Goal: Information Seeking & Learning: Learn about a topic

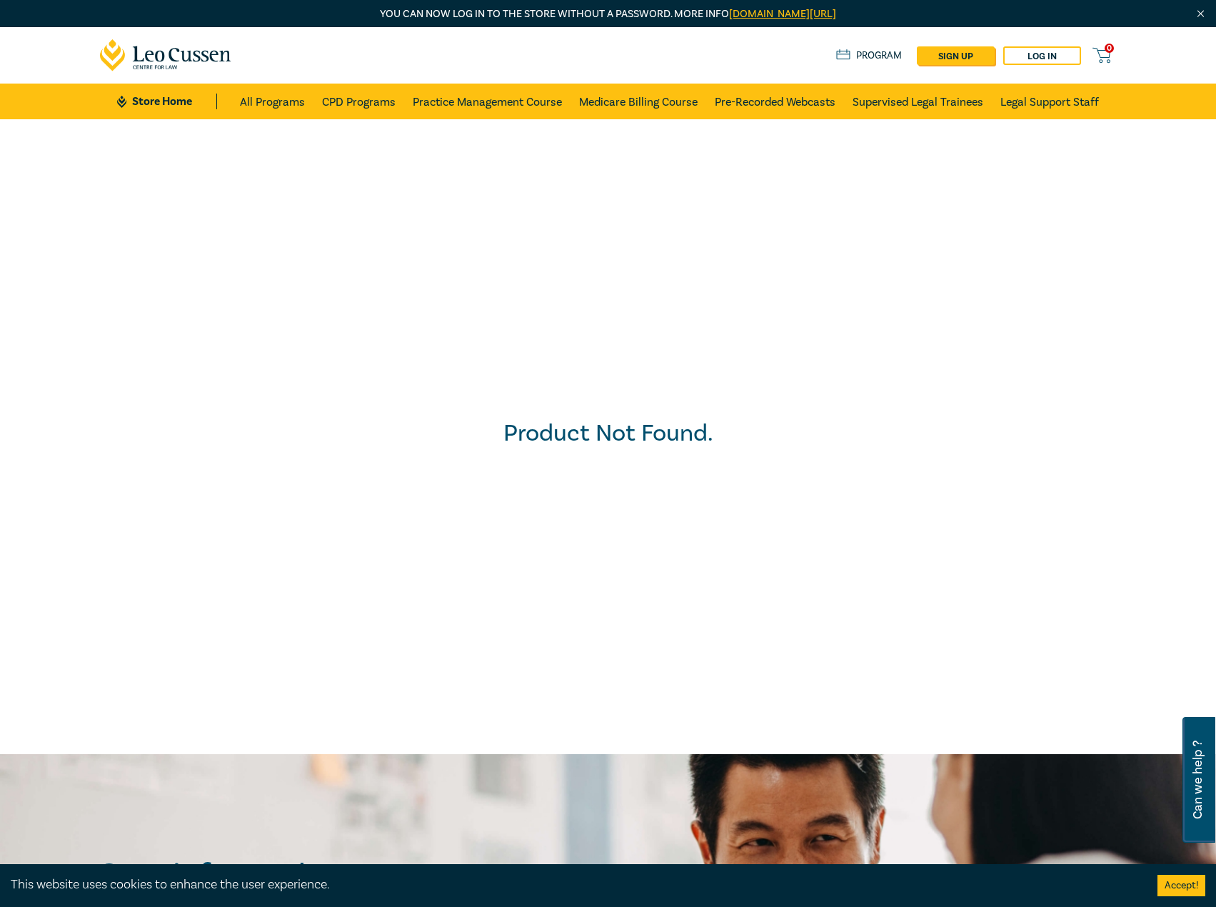
click at [1198, 16] on img "Close" at bounding box center [1201, 14] width 12 height 12
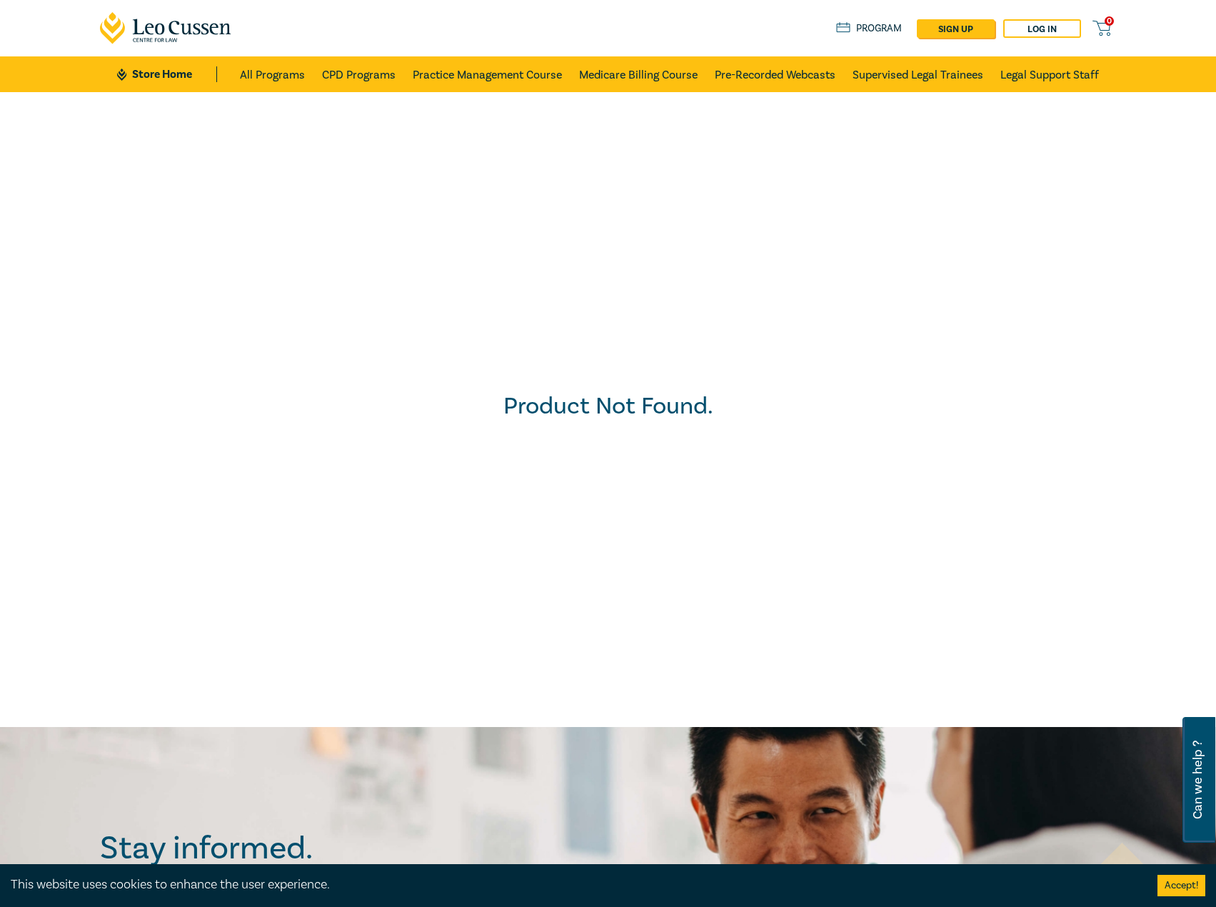
click at [176, 32] on icon at bounding box center [166, 28] width 132 height 32
click at [166, 76] on link "Store Home" at bounding box center [166, 74] width 99 height 16
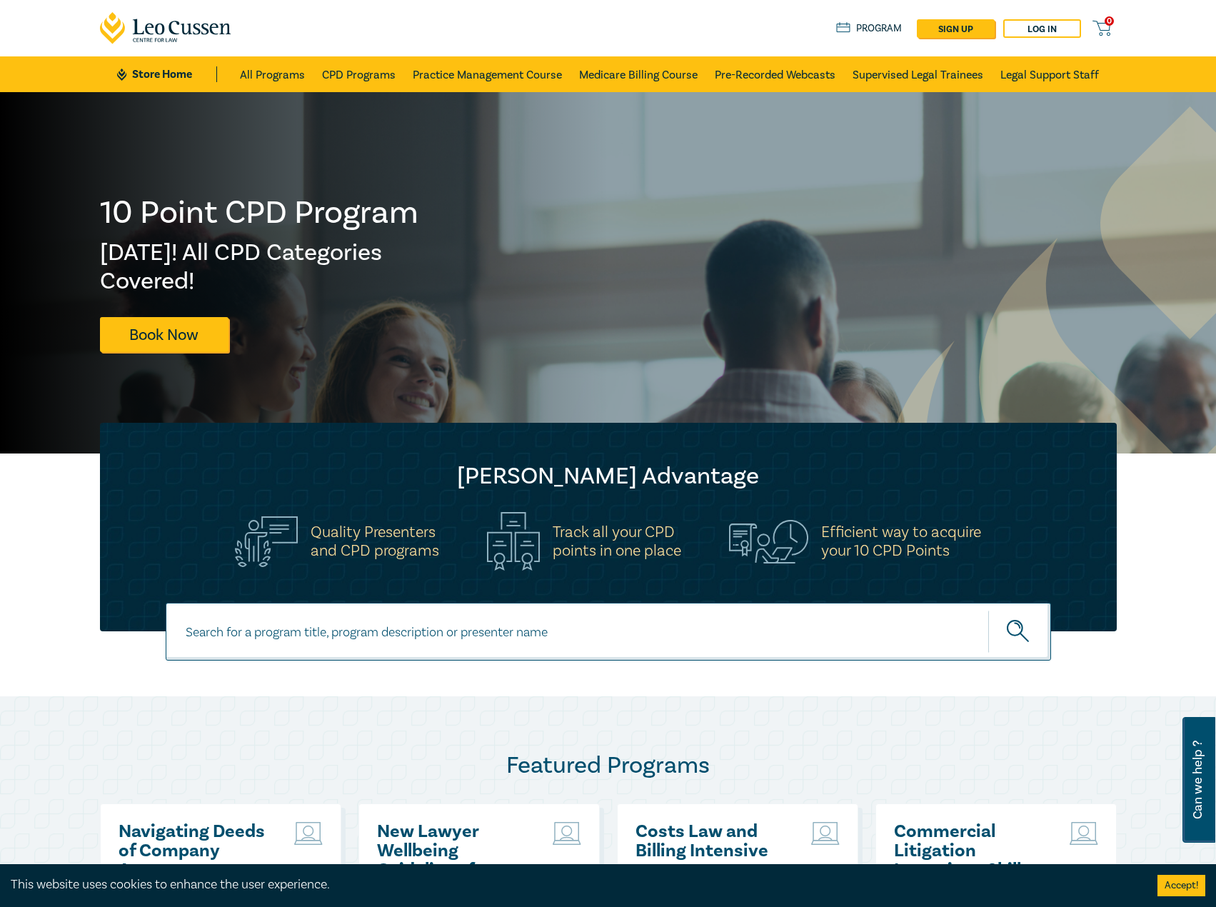
click at [309, 625] on input at bounding box center [609, 632] width 886 height 58
paste input "AgriBusiness and Rural Law Intensive"
type input "AgriBusiness and Rural Law Intensive"
click at [989, 610] on button "submit" at bounding box center [1020, 632] width 63 height 44
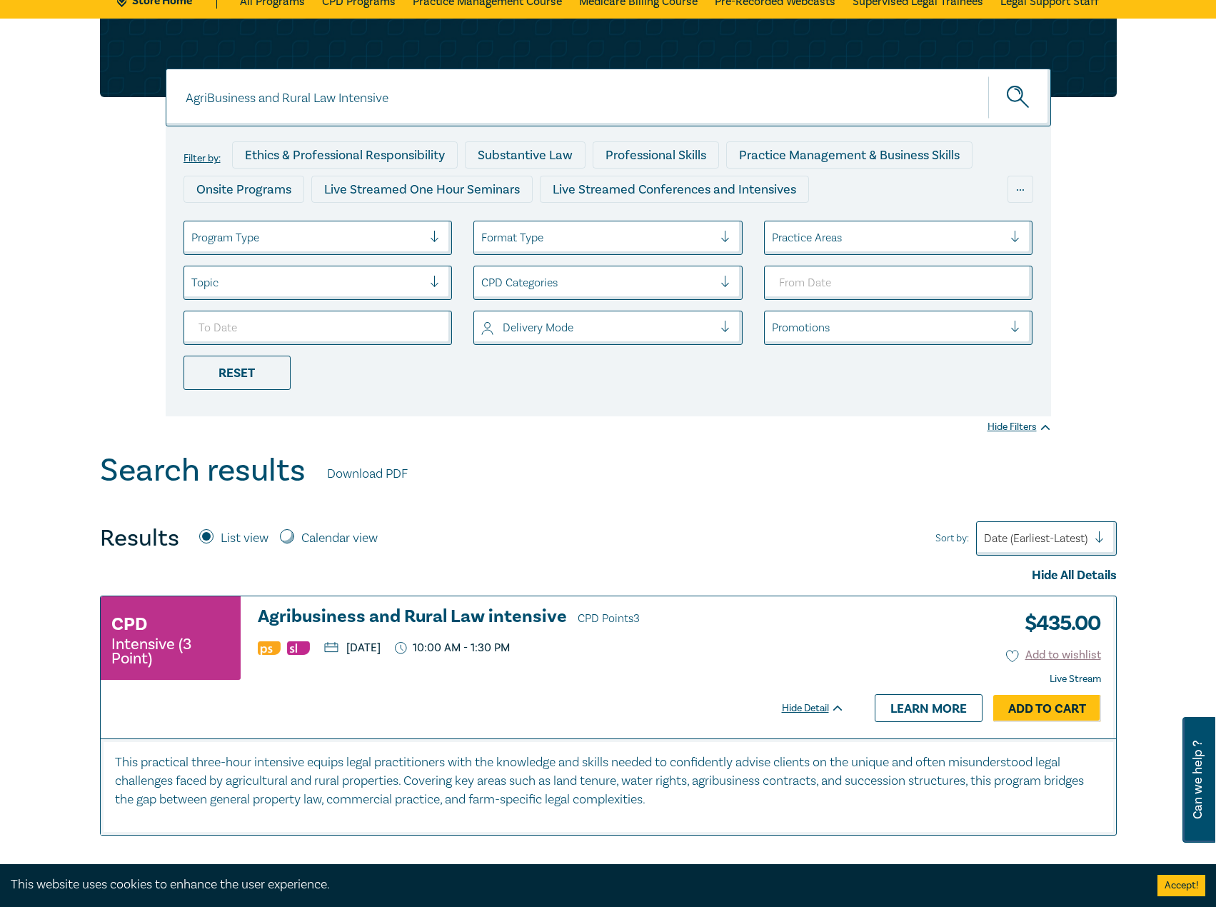
scroll to position [143, 0]
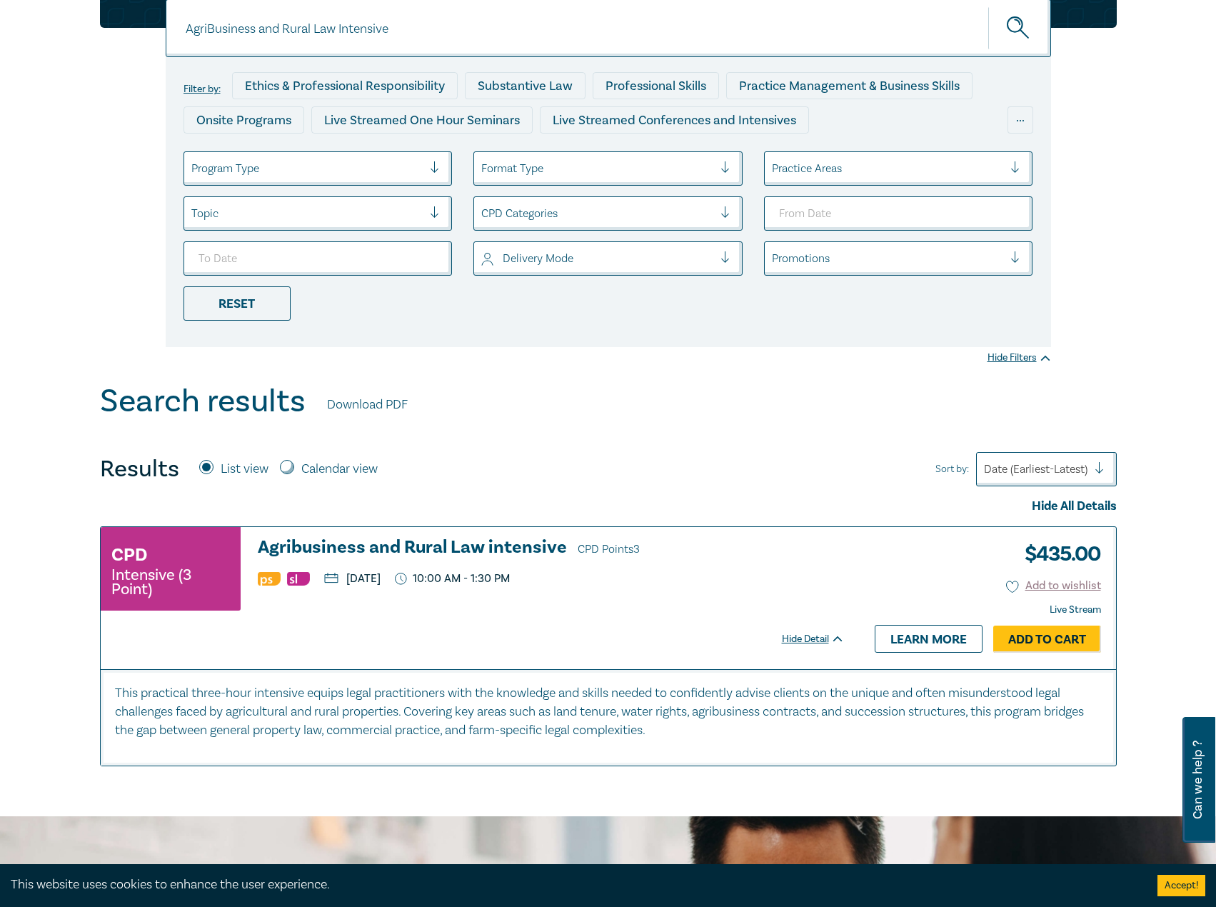
click at [478, 539] on h3 "Agribusiness and Rural Law intensive CPD Points 3" at bounding box center [551, 548] width 587 height 21
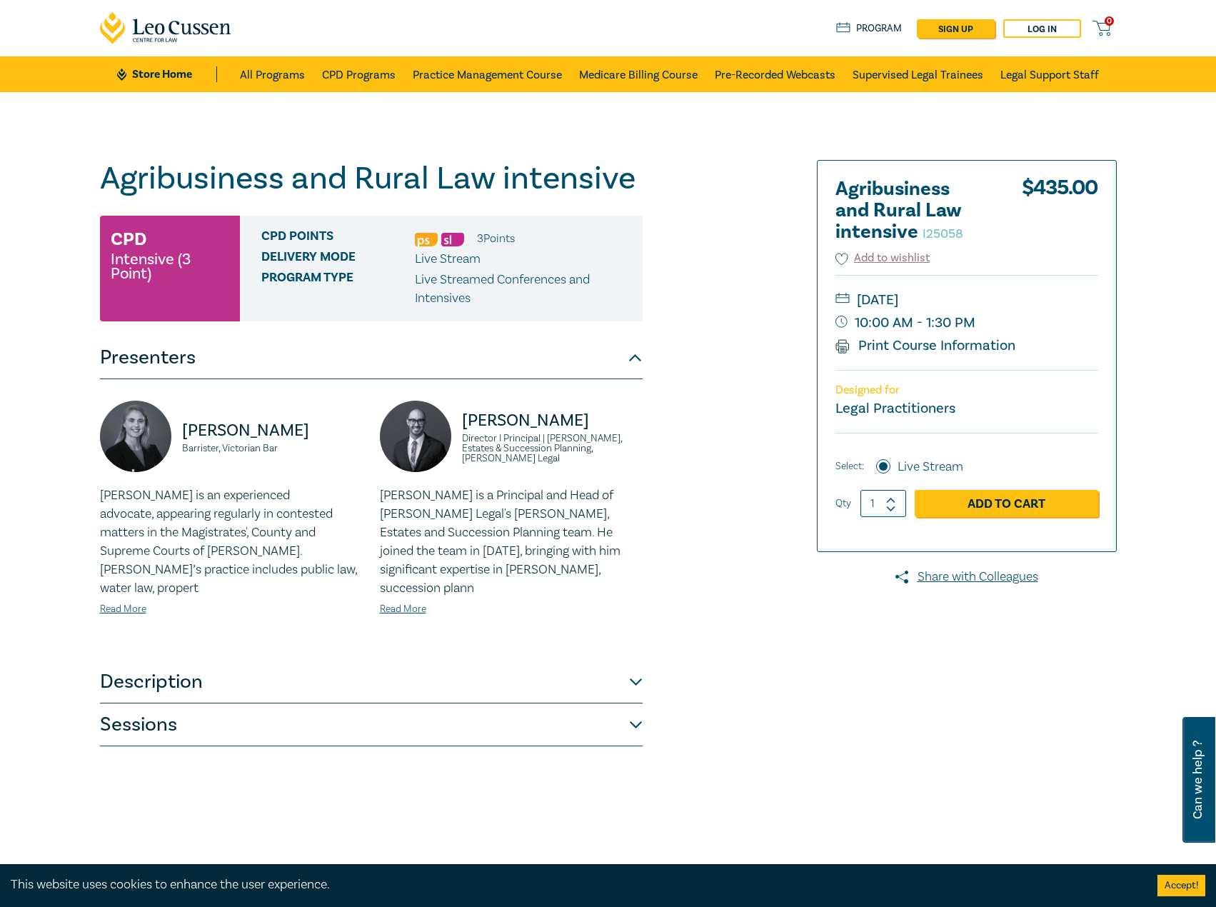
click at [299, 664] on button "Description" at bounding box center [371, 682] width 543 height 43
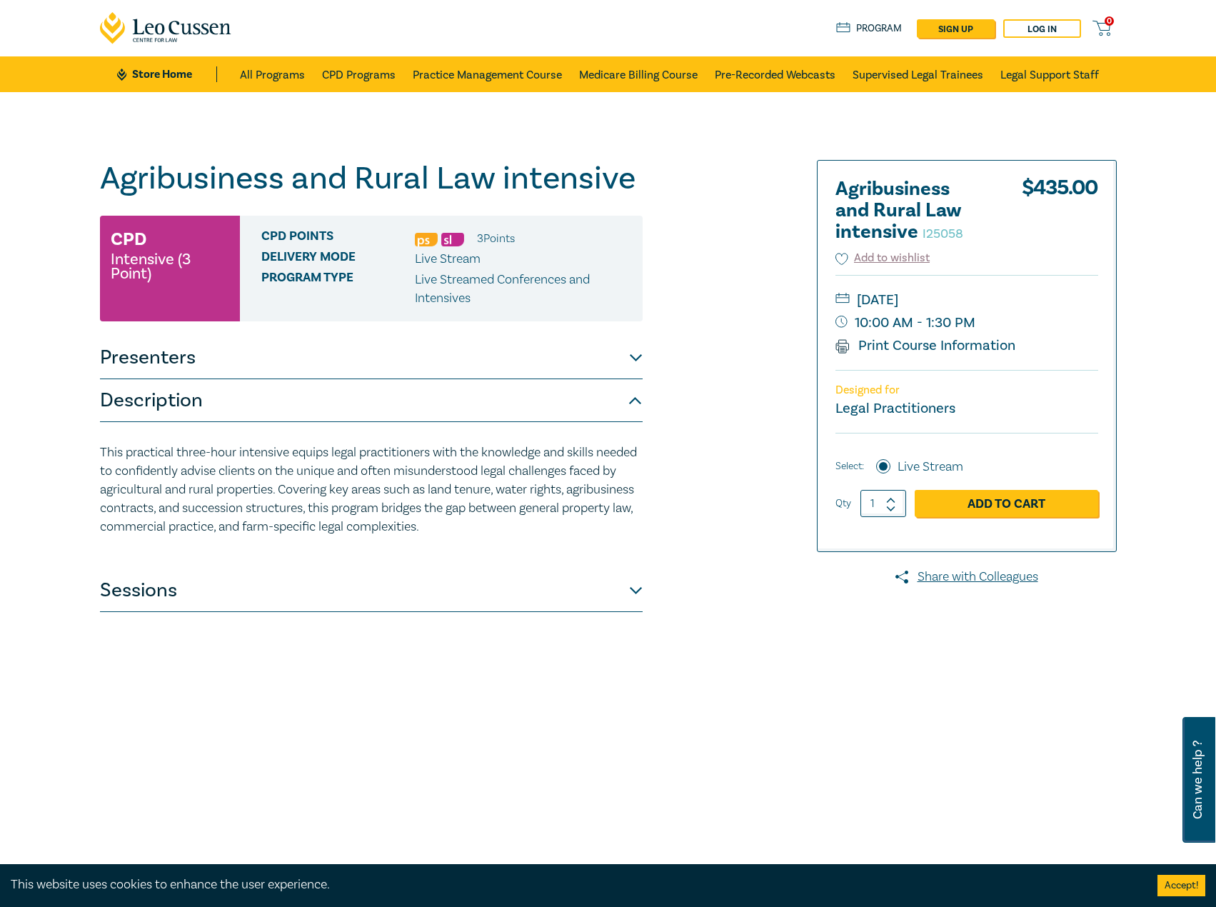
click at [311, 584] on button "Sessions" at bounding box center [371, 590] width 543 height 43
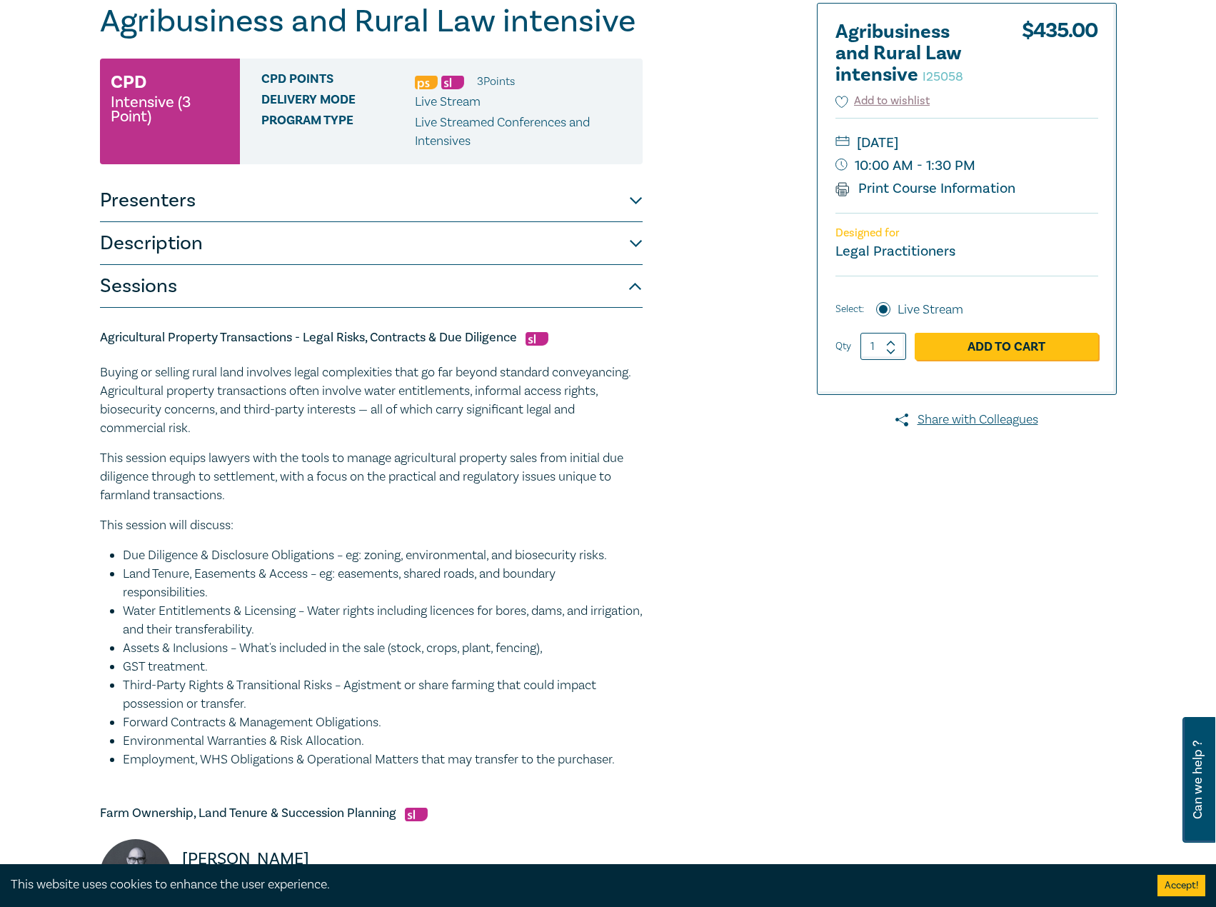
scroll to position [143, 0]
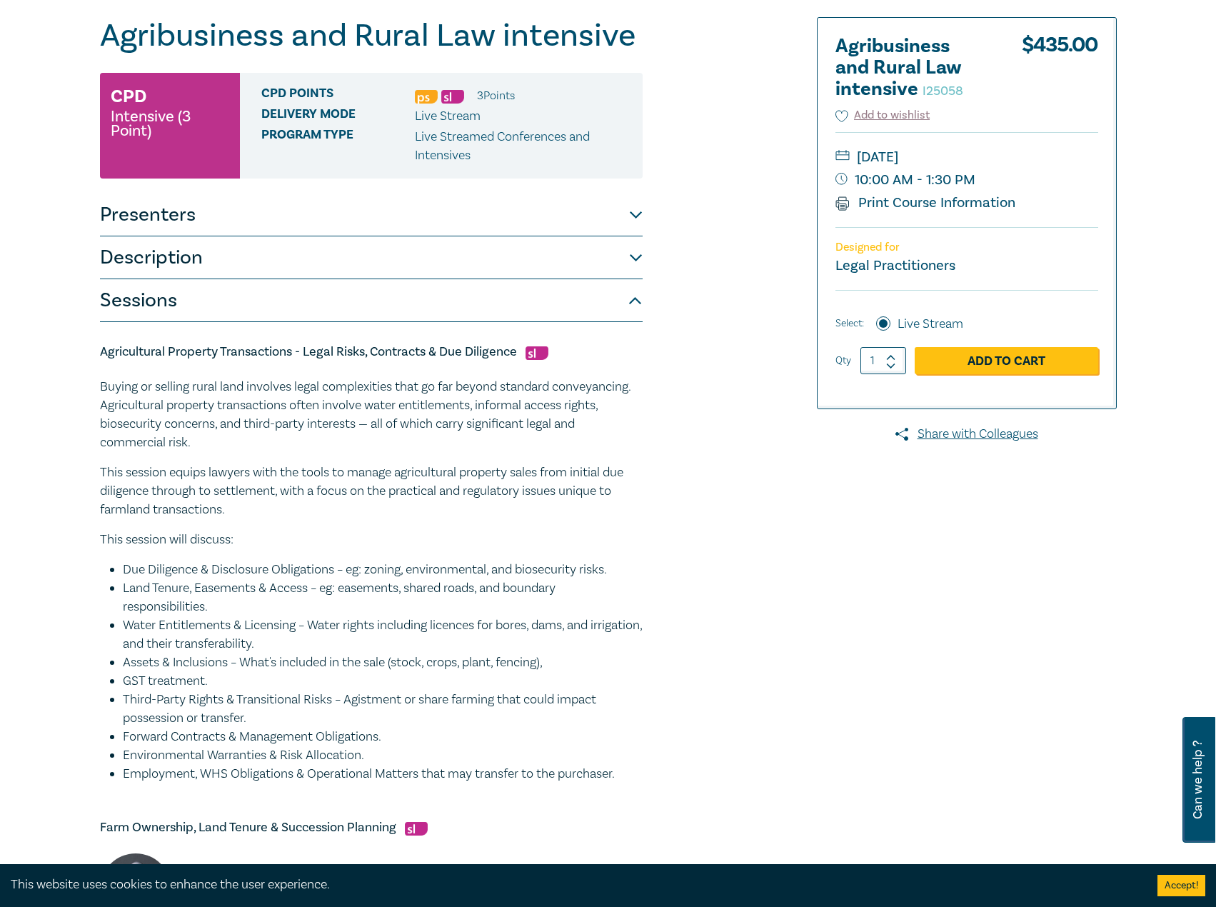
click at [238, 251] on button "Description" at bounding box center [371, 257] width 543 height 43
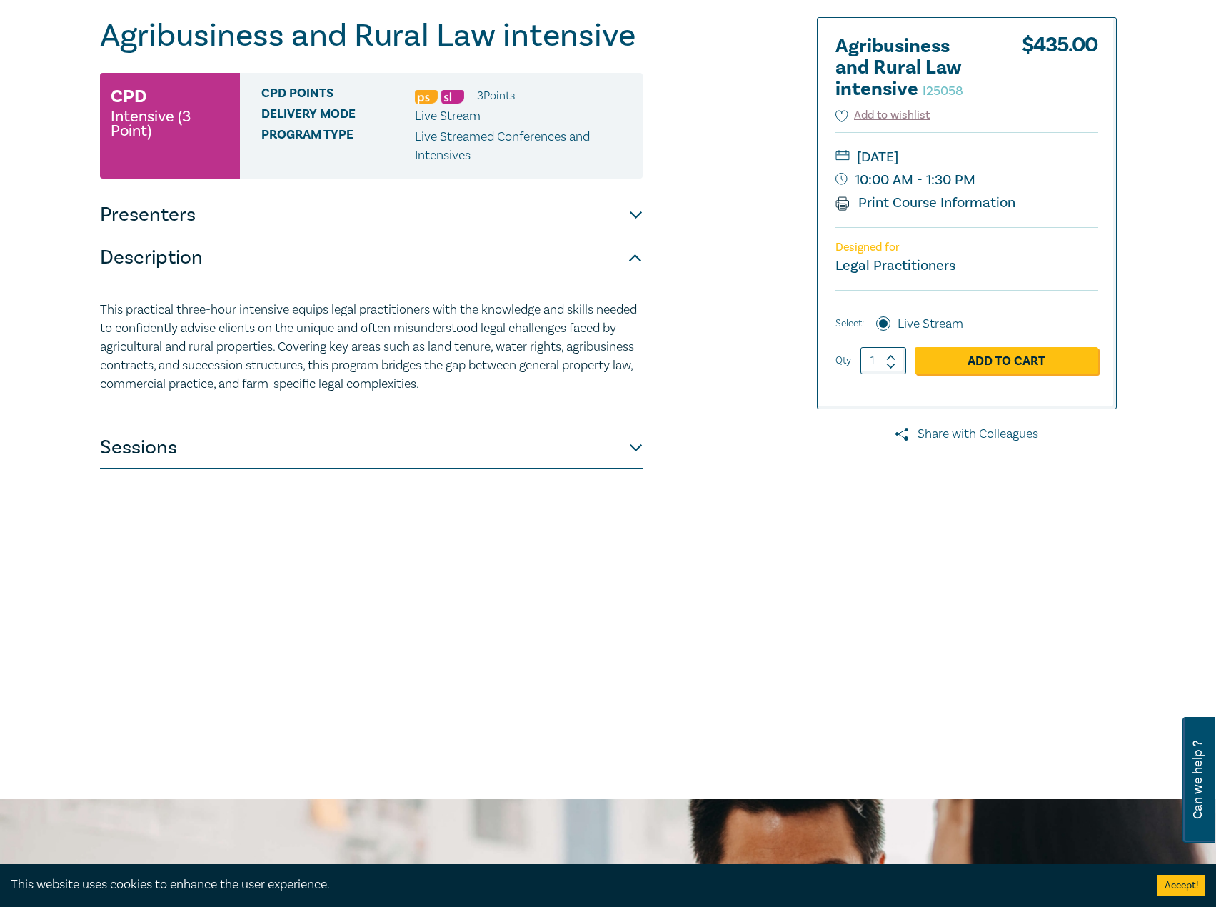
click at [260, 216] on button "Presenters" at bounding box center [371, 215] width 543 height 43
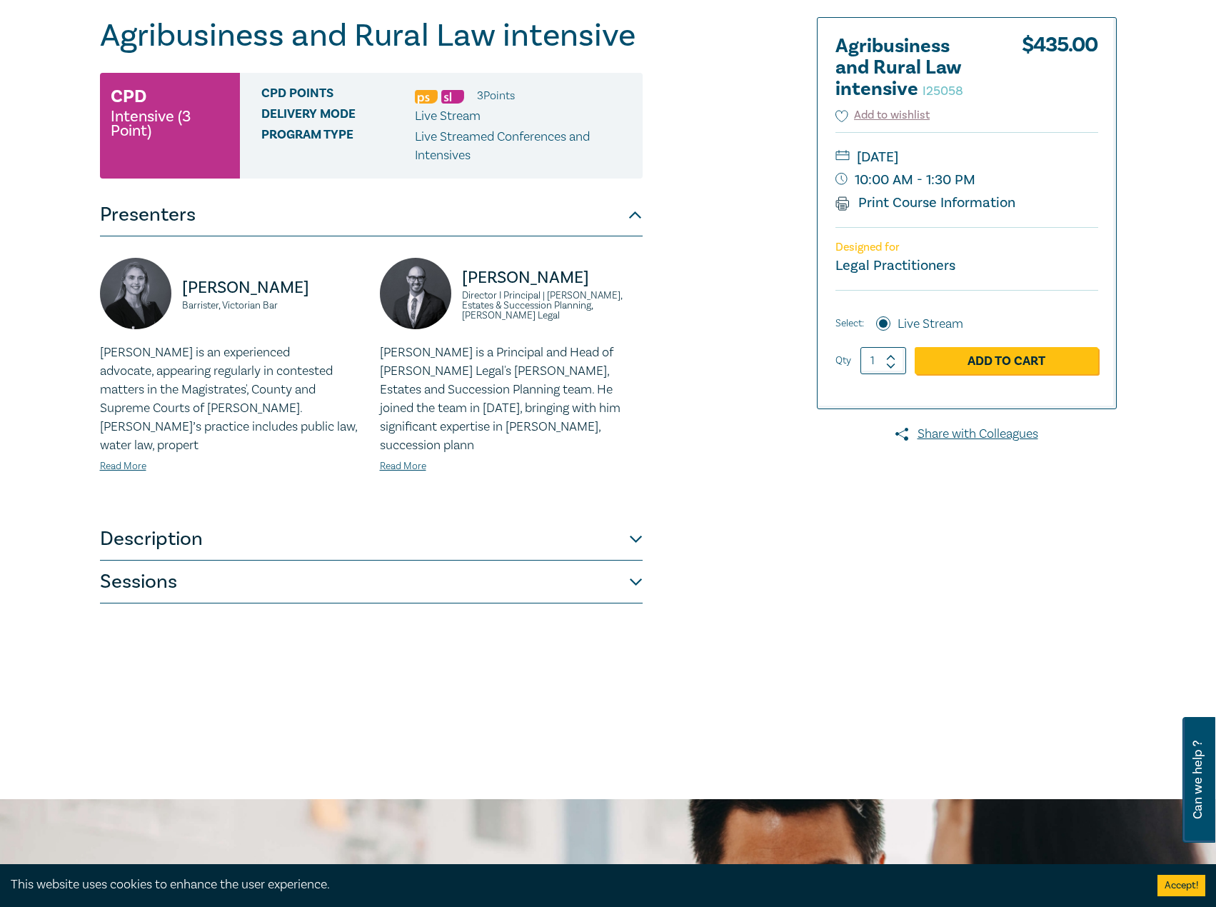
click at [260, 216] on button "Presenters" at bounding box center [371, 215] width 543 height 43
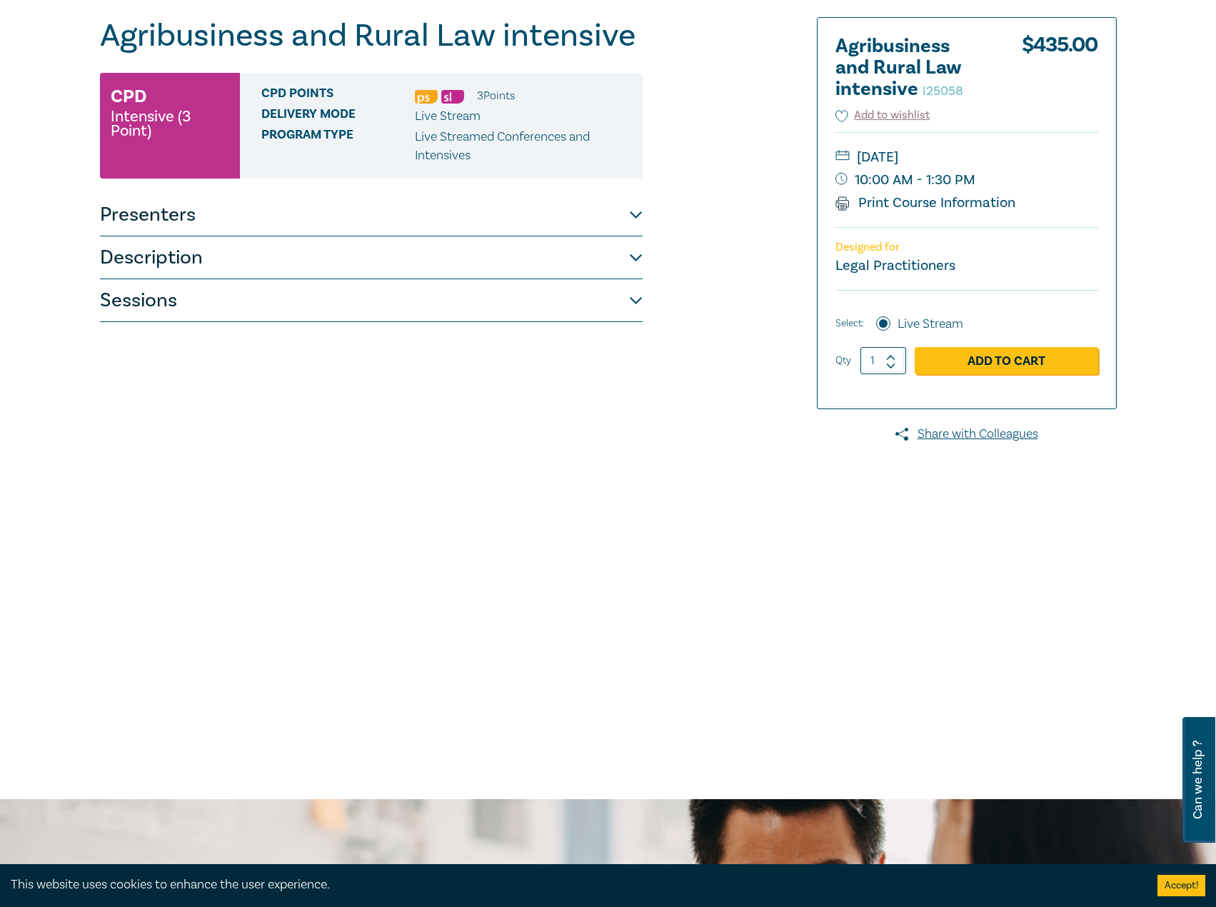
click at [199, 304] on button "Sessions" at bounding box center [371, 300] width 543 height 43
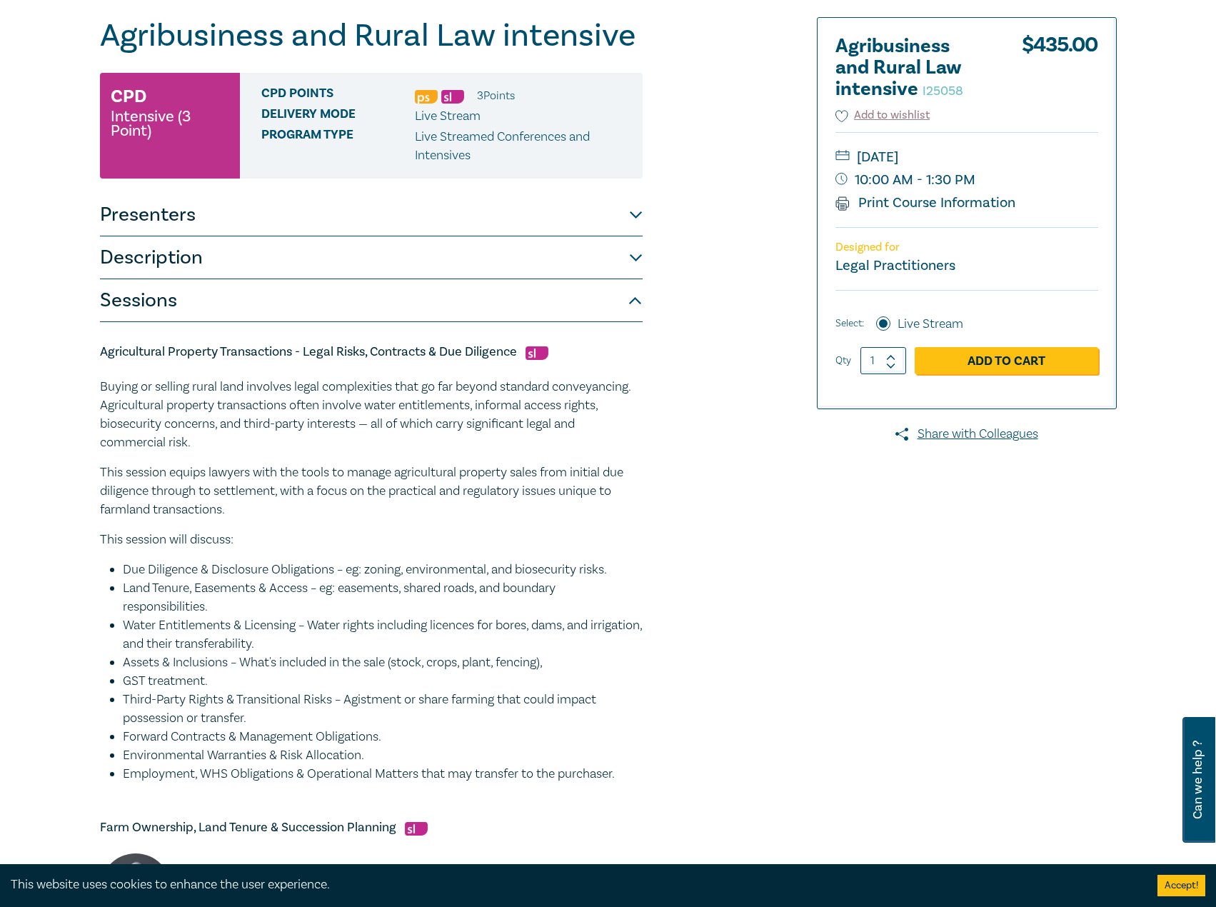
click at [218, 258] on button "Description" at bounding box center [371, 257] width 543 height 43
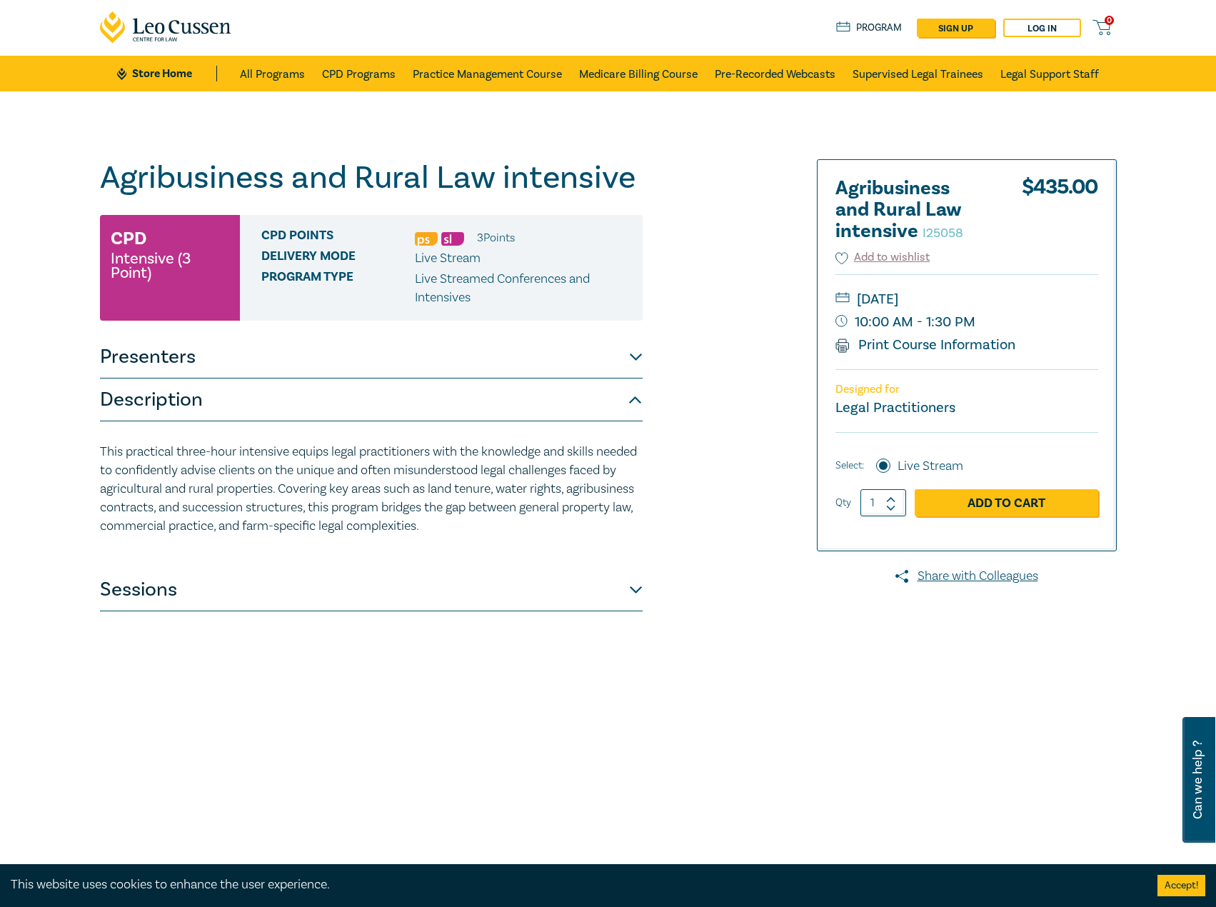
scroll to position [0, 0]
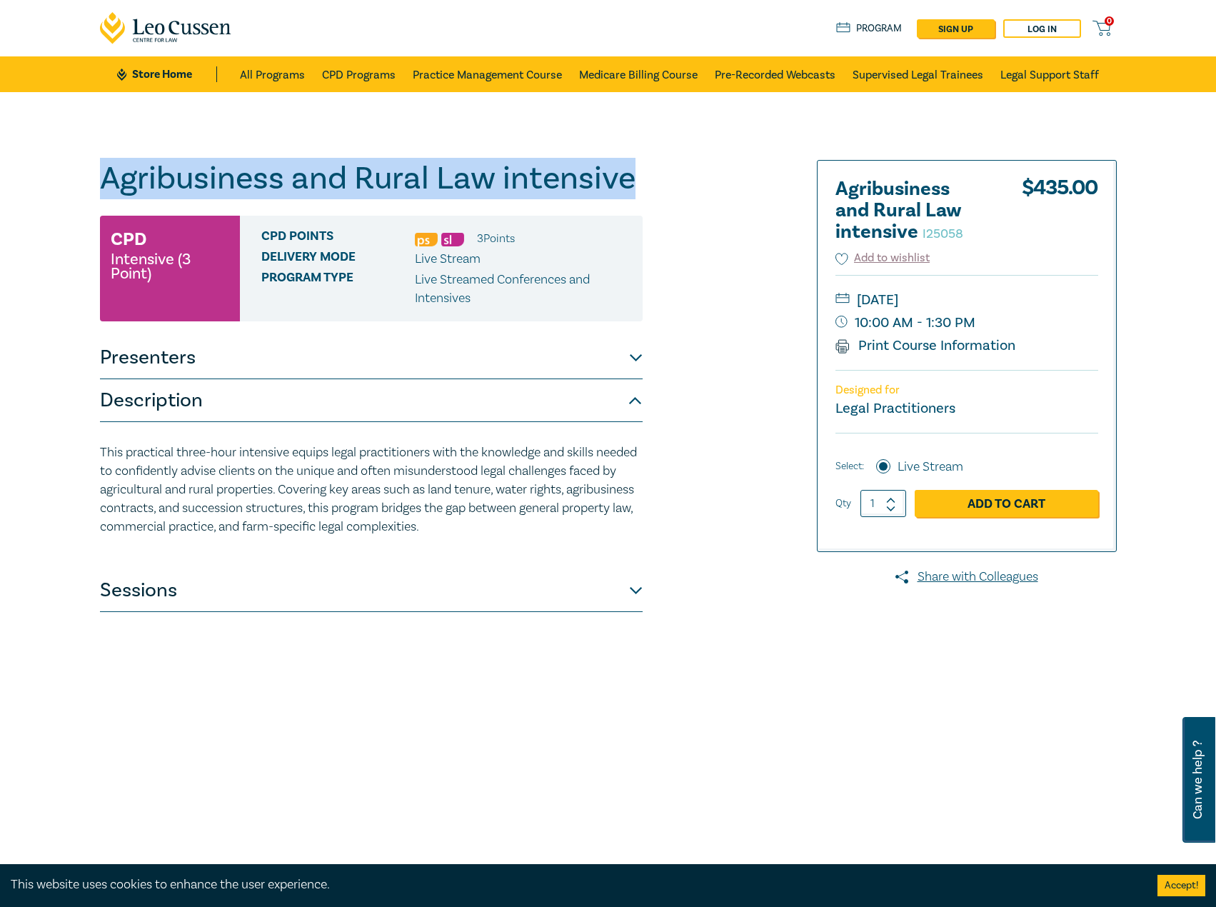
drag, startPoint x: 649, startPoint y: 172, endPoint x: 95, endPoint y: 196, distance: 554.1
click at [96, 196] on div "Agribusiness and Rural Law intensive I25058 CPD Intensive (3 Point) CPD Points …" at bounding box center [435, 517] width 689 height 714
copy h1 "Agribusiness and Rural Law intensive"
click at [362, 361] on button "Presenters" at bounding box center [371, 357] width 543 height 43
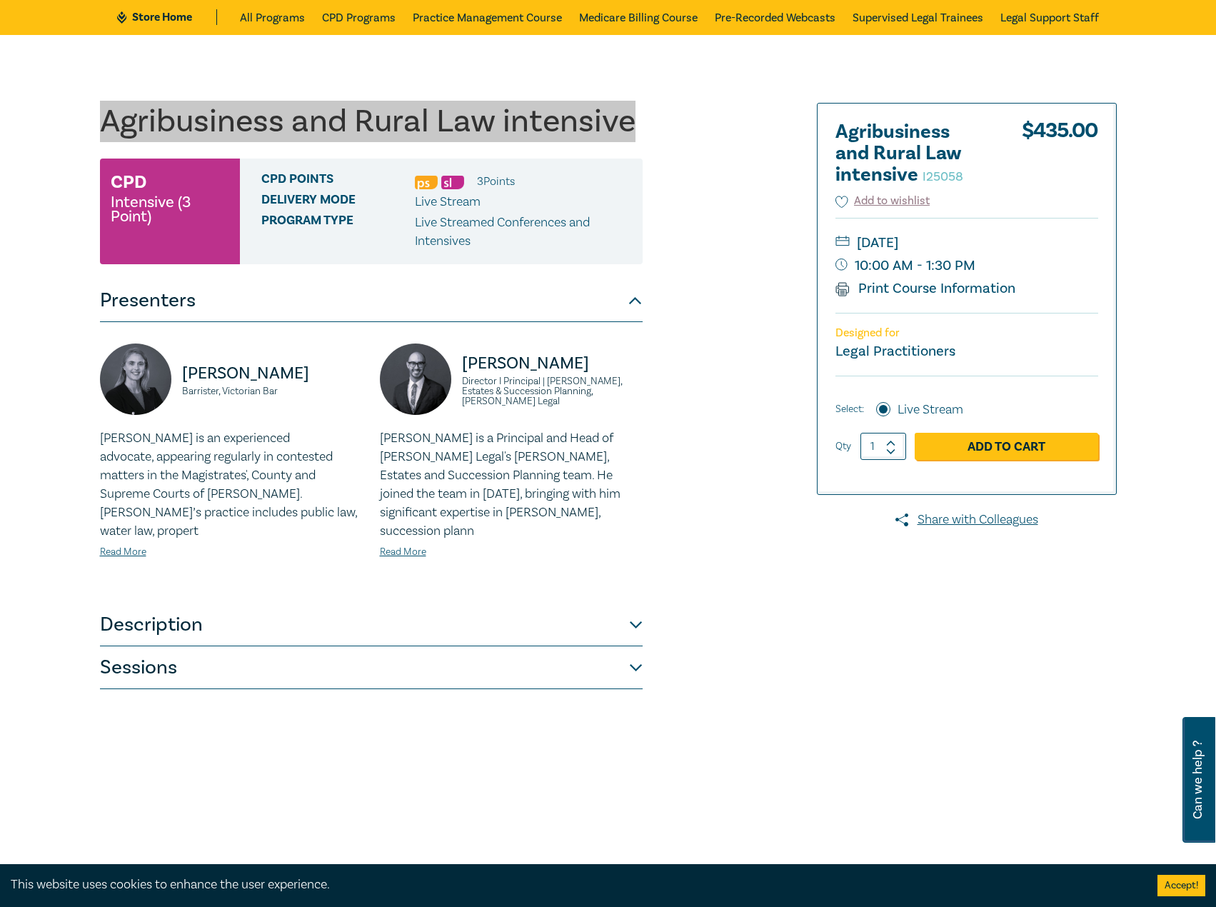
scroll to position [214, 0]
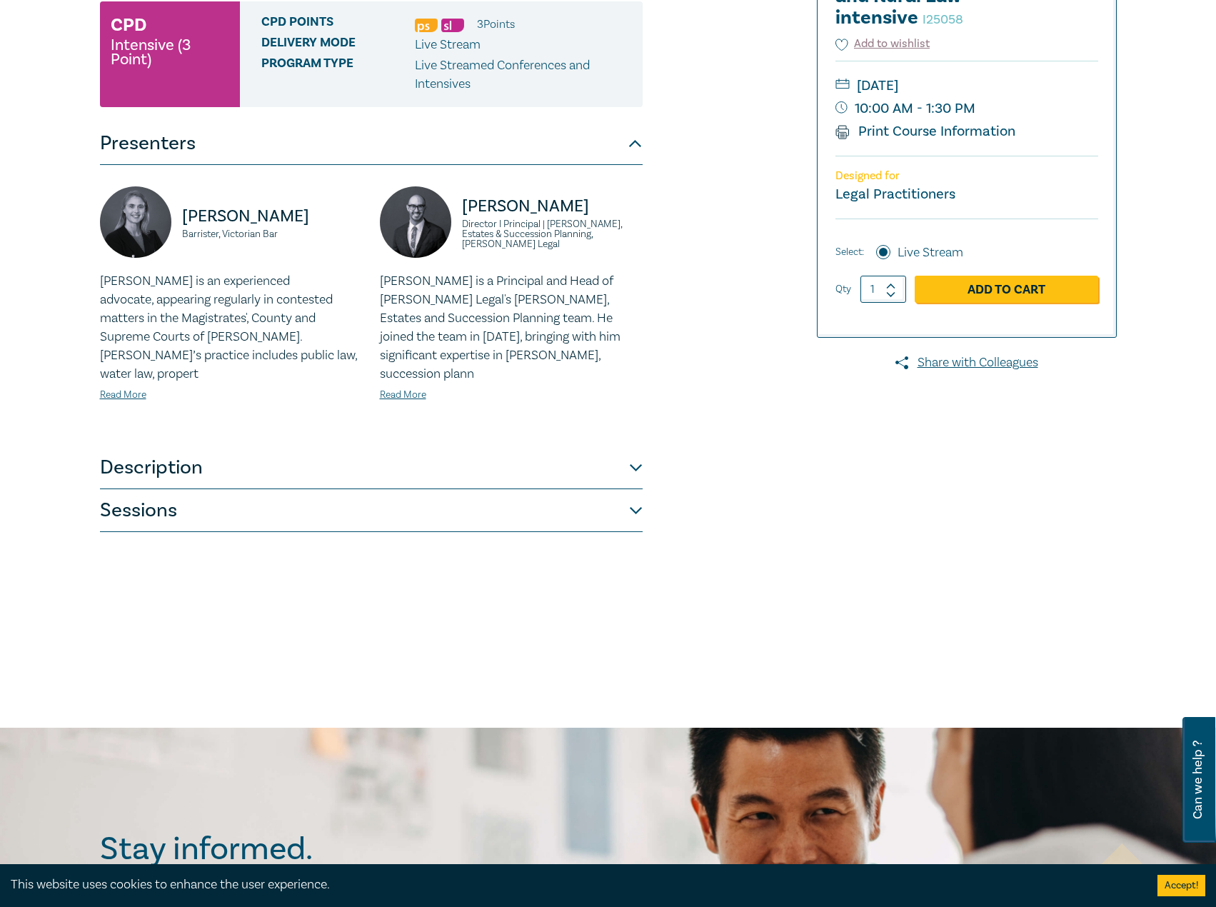
click at [196, 447] on button "Description" at bounding box center [371, 467] width 543 height 43
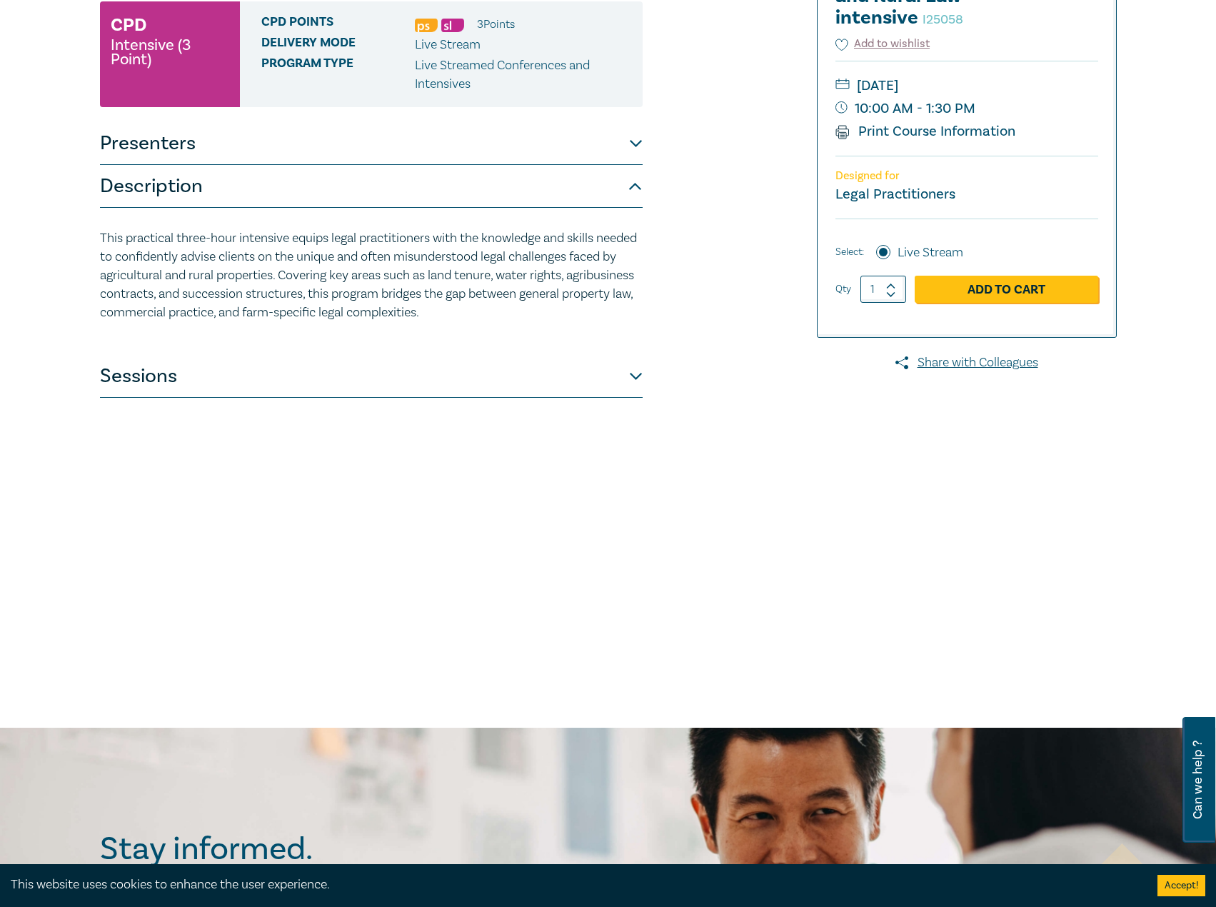
drag, startPoint x: 411, startPoint y: 294, endPoint x: 76, endPoint y: 230, distance: 341.1
click at [76, 230] on div "Agribusiness and Rural Law intensive I25058 CPD Intensive (3 Point) CPD Points …" at bounding box center [608, 303] width 1216 height 850
copy p "This practical three-hour intensive equips legal practitioners with the knowled…"
drag, startPoint x: 246, startPoint y: 369, endPoint x: 260, endPoint y: 367, distance: 14.4
click at [255, 368] on button "Sessions" at bounding box center [371, 376] width 543 height 43
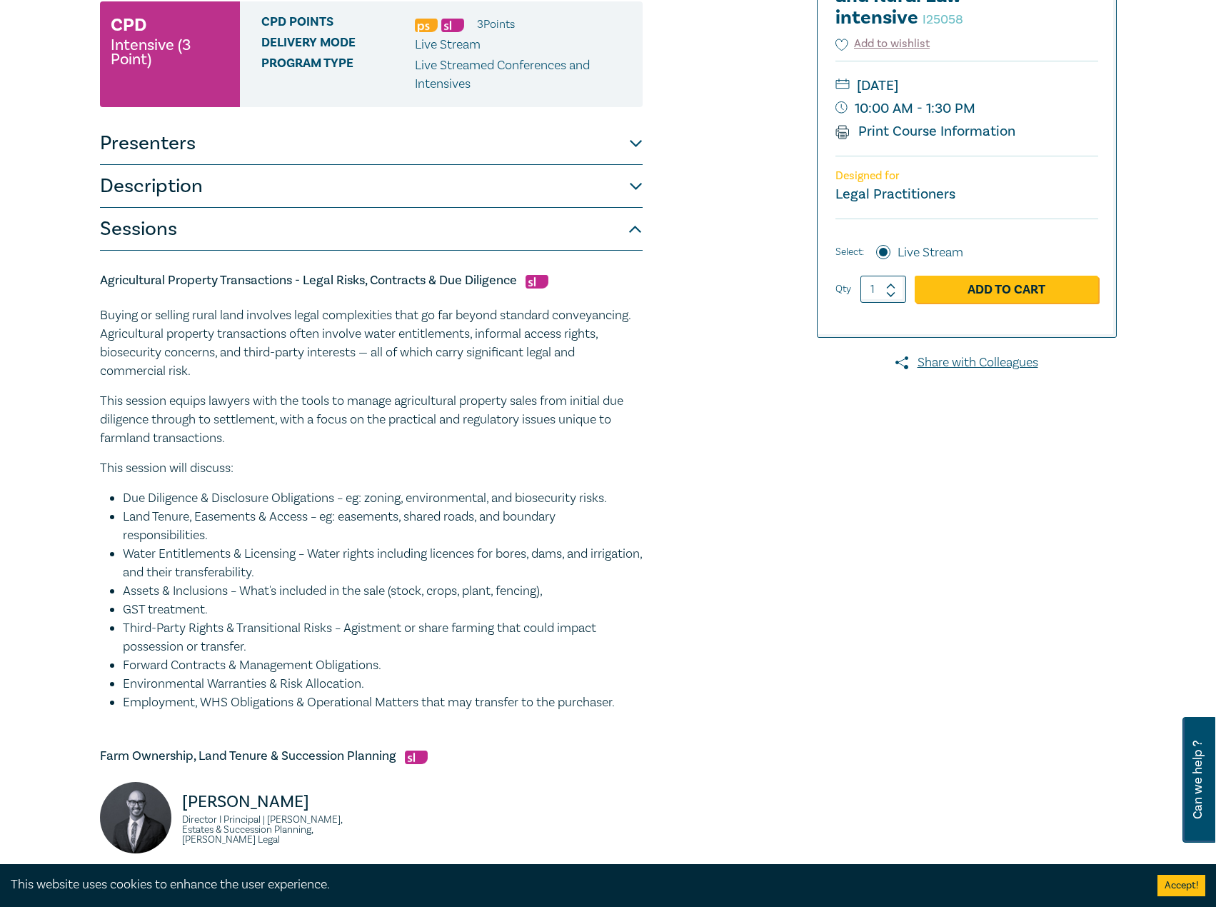
drag, startPoint x: 659, startPoint y: 706, endPoint x: 100, endPoint y: 319, distance: 679.2
copy div "Buying or selling rural land involves legal complexities that go far beyond sta…"
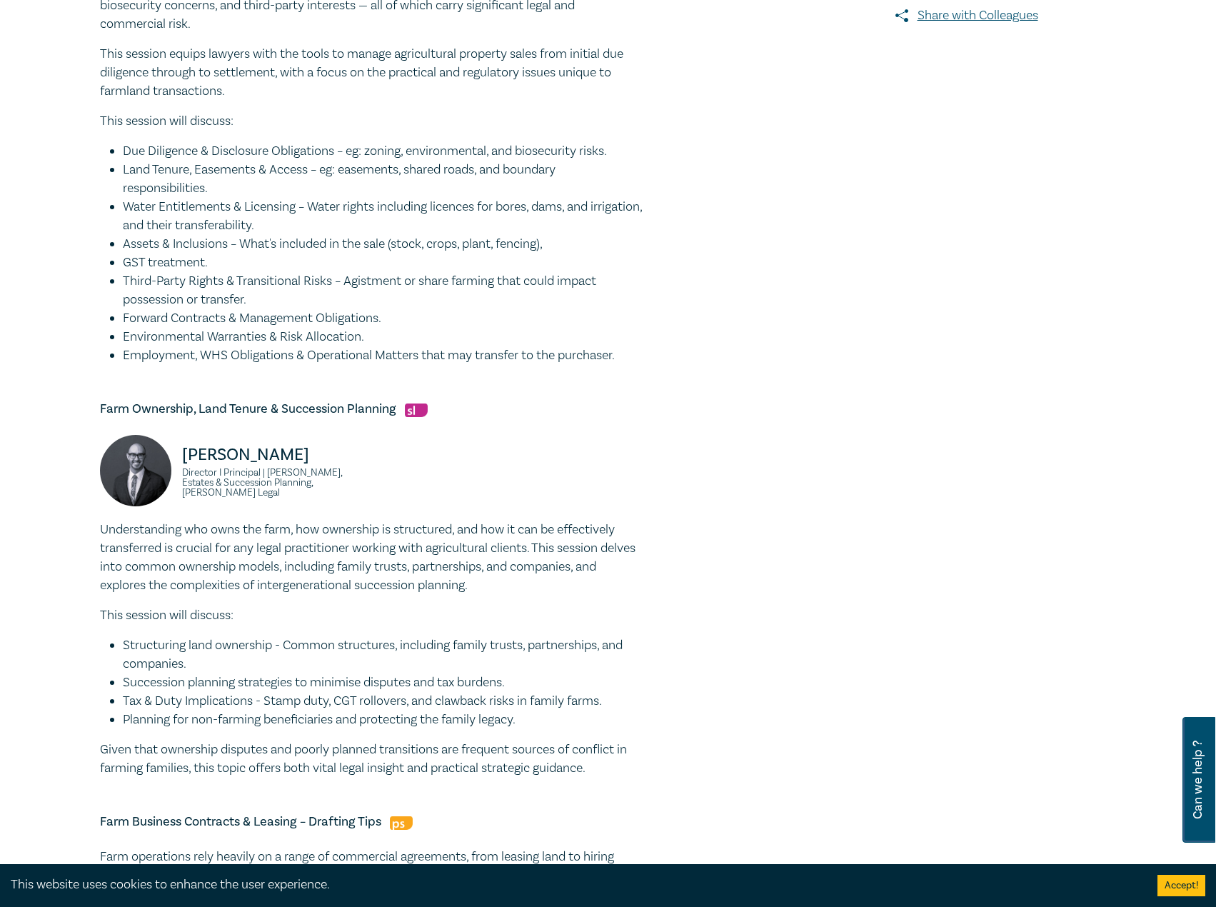
scroll to position [643, 0]
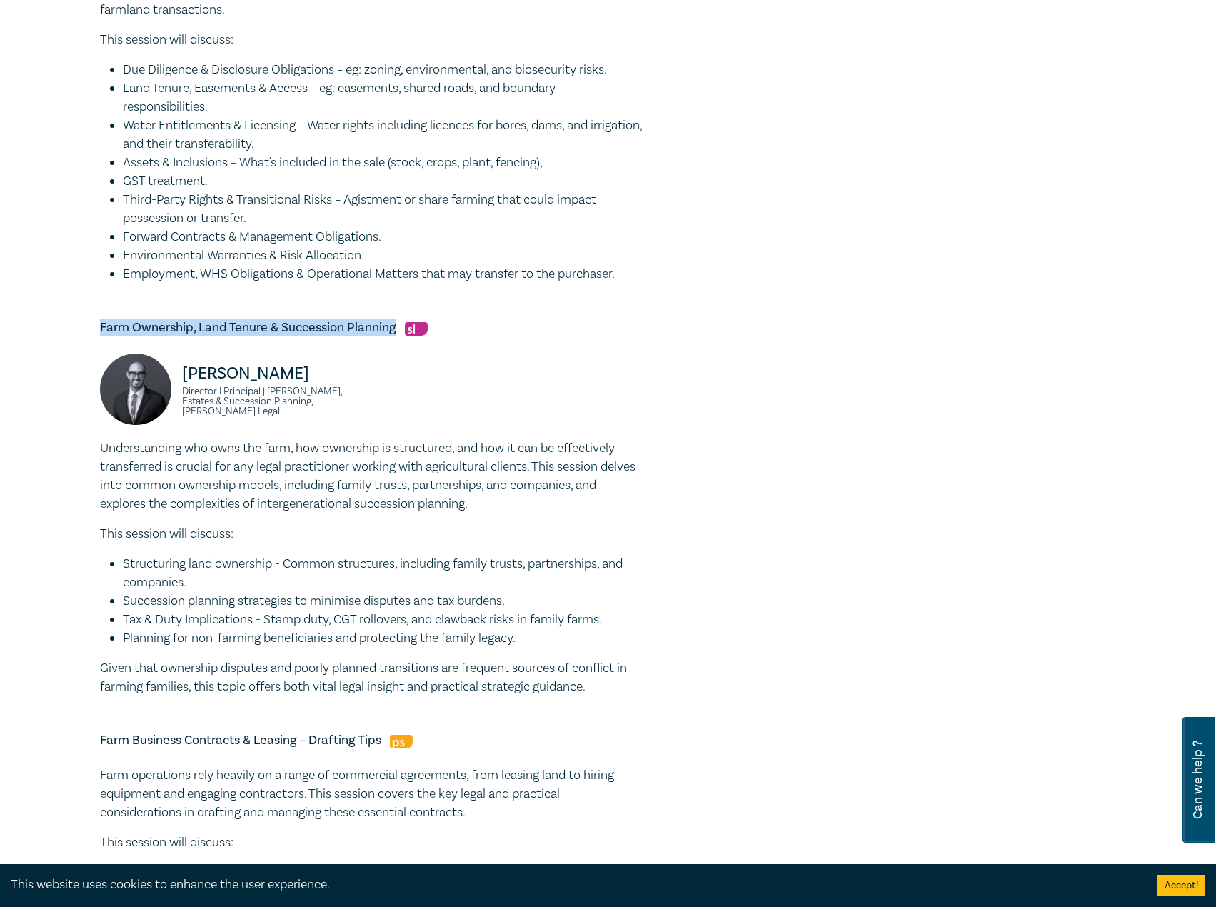
drag, startPoint x: 89, startPoint y: 323, endPoint x: 394, endPoint y: 336, distance: 305.3
click at [394, 336] on div "Agribusiness and Rural Law intensive I25058 CPD Intensive (3 Point) CPD Points …" at bounding box center [608, 530] width 1216 height 2162
copy h5 "Farm Ownership, Land Tenure & Succession Planning"
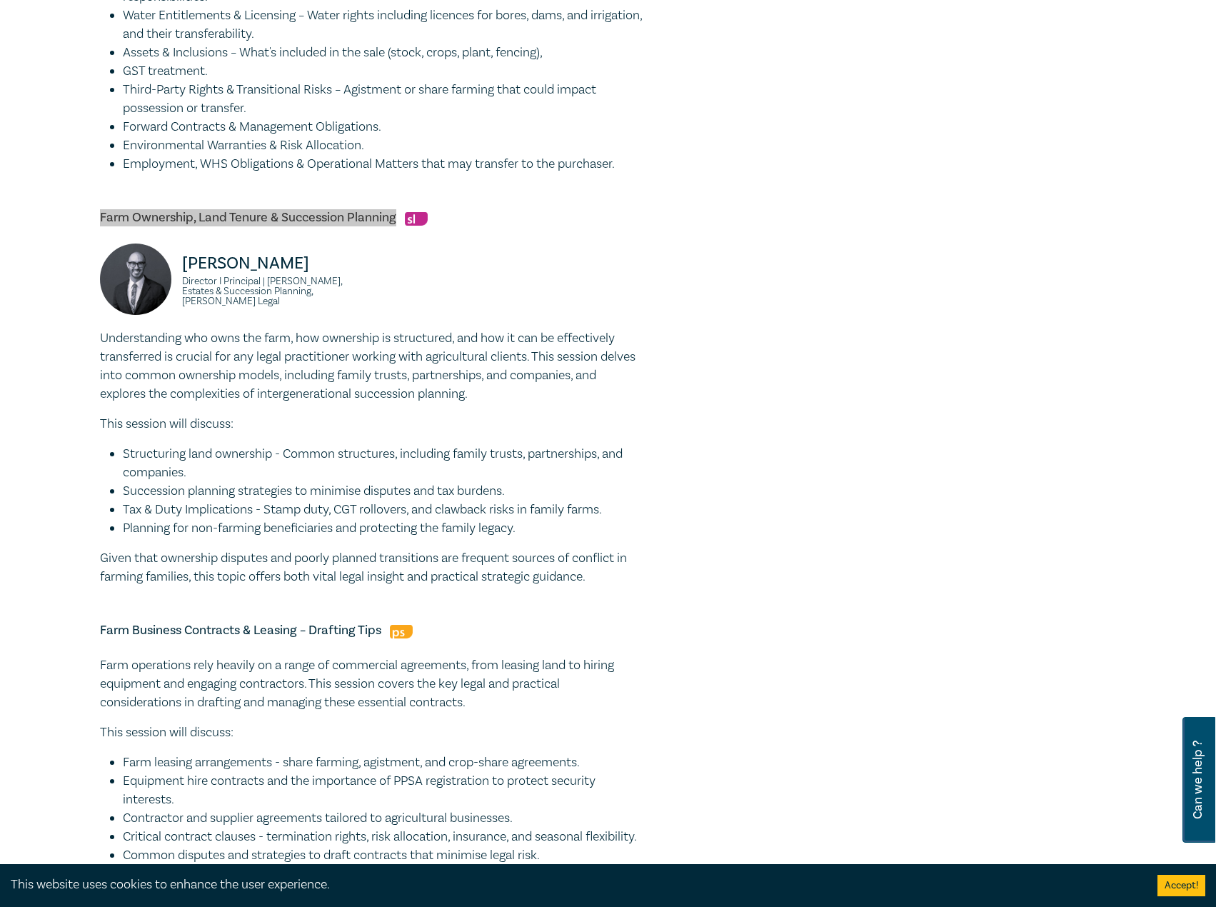
scroll to position [786, 0]
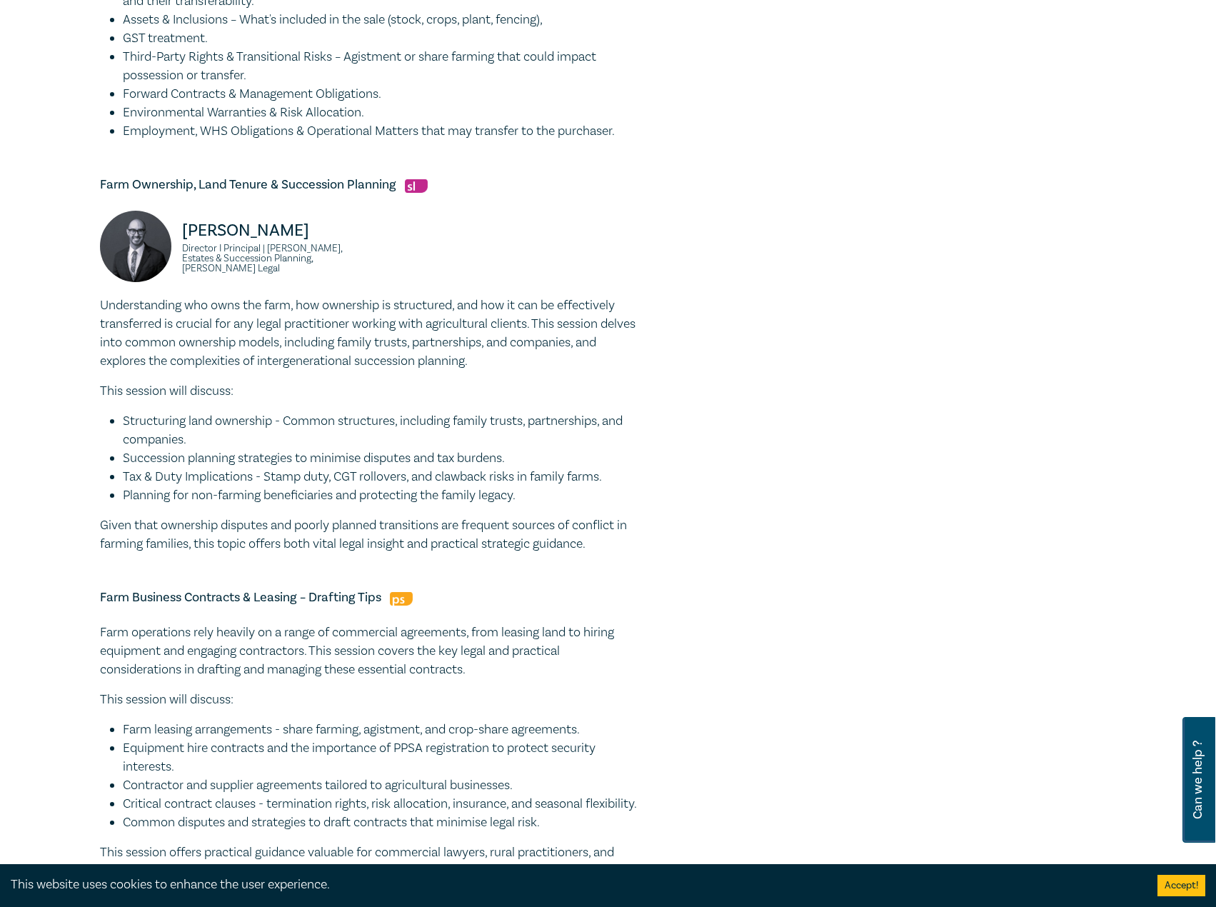
drag, startPoint x: 441, startPoint y: 438, endPoint x: 459, endPoint y: 465, distance: 32.9
click at [441, 439] on li "Structuring land ownership - Common structures, including family trusts, partne…" at bounding box center [383, 430] width 520 height 37
drag, startPoint x: 624, startPoint y: 540, endPoint x: 91, endPoint y: 312, distance: 578.9
click at [91, 312] on div "Agribusiness and Rural Law intensive I25058 CPD Intensive (3 Point) CPD Points …" at bounding box center [435, 387] width 689 height 2026
copy div "Understanding who owns the farm, how ownership is structured, and how it can be…"
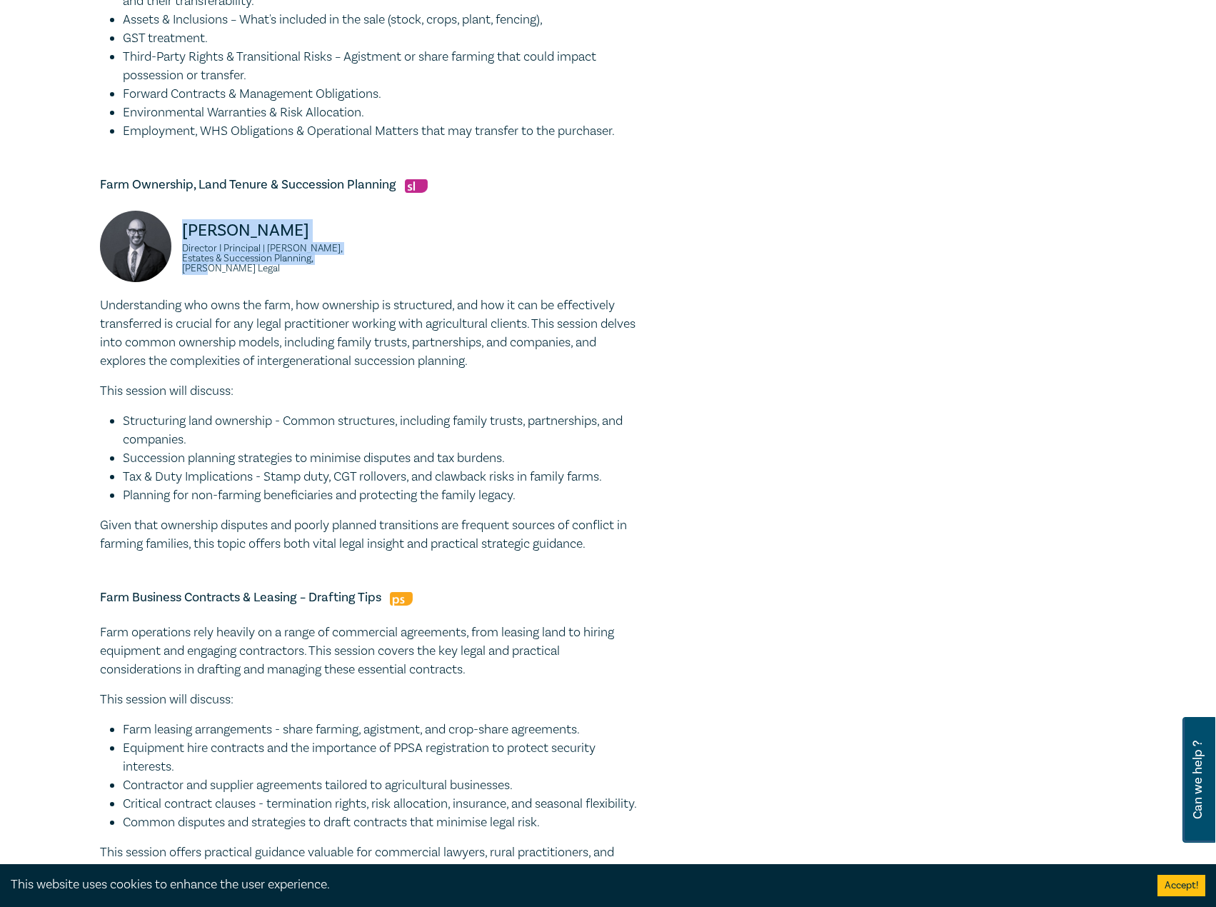
drag, startPoint x: 372, startPoint y: 271, endPoint x: 171, endPoint y: 234, distance: 204.1
click at [171, 234] on div "Stefan Manche Director I Principal | Wills, Estates & Succession Planning, Coul…" at bounding box center [371, 254] width 560 height 86
copy div "Stefan Manche Director I Principal | Wills, Estates & Succession Planning, Coul…"
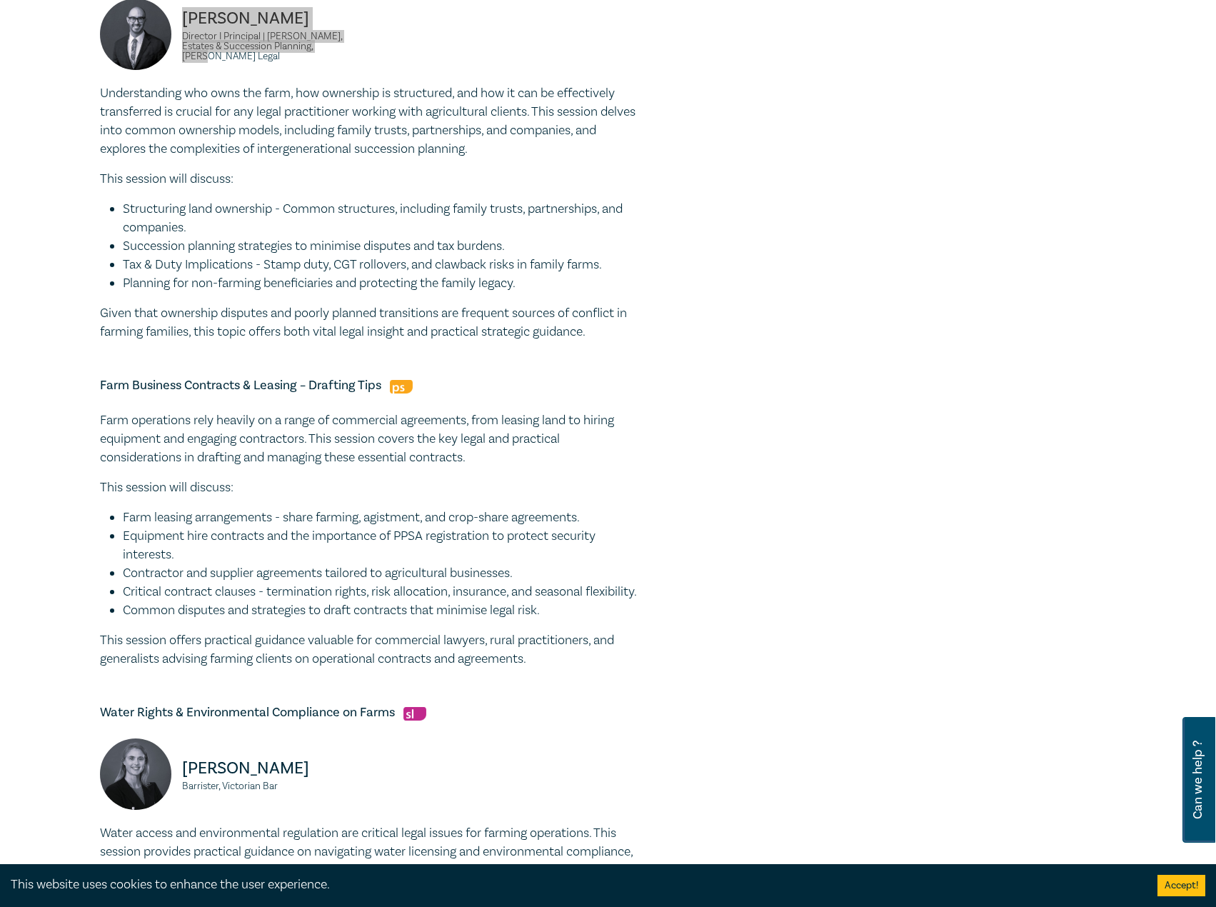
scroll to position [1000, 0]
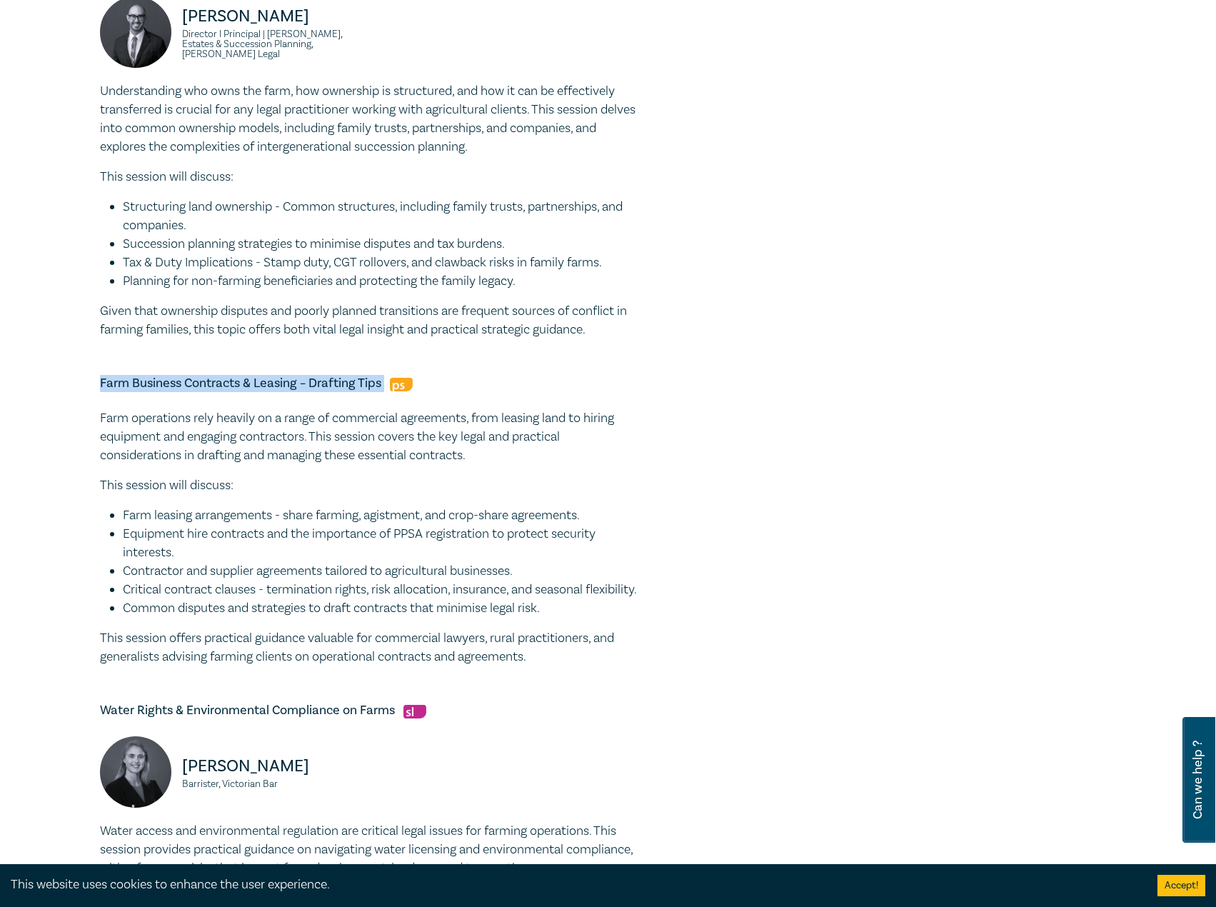
drag, startPoint x: 92, startPoint y: 379, endPoint x: 391, endPoint y: 378, distance: 298.6
click at [391, 378] on div "Agribusiness and Rural Law intensive I25058 CPD Intensive (3 Point) CPD Points …" at bounding box center [435, 173] width 689 height 2026
copy h5 "Farm Business Contracts & Leasing – Drafting Tips"
drag, startPoint x: 589, startPoint y: 684, endPoint x: 96, endPoint y: 419, distance: 559.9
click at [96, 419] on div "Agribusiness and Rural Law intensive I25058 CPD Intensive (3 Point) CPD Points …" at bounding box center [435, 173] width 689 height 2026
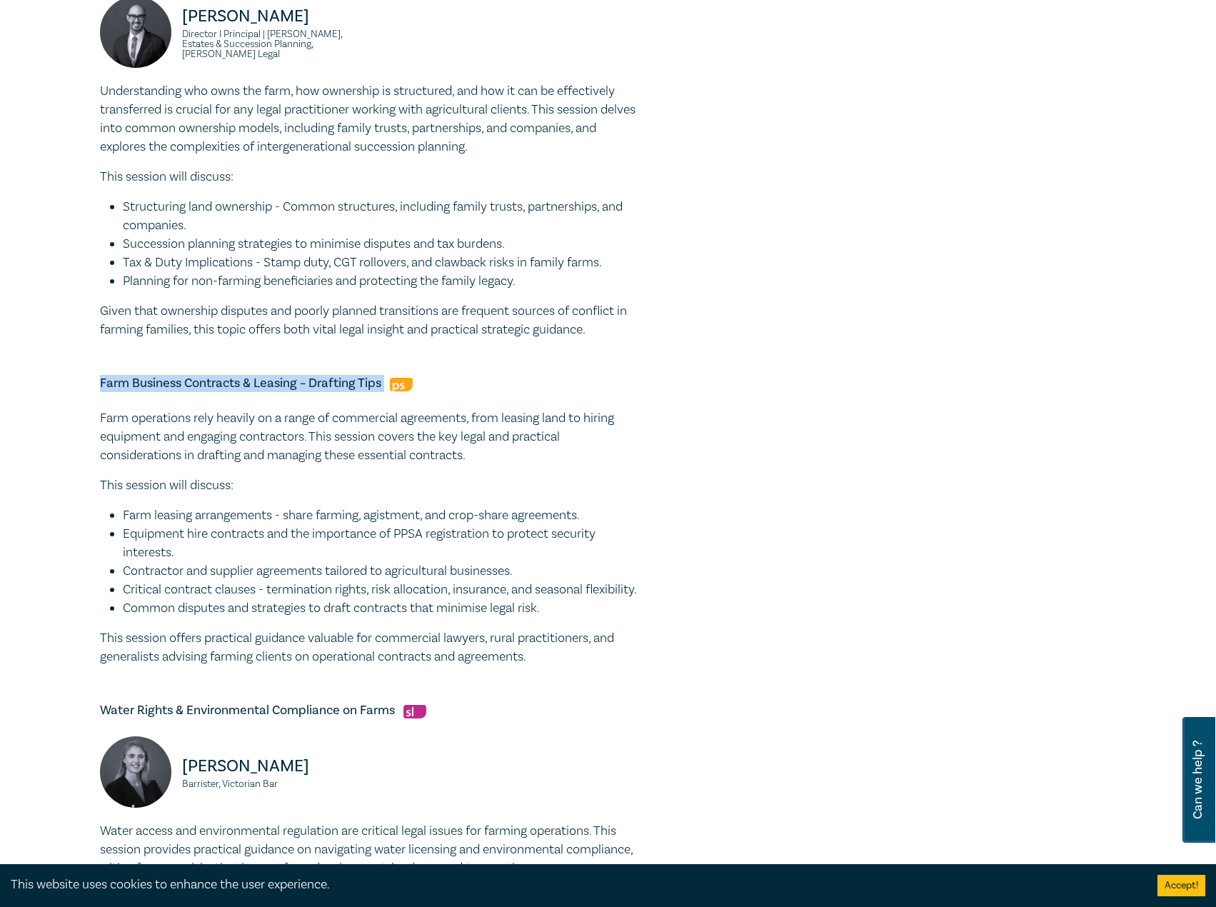
copy div "Farm operations rely heavily on a range of commercial agreements, from leasing …"
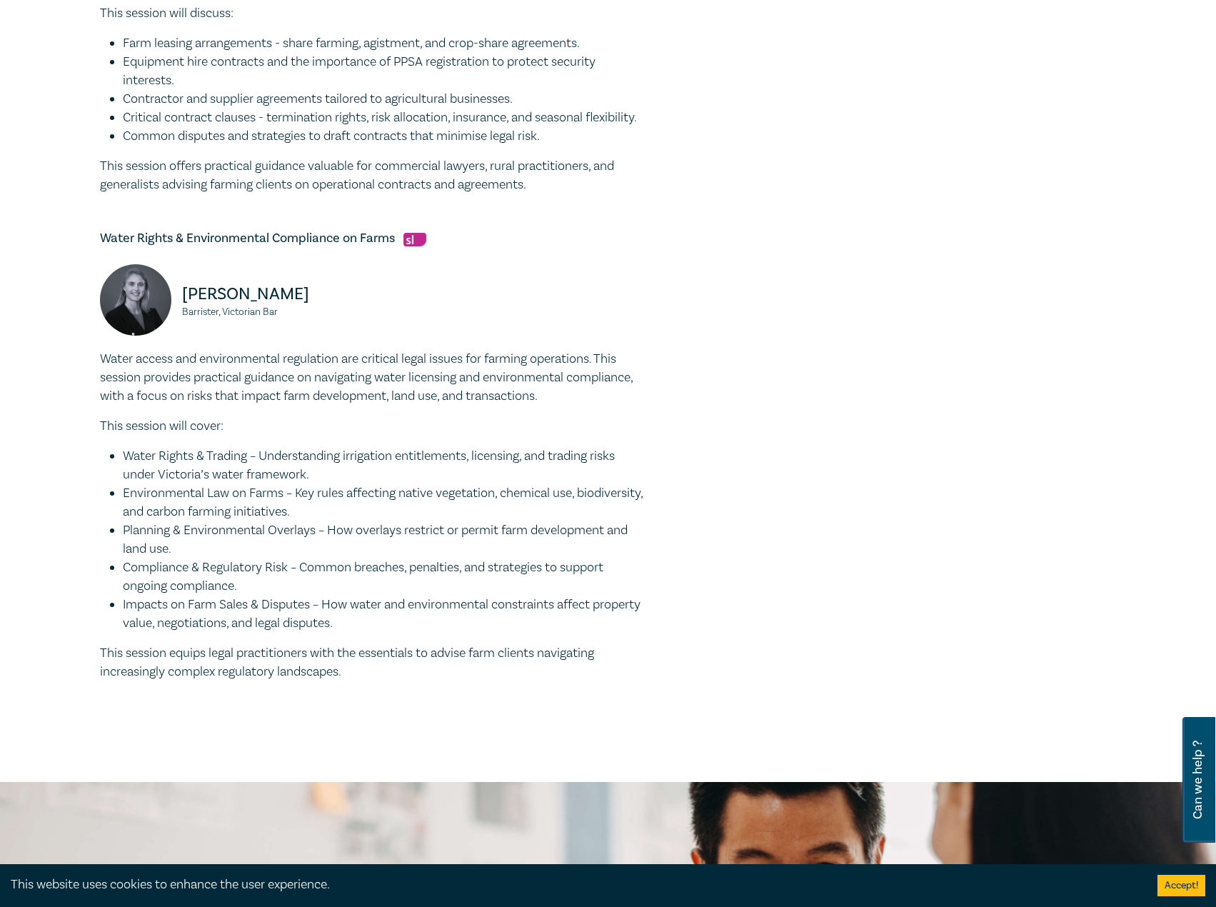
scroll to position [1429, 0]
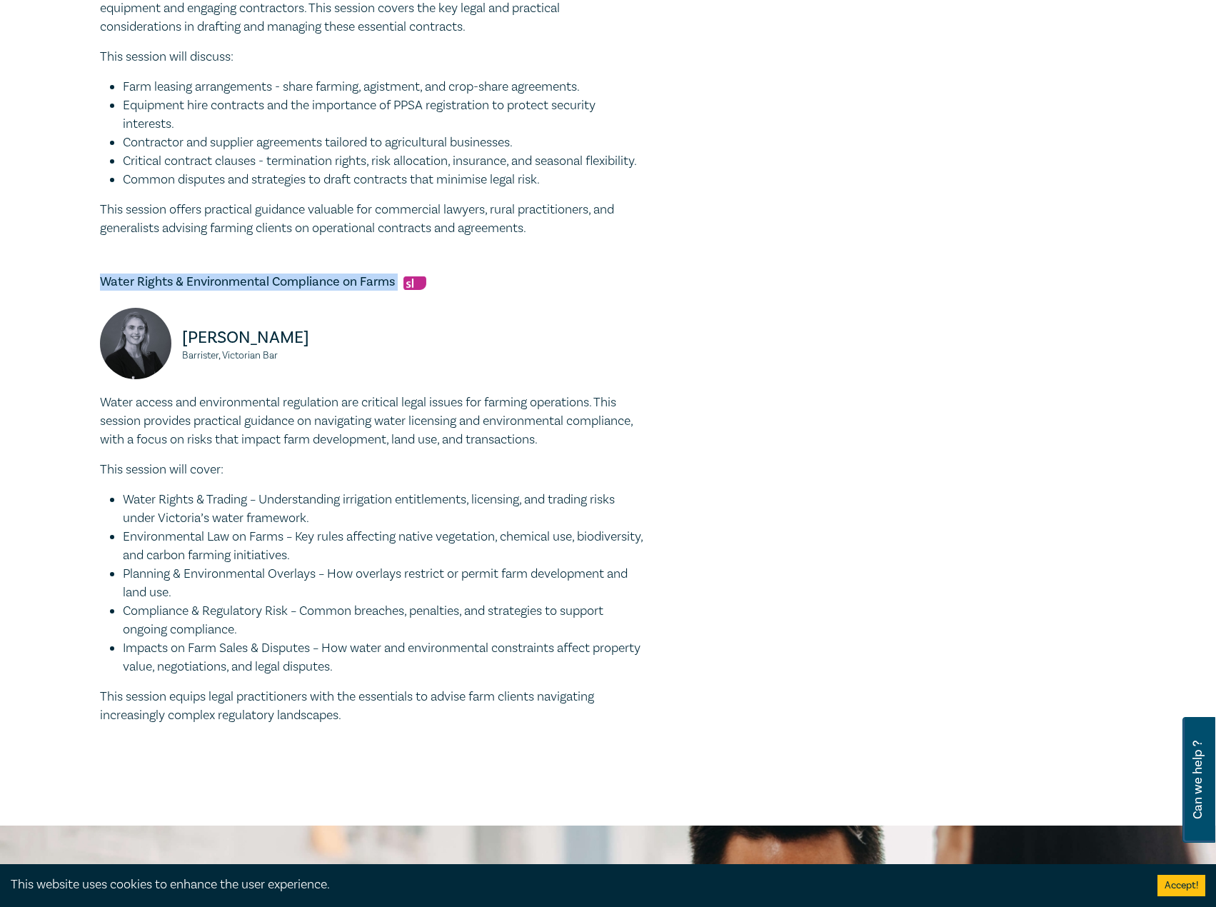
drag, startPoint x: 99, startPoint y: 296, endPoint x: 397, endPoint y: 309, distance: 298.8
copy h5 "Water Rights & Environmental Compliance on Farms"
drag, startPoint x: 386, startPoint y: 746, endPoint x: 78, endPoint y: 424, distance: 446.1
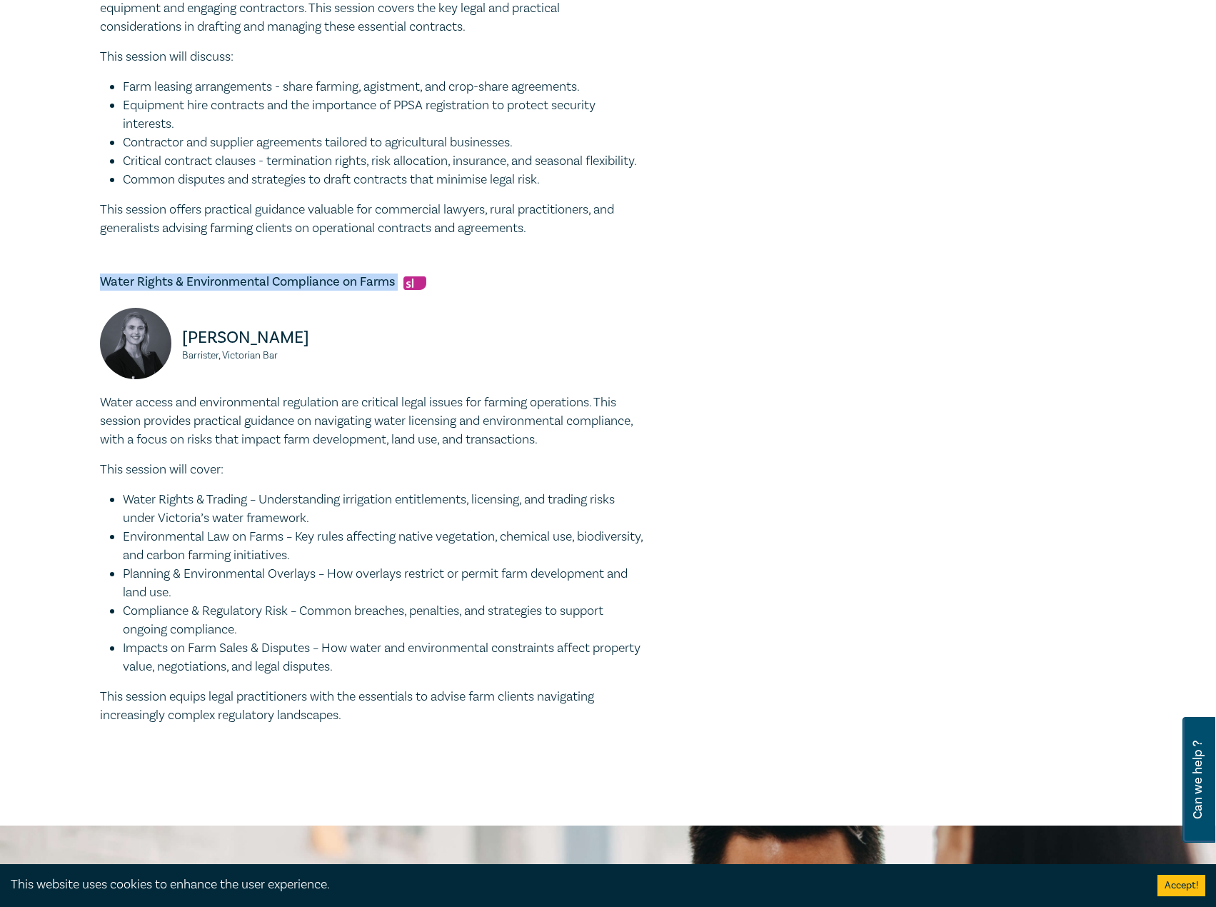
copy div "Water access and environmental regulation are critical legal issues for farming…"
click at [226, 394] on div "Olivia Callahan Barrister, Victorian Bar" at bounding box center [231, 351] width 263 height 86
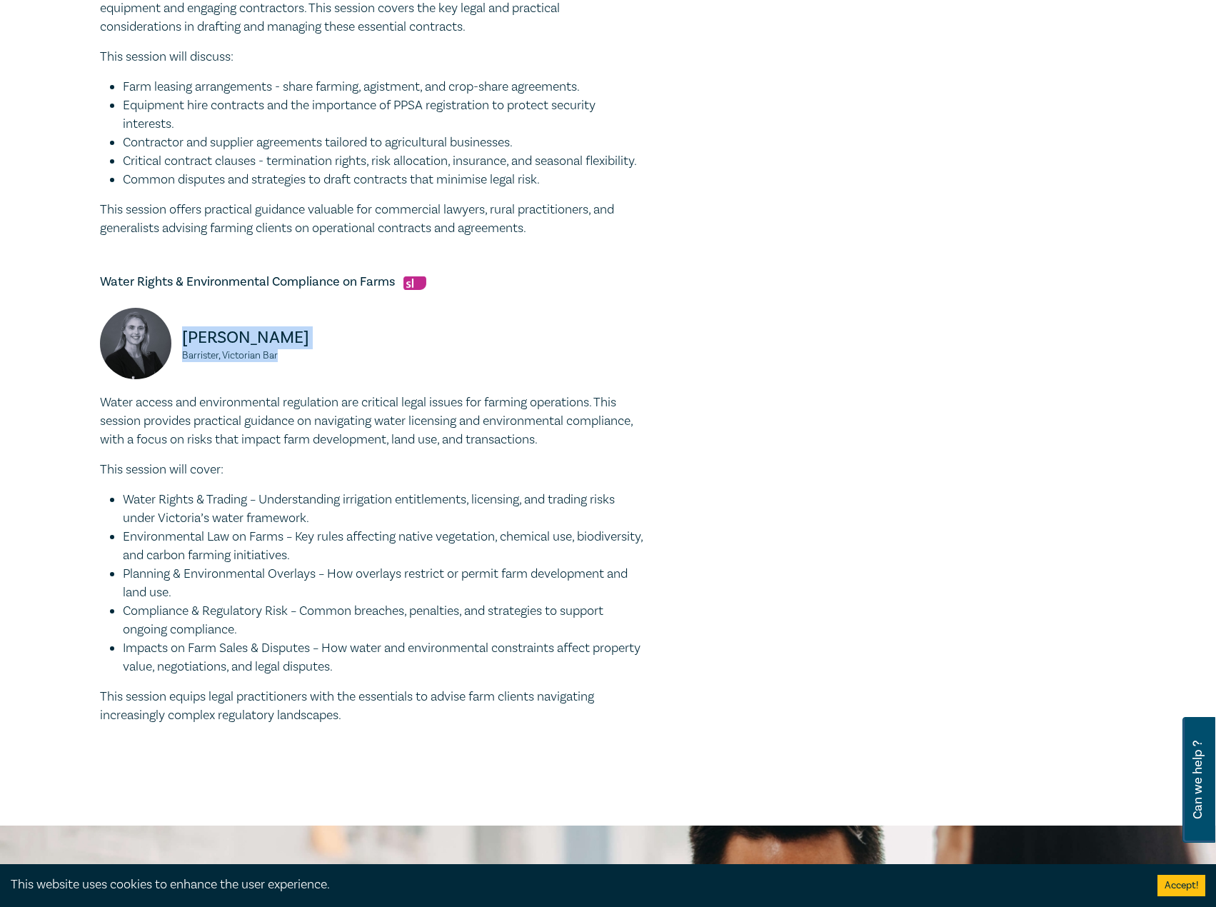
drag, startPoint x: 310, startPoint y: 373, endPoint x: 179, endPoint y: 357, distance: 131.7
click at [179, 357] on div "Olivia Callahan Barrister, Victorian Bar" at bounding box center [231, 351] width 263 height 86
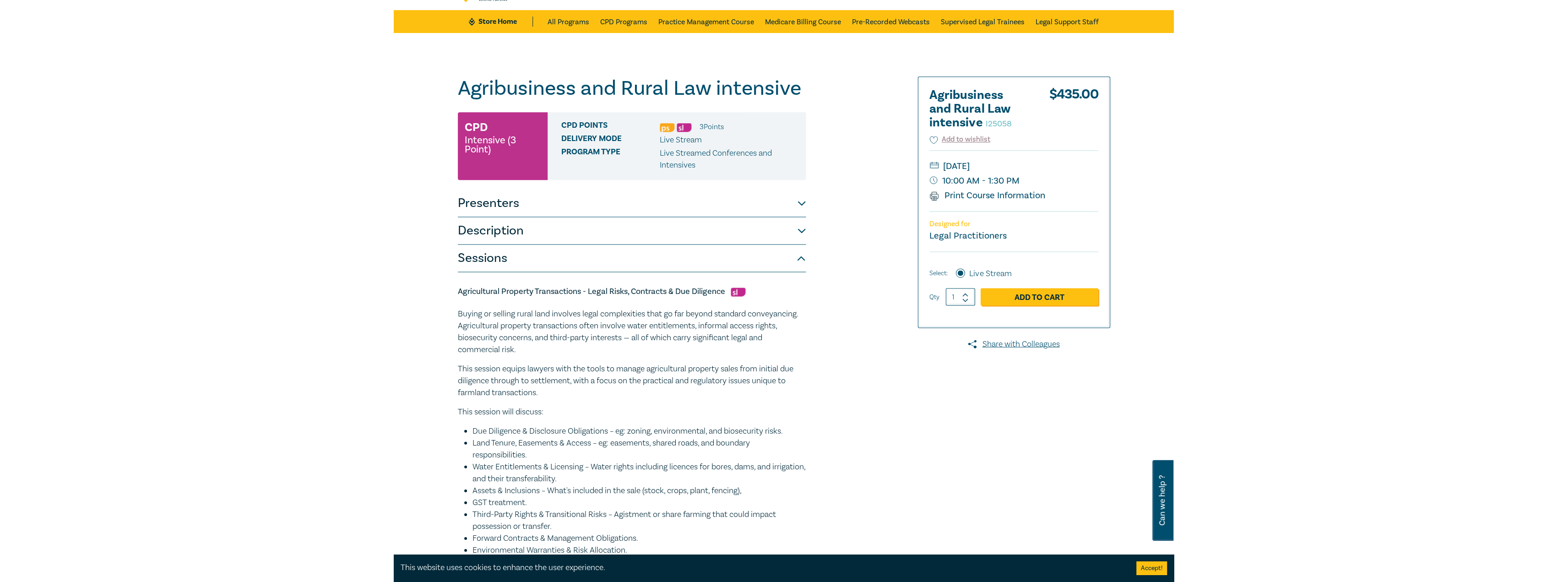
scroll to position [0, 0]
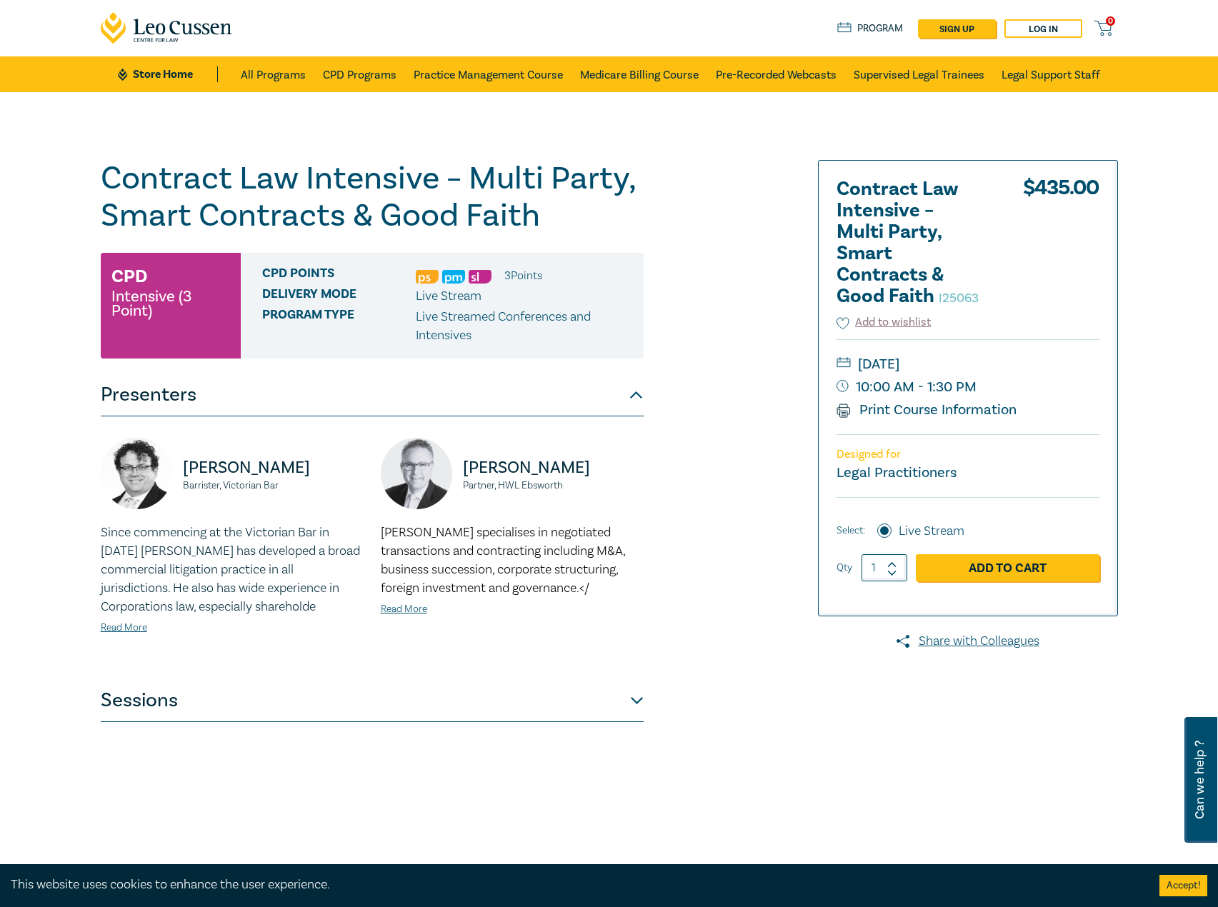
click at [527, 204] on h1 "Contract Law Intensive – Multi Party, Smart Contracts & Good Faith I25063" at bounding box center [372, 197] width 543 height 74
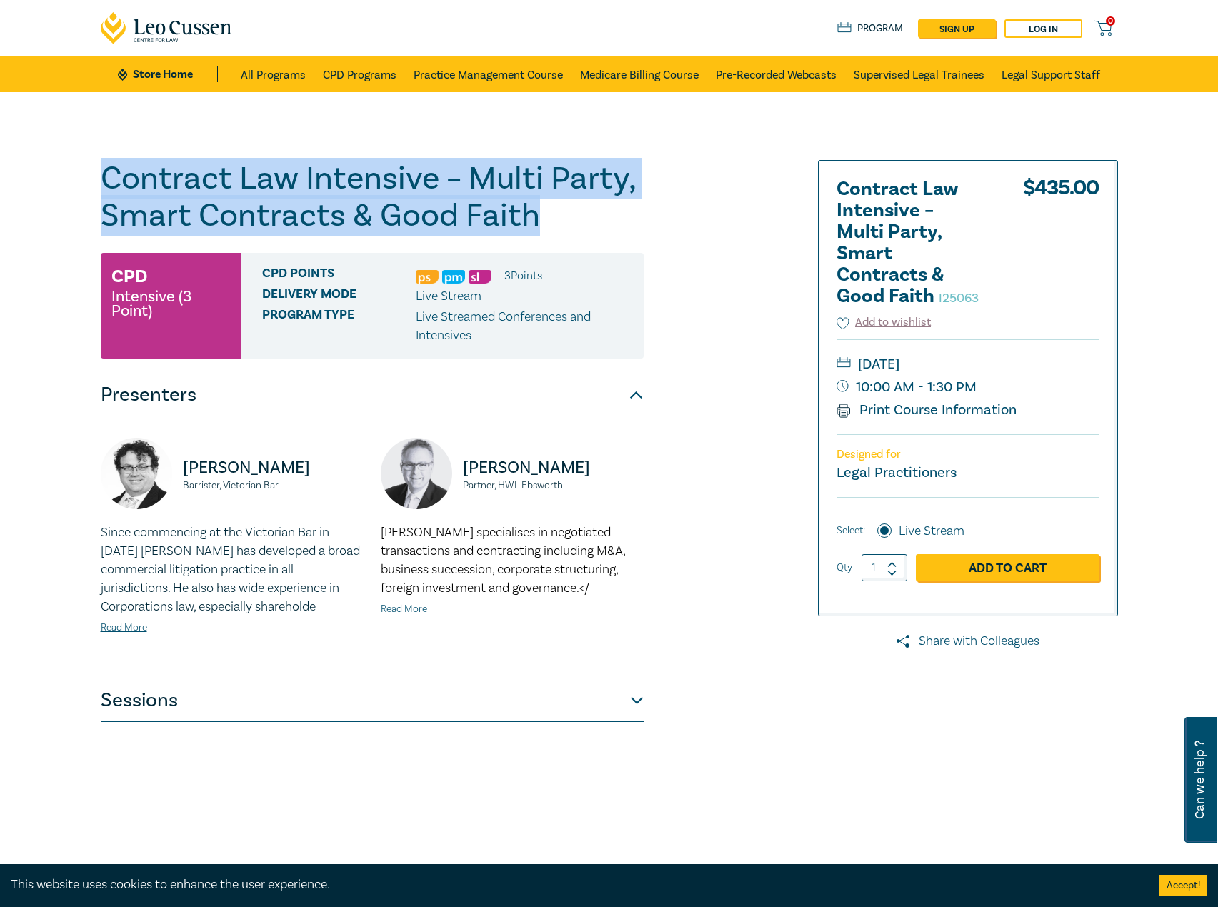
drag, startPoint x: 439, startPoint y: 235, endPoint x: 84, endPoint y: 180, distance: 359.9
click at [84, 180] on div "Contract Law Intensive – Multi Party, Smart Contracts & Good Faith I25063 CPD I…" at bounding box center [609, 517] width 1218 height 850
copy h1 "Contract Law Intensive – Multi Party, Smart Contracts & Good Faith"
click at [381, 697] on button "Sessions" at bounding box center [372, 700] width 543 height 43
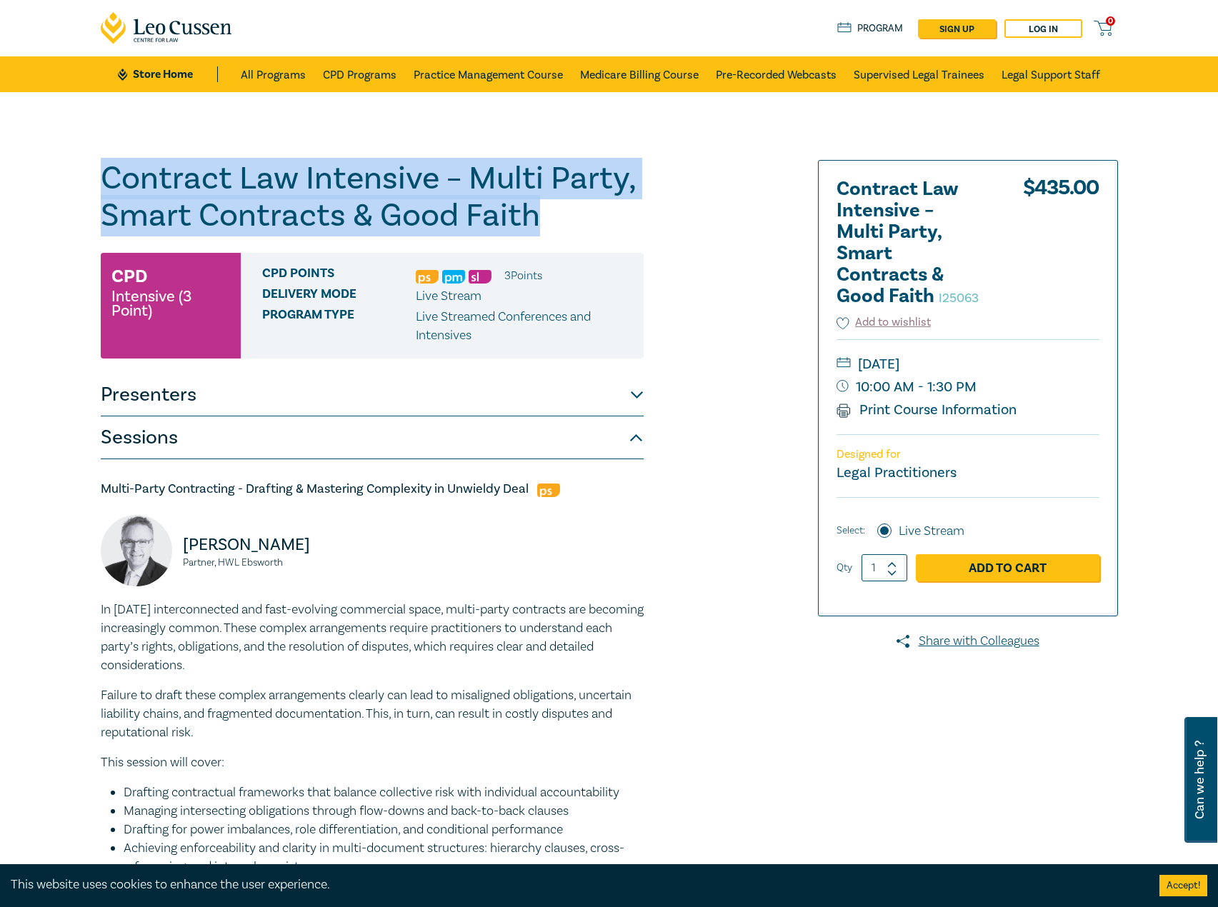
click at [539, 491] on img at bounding box center [548, 491] width 23 height 14
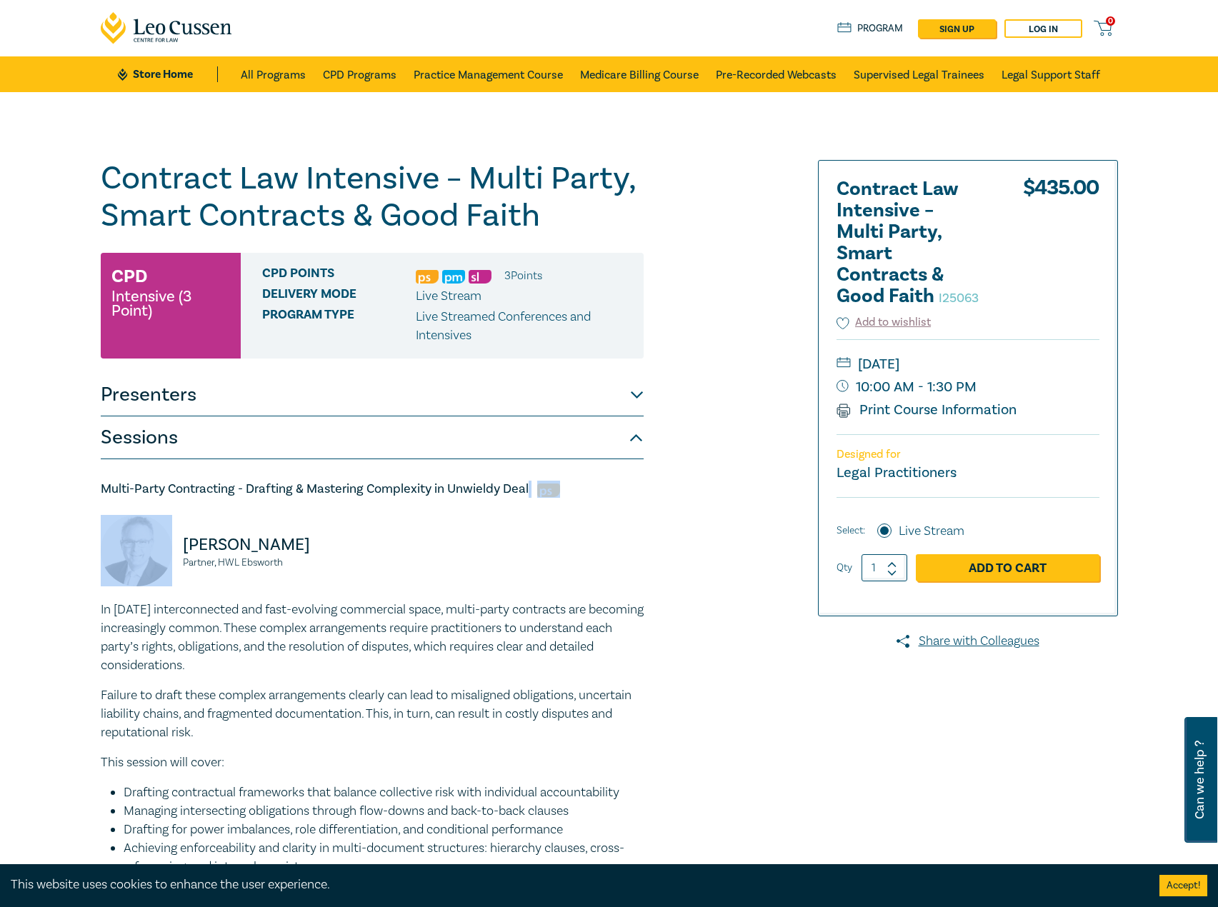
drag, startPoint x: 532, startPoint y: 489, endPoint x: 118, endPoint y: 506, distance: 414.7
click at [118, 506] on div "Multi-Party Contracting - Drafting & Mastering Complexity in Unwieldy Deal [PER…" at bounding box center [372, 721] width 543 height 481
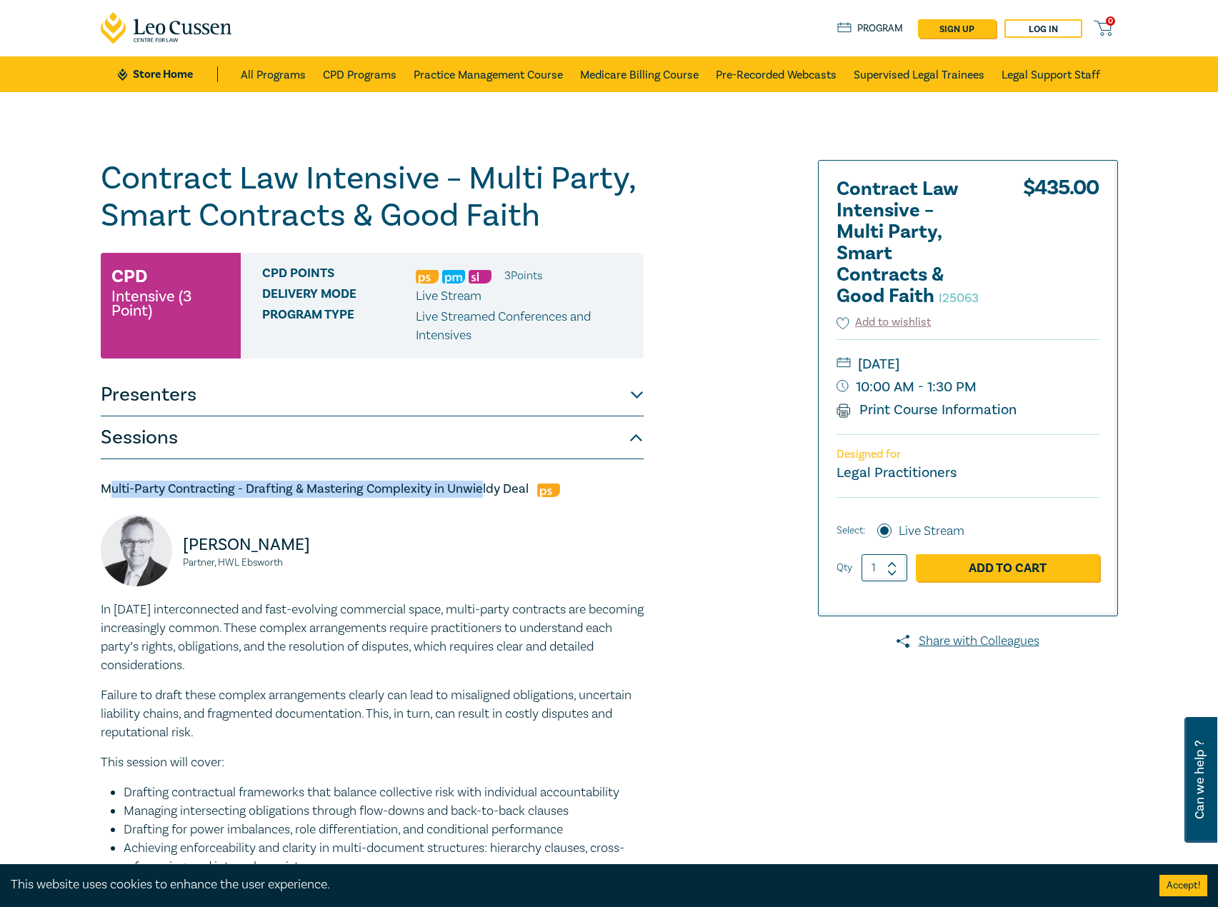
drag, startPoint x: 91, startPoint y: 486, endPoint x: 481, endPoint y: 498, distance: 390.2
click at [481, 498] on h5 "Multi-Party Contracting - Drafting & Mastering Complexity in Unwieldy Deal" at bounding box center [372, 489] width 543 height 17
click at [506, 493] on h5 "Multi-Party Contracting - Drafting & Mastering Complexity in Unwieldy Deal" at bounding box center [372, 489] width 543 height 17
drag, startPoint x: 527, startPoint y: 488, endPoint x: 99, endPoint y: 492, distance: 428.6
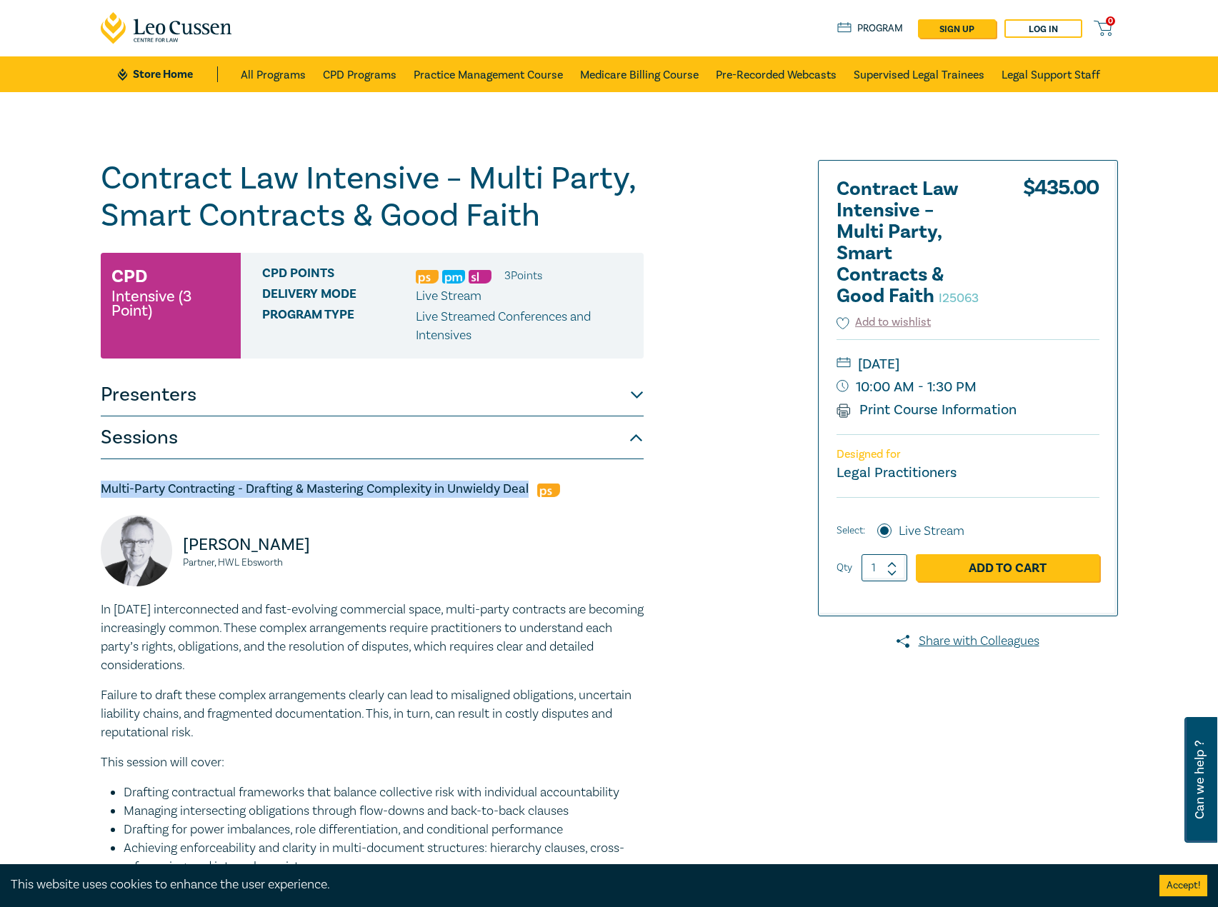
copy h5 "Multi-Party Contracting - Drafting & Mastering Complexity in Unwieldy Deal"
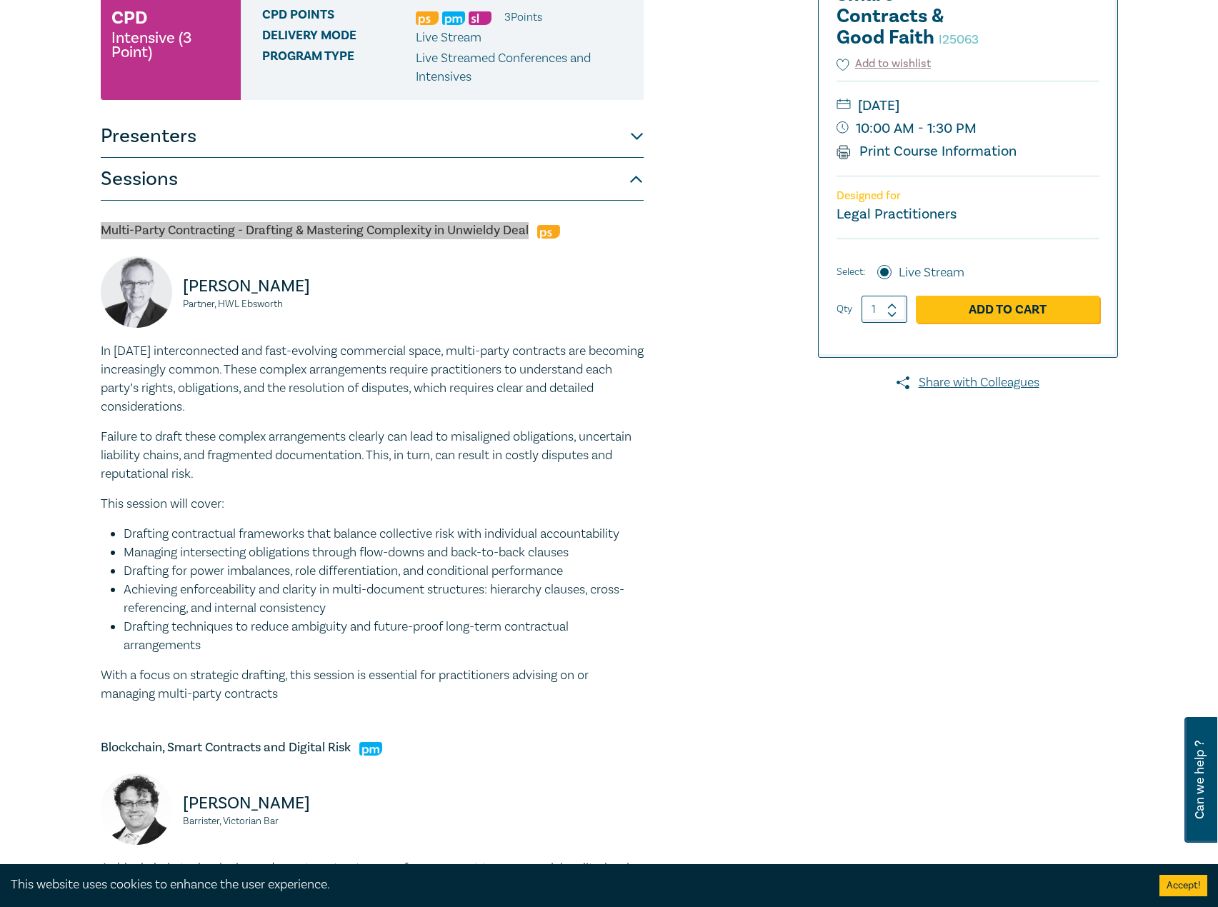
scroll to position [286, 0]
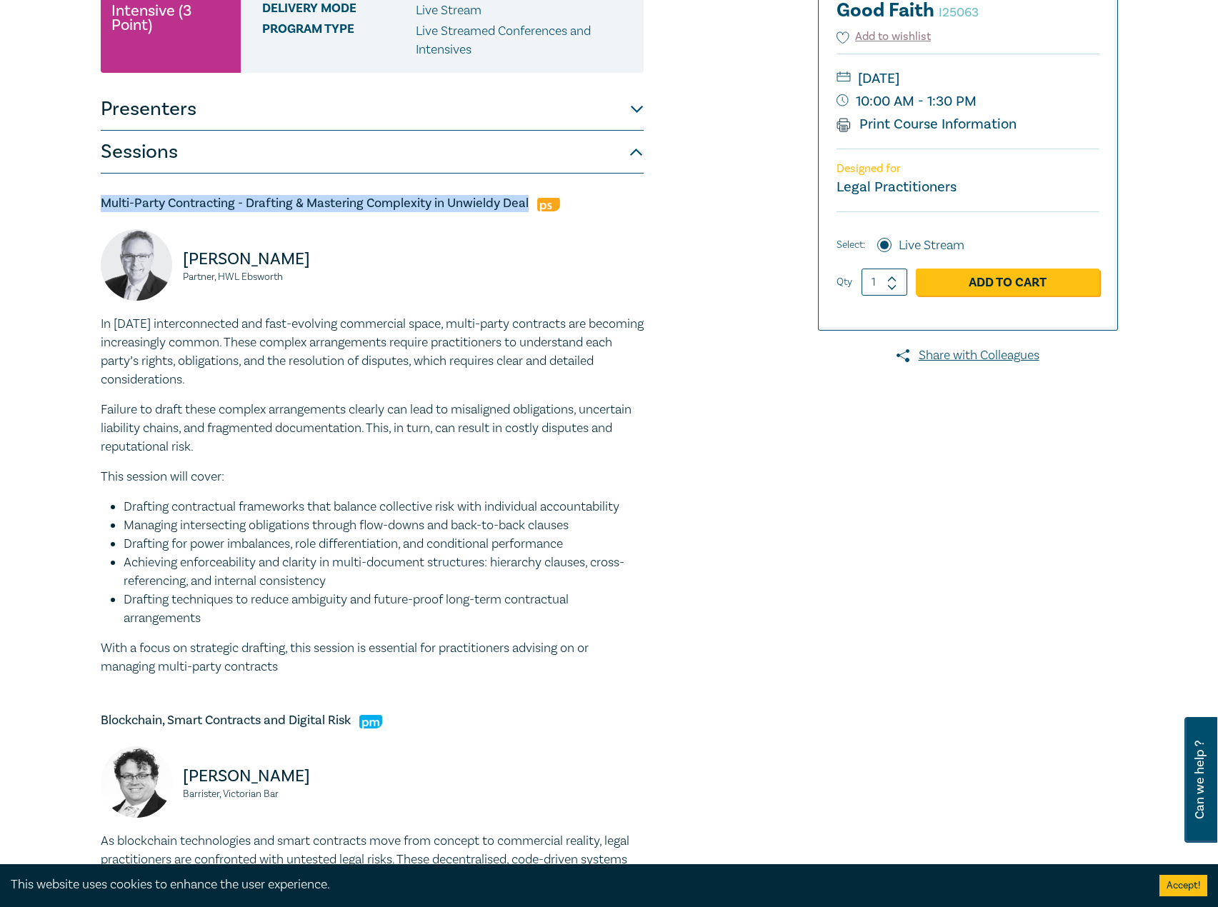
drag, startPoint x: 322, startPoint y: 672, endPoint x: 120, endPoint y: 336, distance: 391.9
click at [66, 333] on div "Contract Law Intensive – Multi Party, Smart Contracts & Good Faith I25063 CPD I…" at bounding box center [609, 723] width 1218 height 1834
copy div "Lo ipsum’d sitametconsect adi elit-seddoeiu temporinci utlab, etdol-magna aliqu…"
click at [344, 374] on p "In [DATE] interconnected and fast-evolving commercial space, multi-party contra…" at bounding box center [372, 352] width 543 height 74
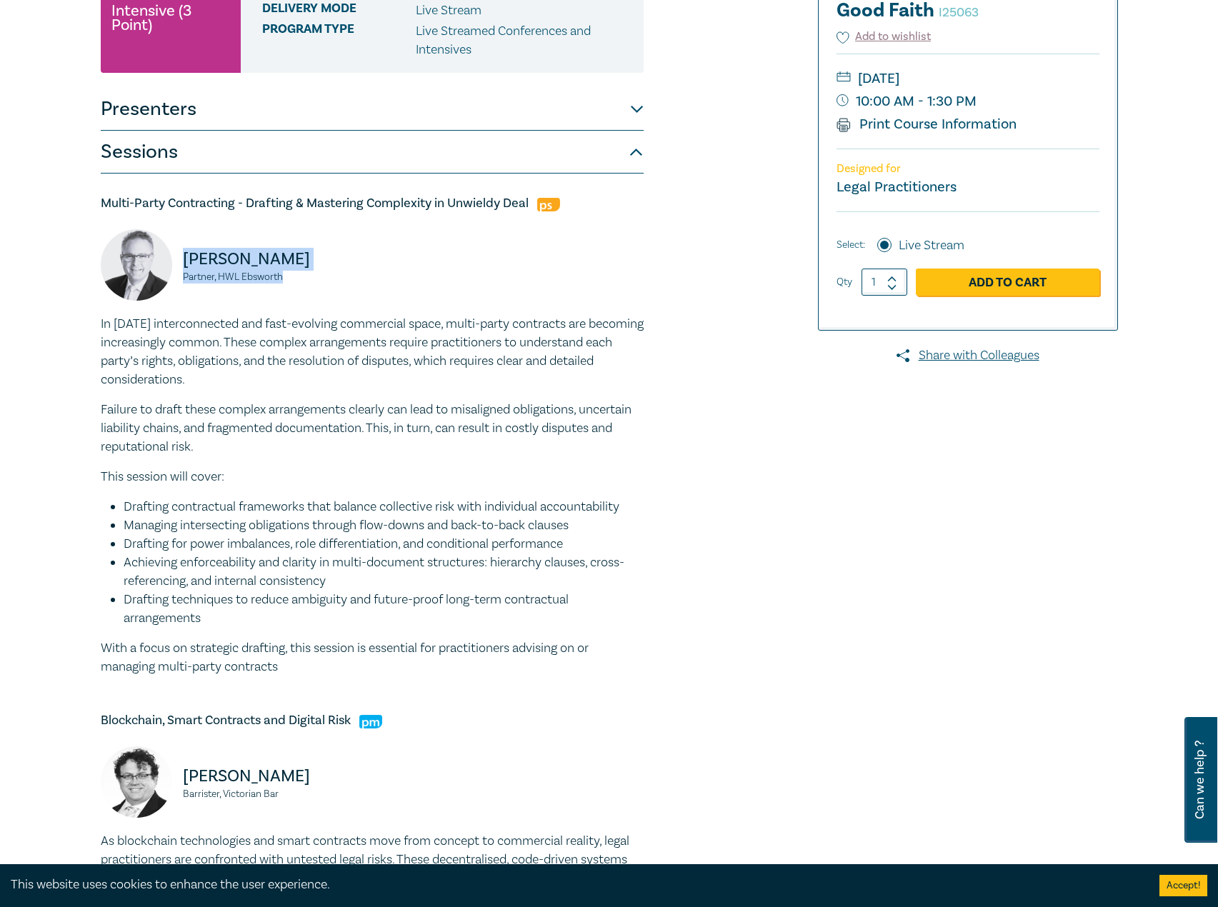
drag, startPoint x: 259, startPoint y: 281, endPoint x: 183, endPoint y: 264, distance: 77.6
click at [183, 264] on div "[PERSON_NAME] Partner, [PERSON_NAME]" at bounding box center [232, 272] width 263 height 86
copy div "[PERSON_NAME] Partner, [PERSON_NAME]"
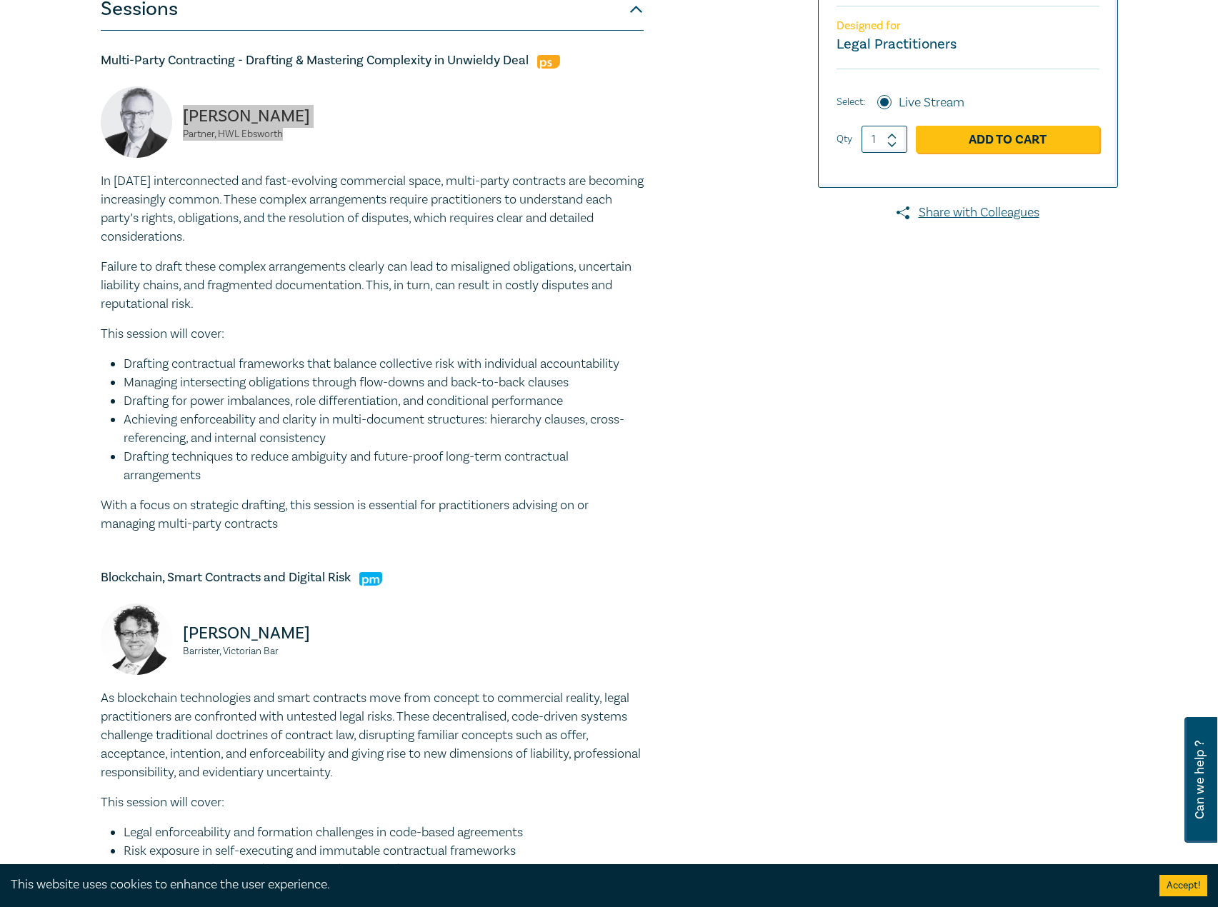
scroll to position [571, 0]
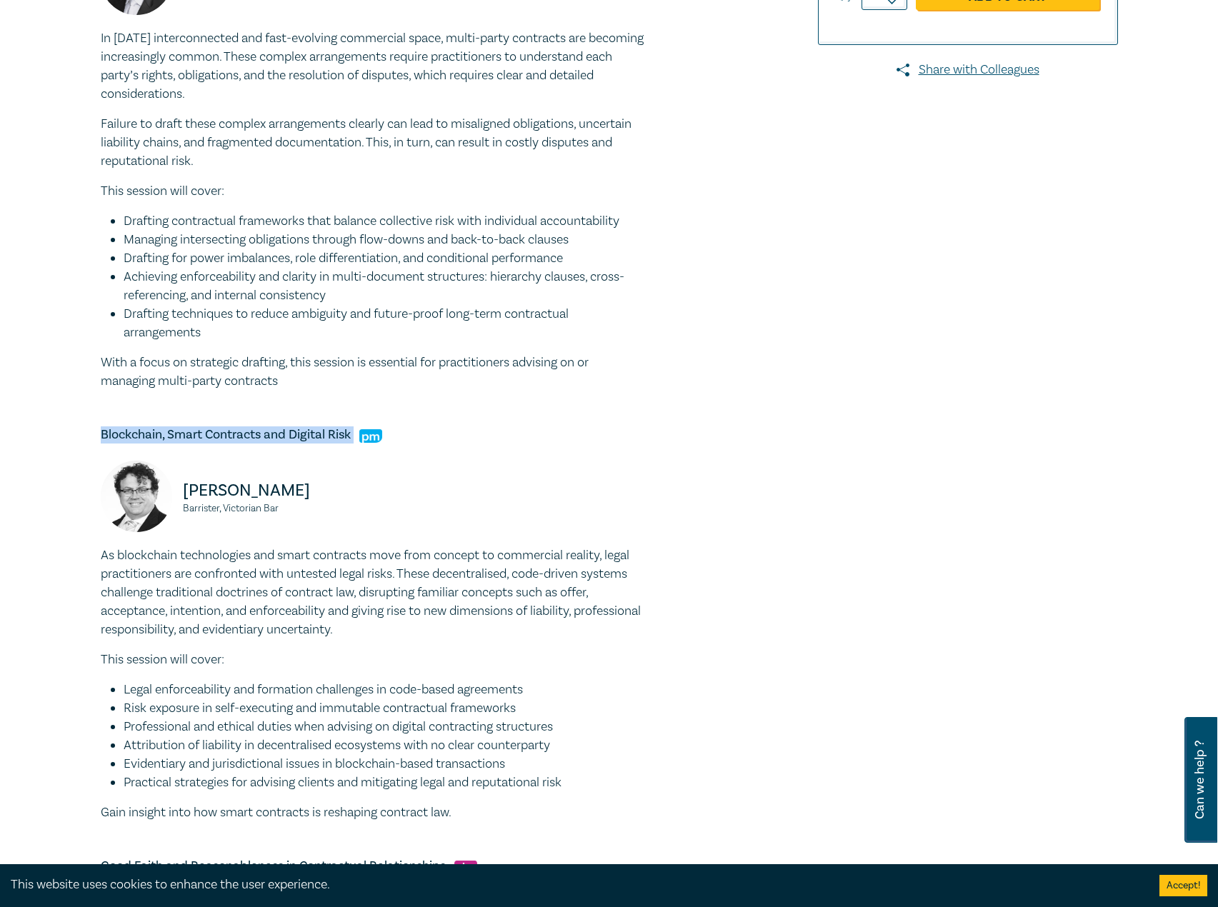
drag, startPoint x: 103, startPoint y: 437, endPoint x: 354, endPoint y: 436, distance: 251.4
click at [354, 436] on h5 "Blockchain, Smart Contracts and Digital Risk" at bounding box center [372, 434] width 543 height 17
copy h5 "Blockchain, Smart Contracts and Digital Risk"
click at [312, 579] on p "As blockchain technologies and smart contracts move from concept to commercial …" at bounding box center [372, 592] width 543 height 93
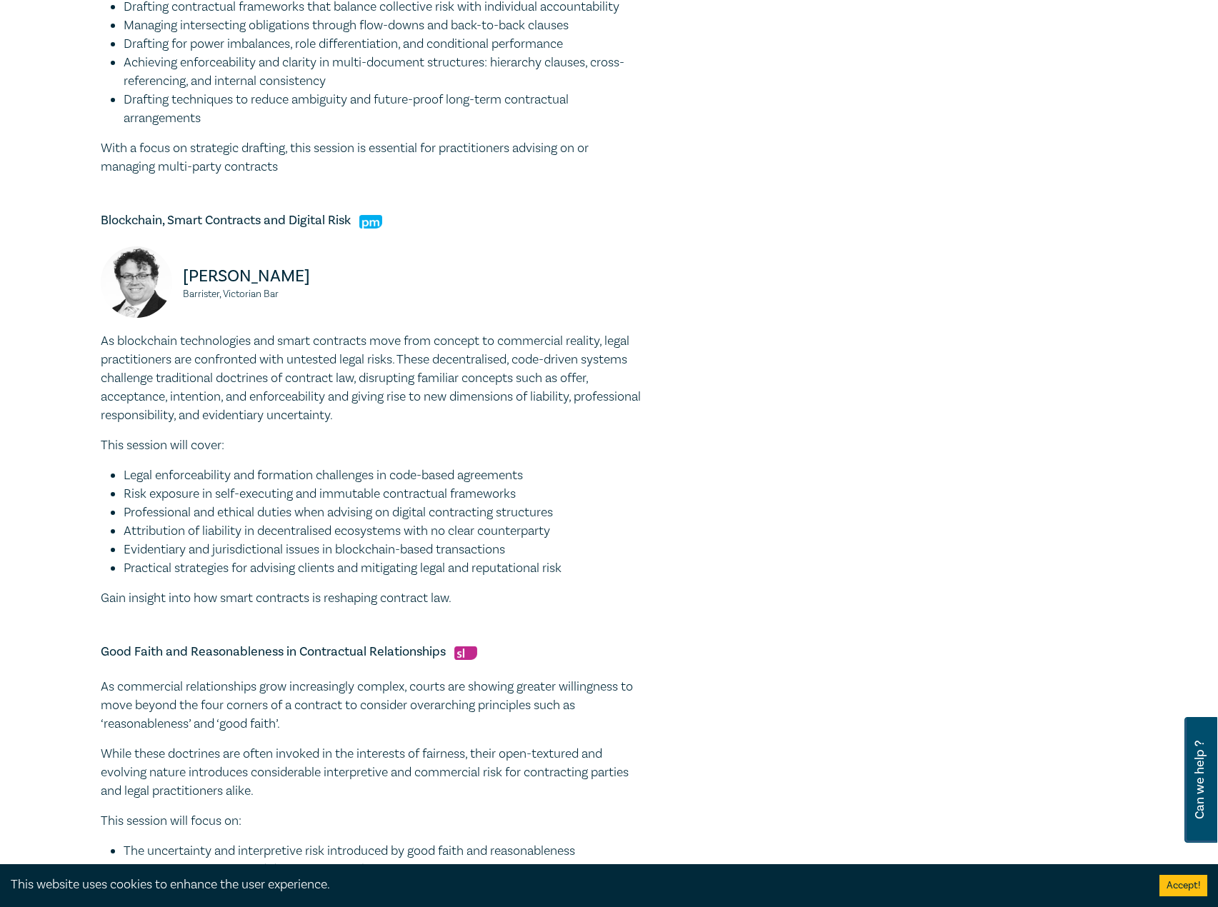
drag, startPoint x: 519, startPoint y: 604, endPoint x: 42, endPoint y: 339, distance: 545.8
click at [42, 339] on div "Contract Law Intensive – Multi Party, Smart Contracts & Good Faith I25063 CPD I…" at bounding box center [609, 223] width 1218 height 1834
copy div "As blockchain technologies and smart contracts move from concept to commercial …"
drag, startPoint x: 312, startPoint y: 291, endPoint x: 169, endPoint y: 278, distance: 144.2
click at [169, 278] on div "[PERSON_NAME], Victorian Bar" at bounding box center [232, 289] width 263 height 86
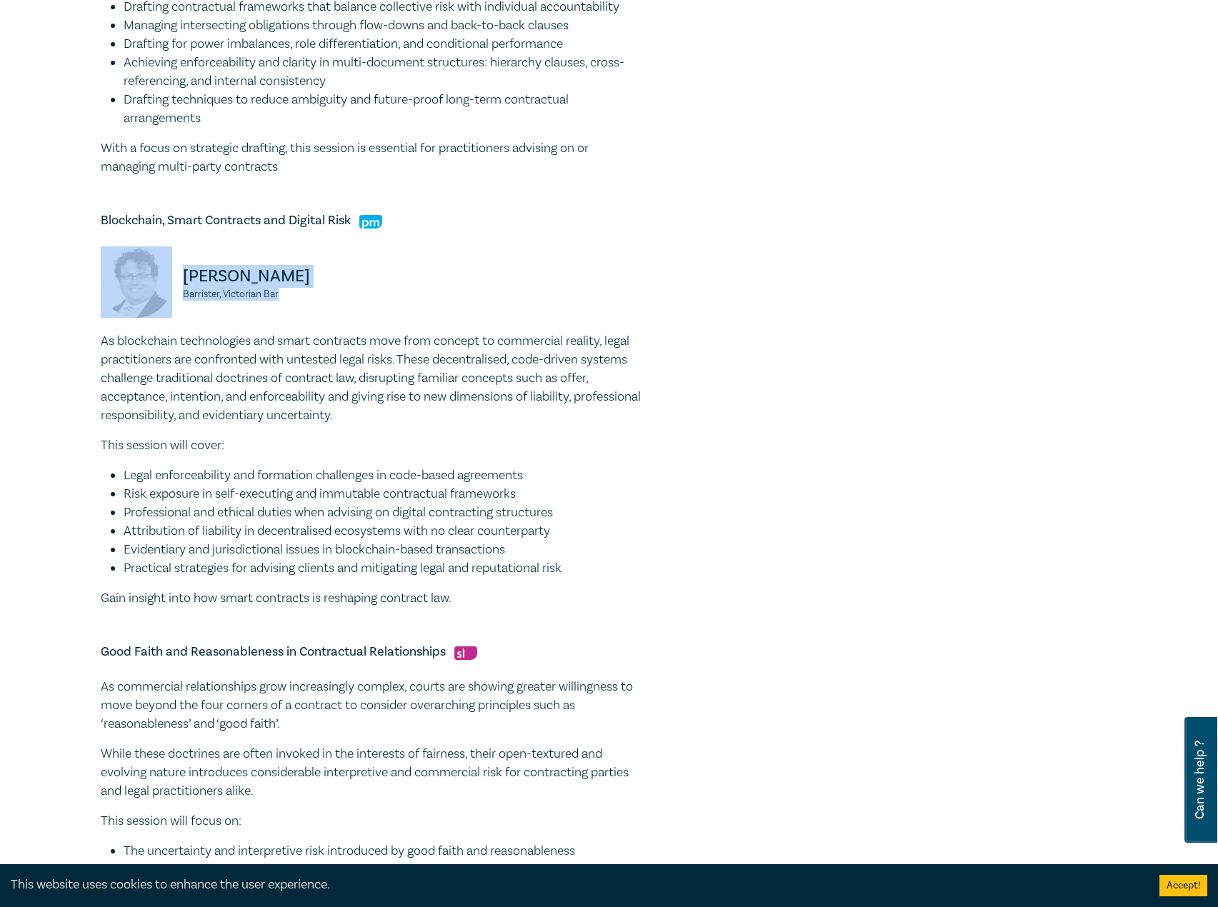
copy div "Peter Clarke Barrister, Victorian Bar"
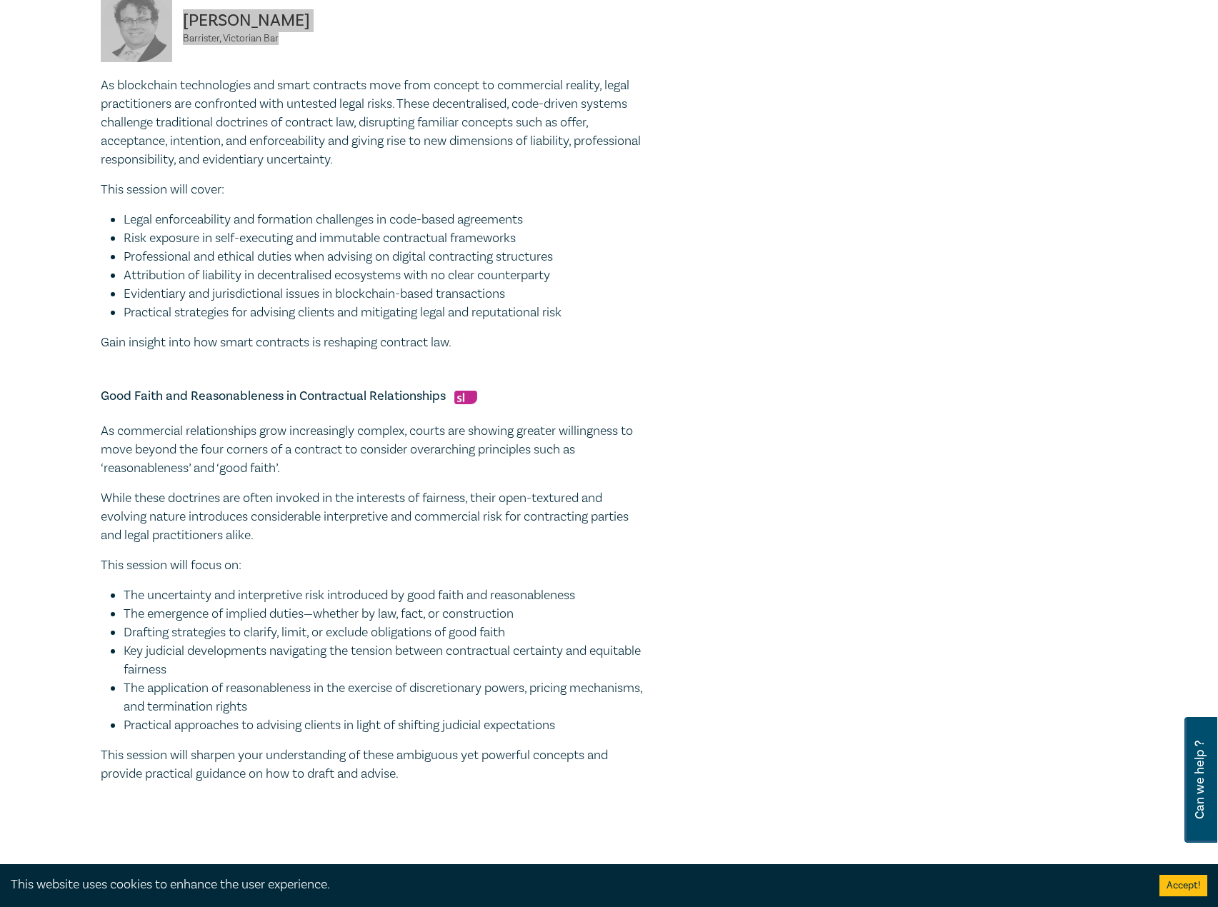
scroll to position [1071, 0]
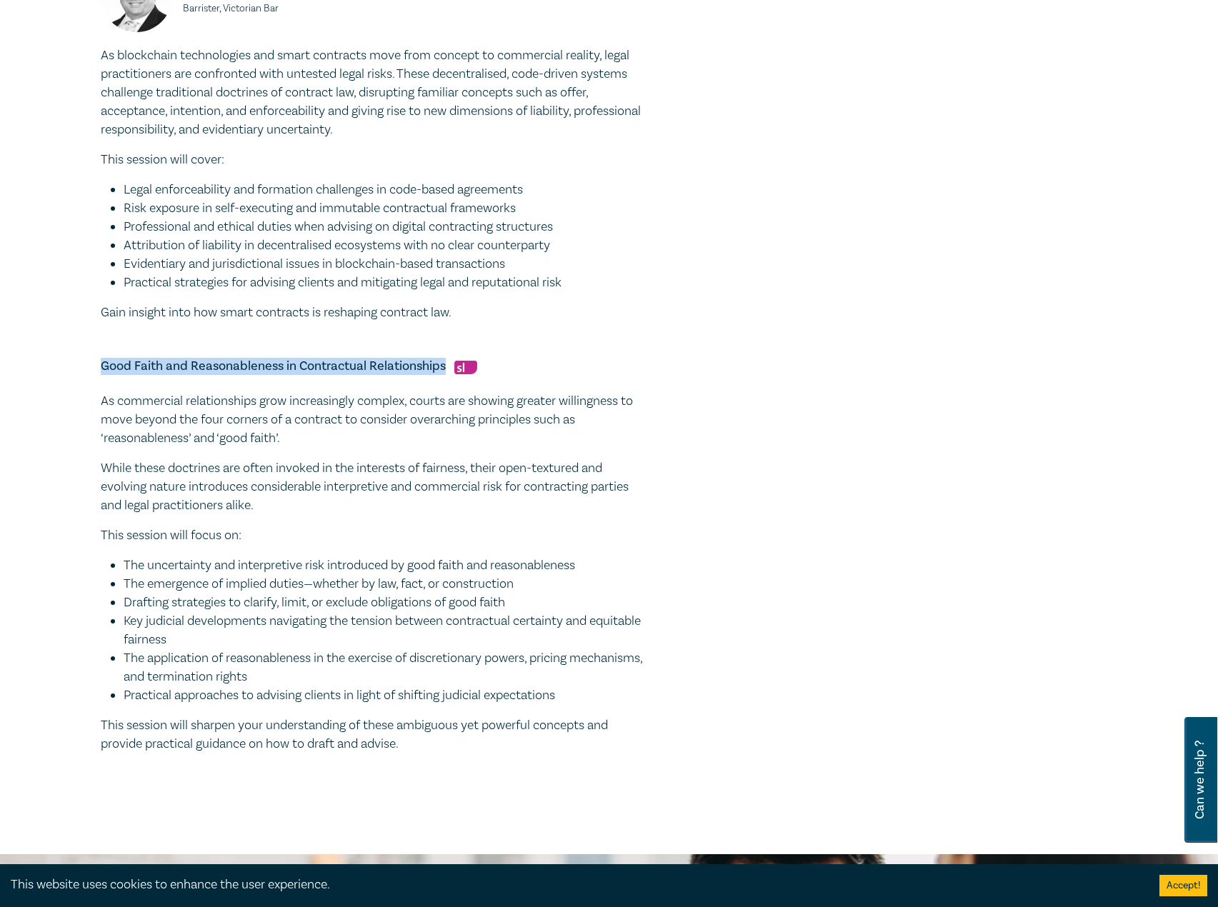
drag, startPoint x: 101, startPoint y: 366, endPoint x: 447, endPoint y: 364, distance: 345.7
click at [447, 364] on h5 "Good Faith and Reasonableness in Contractual Relationships" at bounding box center [372, 366] width 543 height 17
copy h5 "Good Faith and Reasonableness in Contractual Relationships"
drag, startPoint x: 290, startPoint y: 641, endPoint x: 358, endPoint y: 685, distance: 81.0
click at [291, 641] on li "Key judicial developments navigating the tension between contractual certainty …" at bounding box center [384, 630] width 520 height 37
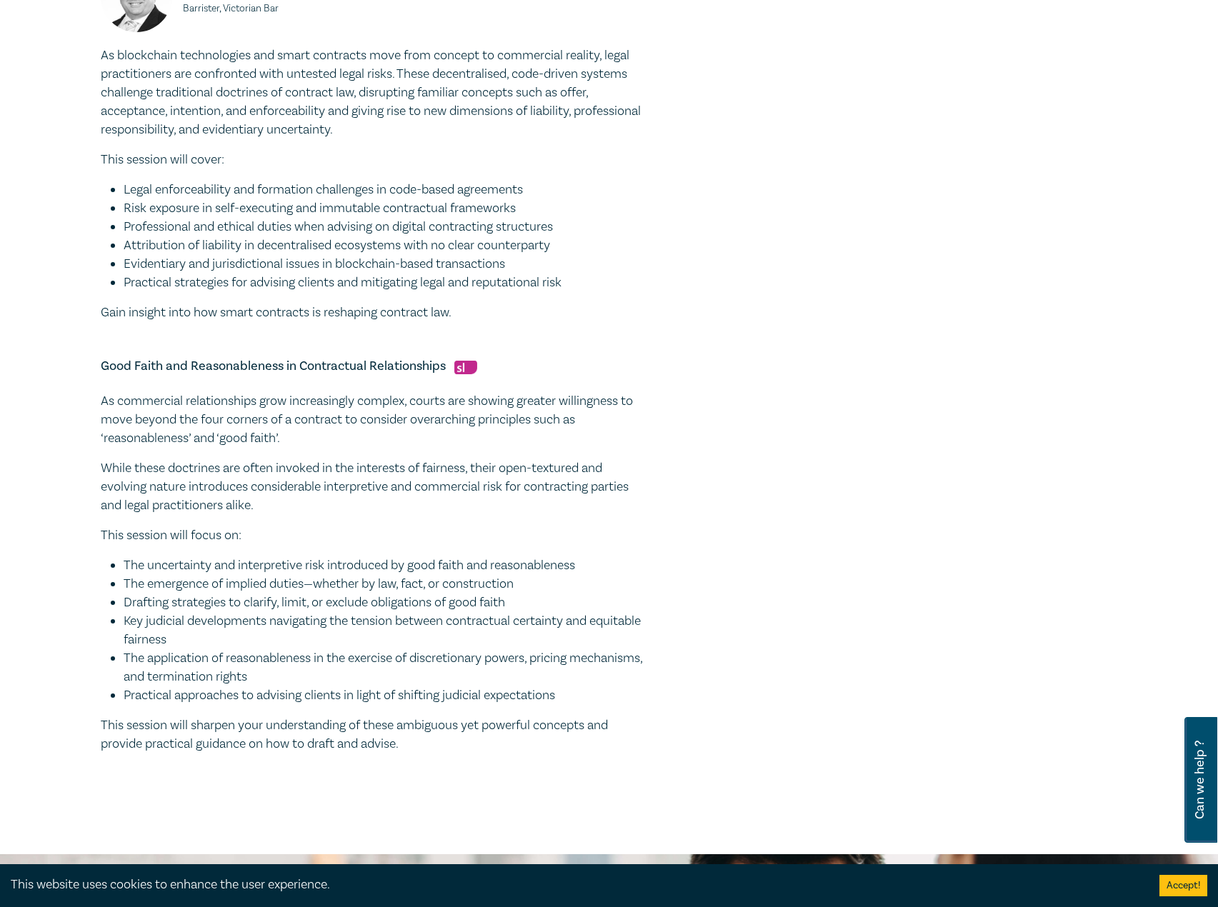
drag, startPoint x: 338, startPoint y: 741, endPoint x: 66, endPoint y: 402, distance: 434.4
copy div "As commercial relationships grow increasingly complex, courts are showing great…"
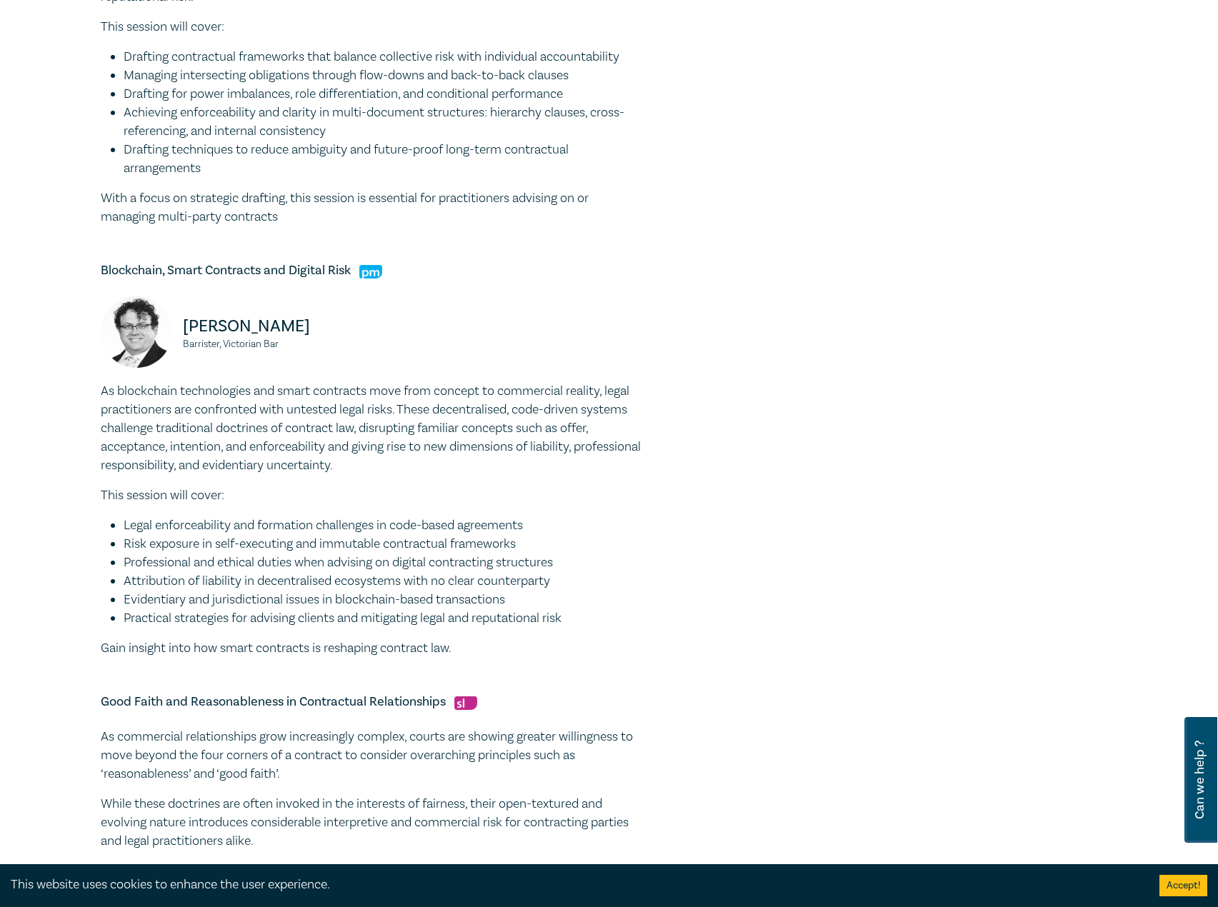
scroll to position [500, 0]
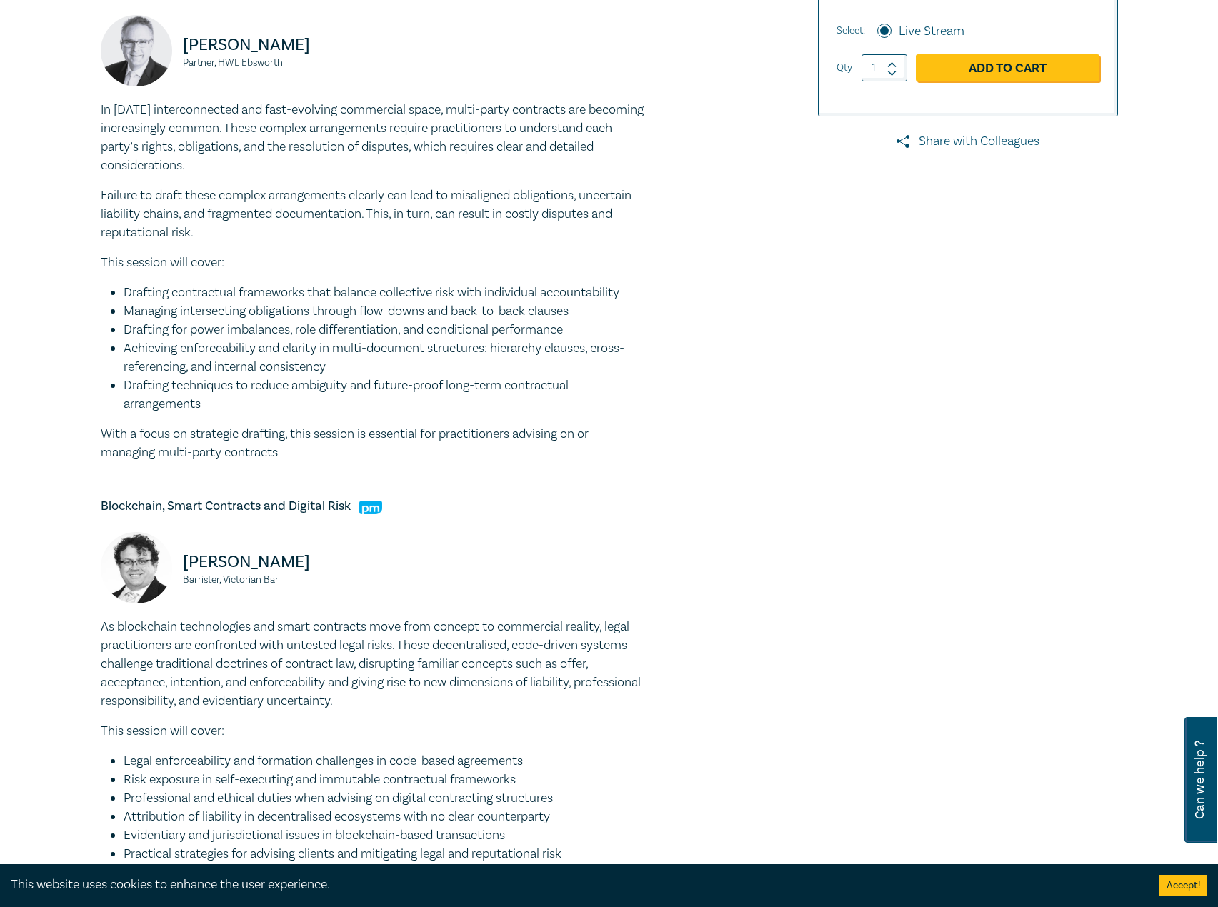
click at [961, 779] on div at bounding box center [953, 509] width 345 height 1698
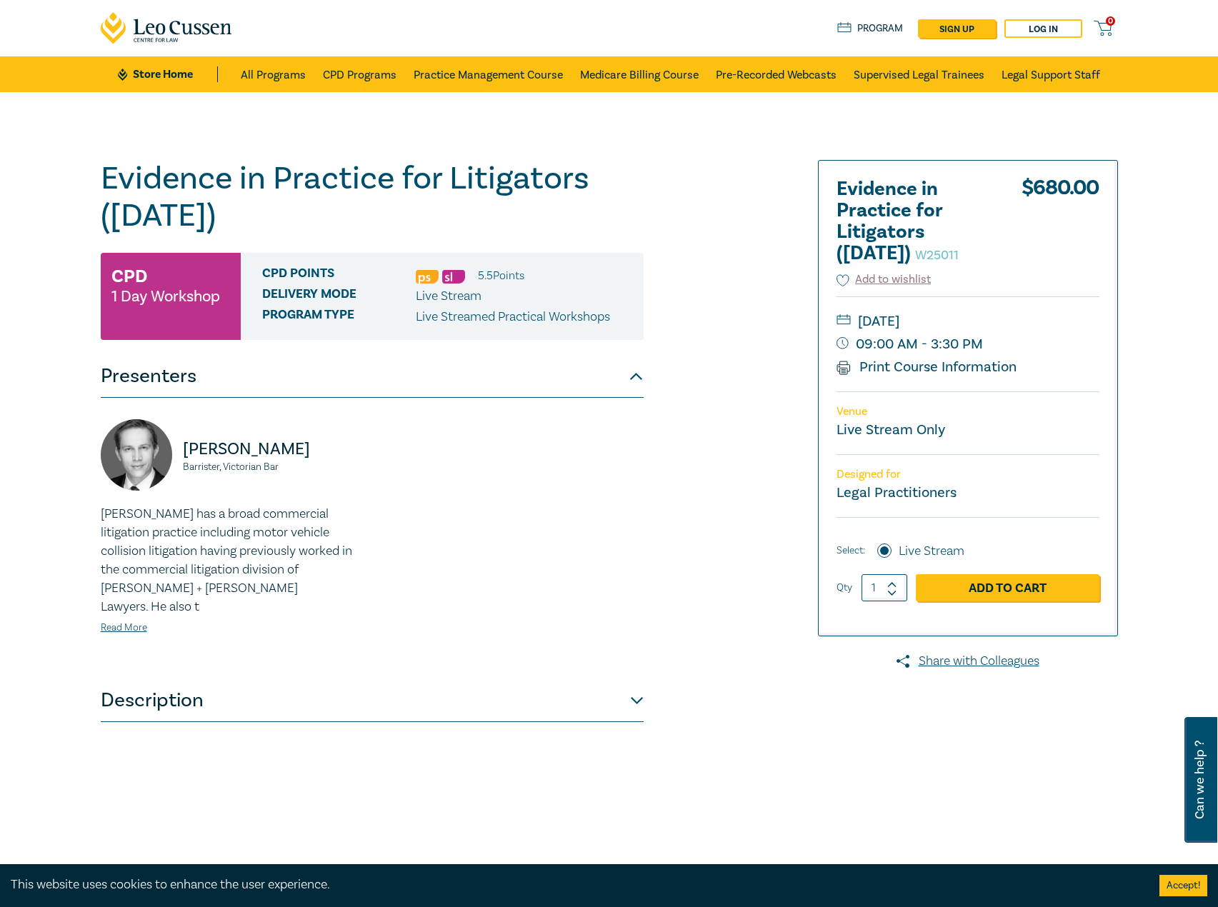
click at [431, 681] on button "Description" at bounding box center [372, 700] width 543 height 43
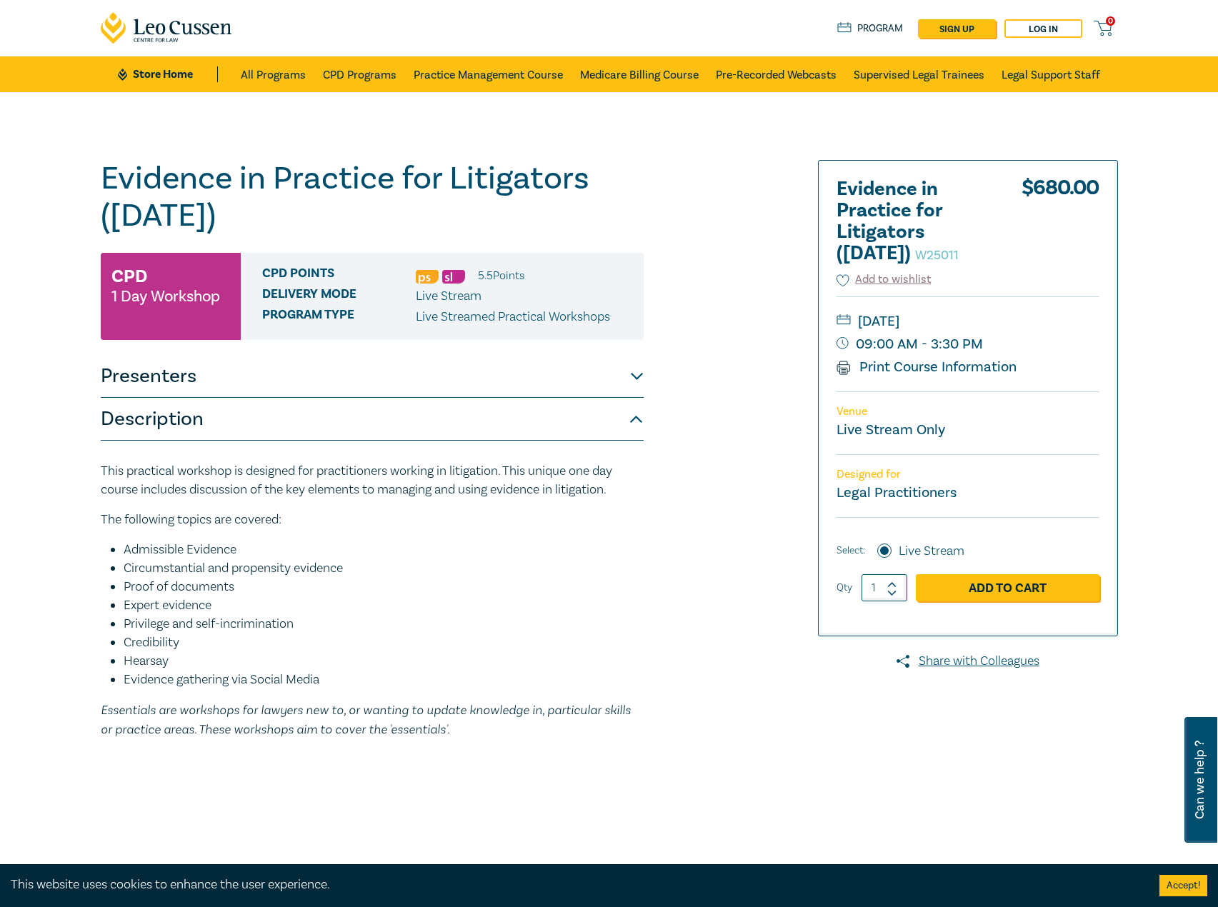
click at [486, 400] on button "Description" at bounding box center [372, 419] width 543 height 43
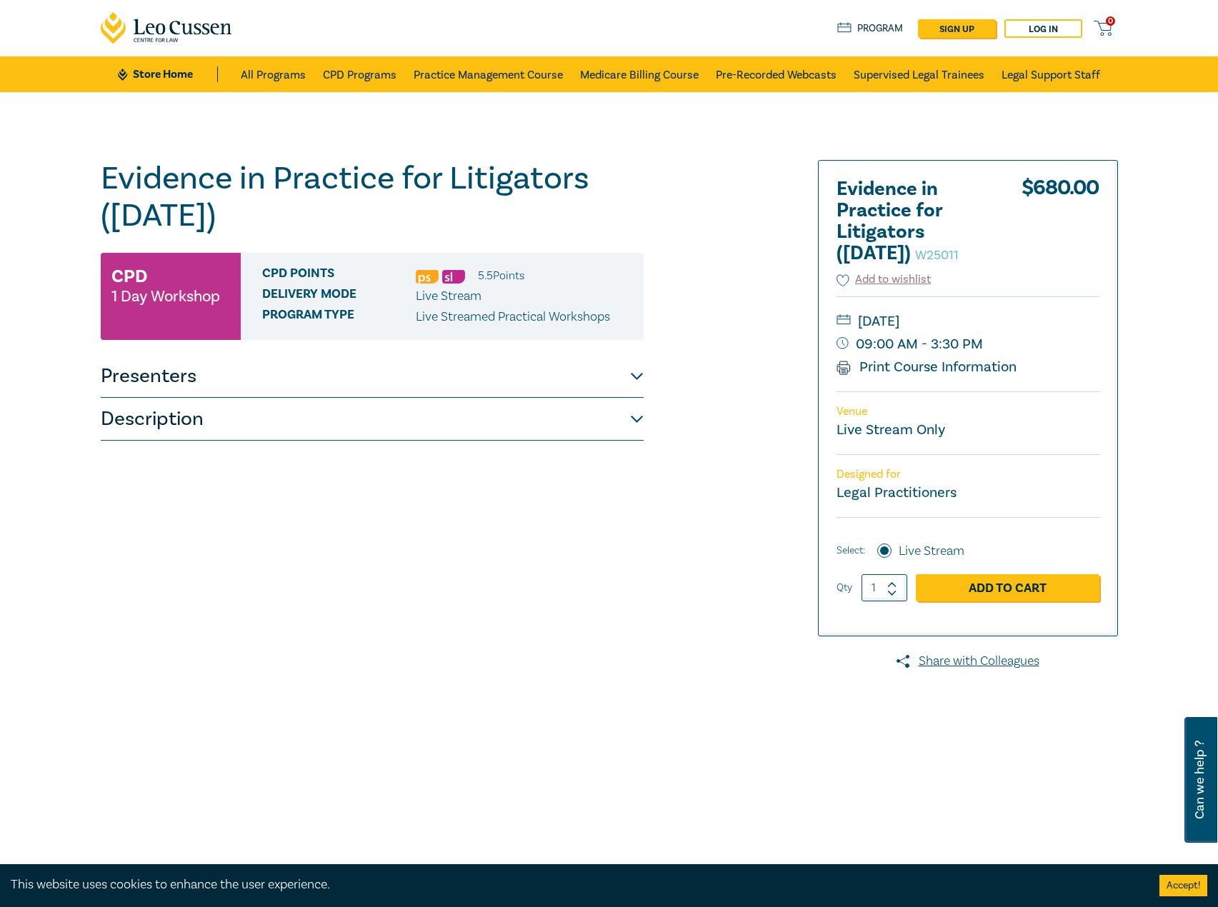
click at [506, 416] on button "Description" at bounding box center [372, 419] width 543 height 43
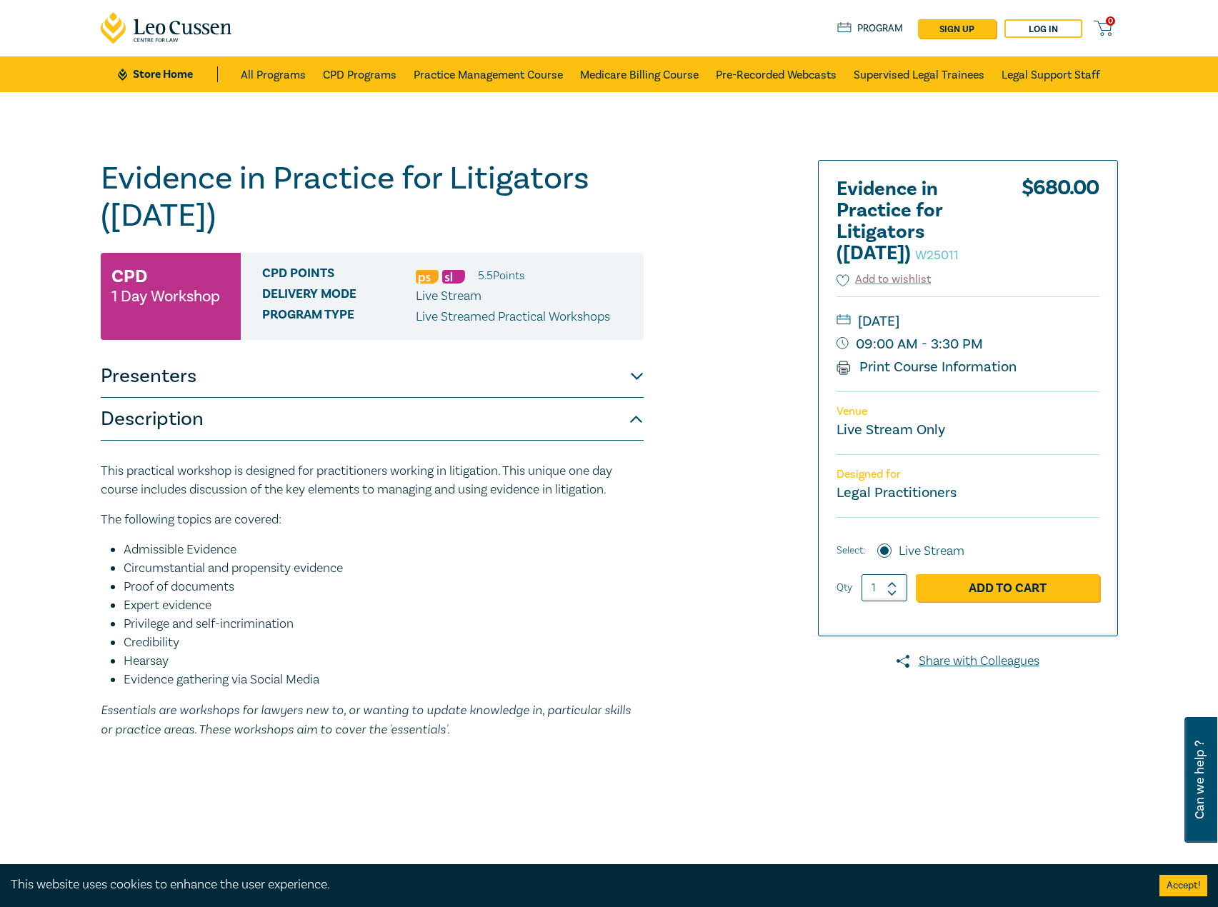
click at [235, 438] on button "Description" at bounding box center [372, 419] width 543 height 43
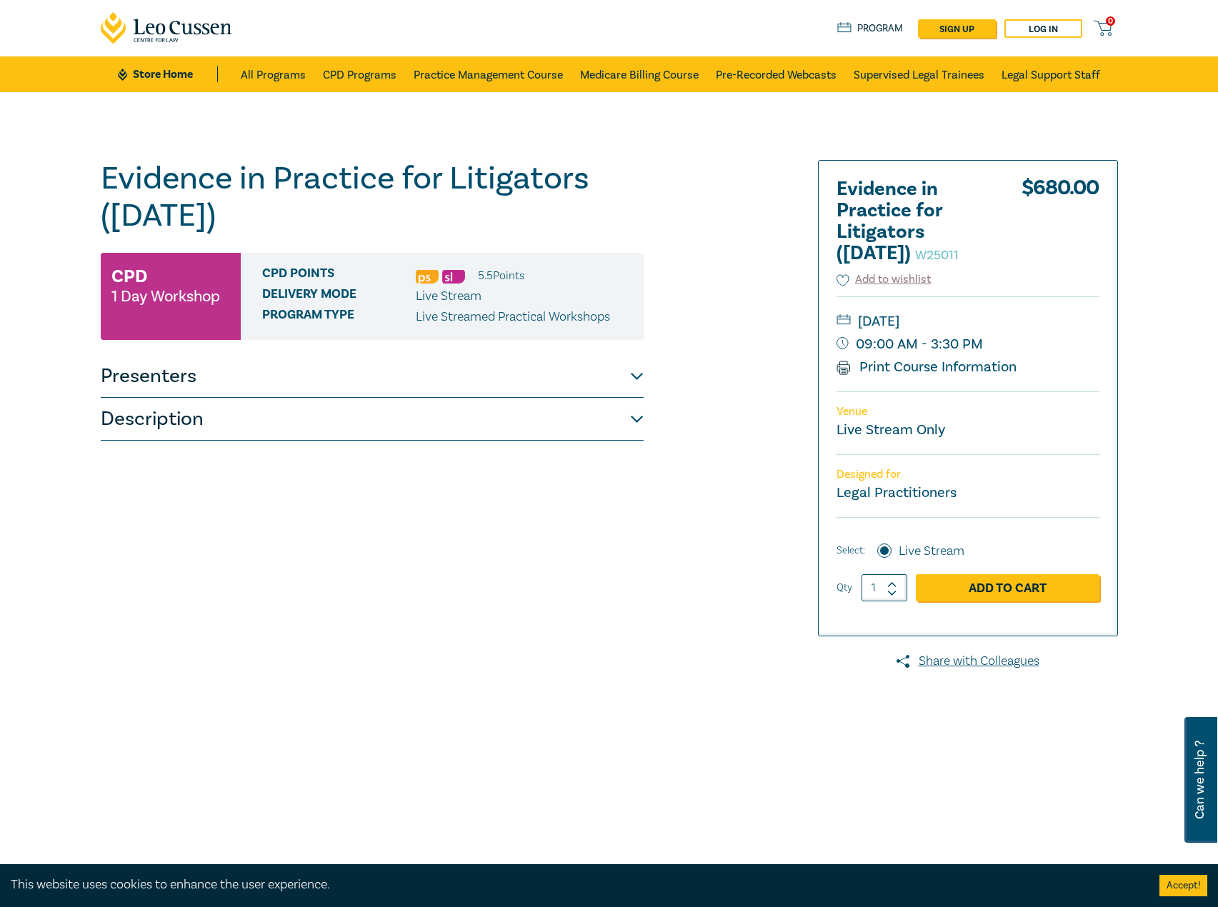
click at [244, 415] on button "Description" at bounding box center [372, 419] width 543 height 43
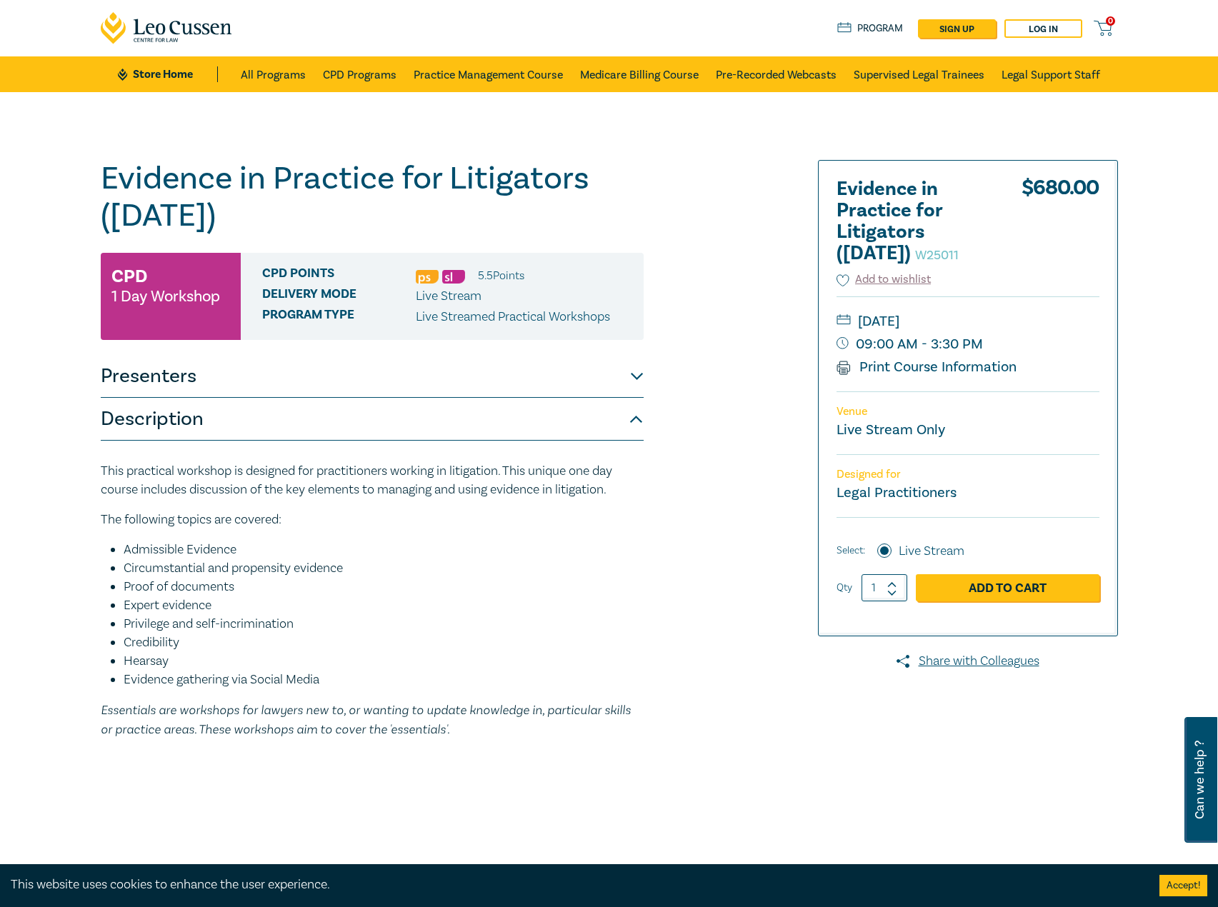
click at [234, 370] on button "Presenters" at bounding box center [372, 376] width 543 height 43
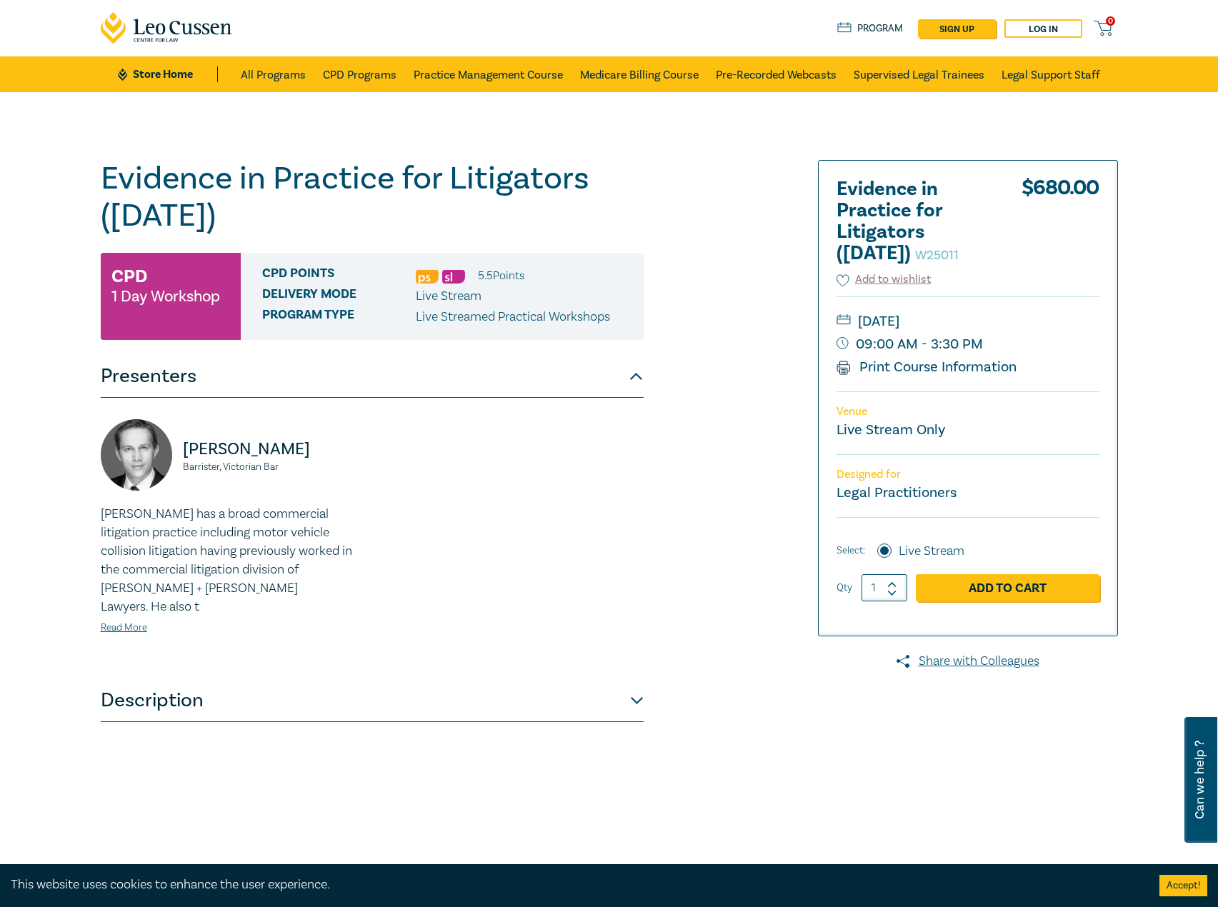
click at [234, 370] on button "Presenters" at bounding box center [372, 376] width 543 height 43
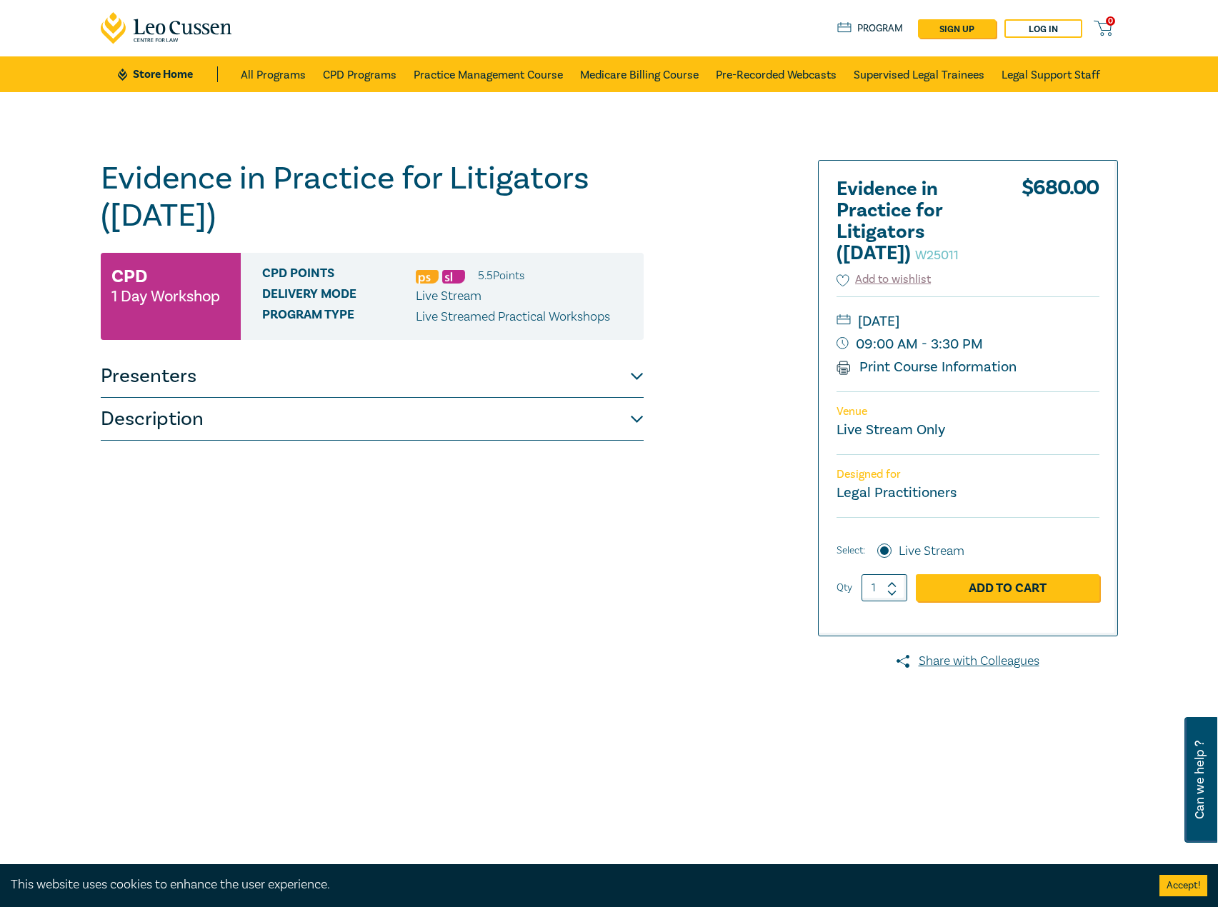
click at [166, 437] on button "Description" at bounding box center [372, 419] width 543 height 43
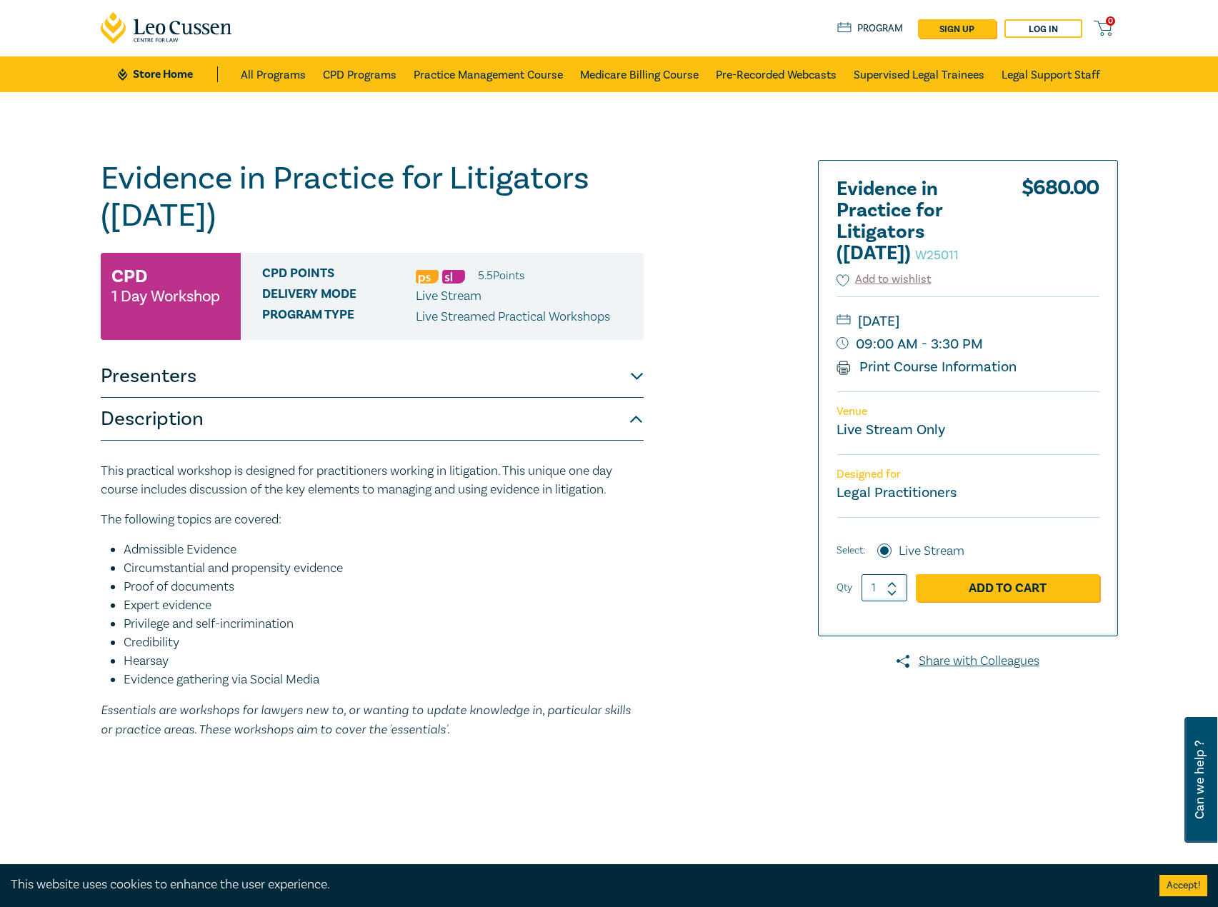
click at [189, 385] on button "Presenters" at bounding box center [372, 376] width 543 height 43
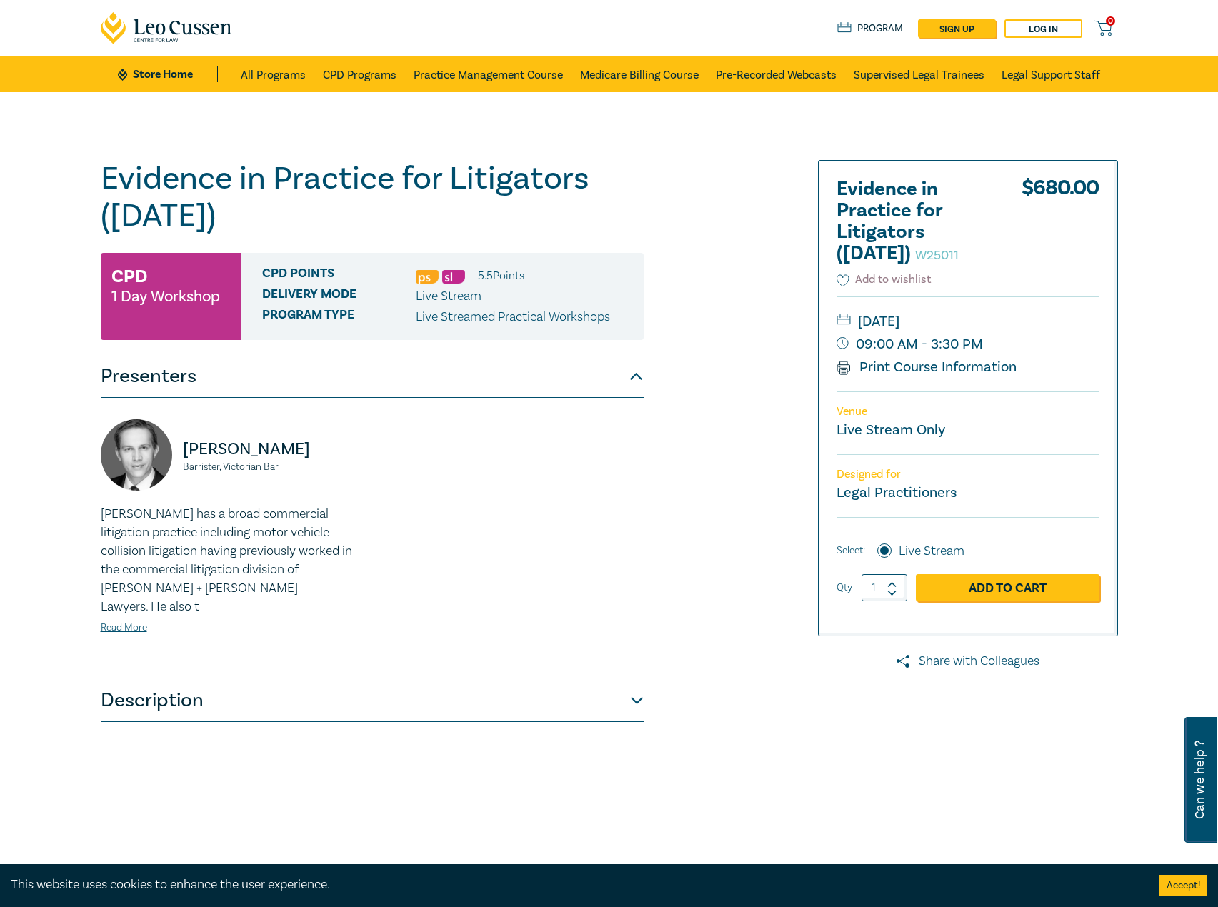
drag, startPoint x: 324, startPoint y: 213, endPoint x: 337, endPoint y: 211, distance: 13.6
click at [324, 213] on h1 "Evidence in Practice for Litigators (Oct 2025) W25011" at bounding box center [372, 197] width 543 height 74
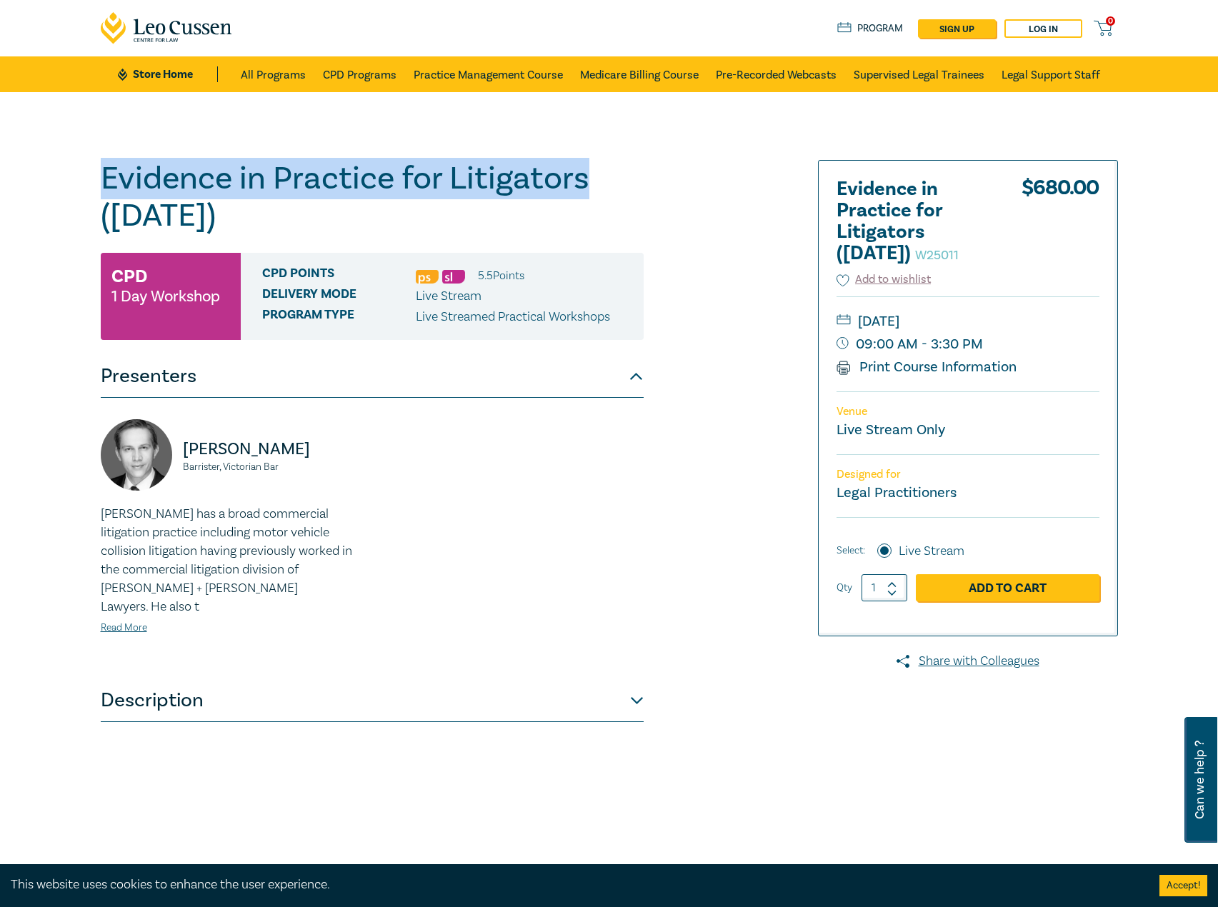
drag, startPoint x: 365, startPoint y: 195, endPoint x: 96, endPoint y: 197, distance: 269.3
click at [96, 197] on div "Evidence in Practice for Litigators (Oct 2025) W25011 CPD 1 Day Workshop CPD Po…" at bounding box center [436, 517] width 689 height 714
copy h1 "Evidence in Practice for Litigators"
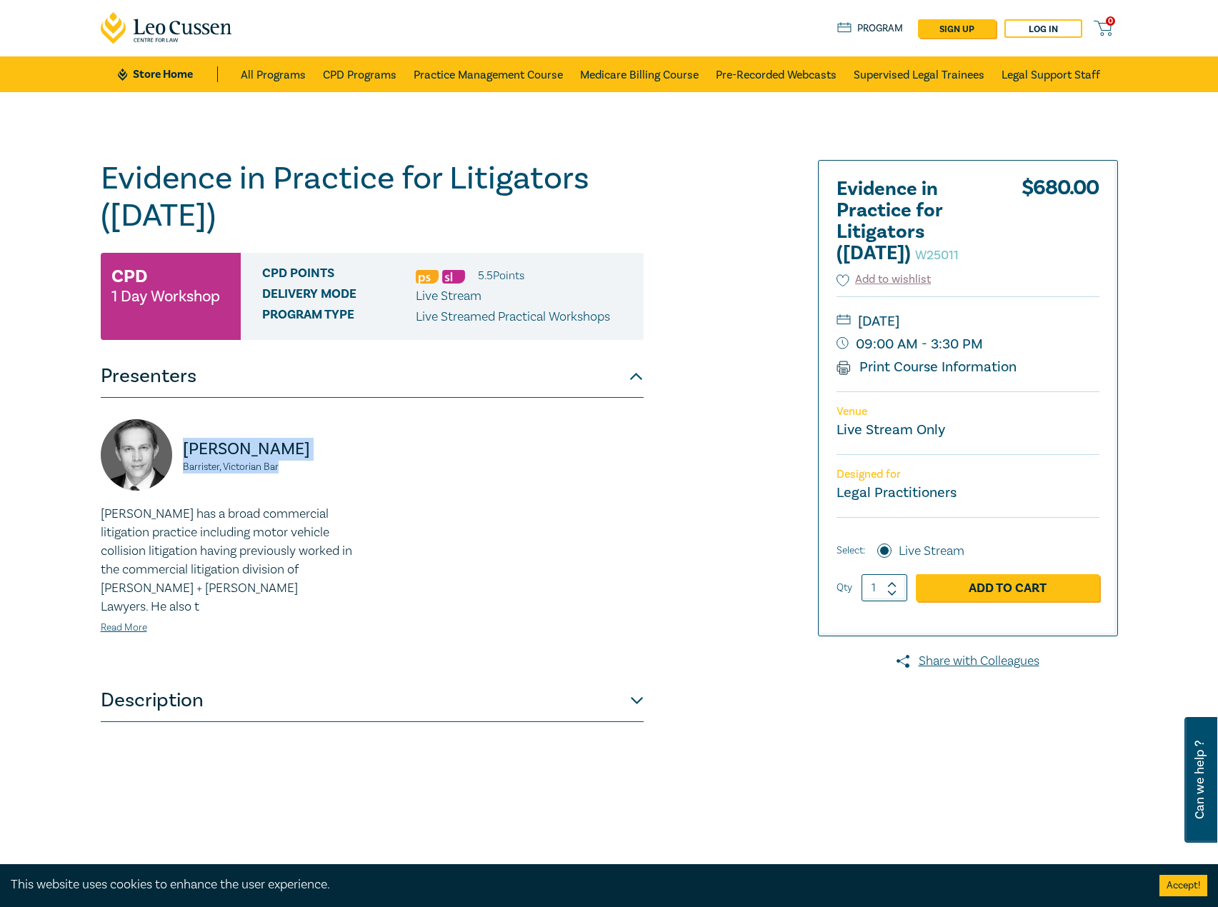
drag, startPoint x: 348, startPoint y: 476, endPoint x: 179, endPoint y: 445, distance: 172.0
click at [179, 445] on div "Bradley Wright Barrister, Victorian Bar" at bounding box center [232, 462] width 263 height 86
copy div "Bradley Wright Barrister, Victorian Bar"
click at [296, 460] on p "Bradley Wright" at bounding box center [273, 449] width 181 height 23
drag, startPoint x: 299, startPoint y: 470, endPoint x: 172, endPoint y: 447, distance: 128.5
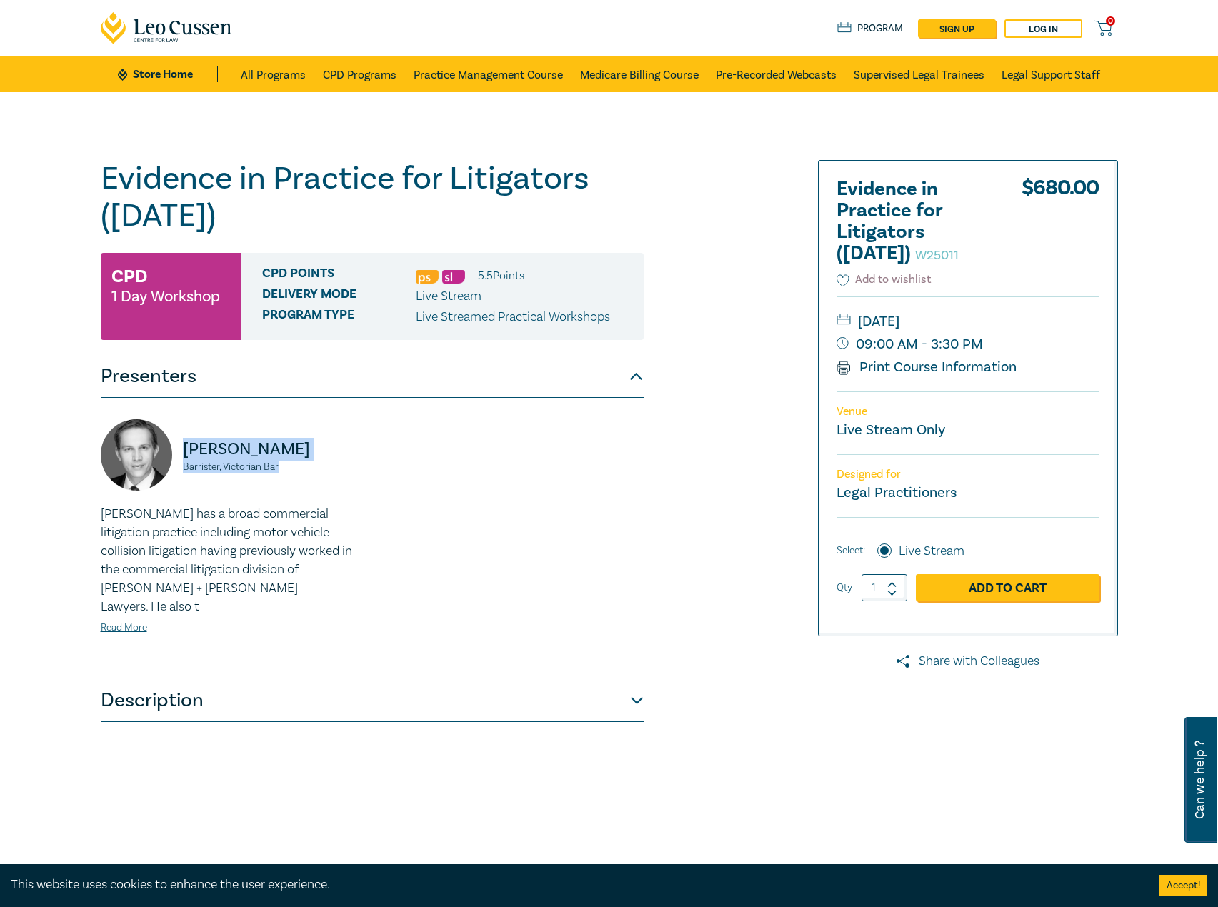
click at [172, 447] on div "Bradley Wright Barrister, Victorian Bar" at bounding box center [232, 462] width 263 height 86
copy div "Bradley Wright Barrister, Victorian Bar"
click at [458, 679] on button "Description" at bounding box center [372, 700] width 543 height 43
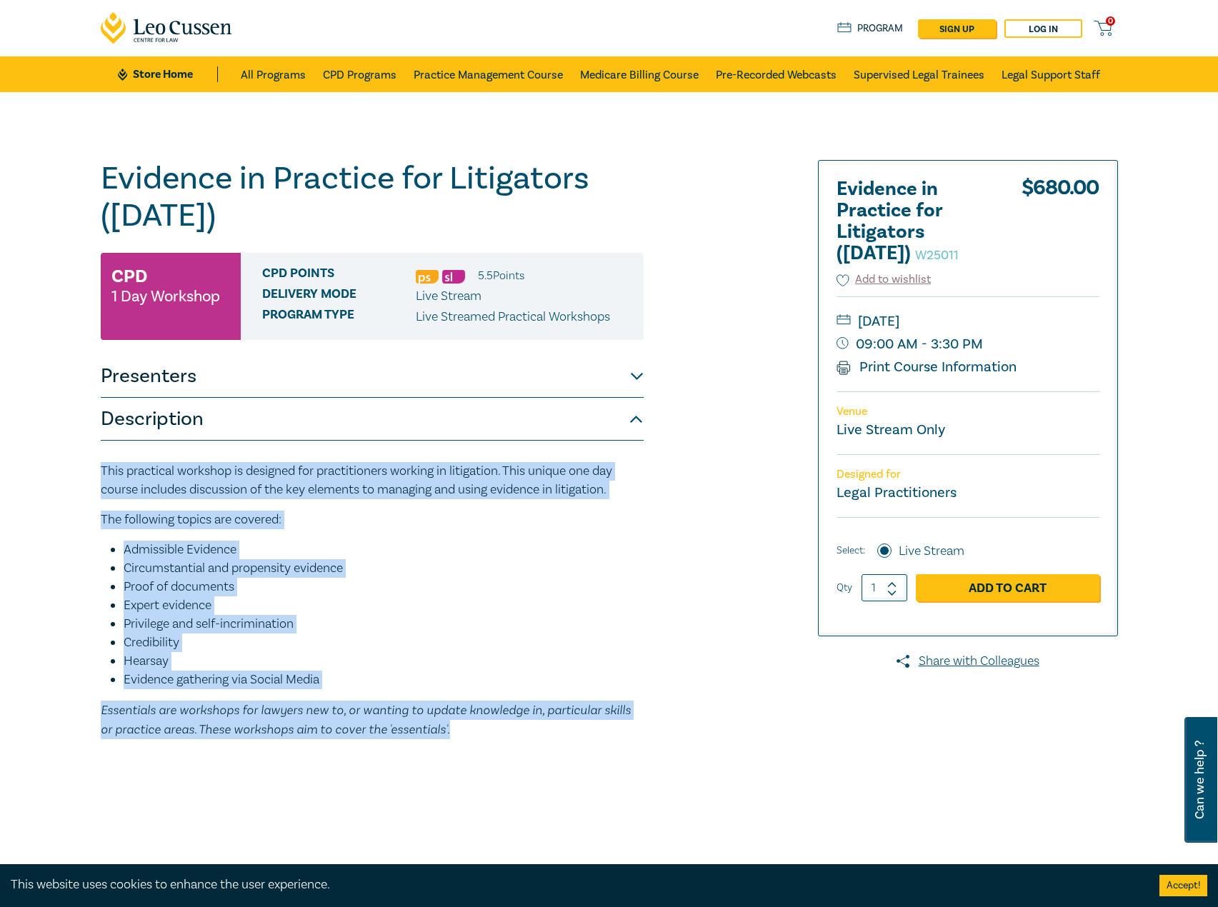
drag, startPoint x: 219, startPoint y: 688, endPoint x: 80, endPoint y: 464, distance: 263.0
click at [80, 464] on div "Evidence in Practice for Litigators (Oct 2025) W25011 CPD 1 Day Workshop CPD Po…" at bounding box center [609, 517] width 1218 height 850
copy div "This practical workshop is designed for practitioners working in litigation. Th…"
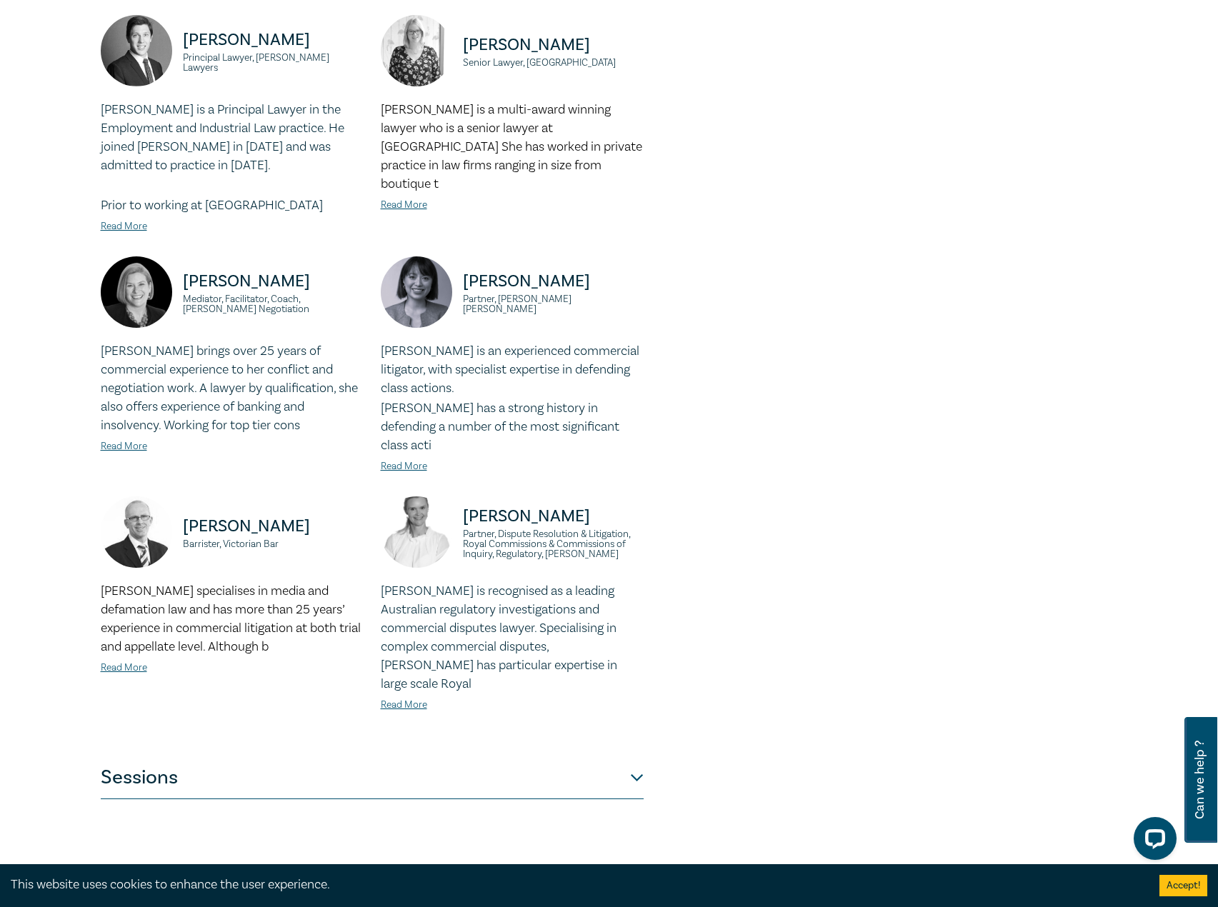
scroll to position [1143, 0]
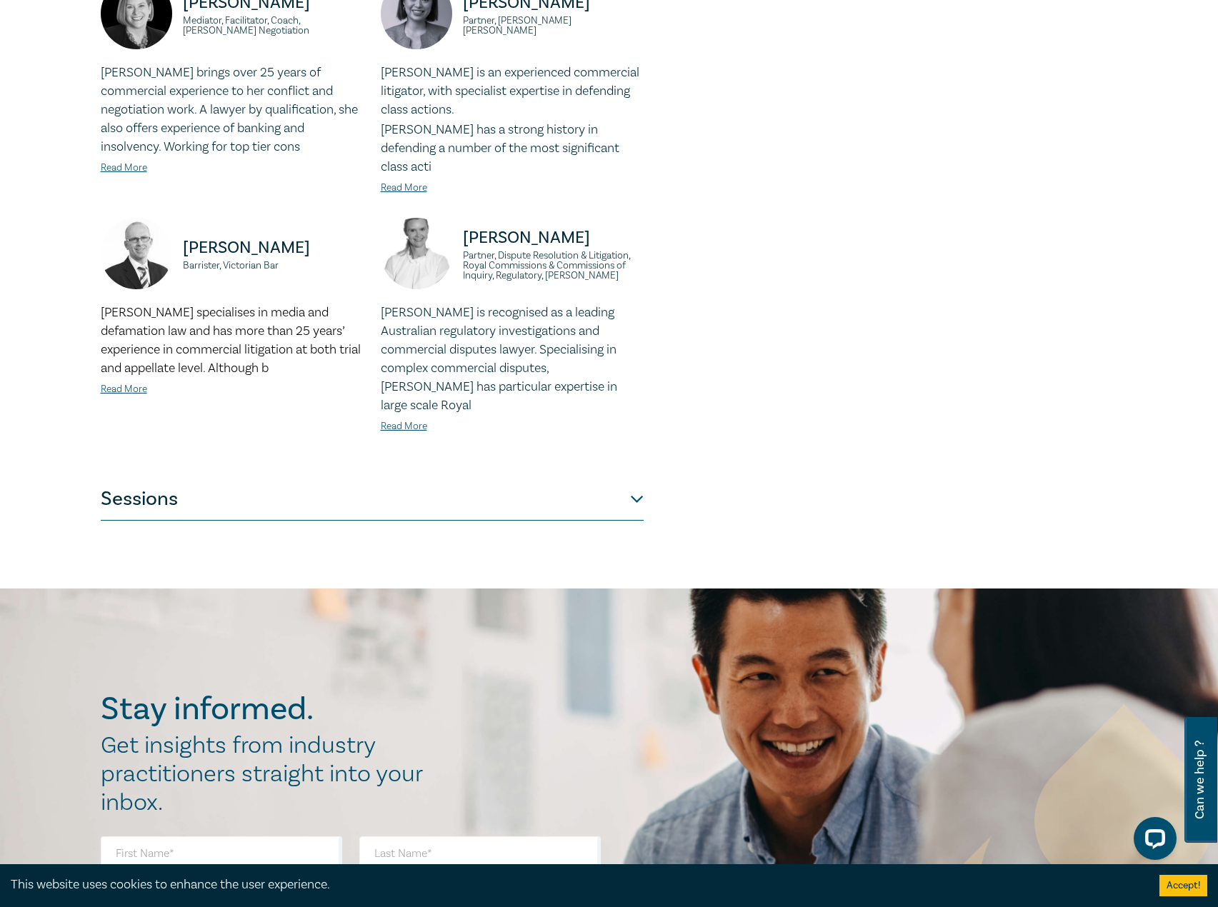
click at [194, 478] on button "Sessions" at bounding box center [372, 499] width 543 height 43
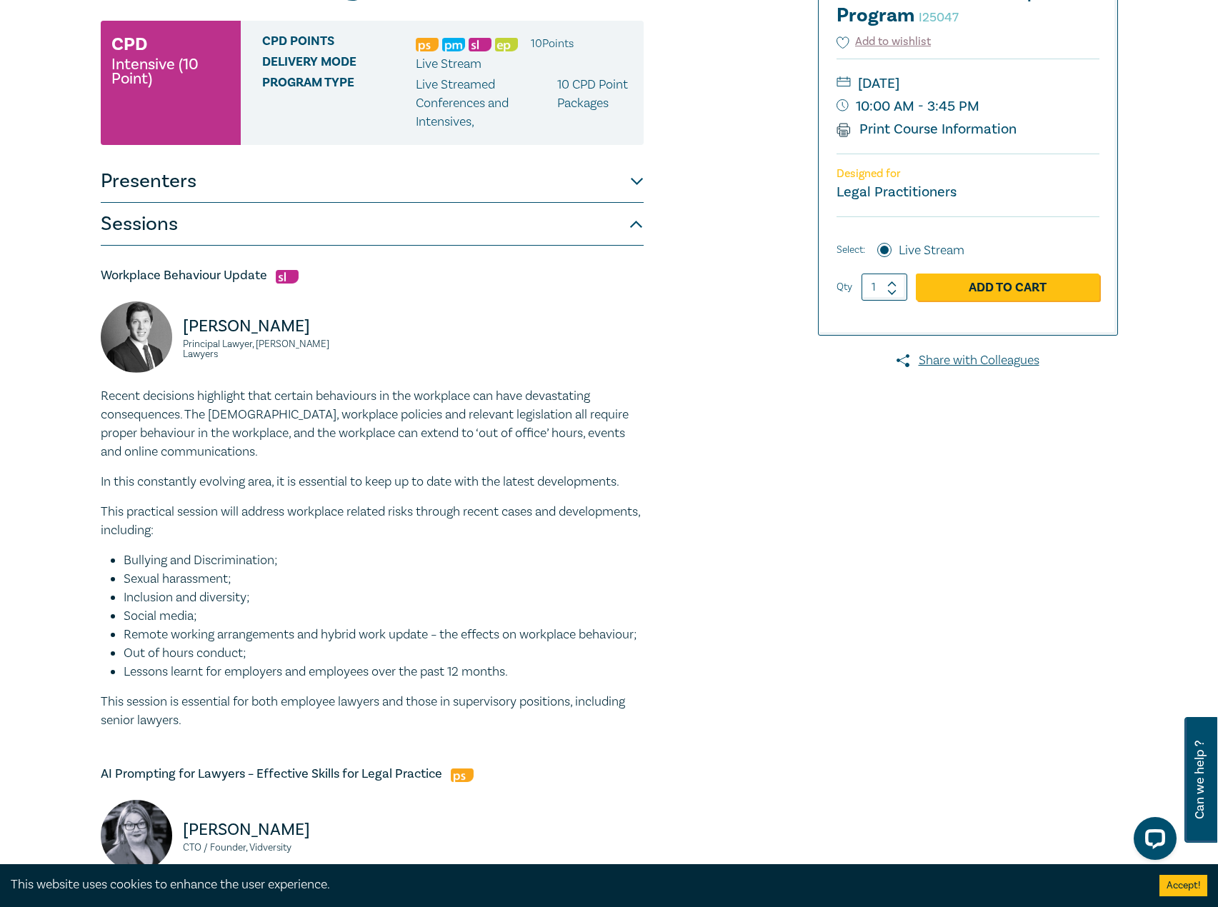
scroll to position [0, 0]
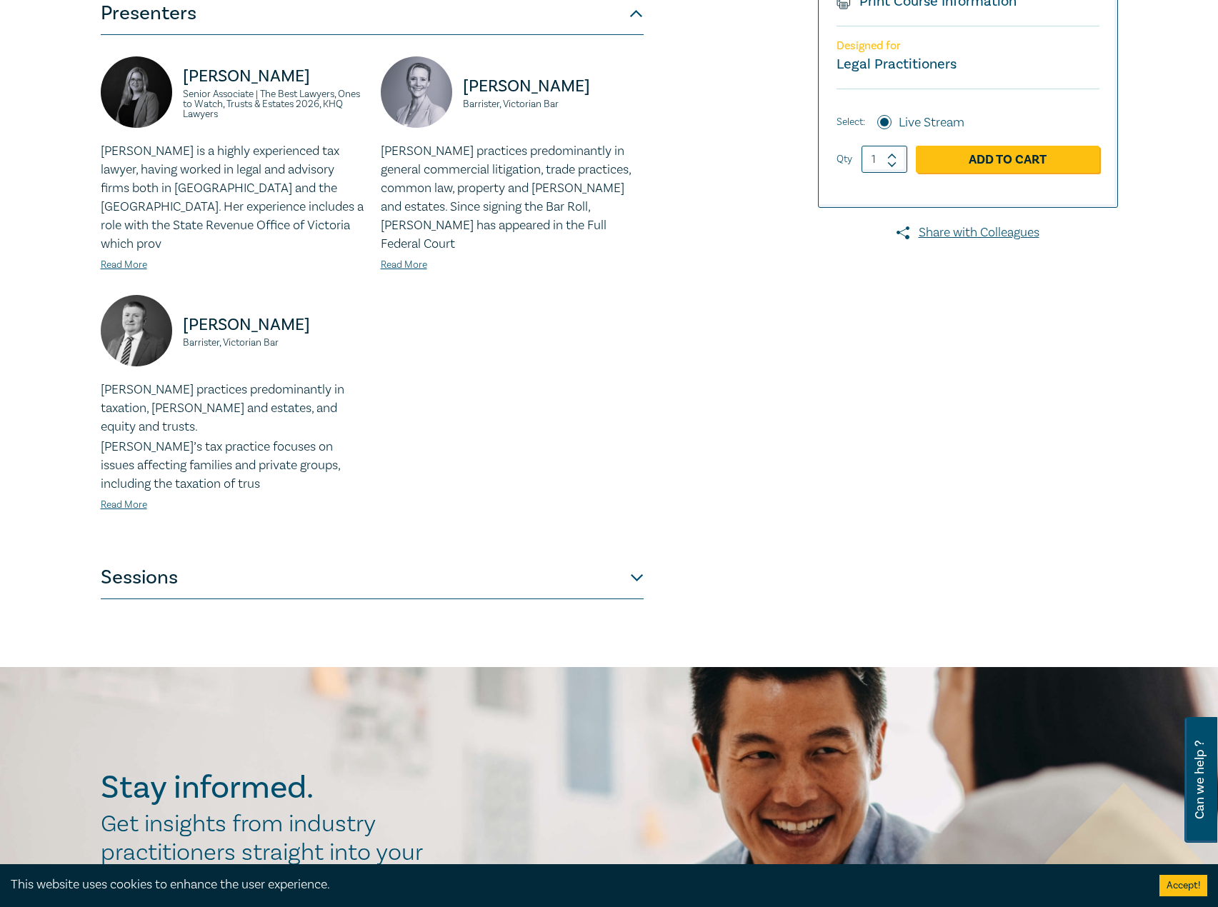
scroll to position [357, 0]
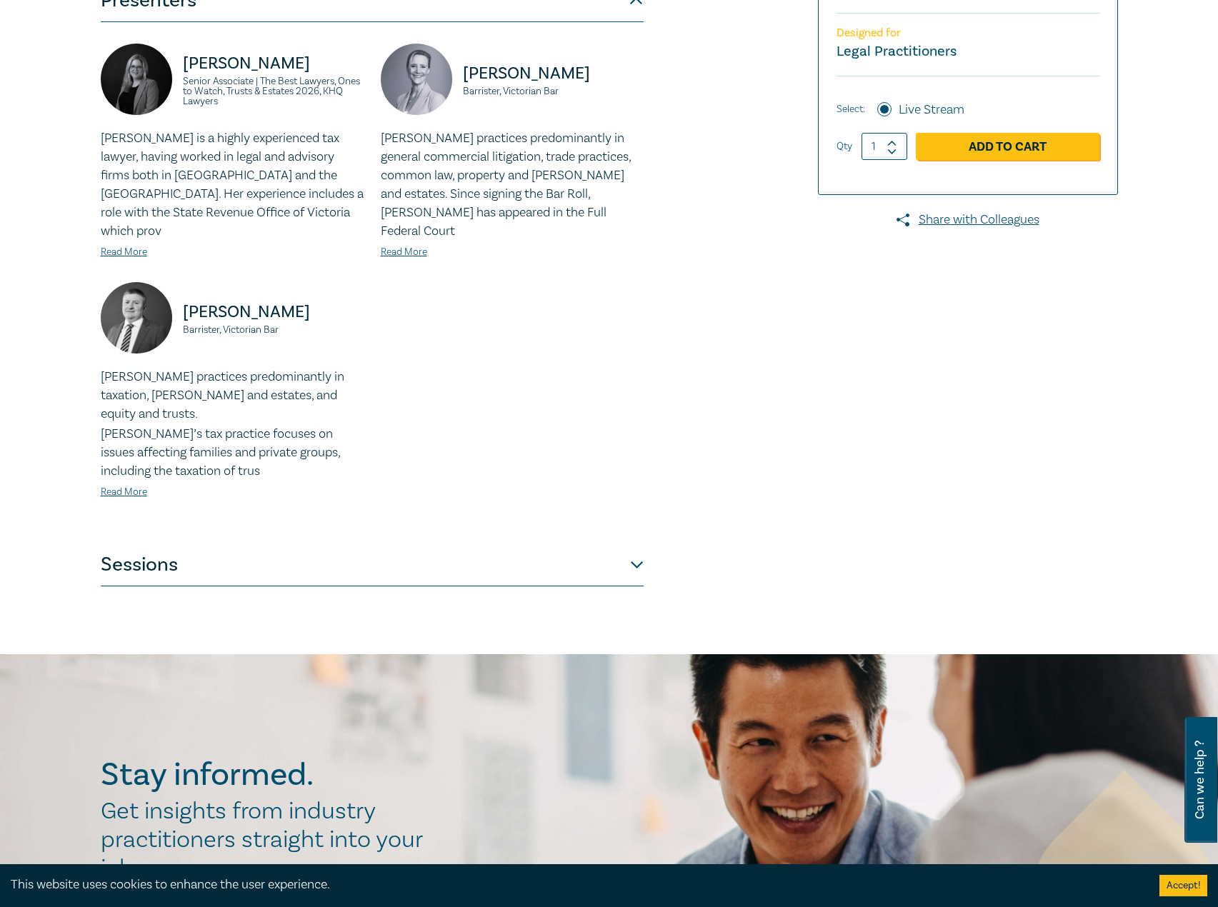
click at [321, 544] on button "Sessions" at bounding box center [372, 565] width 543 height 43
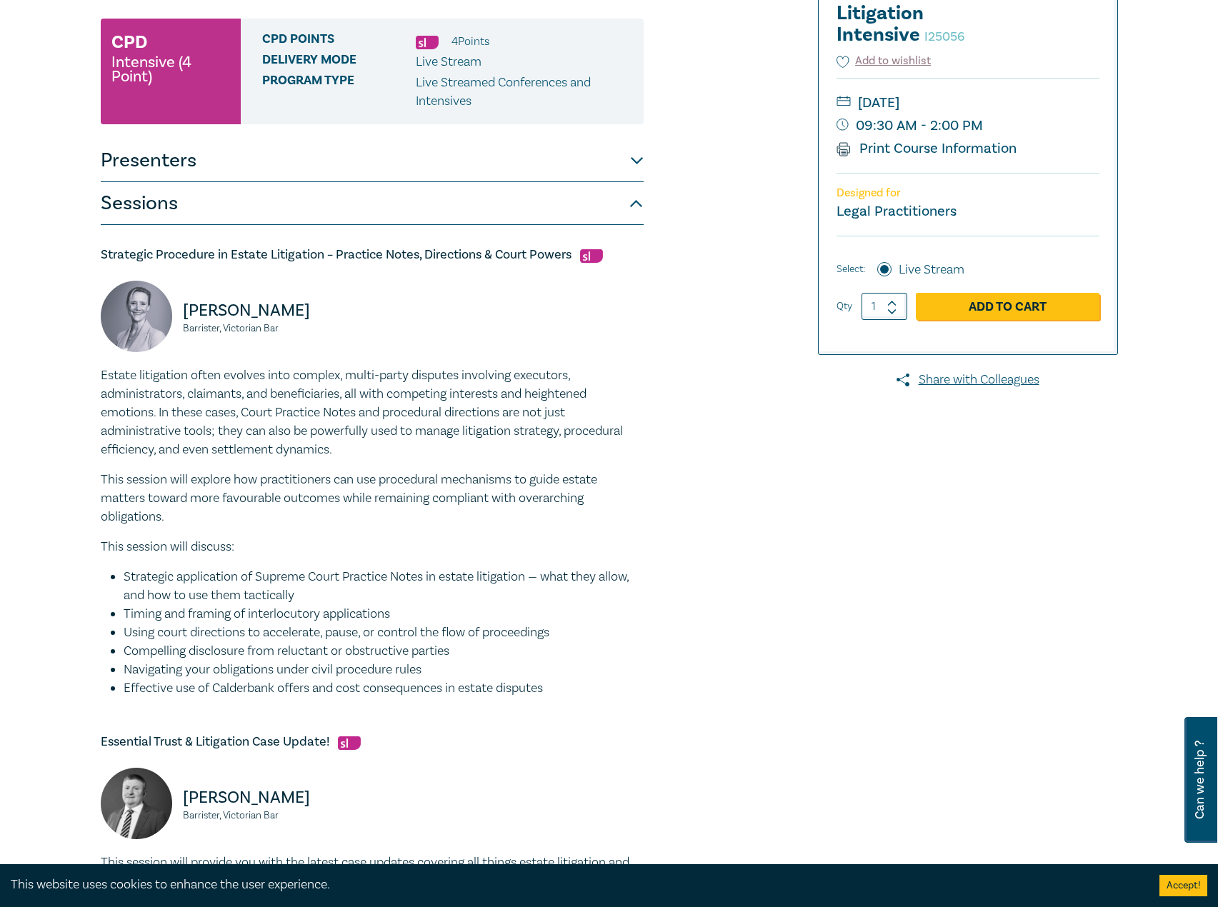
scroll to position [143, 0]
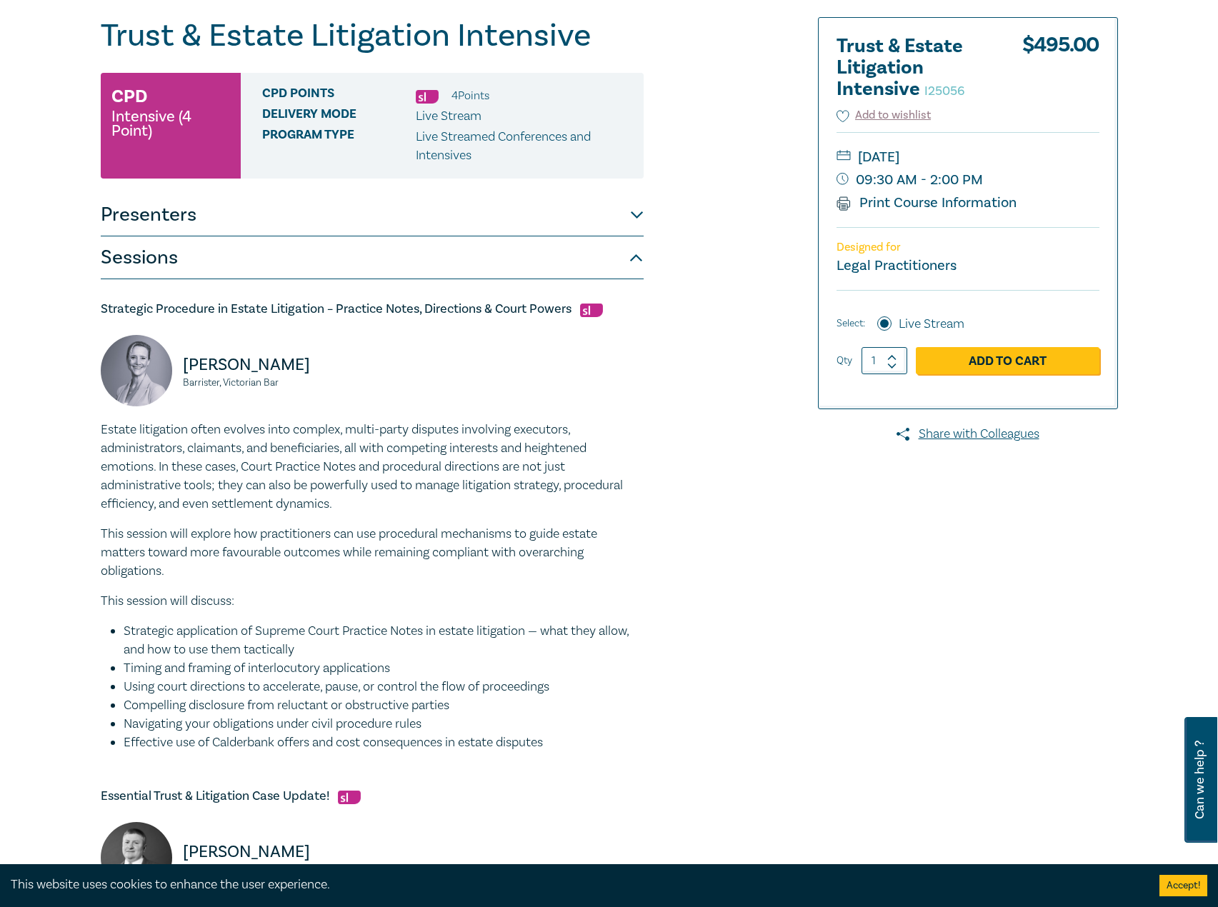
click at [296, 232] on button "Presenters" at bounding box center [372, 215] width 543 height 43
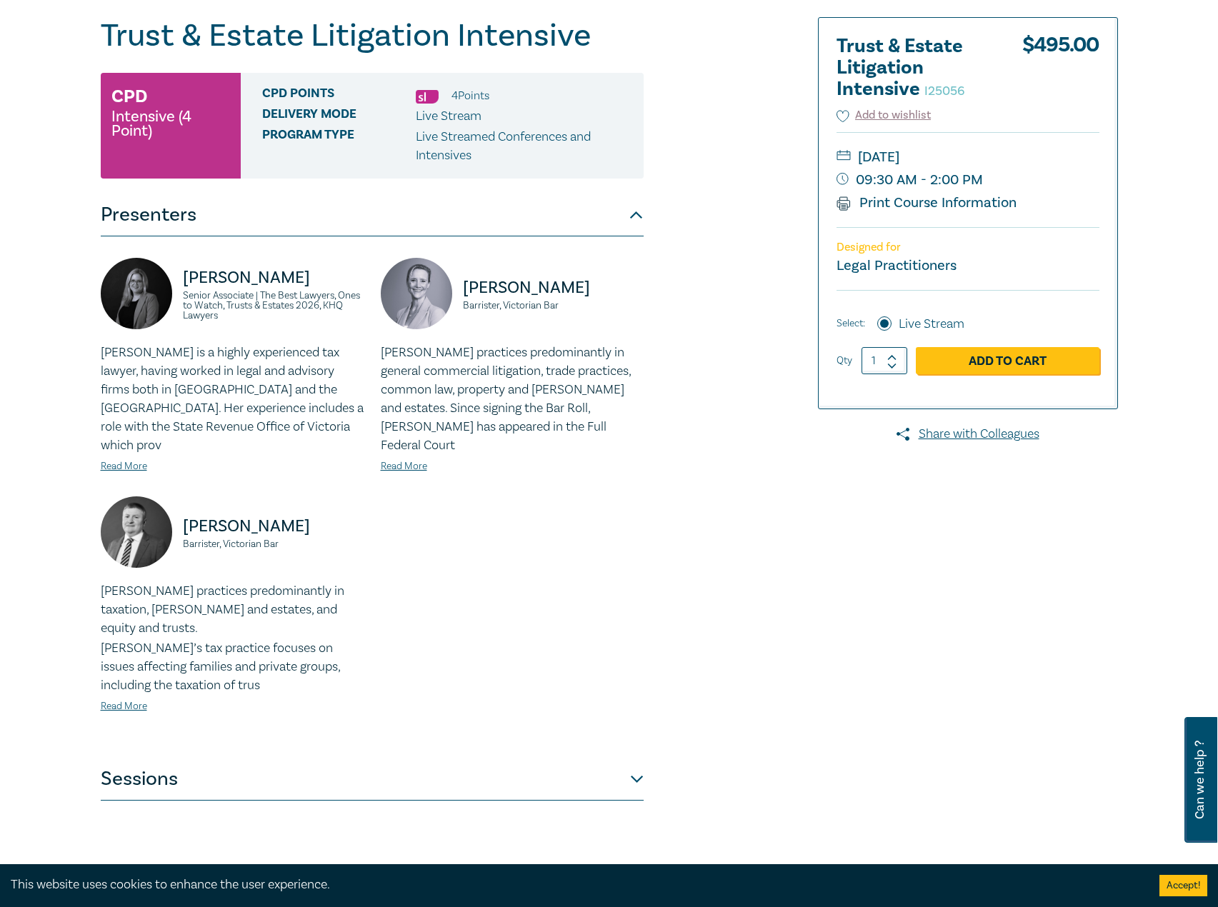
click at [296, 231] on button "Presenters" at bounding box center [372, 215] width 543 height 43
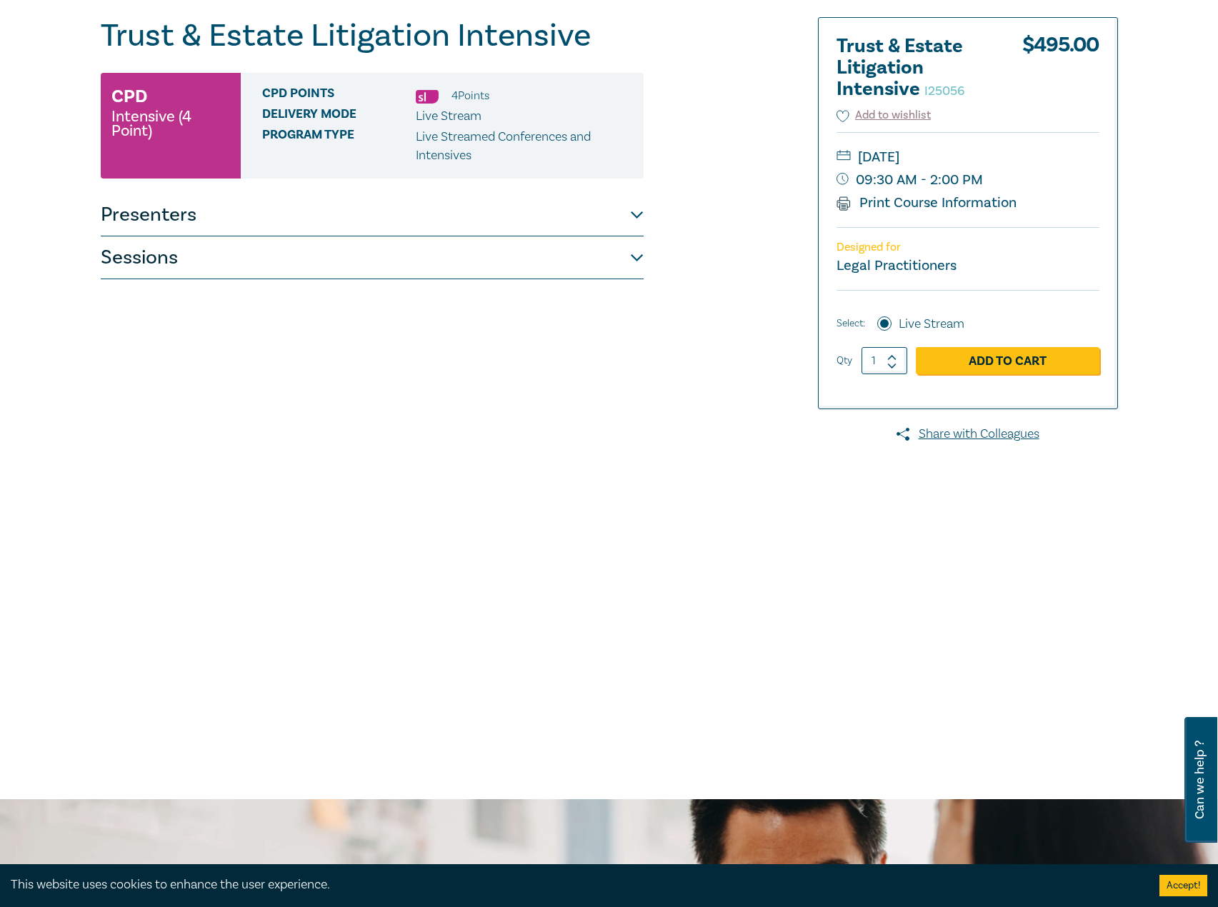
click at [245, 264] on button "Sessions" at bounding box center [372, 257] width 543 height 43
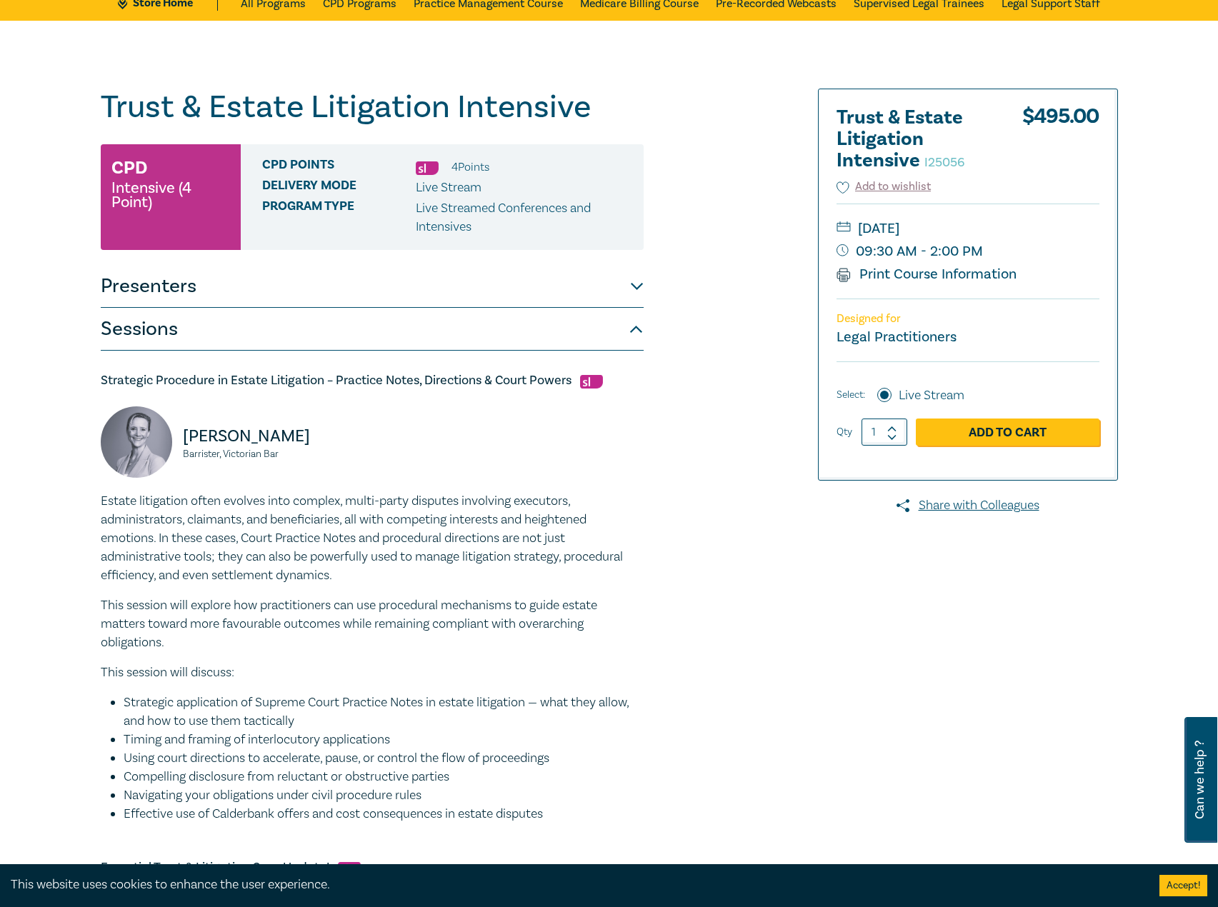
scroll to position [0, 0]
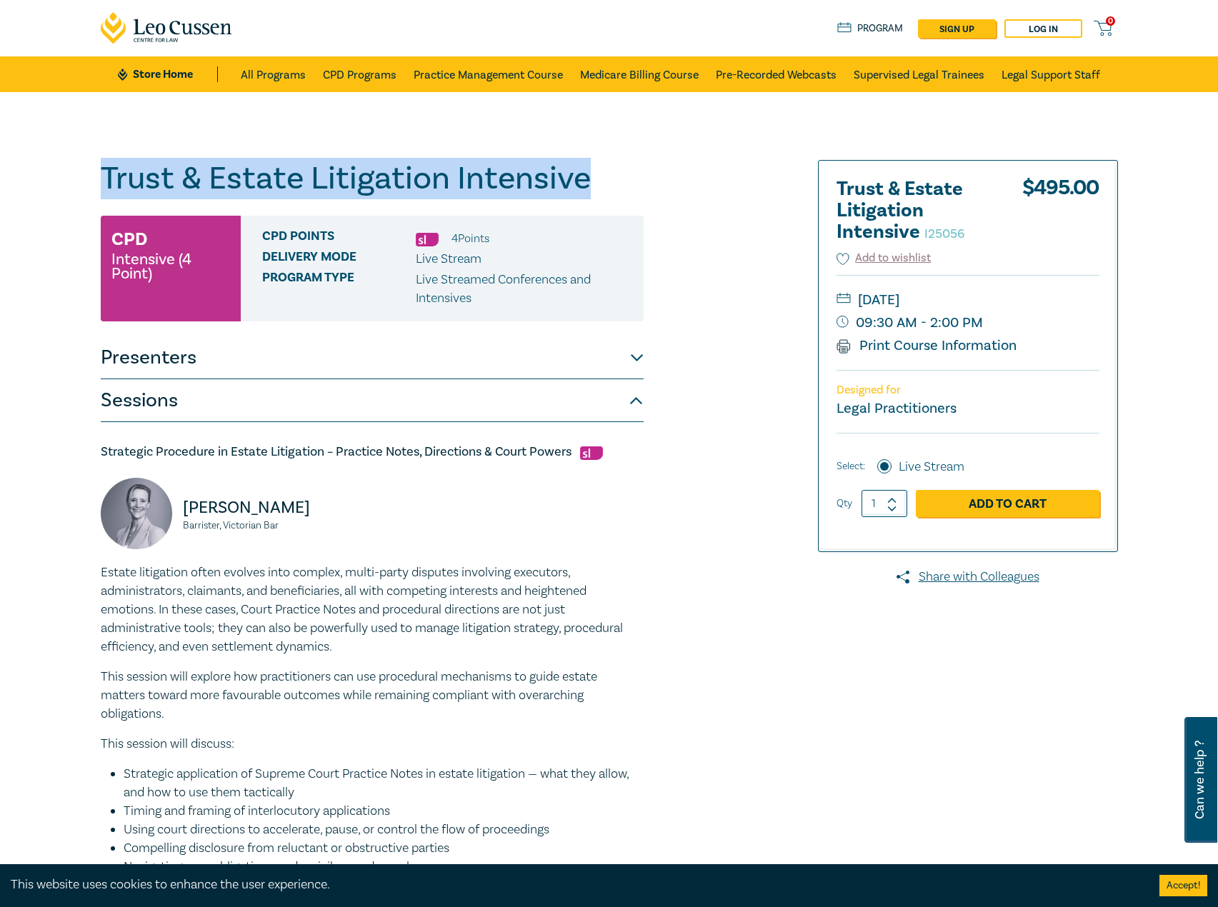
drag, startPoint x: 636, startPoint y: 180, endPoint x: 196, endPoint y: 171, distance: 440.1
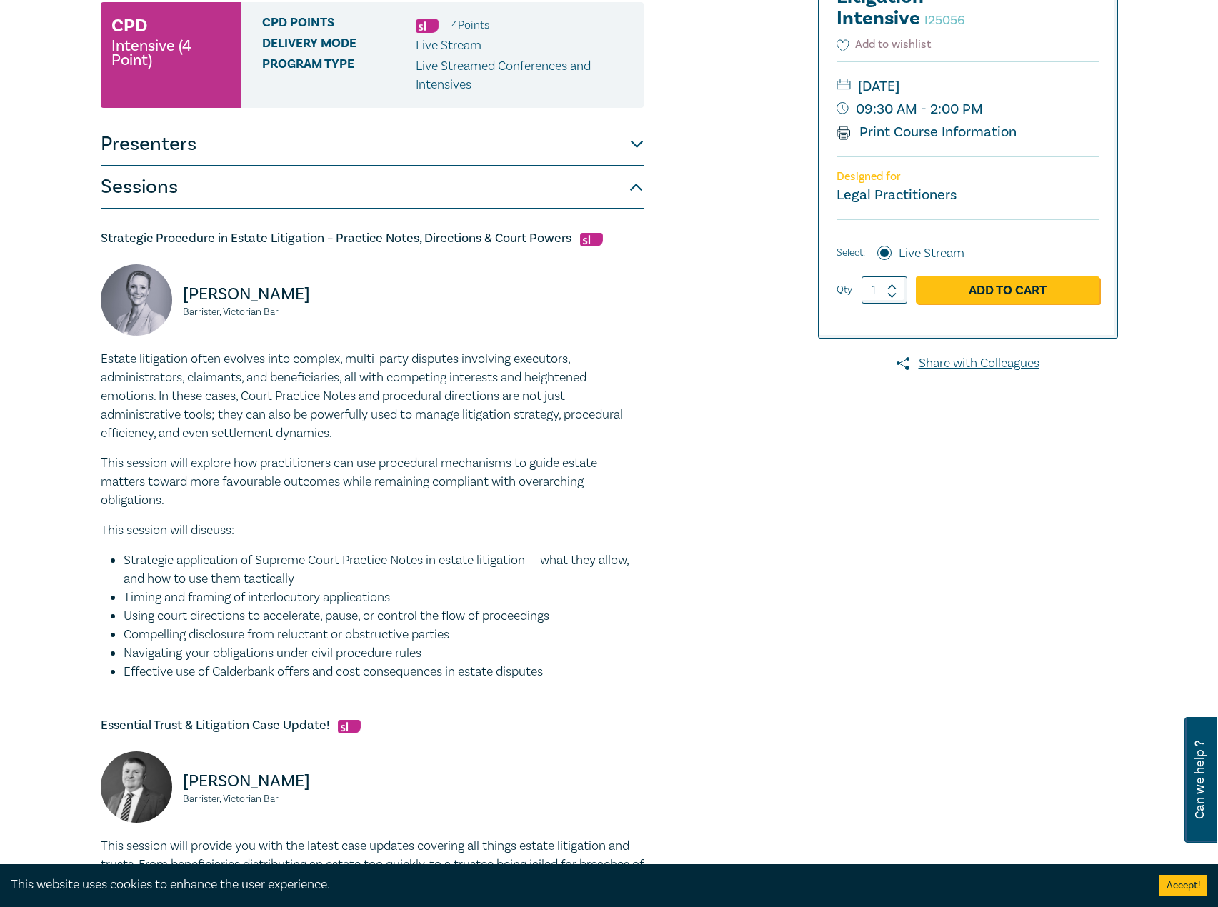
scroll to position [214, 0]
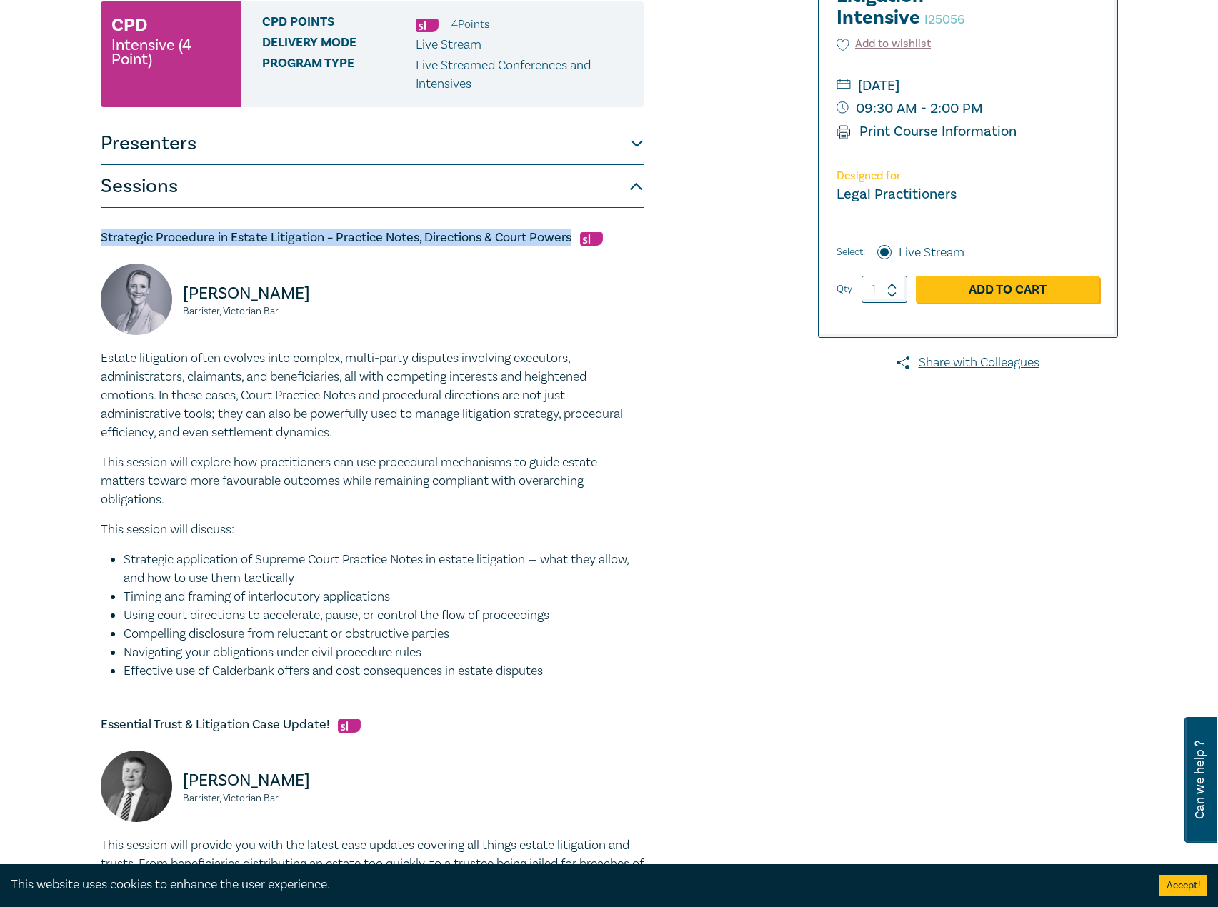
drag, startPoint x: 571, startPoint y: 237, endPoint x: 43, endPoint y: 246, distance: 528.6
click at [43, 246] on div "Trust & Estate Litigation Intensive I25056 CPD Intensive (4 Point) CPD Points 4…" at bounding box center [609, 762] width 1218 height 1769
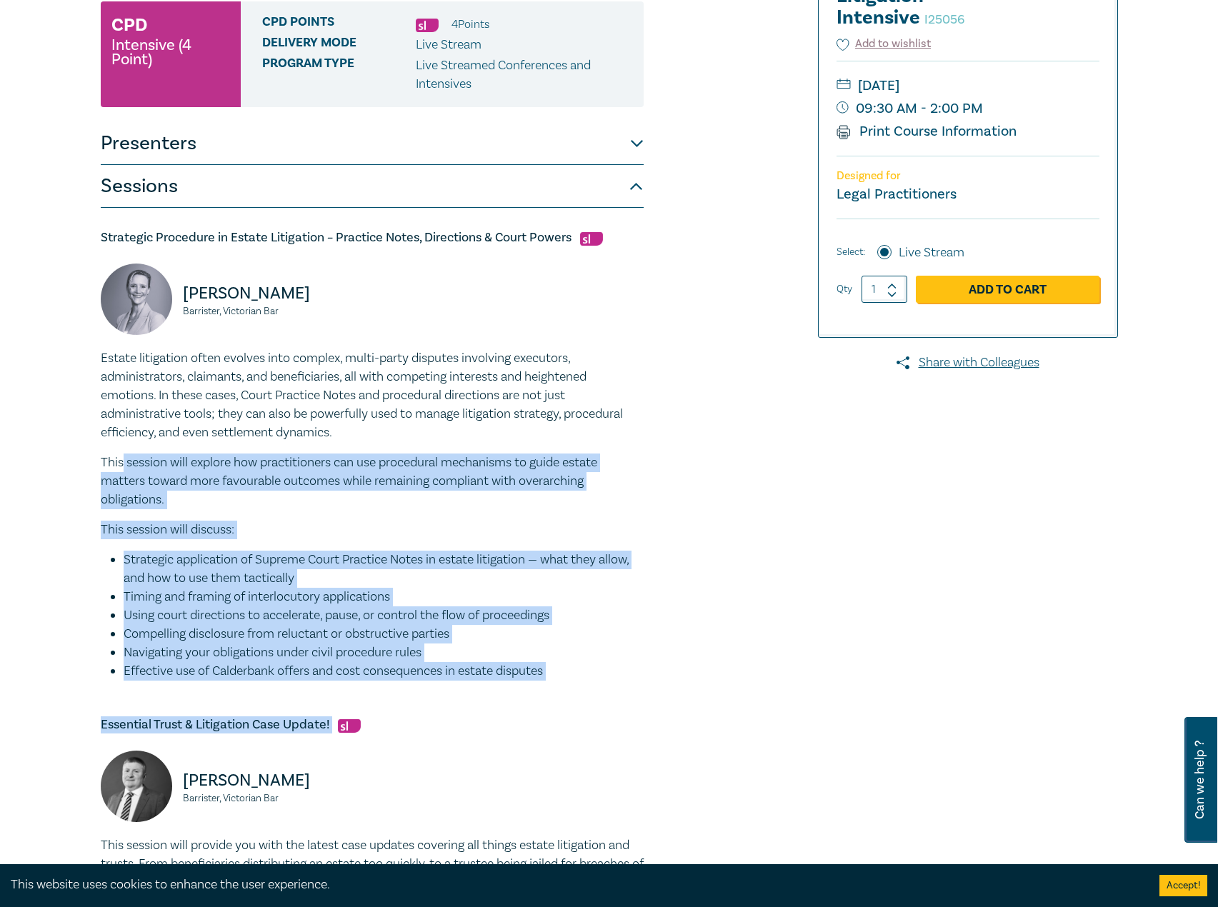
drag, startPoint x: 553, startPoint y: 681, endPoint x: 123, endPoint y: 446, distance: 490.0
click at [123, 446] on div "Strategic Procedure in Estate Litigation – Practice Notes, Directions & Court P…" at bounding box center [372, 893] width 543 height 1371
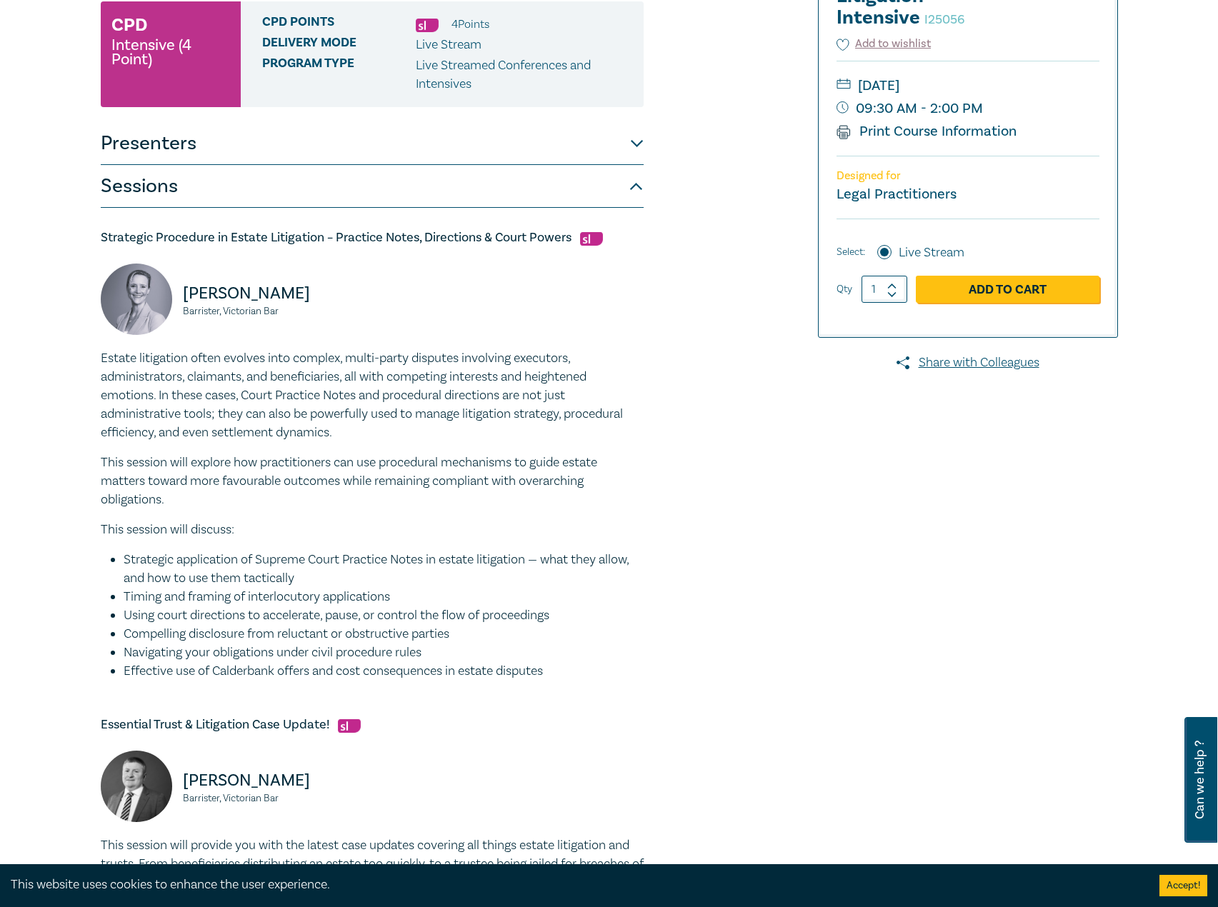
click at [121, 436] on p "Estate litigation often evolves into complex, multi-party disputes involving ex…" at bounding box center [372, 395] width 543 height 93
drag, startPoint x: 99, startPoint y: 356, endPoint x: 571, endPoint y: 667, distance: 566.2
click at [571, 667] on div "Trust & Estate Litigation Intensive I25056 CPD Intensive (4 Point) CPD Points 4…" at bounding box center [436, 763] width 689 height 1634
copy div "Estate litigation often evolves into complex, multi-party disputes involving ex…"
drag, startPoint x: 321, startPoint y: 319, endPoint x: 186, endPoint y: 294, distance: 138.0
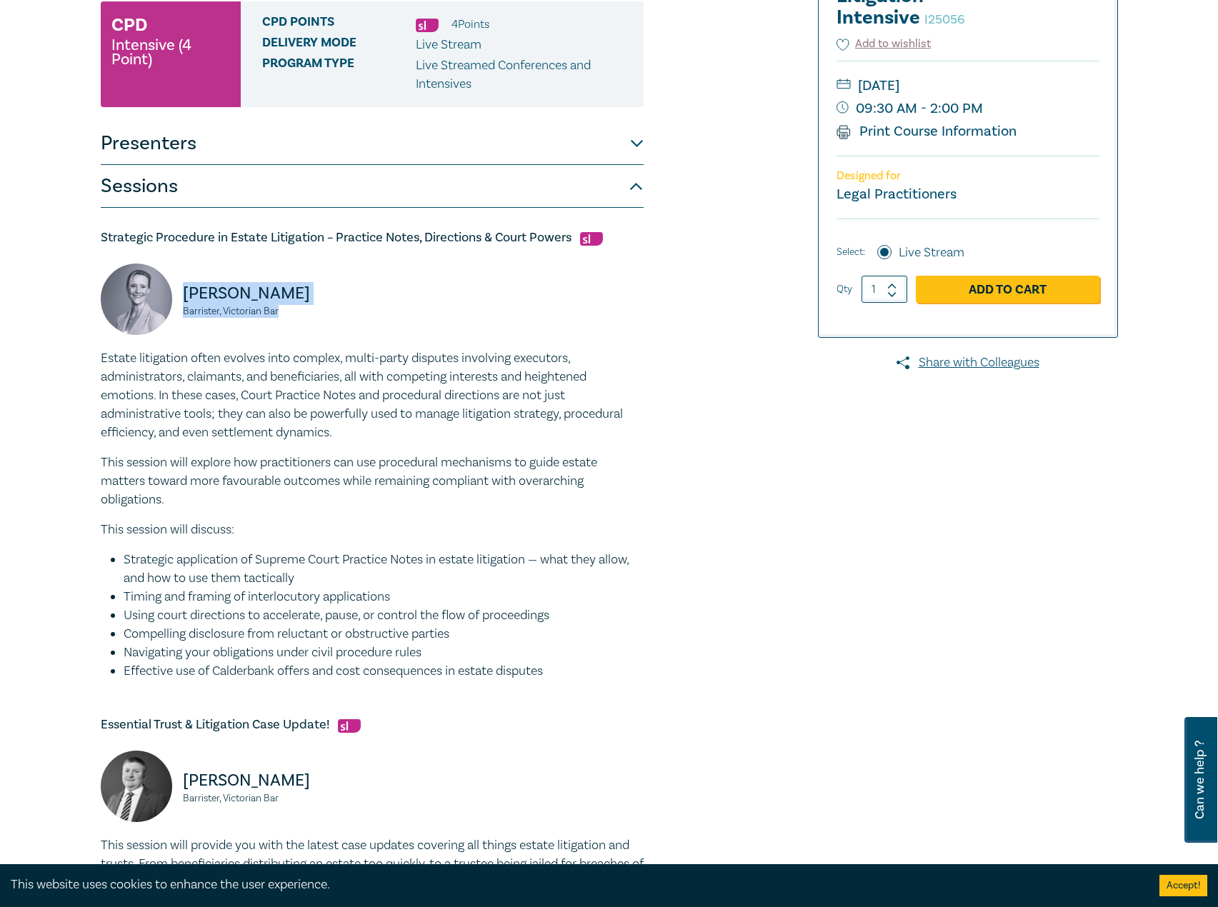
click at [186, 294] on div "Tamara Quinn Barrister, Victorian Bar" at bounding box center [232, 307] width 263 height 86
copy div "Tamara Quinn Barrister, Victorian Bar"
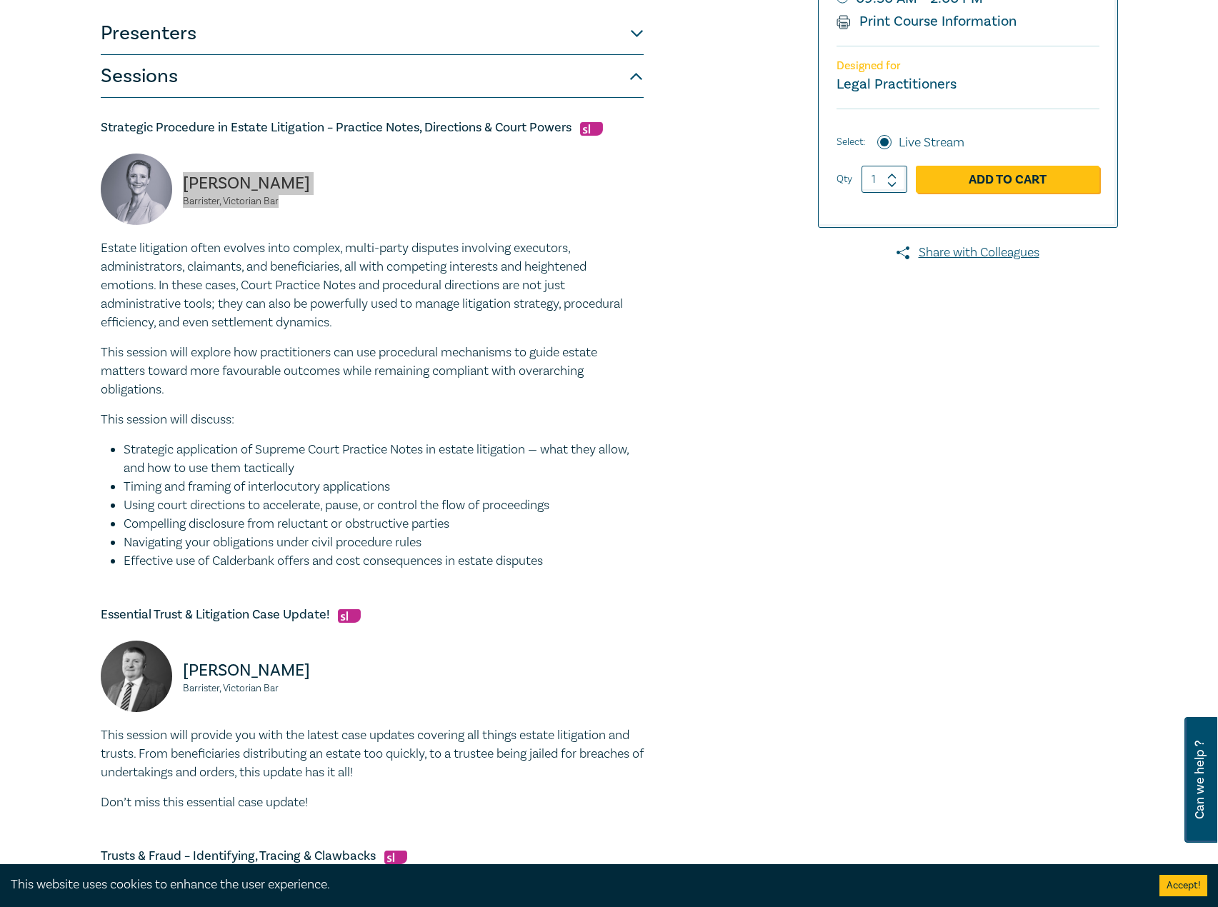
scroll to position [500, 0]
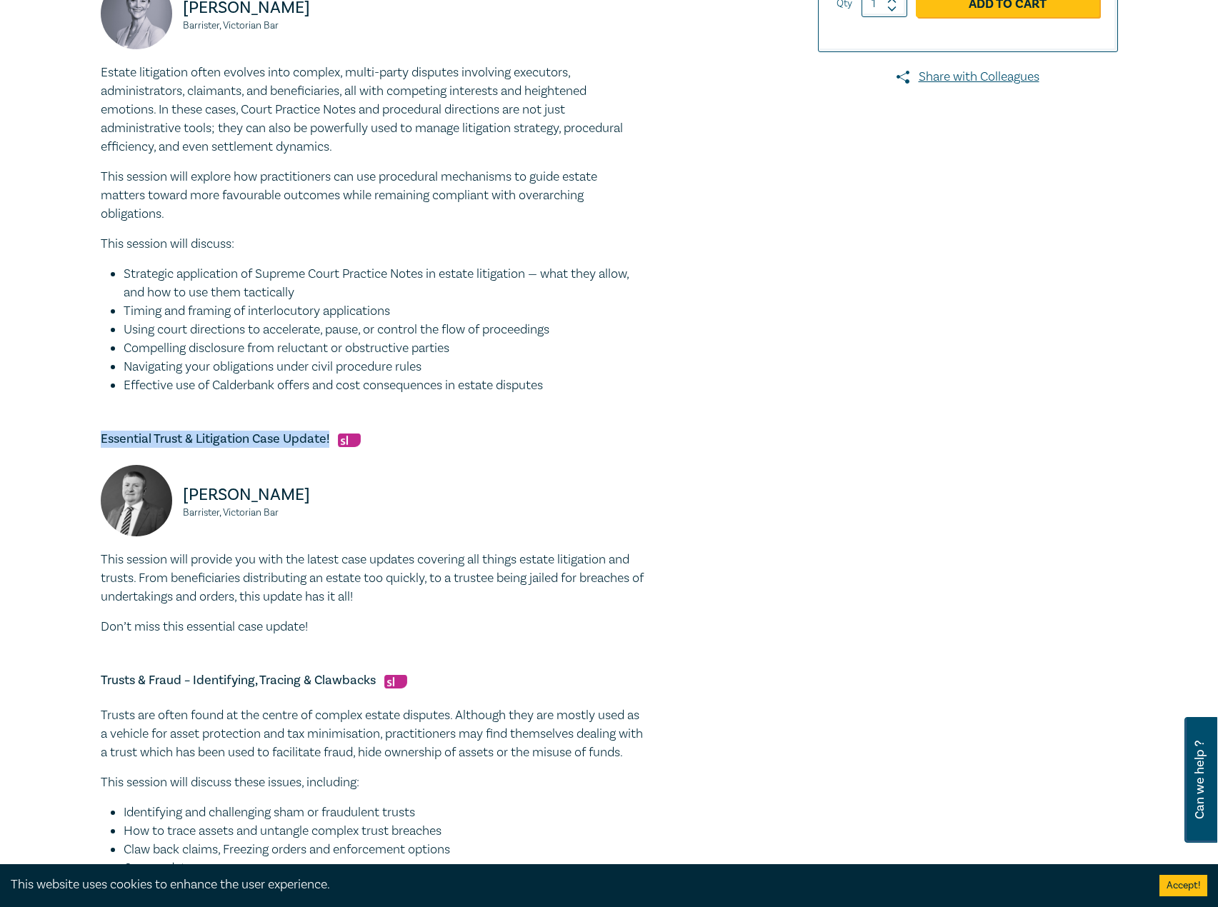
drag, startPoint x: 329, startPoint y: 436, endPoint x: 64, endPoint y: 439, distance: 265.0
click at [64, 439] on div "Trust & Estate Litigation Intensive I25056 CPD Intensive (4 Point) CPD Points 4…" at bounding box center [609, 476] width 1218 height 1769
copy h5 "Essential Trust & Litigation Case Update!"
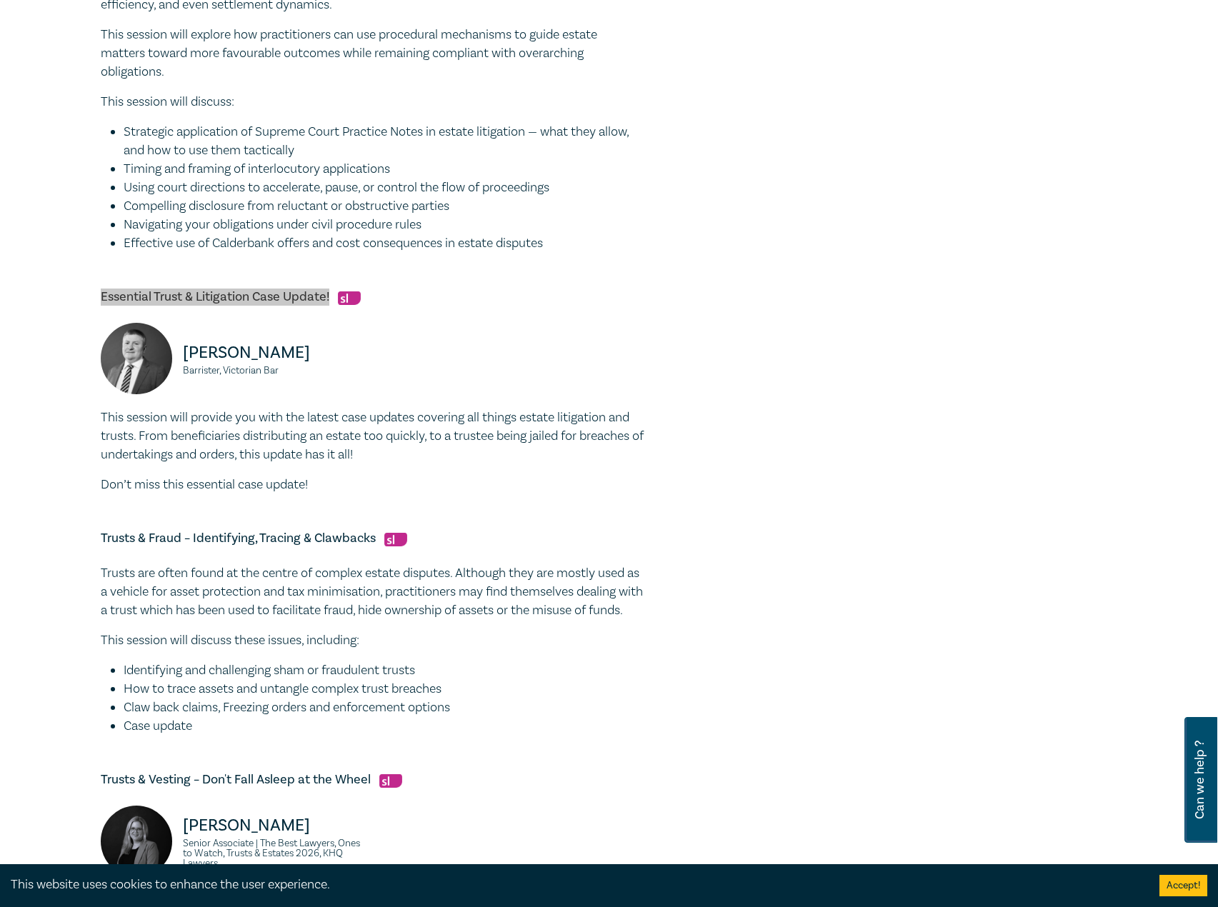
scroll to position [643, 0]
drag, startPoint x: 379, startPoint y: 490, endPoint x: 76, endPoint y: 494, distance: 302.9
click at [56, 496] on div "Trust & Estate Litigation Intensive I25056 CPD Intensive (4 Point) CPD Points 4…" at bounding box center [609, 333] width 1218 height 1769
click at [309, 459] on p "This session will provide you with the latest case updates covering all things …" at bounding box center [372, 436] width 543 height 56
click at [314, 476] on p "Don’t miss this essential case update!" at bounding box center [372, 484] width 543 height 19
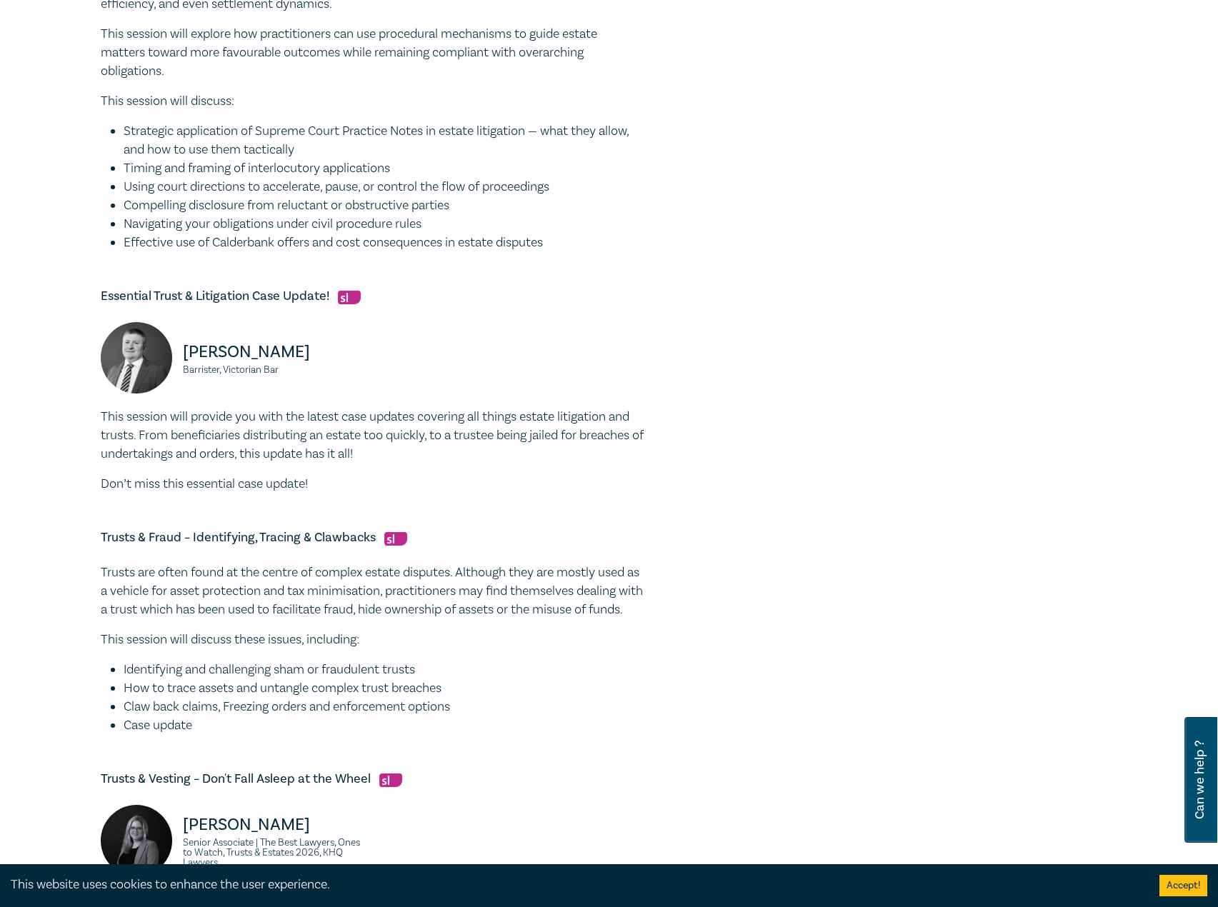
click at [319, 480] on p "Don’t miss this essential case update!" at bounding box center [372, 484] width 543 height 19
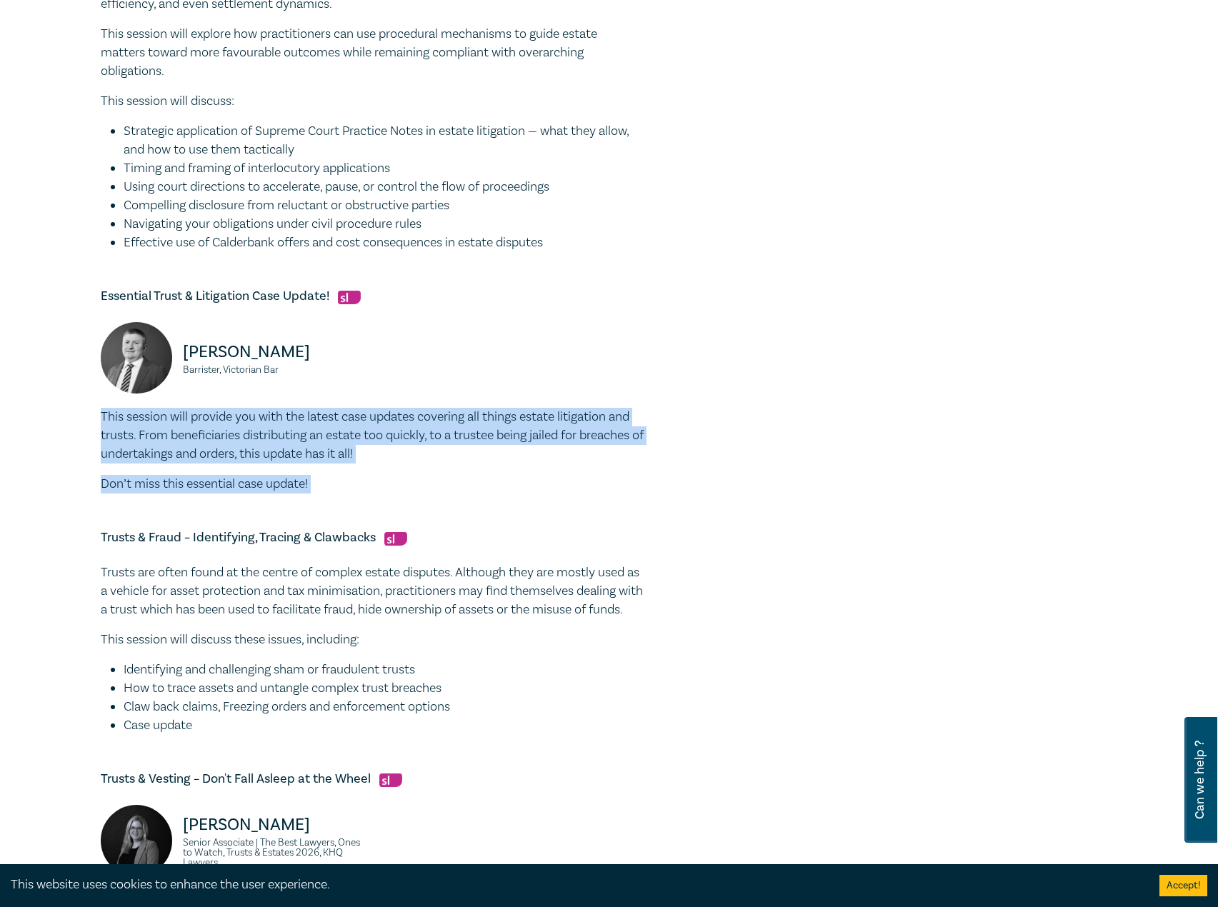
drag, startPoint x: 319, startPoint y: 480, endPoint x: 107, endPoint y: 418, distance: 221.1
click at [107, 418] on div "This session will provide you with the latest case updates covering all things …" at bounding box center [372, 451] width 543 height 86
drag, startPoint x: 181, startPoint y: 425, endPoint x: 241, endPoint y: 433, distance: 59.8
click at [241, 433] on p "This session will provide you with the latest case updates covering all things …" at bounding box center [372, 436] width 543 height 56
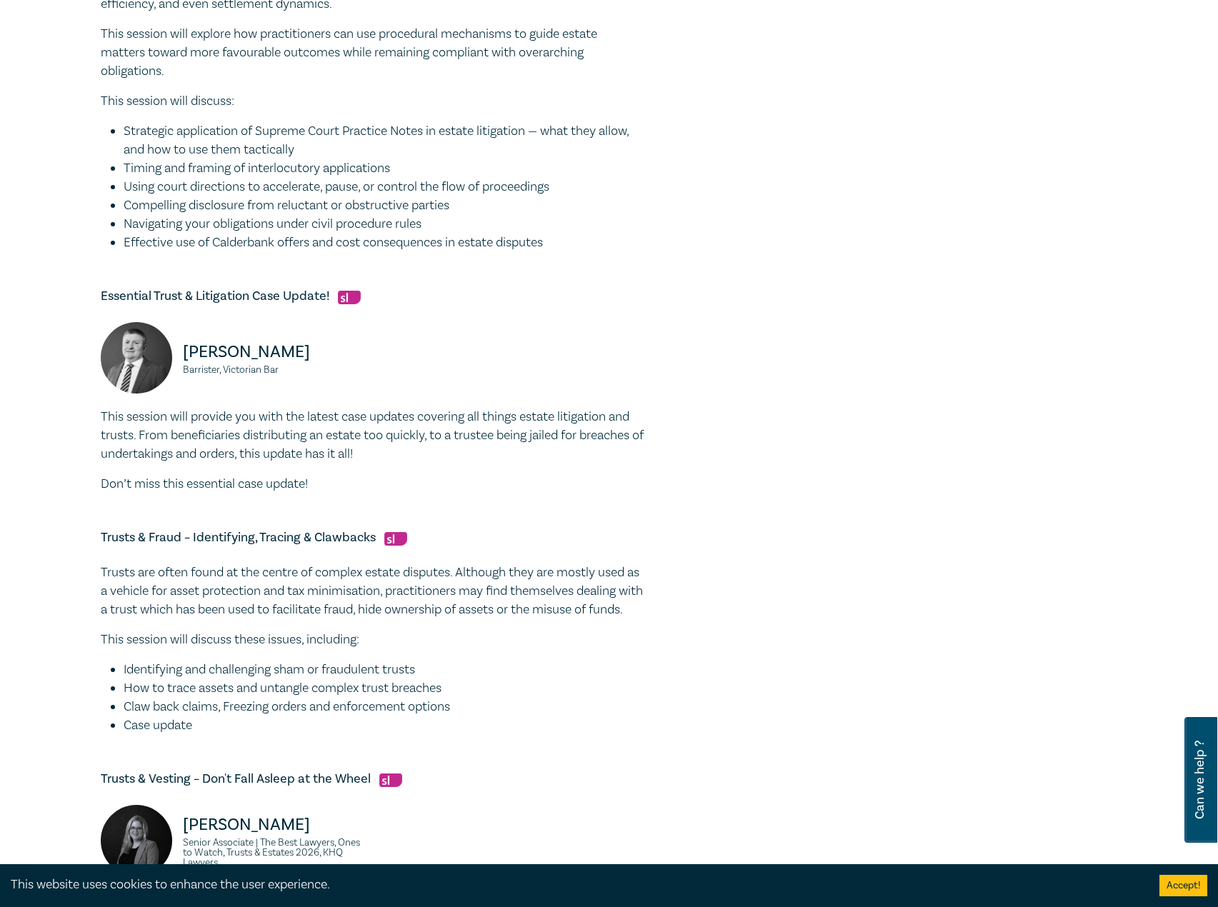
drag, startPoint x: 319, startPoint y: 481, endPoint x: 99, endPoint y: 422, distance: 228.5
click at [99, 423] on div "Trust & Estate Litigation Intensive I25056 CPD Intensive (4 Point) CPD Points 4…" at bounding box center [436, 334] width 689 height 1634
copy div "This session will provide you with the latest case updates covering all things …"
click at [212, 366] on small "Barrister, Victorian Bar" at bounding box center [273, 370] width 181 height 10
drag, startPoint x: 313, startPoint y: 366, endPoint x: 184, endPoint y: 356, distance: 129.7
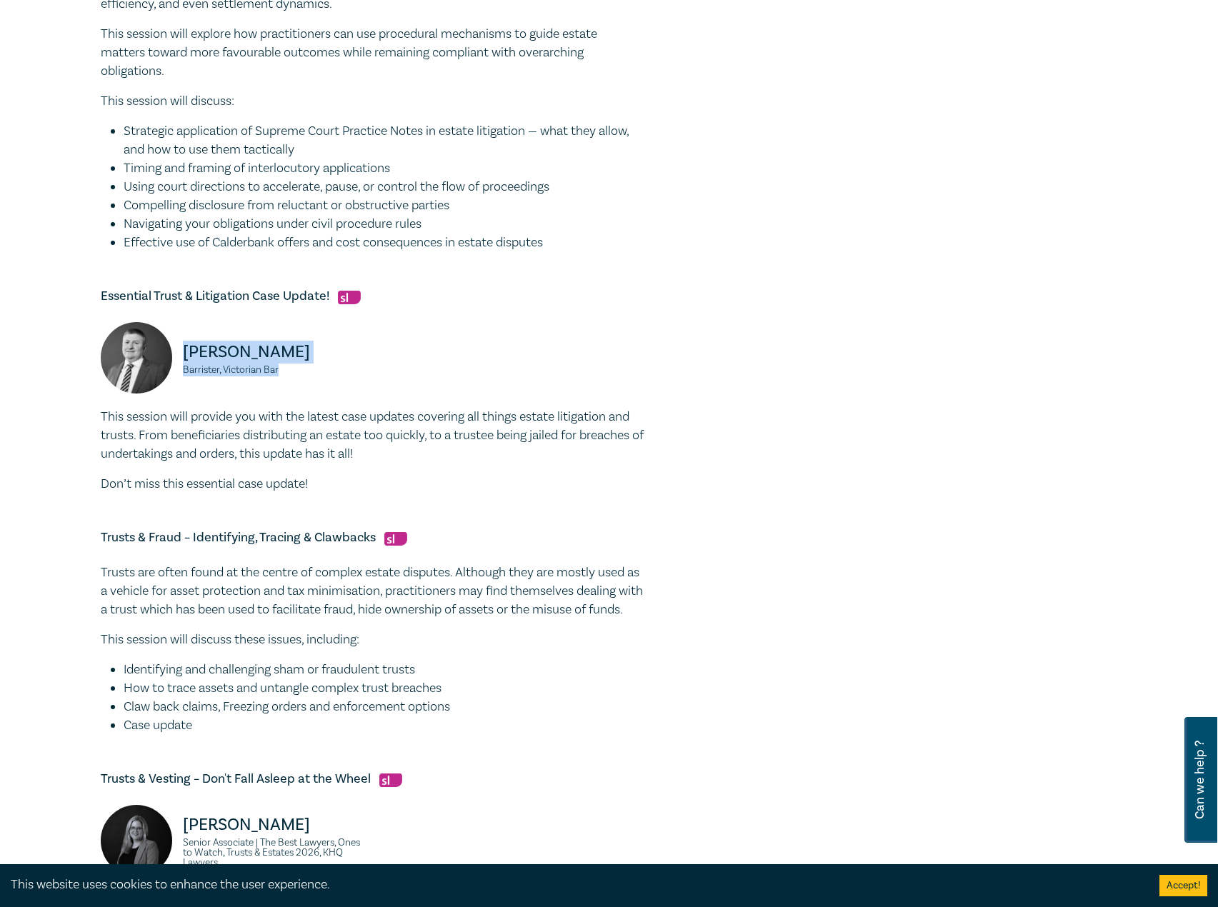
click at [184, 356] on div "Adam Craig Barrister, Victorian Bar" at bounding box center [232, 365] width 263 height 86
copy div "Adam Craig Barrister, Victorian Bar"
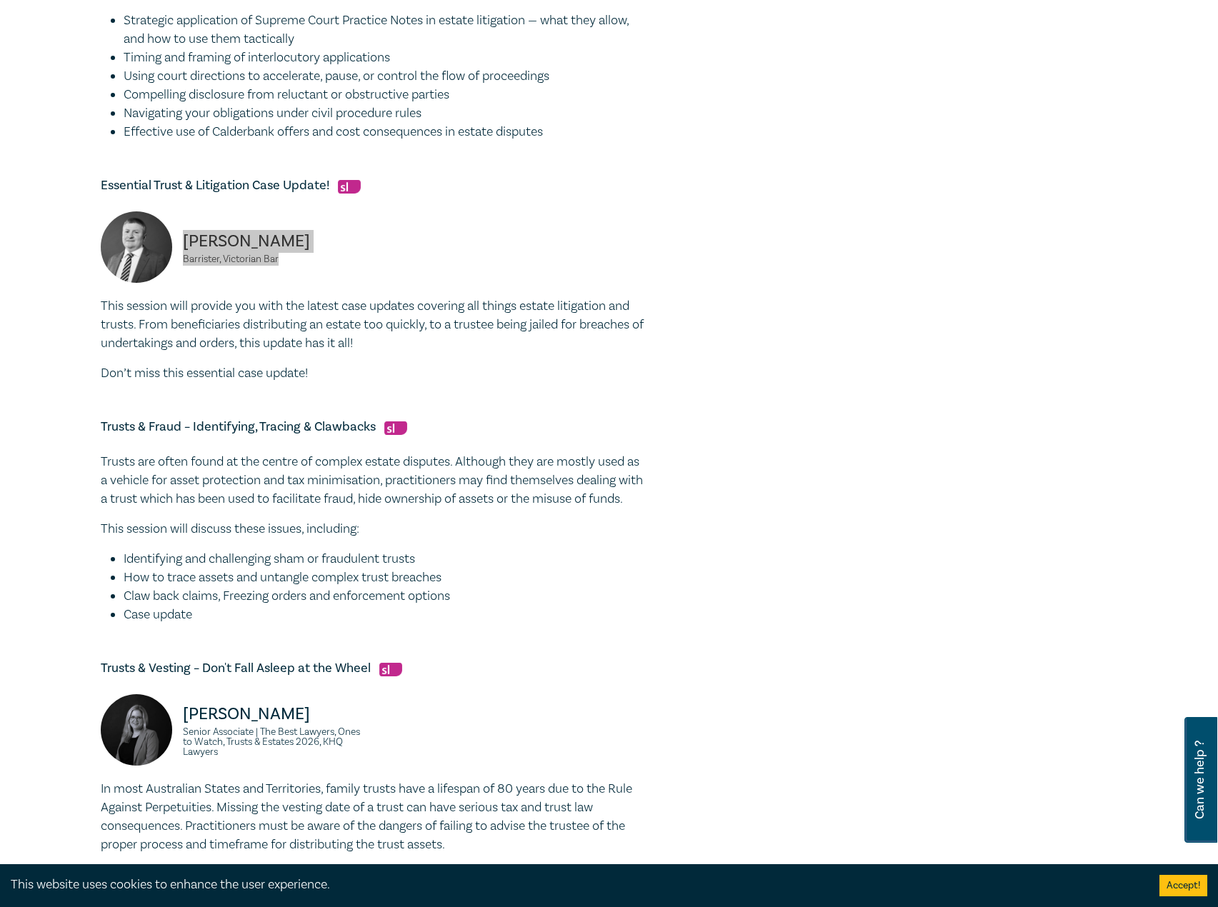
scroll to position [786, 0]
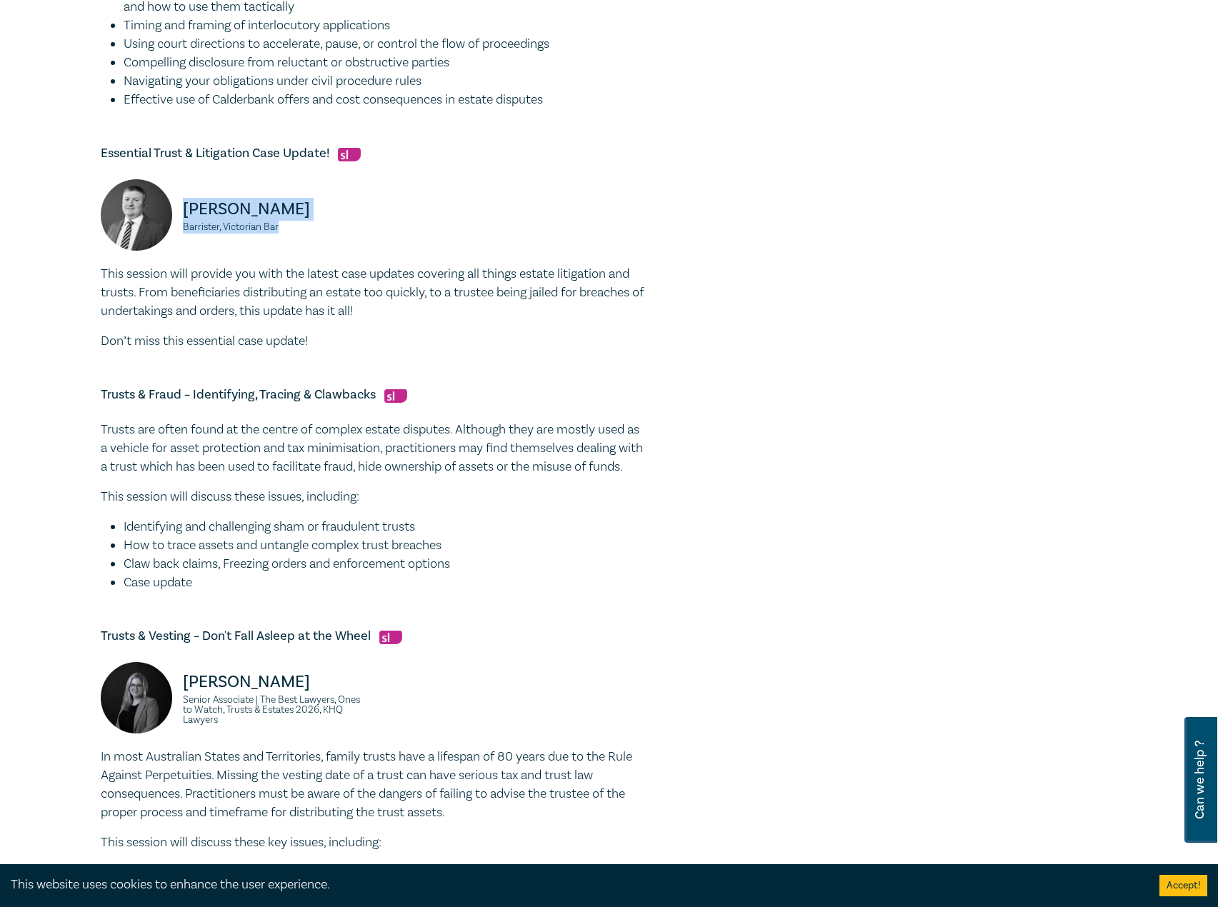
drag, startPoint x: 250, startPoint y: 598, endPoint x: 69, endPoint y: 432, distance: 245.7
click at [69, 432] on div "Trust & Estate Litigation Intensive I25056 CPD Intensive (4 Point) CPD Points 4…" at bounding box center [609, 190] width 1218 height 1769
copy div "Trusts are often found at the centre of complex estate disputes. Although they …"
click at [252, 349] on p "Don’t miss this essential case update!" at bounding box center [372, 341] width 543 height 19
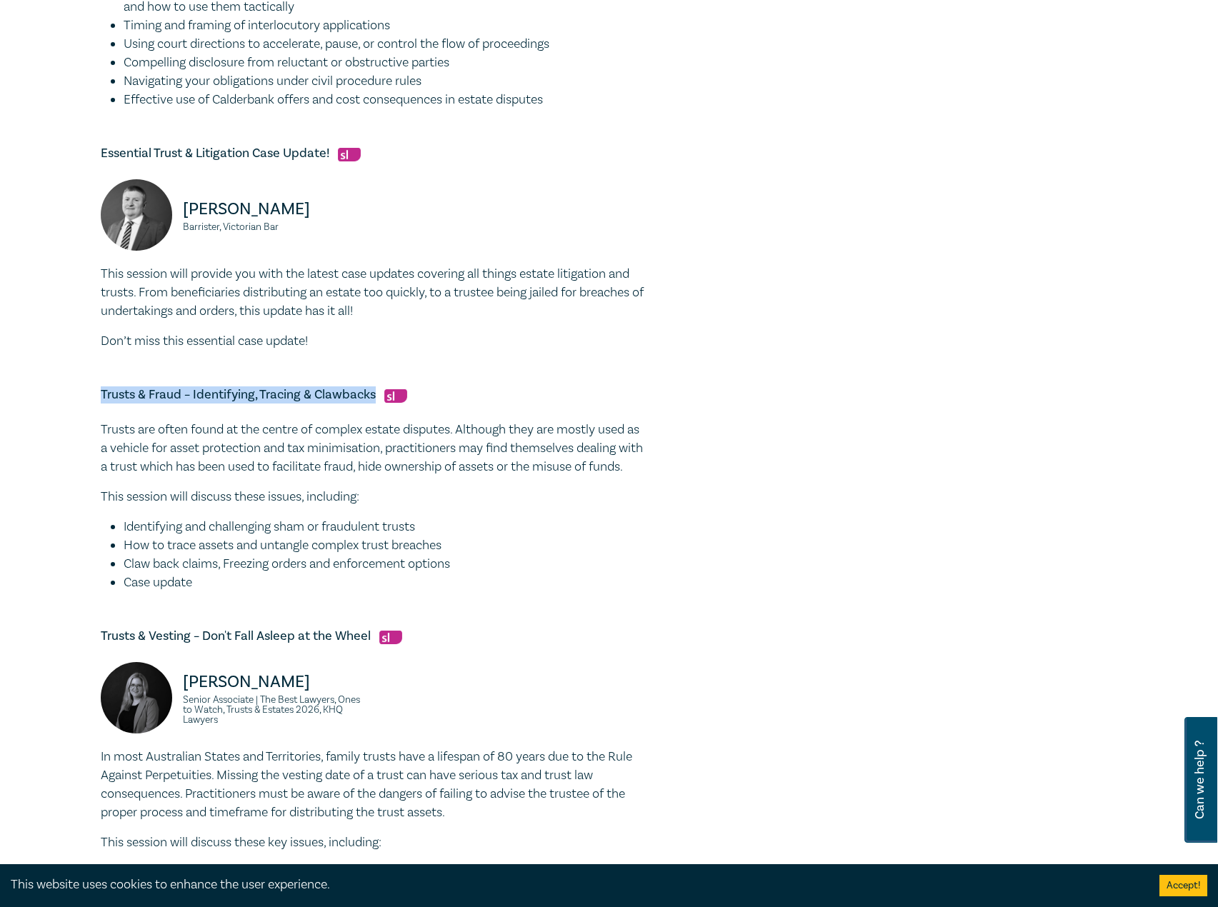
drag, startPoint x: 97, startPoint y: 392, endPoint x: 376, endPoint y: 394, distance: 278.6
click at [376, 394] on div "Trust & Estate Litigation Intensive I25056 CPD Intensive (4 Point) CPD Points 4…" at bounding box center [436, 191] width 689 height 1634
copy h5 "Trusts & Fraud – Identifying, Tracing & Clawbacks"
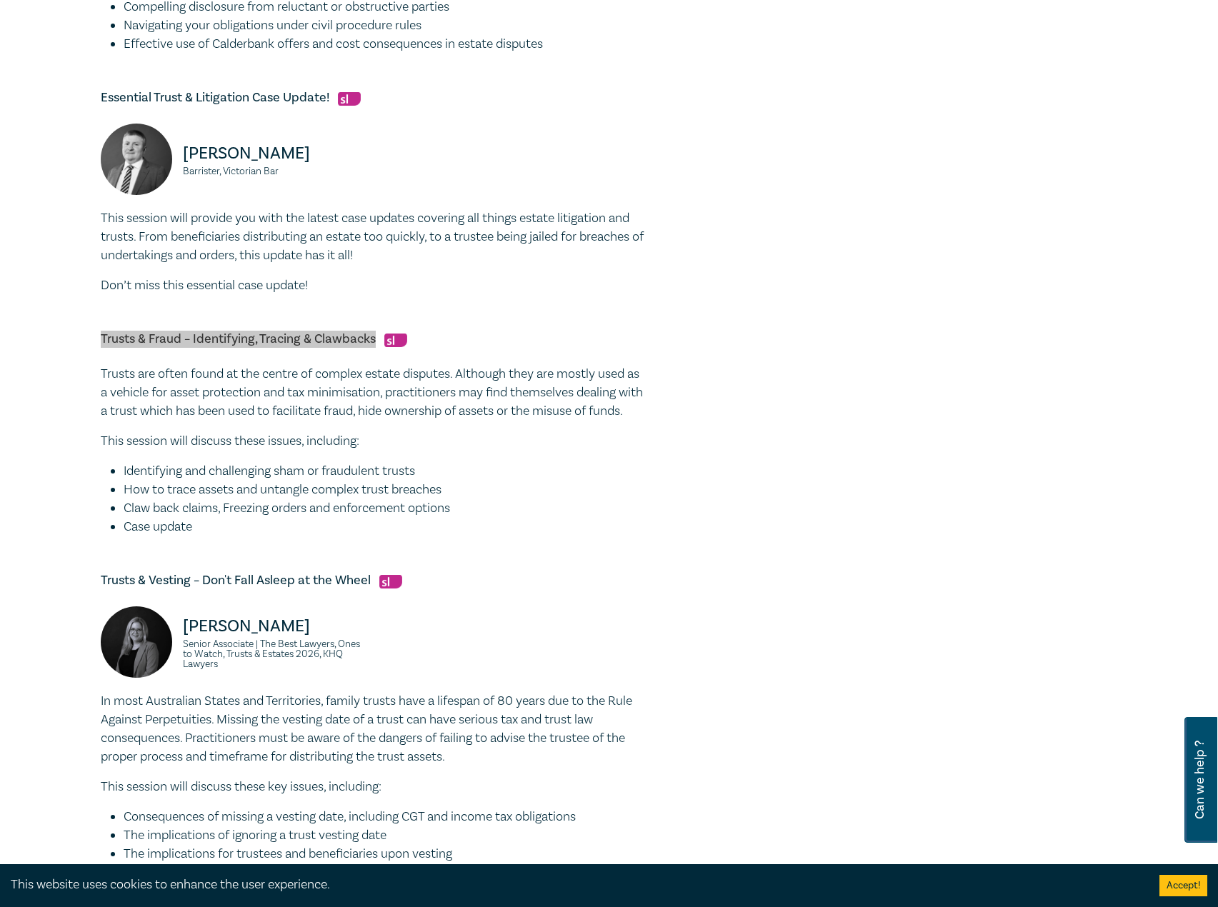
scroll to position [929, 0]
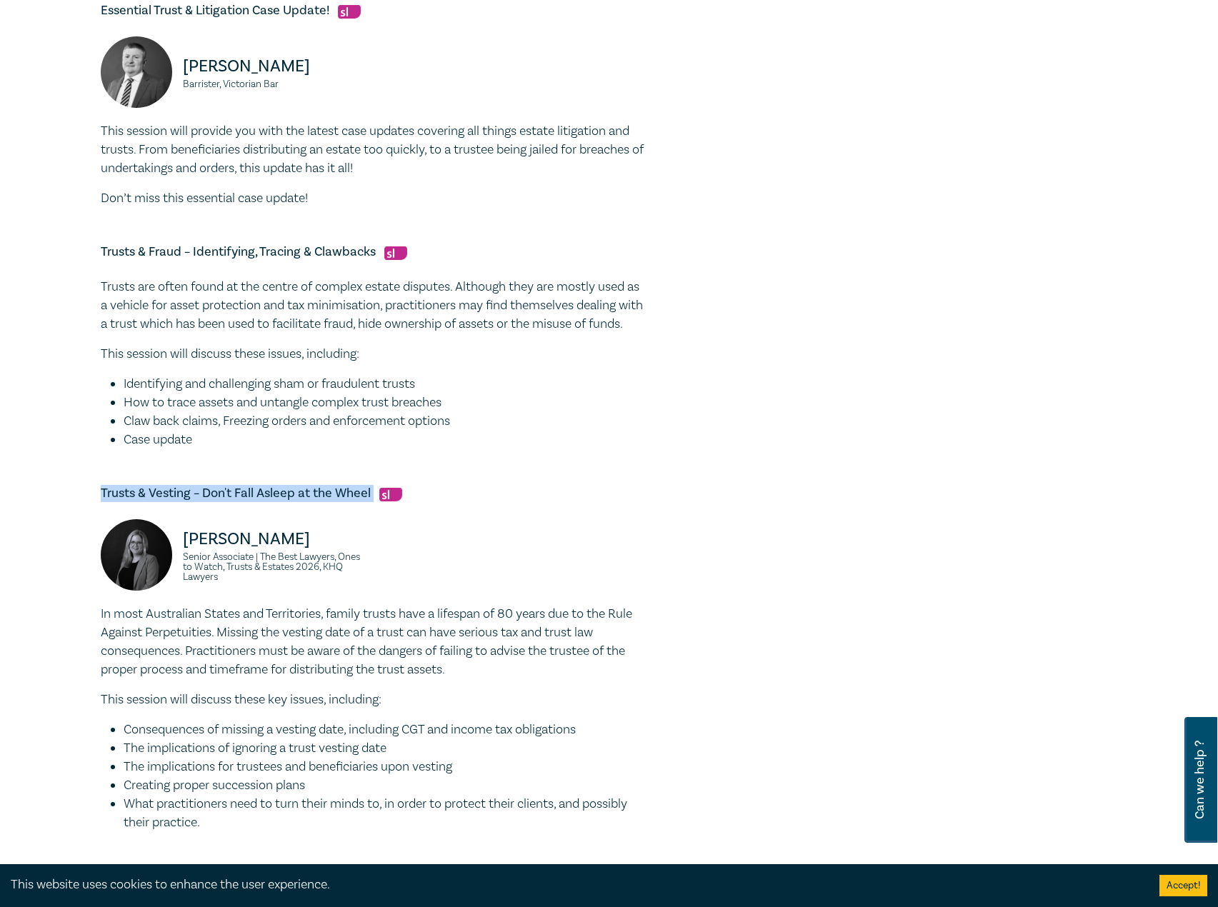
drag, startPoint x: 374, startPoint y: 511, endPoint x: 91, endPoint y: 519, distance: 283.0
click at [91, 519] on div "Trust & Estate Litigation Intensive I25056 CPD Intensive (4 Point) CPD Points 4…" at bounding box center [609, 48] width 1218 height 1769
copy h5 "Trusts & Vesting – Don't Fall Asleep at the Wheel"
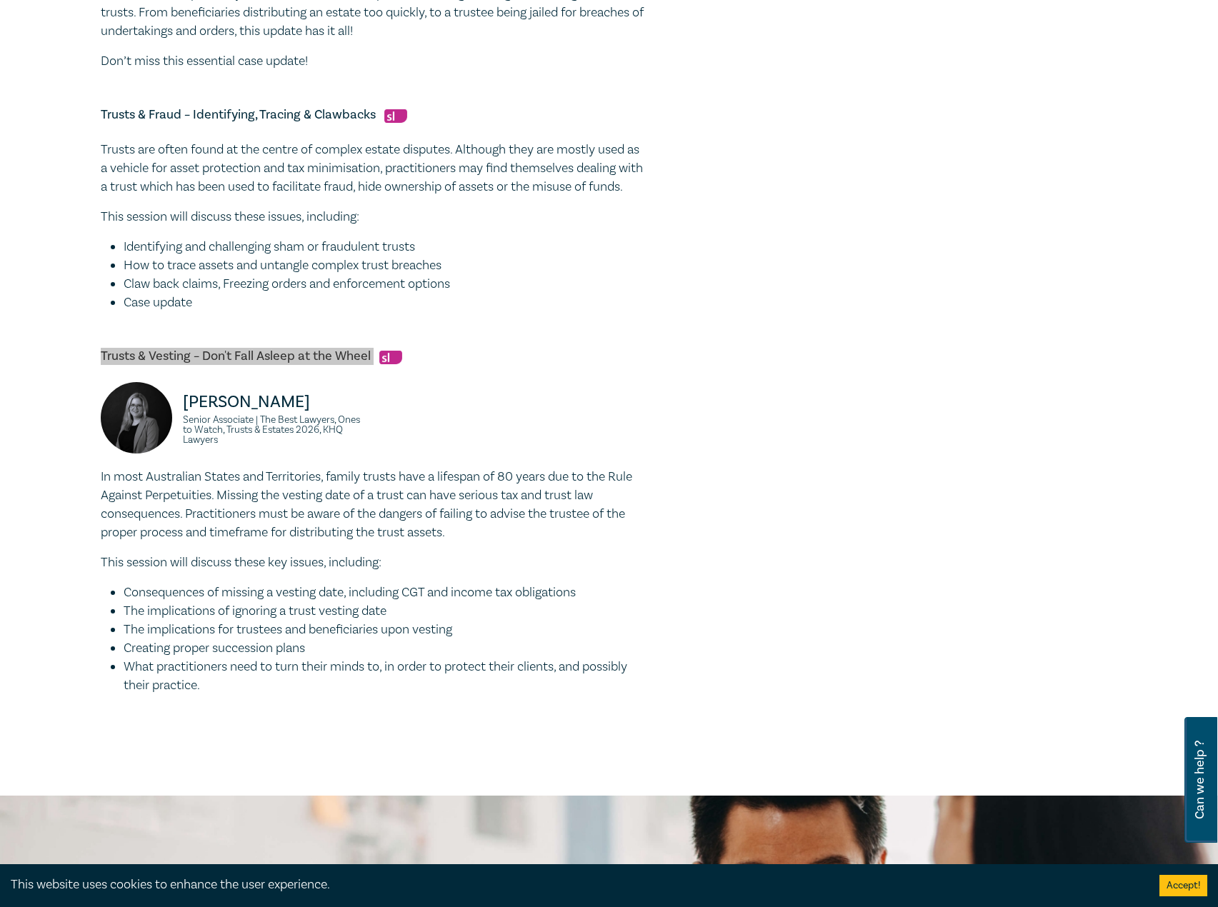
scroll to position [1071, 0]
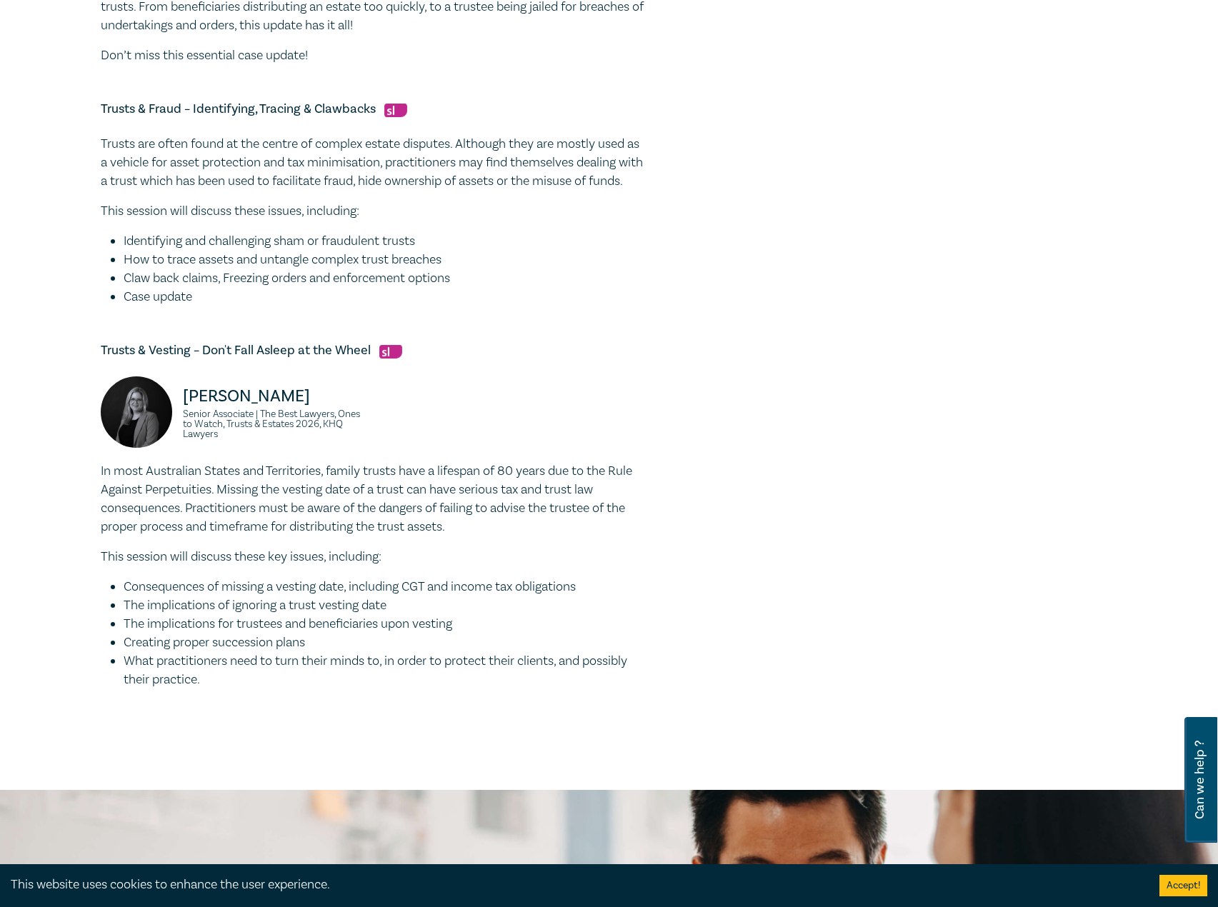
drag, startPoint x: 331, startPoint y: 689, endPoint x: 312, endPoint y: 689, distance: 19.3
click at [331, 689] on li "What practitioners need to turn their minds to, in order to protect their clien…" at bounding box center [384, 670] width 520 height 37
drag, startPoint x: 216, startPoint y: 697, endPoint x: 47, endPoint y: 493, distance: 265.3
copy div "In most Australian States and Territories, family trusts have a lifespan of 80 …"
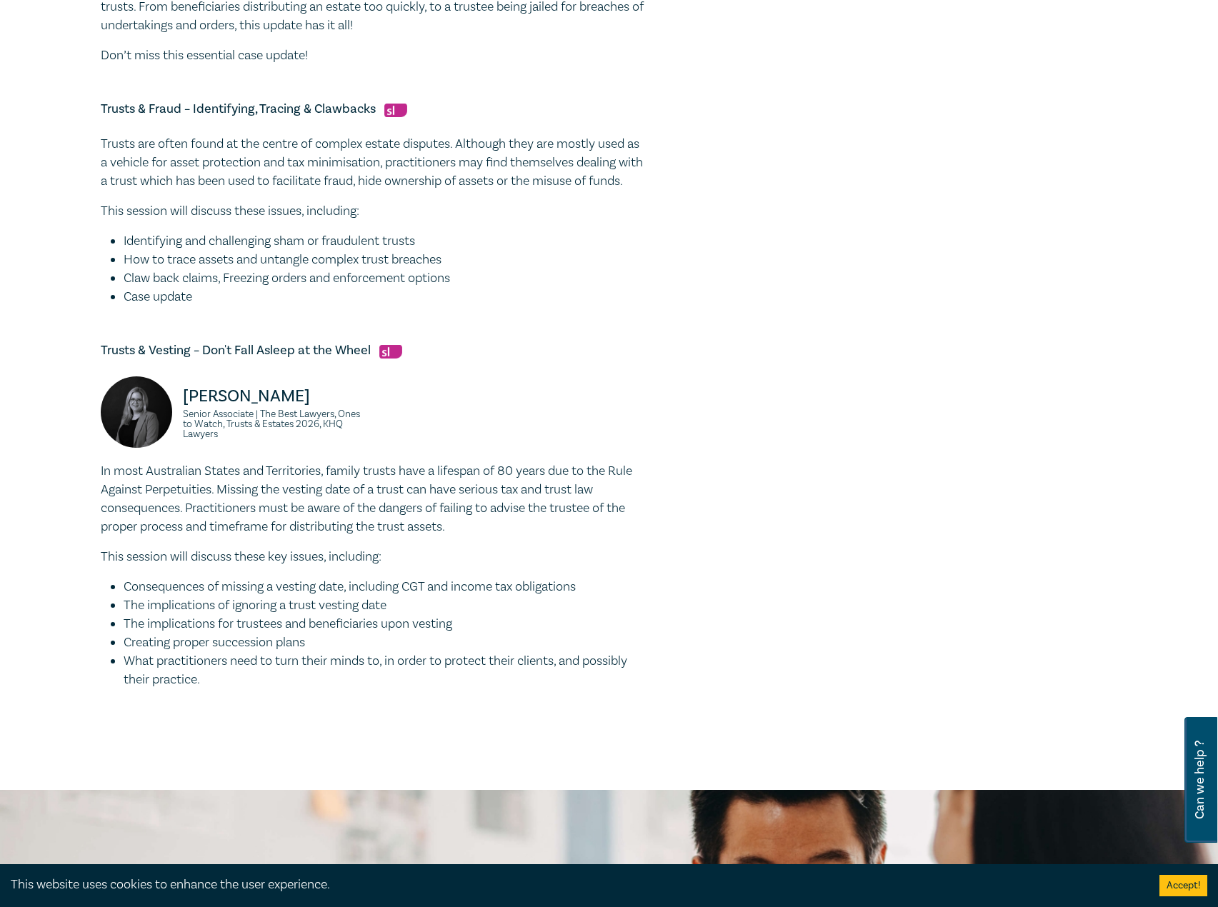
click at [387, 454] on div "Laura Hussey Senior Associate | The Best Lawyers, Ones to Watch, Trusts & Estat…" at bounding box center [372, 419] width 560 height 86
drag, startPoint x: 265, startPoint y: 454, endPoint x: 180, endPoint y: 406, distance: 97.9
click at [180, 406] on div "Laura Hussey Senior Associate | The Best Lawyers, Ones to Watch, Trusts & Estat…" at bounding box center [232, 419] width 263 height 86
click at [207, 408] on p "Laura Hussey" at bounding box center [273, 396] width 181 height 23
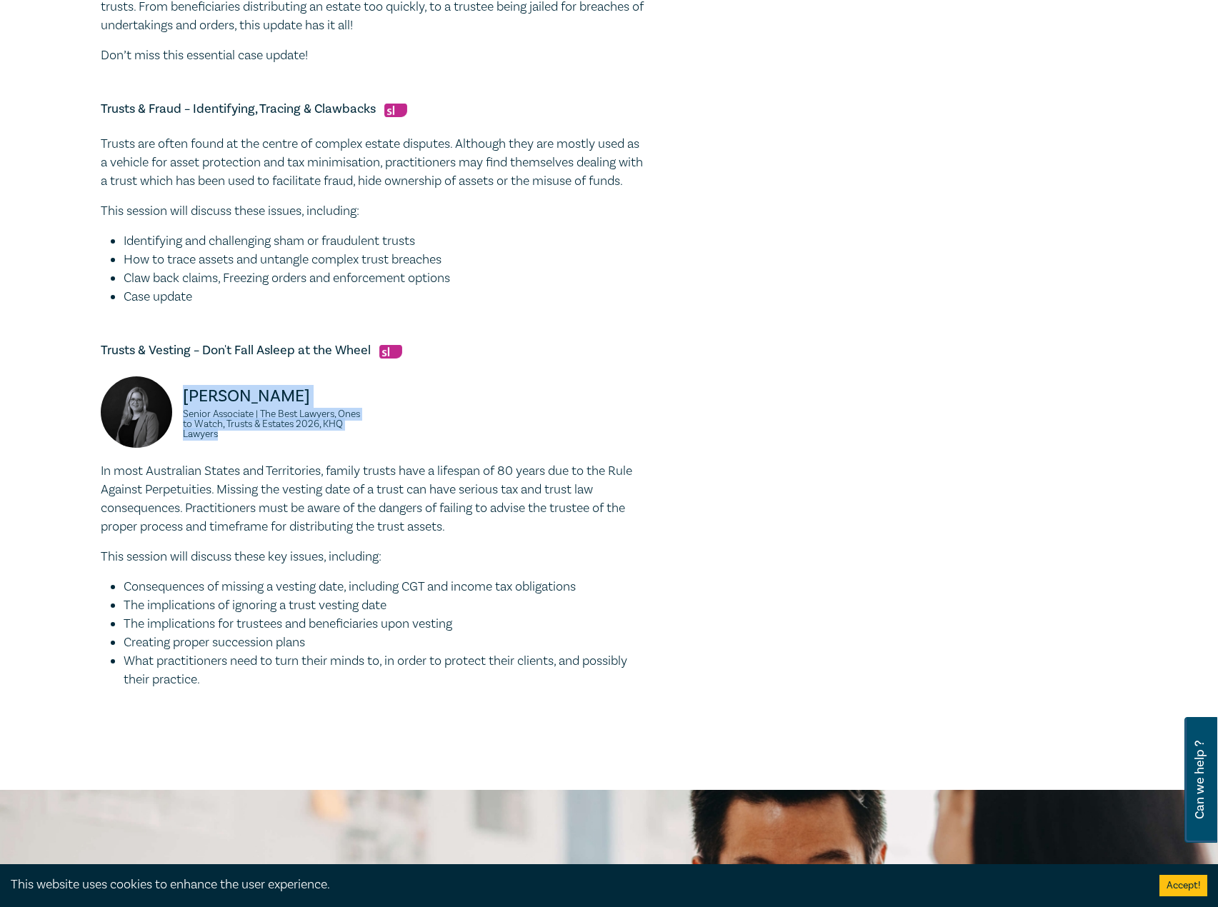
drag, startPoint x: 247, startPoint y: 454, endPoint x: 176, endPoint y: 409, distance: 84.0
click at [176, 409] on div "Laura Hussey Senior Associate | The Best Lawyers, Ones to Watch, Trusts & Estat…" at bounding box center [232, 419] width 263 height 86
copy div "Laura Hussey Senior Associate | The Best Lawyers, Ones to Watch, Trusts & Estat…"
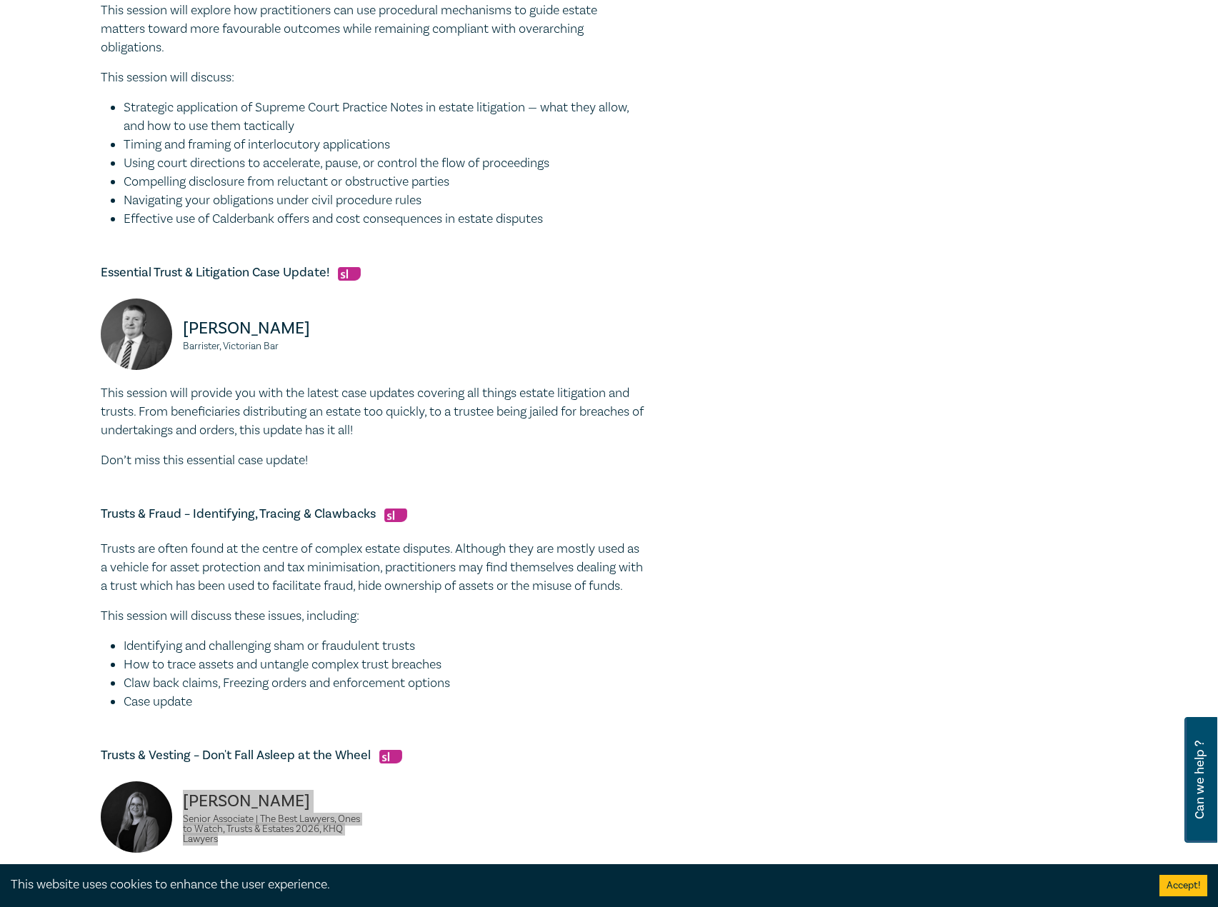
scroll to position [286, 0]
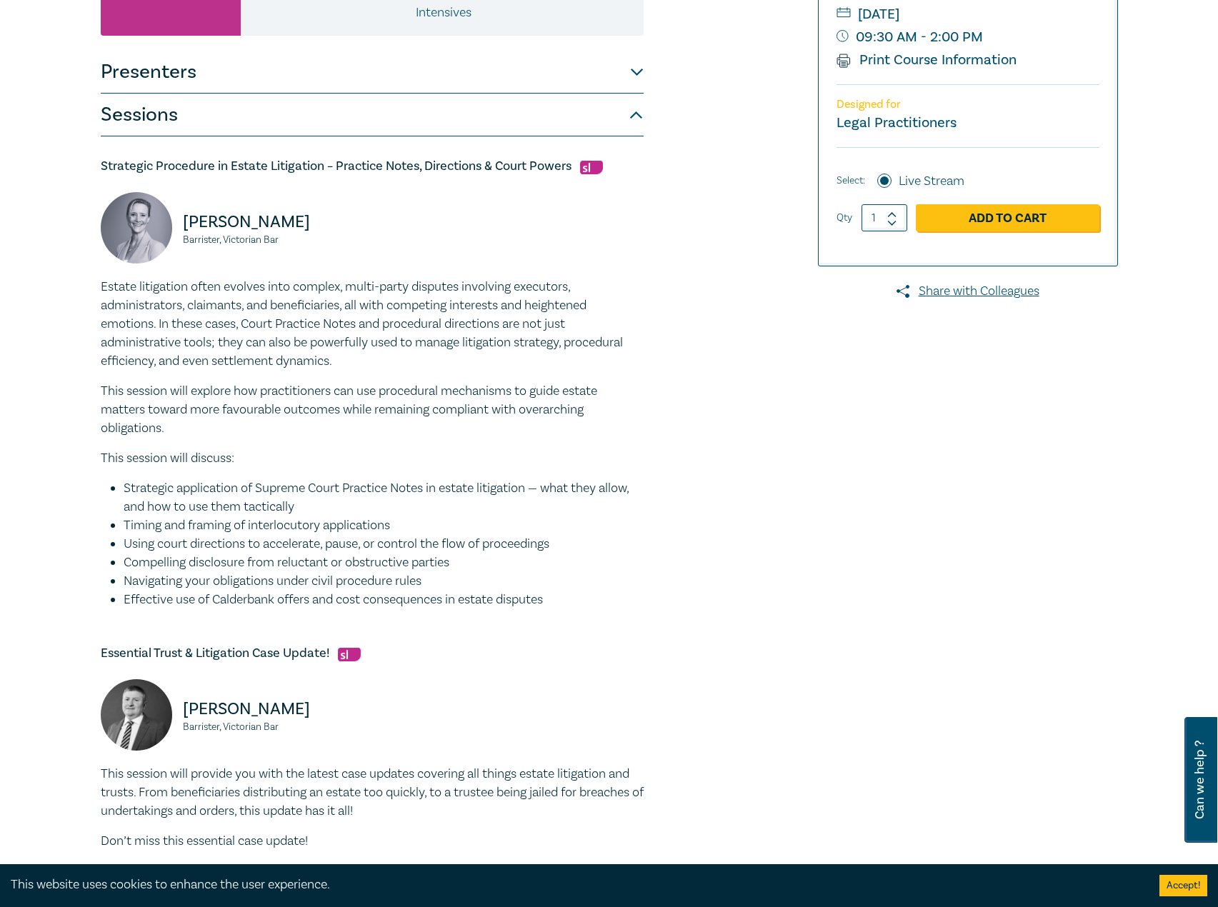
drag, startPoint x: 652, startPoint y: 418, endPoint x: 661, endPoint y: 417, distance: 9.3
click at [654, 417] on div "Trust & Estate Litigation Intensive I25056 CPD Intensive (4 Point) CPD Points 4…" at bounding box center [436, 691] width 689 height 1634
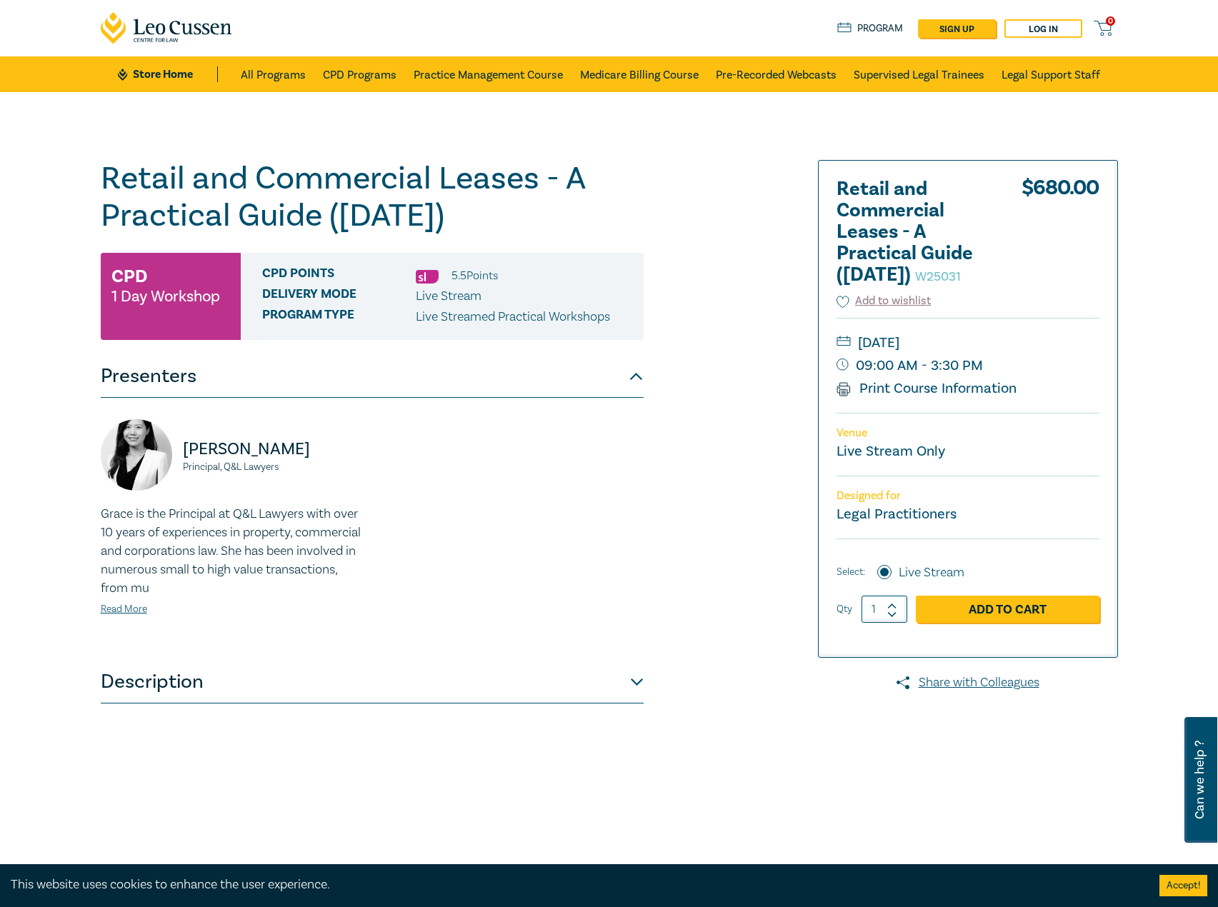
click at [418, 659] on div "[PERSON_NAME] Principal, Q&L Lawyers Grace is the Principal at Q&L Lawyers with…" at bounding box center [372, 529] width 543 height 263
click at [391, 684] on button "Description" at bounding box center [372, 682] width 543 height 43
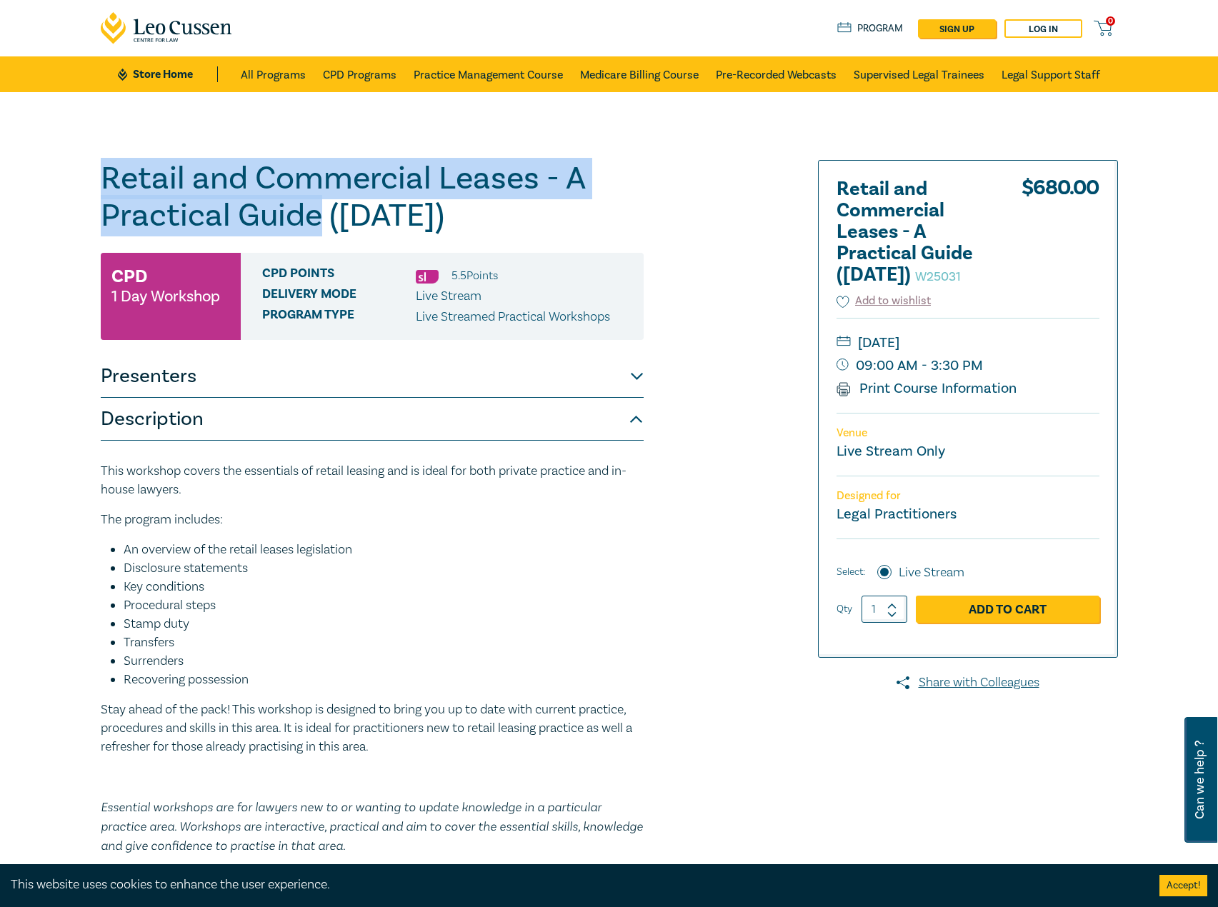
drag, startPoint x: 314, startPoint y: 211, endPoint x: 94, endPoint y: 187, distance: 221.3
click at [94, 187] on div "Retail and Commercial Leases - A Practical Guide ([DATE]) W25031 CPD 1 Day Work…" at bounding box center [436, 524] width 689 height 729
copy h1 "Retail and Commercial Leases - A Practical Guide"
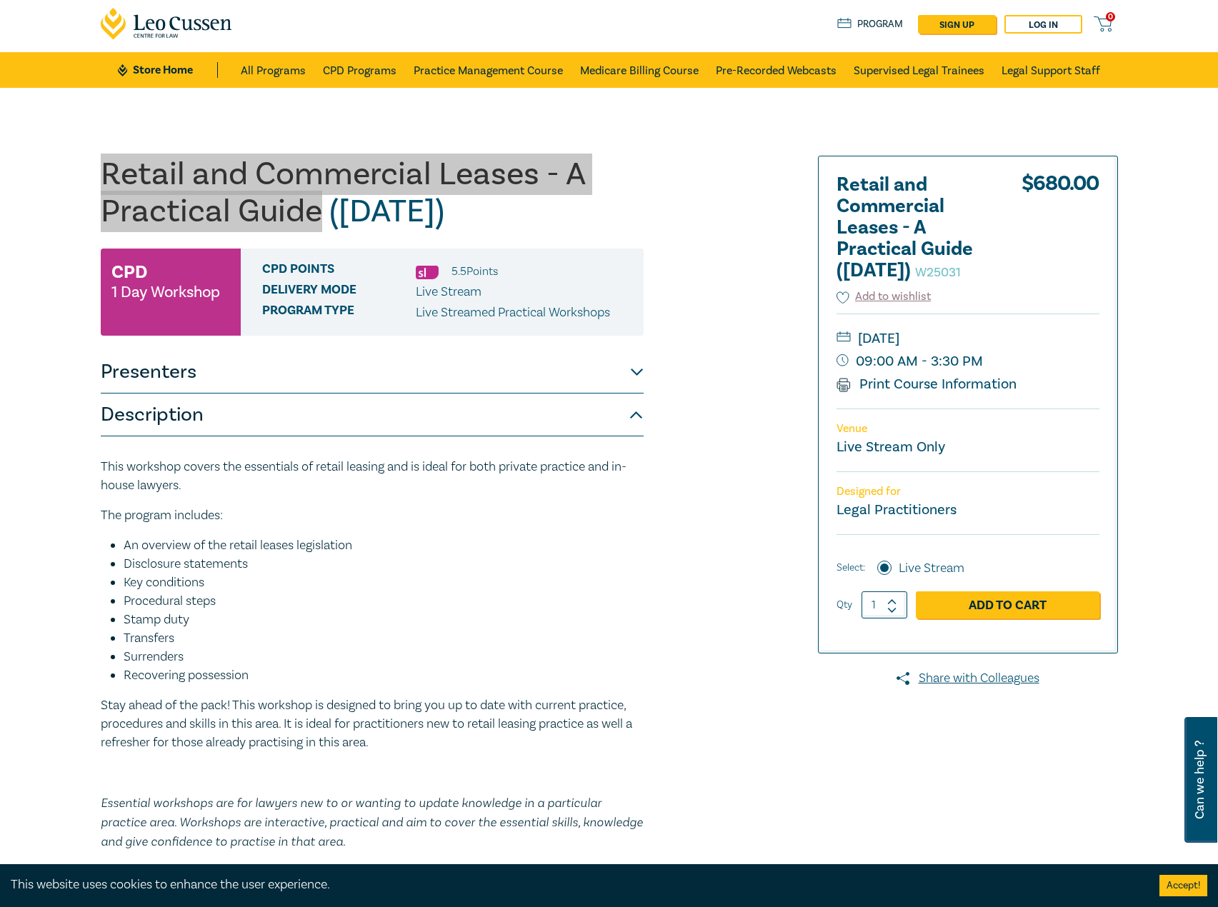
scroll to position [71, 0]
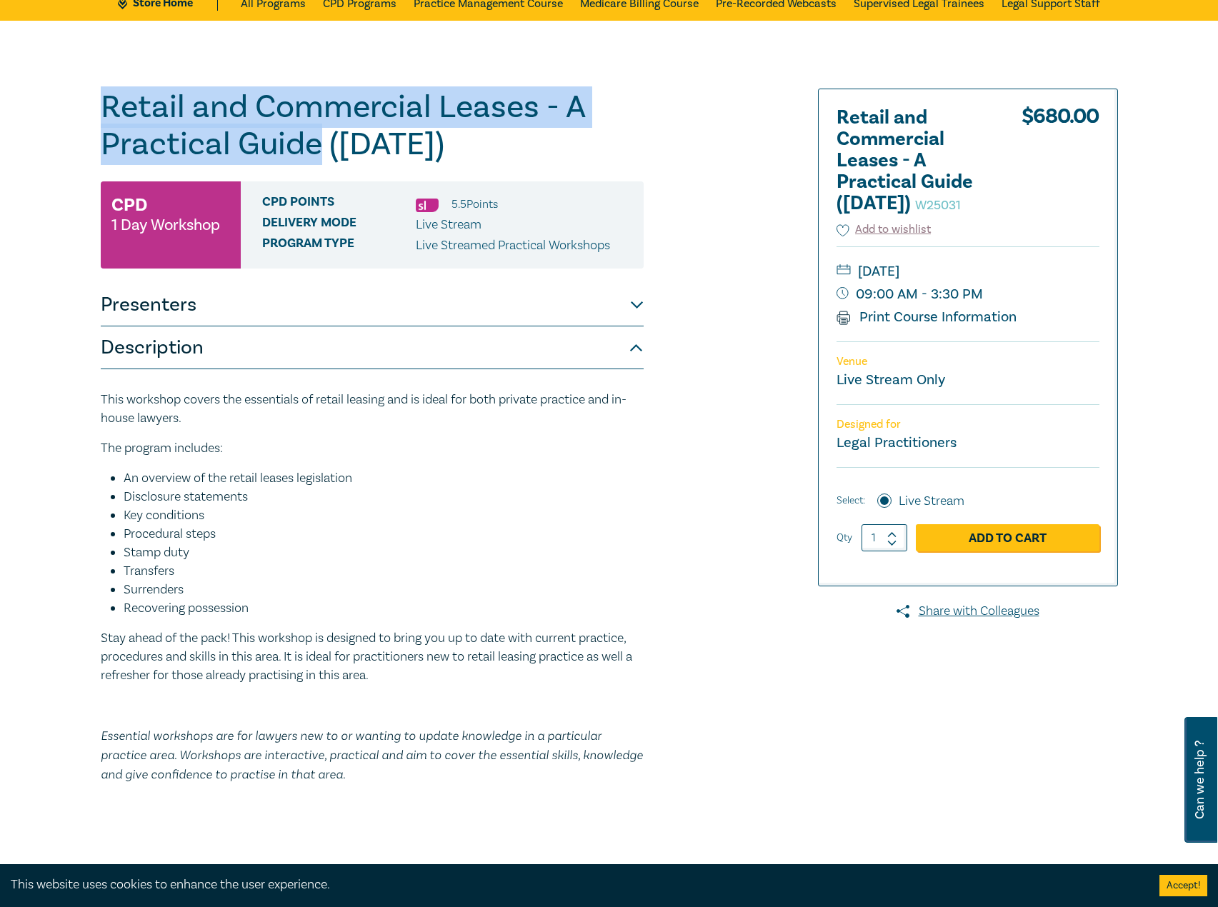
click at [409, 295] on button "Presenters" at bounding box center [372, 305] width 543 height 43
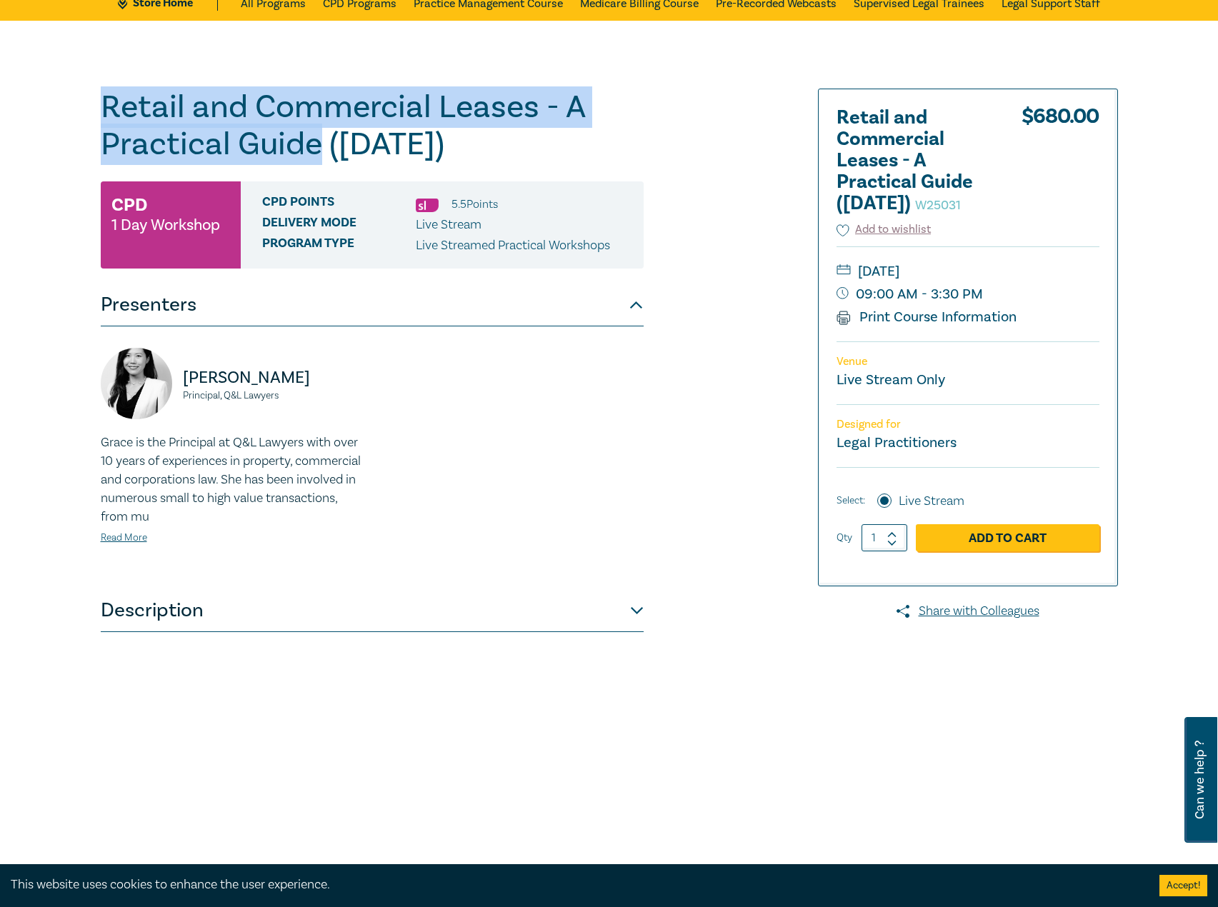
click at [364, 607] on button "Description" at bounding box center [372, 610] width 543 height 43
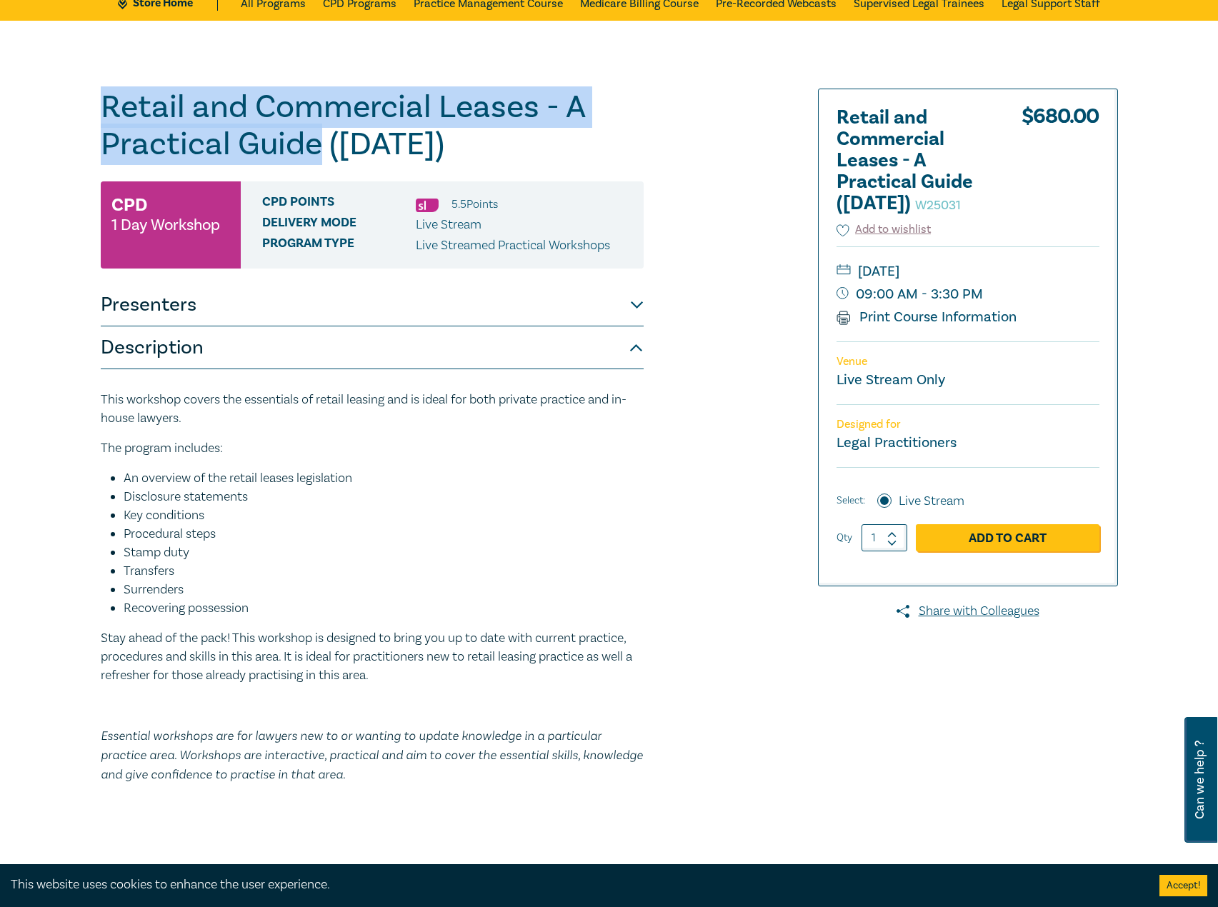
scroll to position [143, 0]
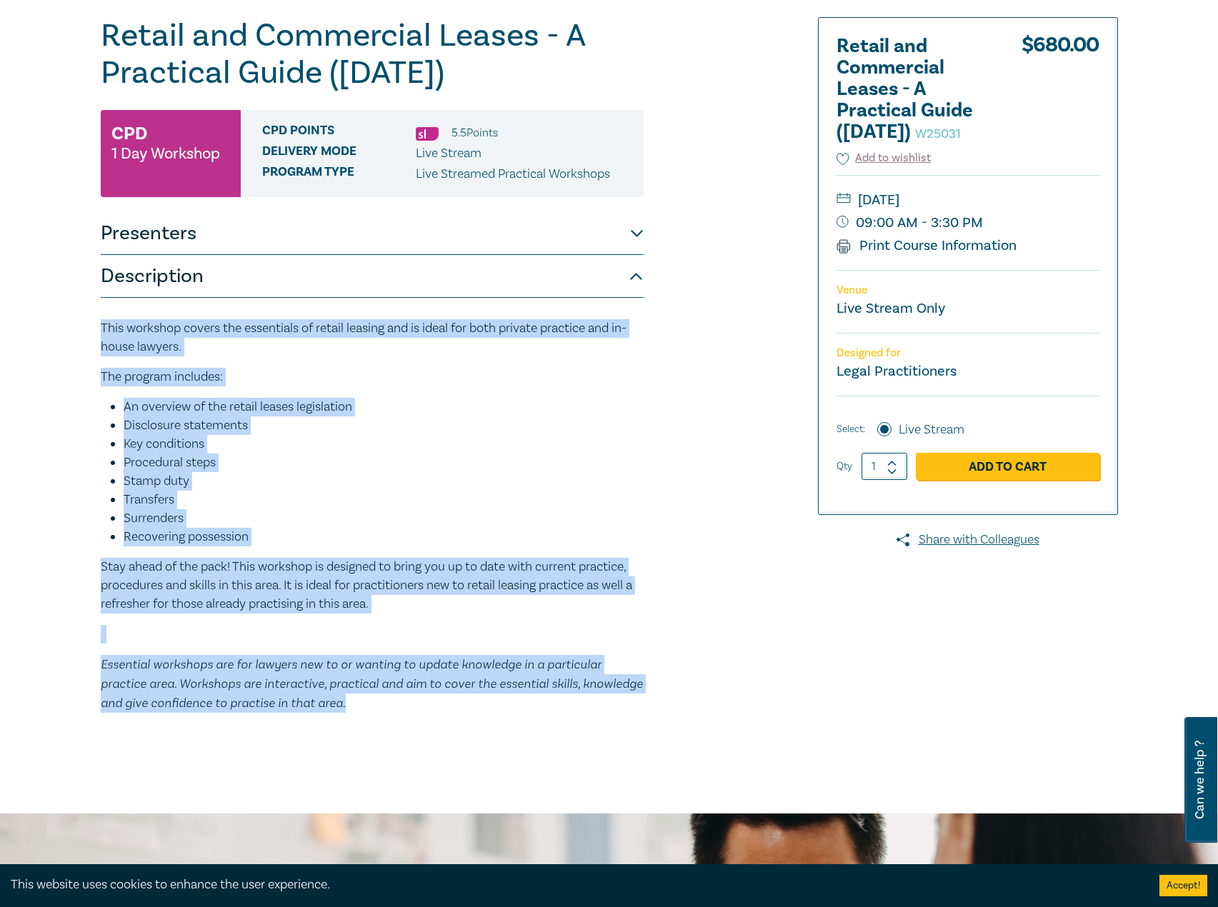
drag, startPoint x: 317, startPoint y: 708, endPoint x: 144, endPoint y: 329, distance: 416.8
click at [96, 331] on div "Retail and Commercial Leases - A Practical Guide ([DATE]) W25031 CPD 1 Day Work…" at bounding box center [436, 381] width 689 height 729
copy div "This workshop covers the essentials of retail leasing and is ideal for both pri…"
click at [578, 464] on li "Procedural steps" at bounding box center [384, 463] width 520 height 19
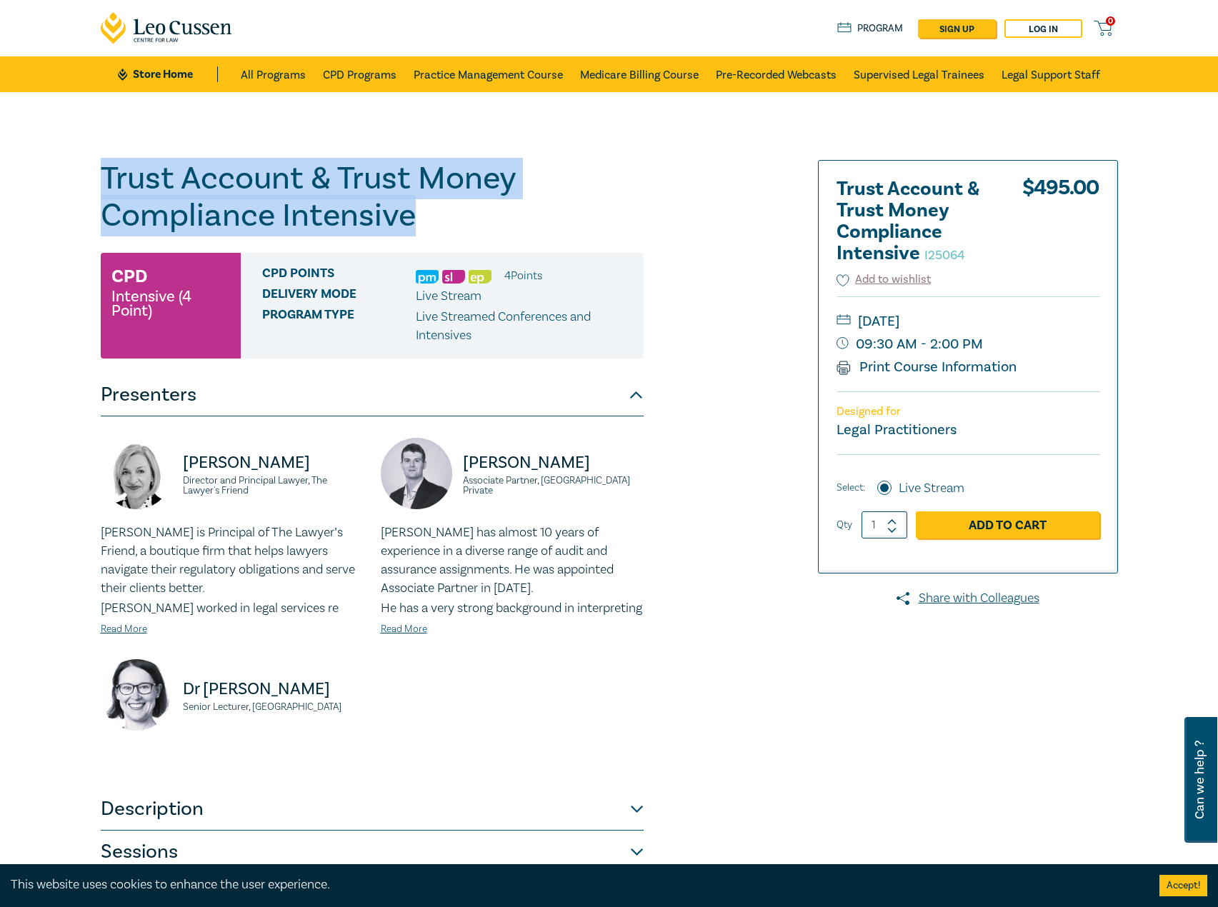
drag, startPoint x: 404, startPoint y: 211, endPoint x: 102, endPoint y: 171, distance: 304.2
click at [102, 171] on h1 "Trust Account & Trust Money Compliance Intensive I25064" at bounding box center [372, 197] width 543 height 74
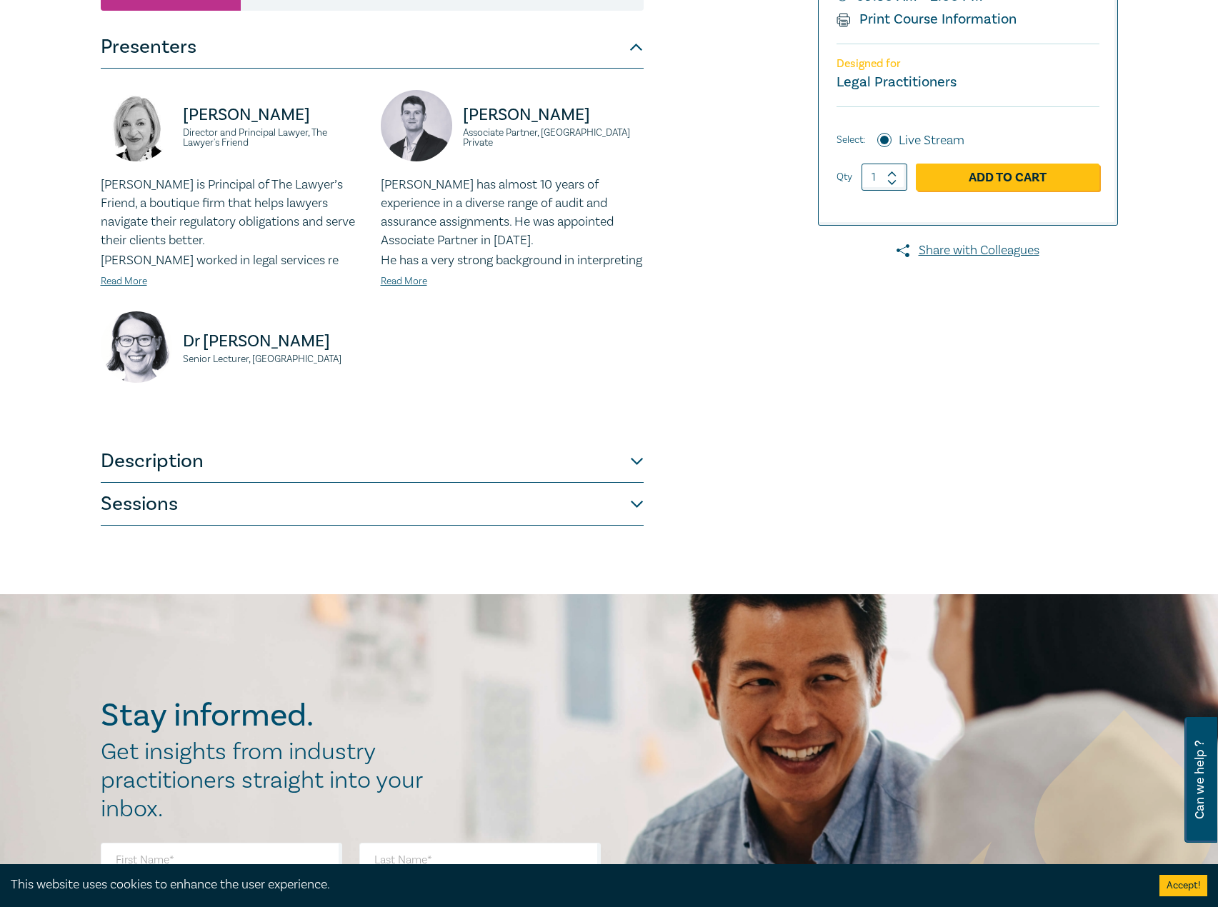
scroll to position [357, 0]
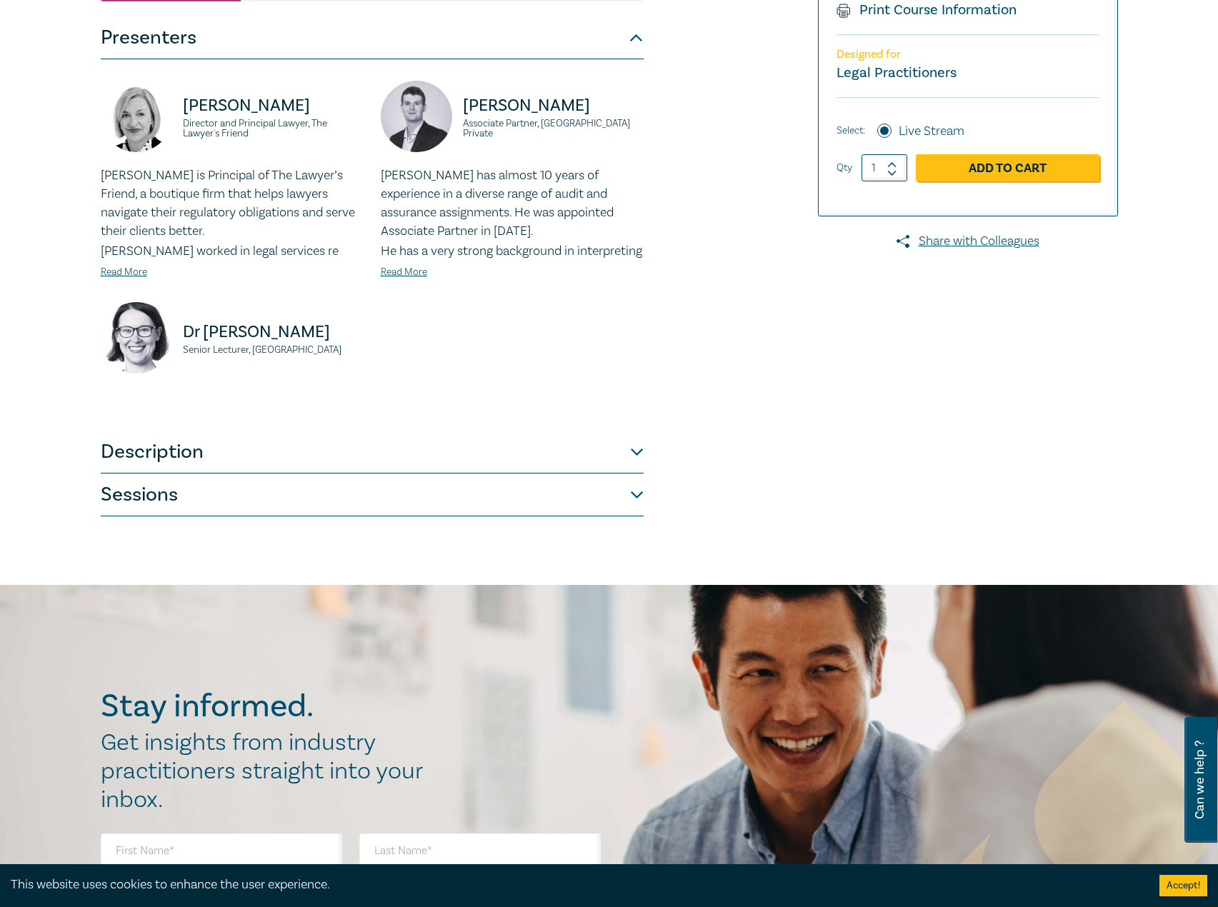
click at [396, 474] on button "Description" at bounding box center [372, 452] width 543 height 43
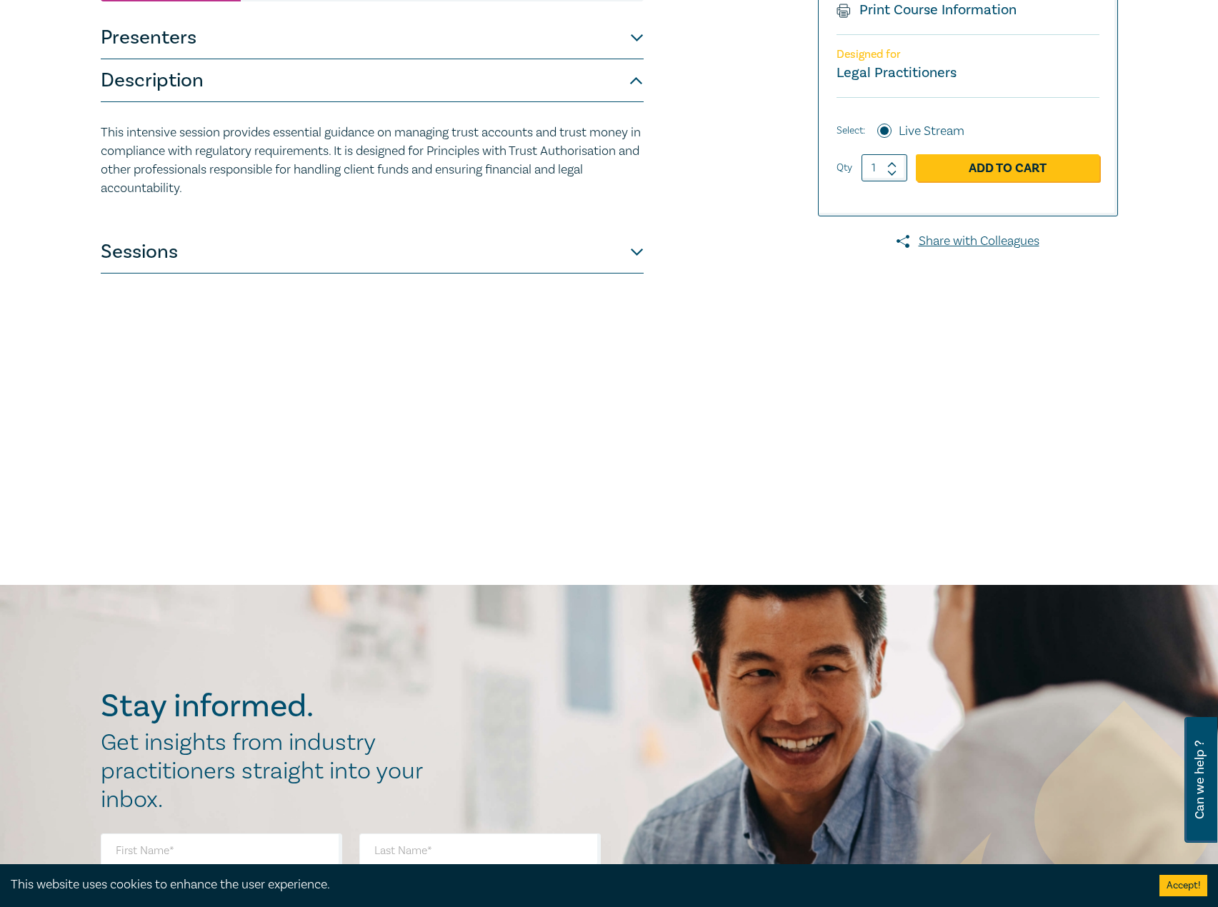
click at [437, 71] on button "Description" at bounding box center [372, 80] width 543 height 43
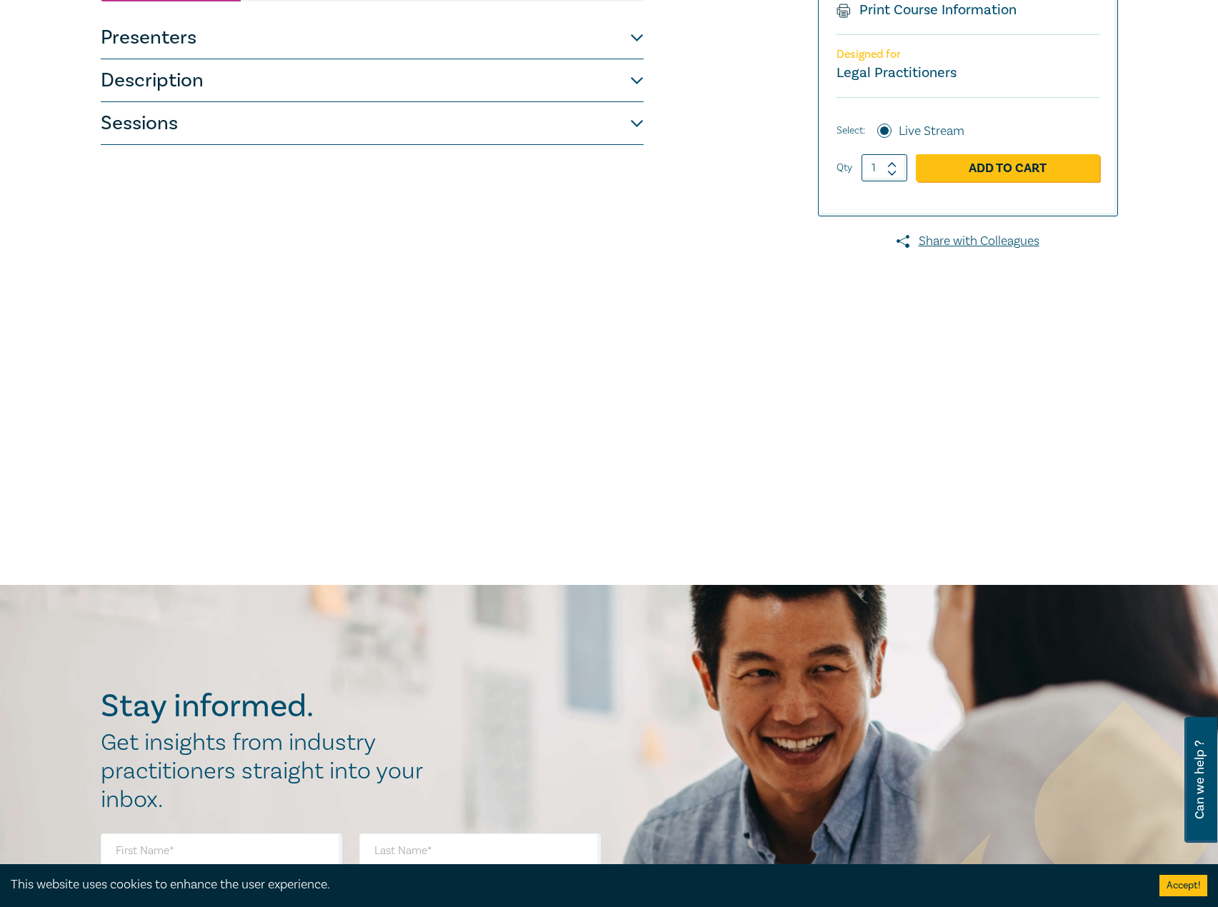
click at [408, 121] on button "Sessions" at bounding box center [372, 123] width 543 height 43
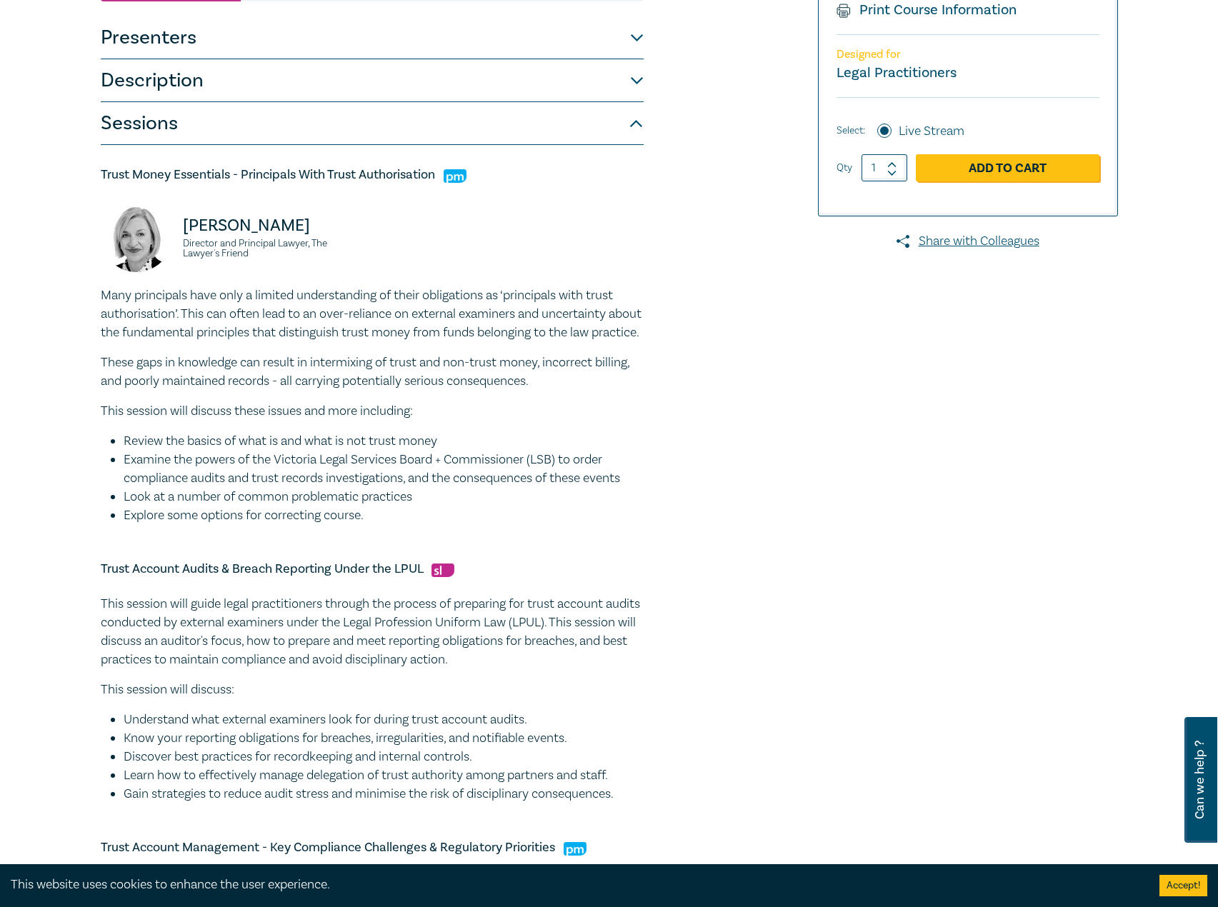
click at [409, 71] on button "Description" at bounding box center [372, 80] width 543 height 43
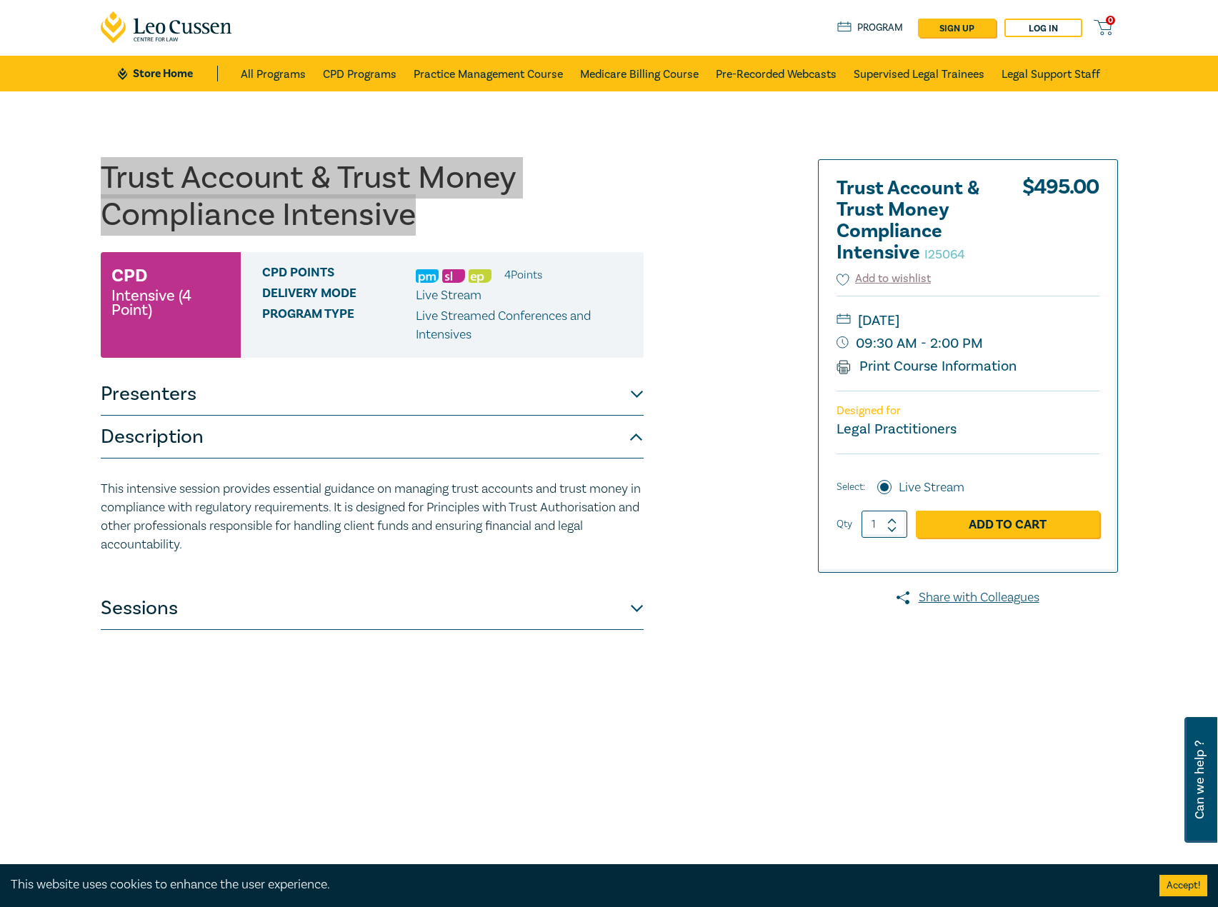
scroll to position [0, 0]
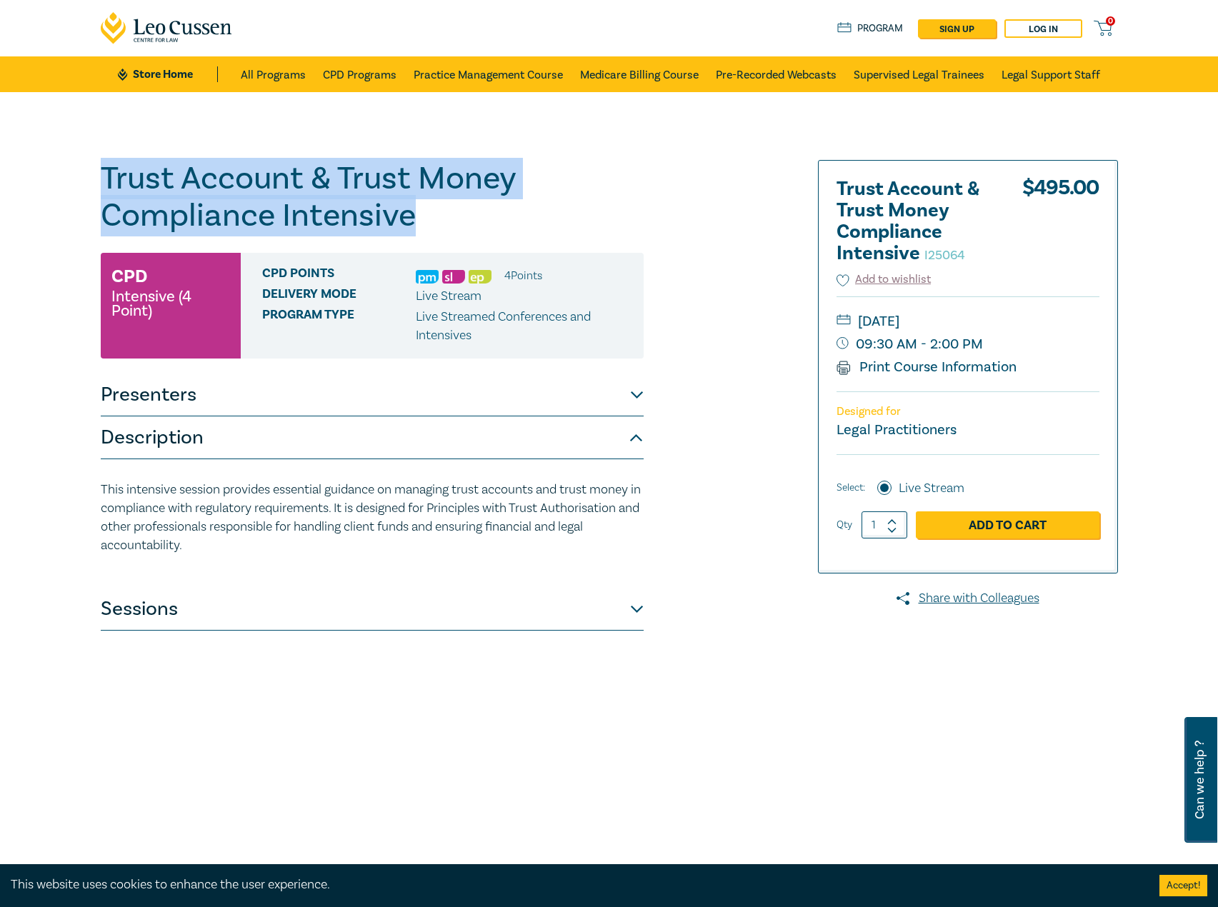
click at [463, 404] on button "Presenters" at bounding box center [372, 395] width 543 height 43
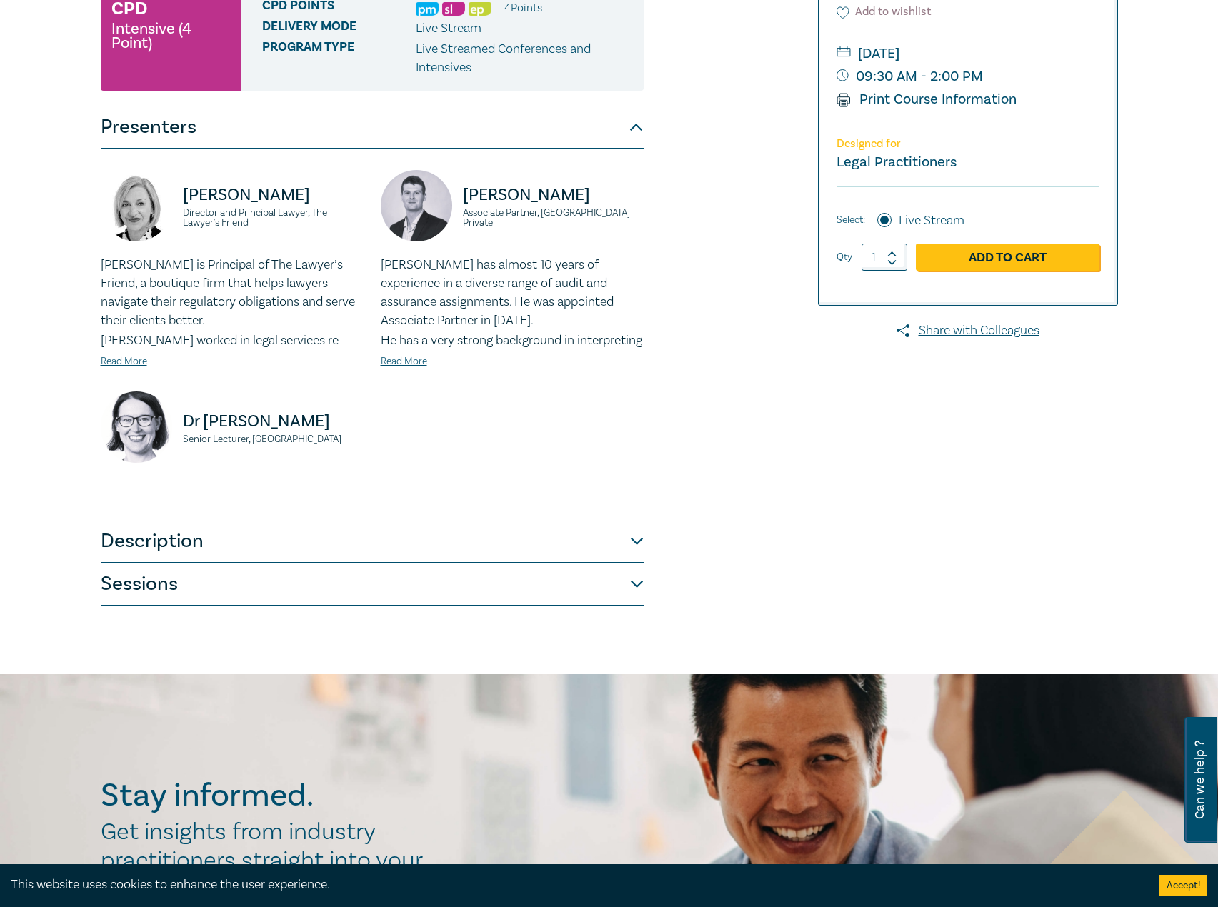
scroll to position [286, 0]
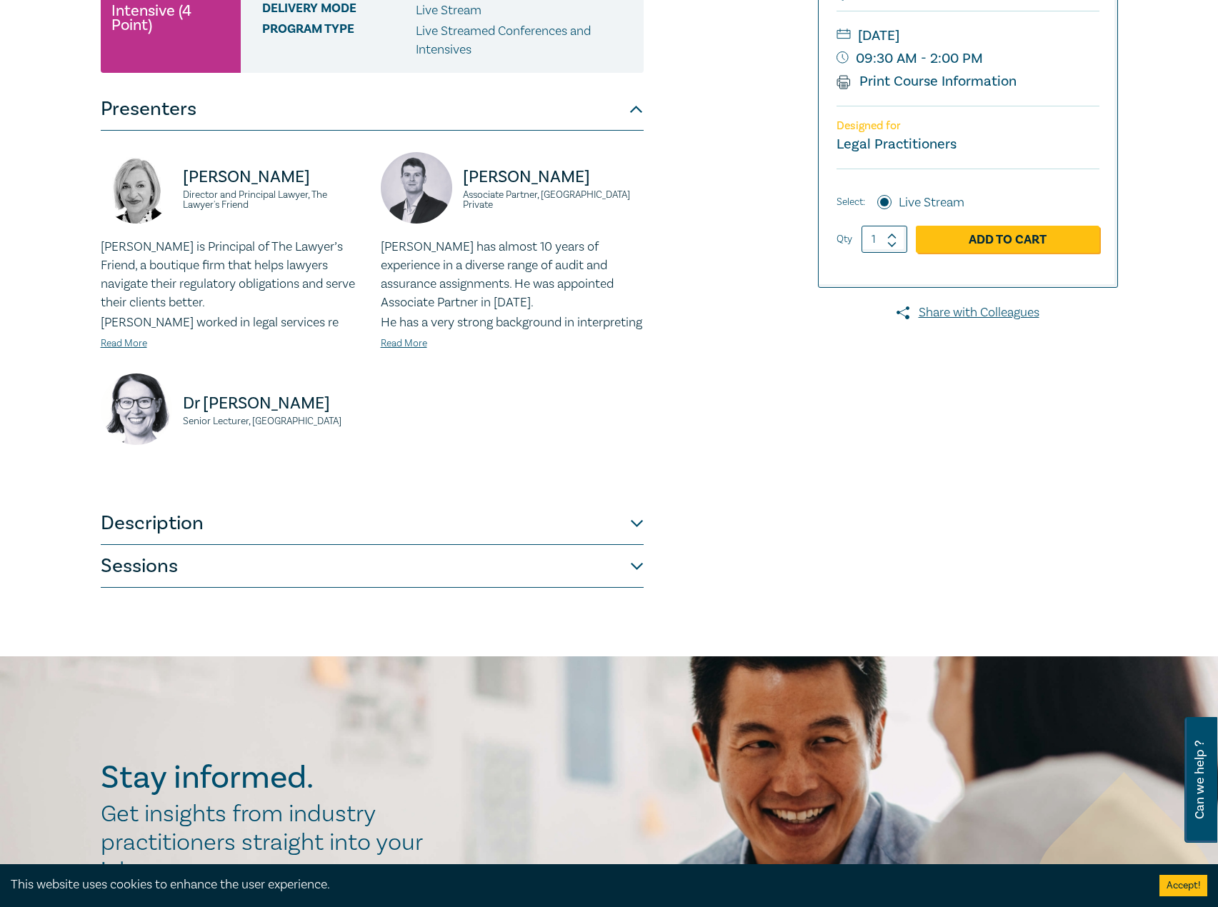
click at [341, 502] on div "[PERSON_NAME] Director and Principal Lawyer, The Lawyer's Friend [PERSON_NAME] …" at bounding box center [372, 316] width 543 height 371
click at [264, 576] on button "Sessions" at bounding box center [372, 566] width 543 height 43
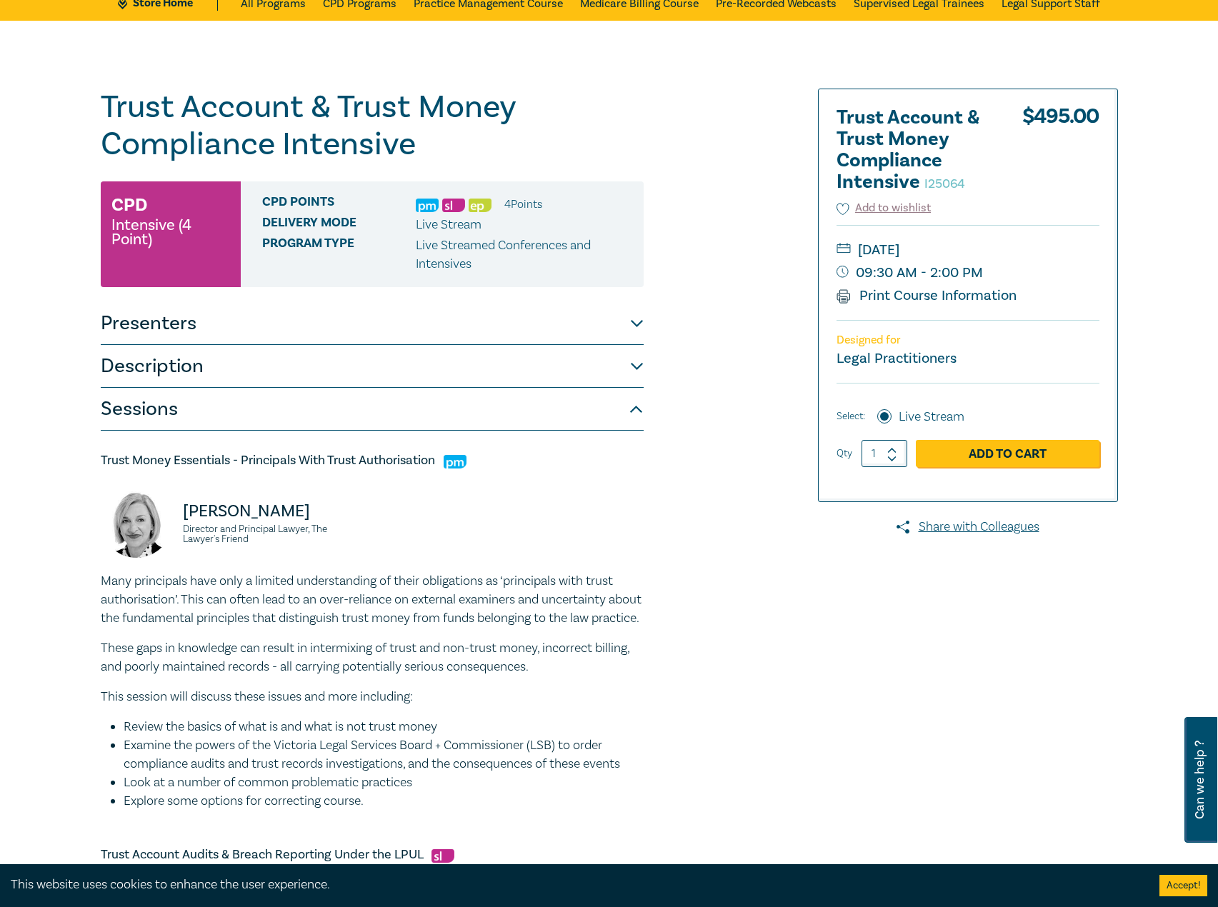
scroll to position [0, 0]
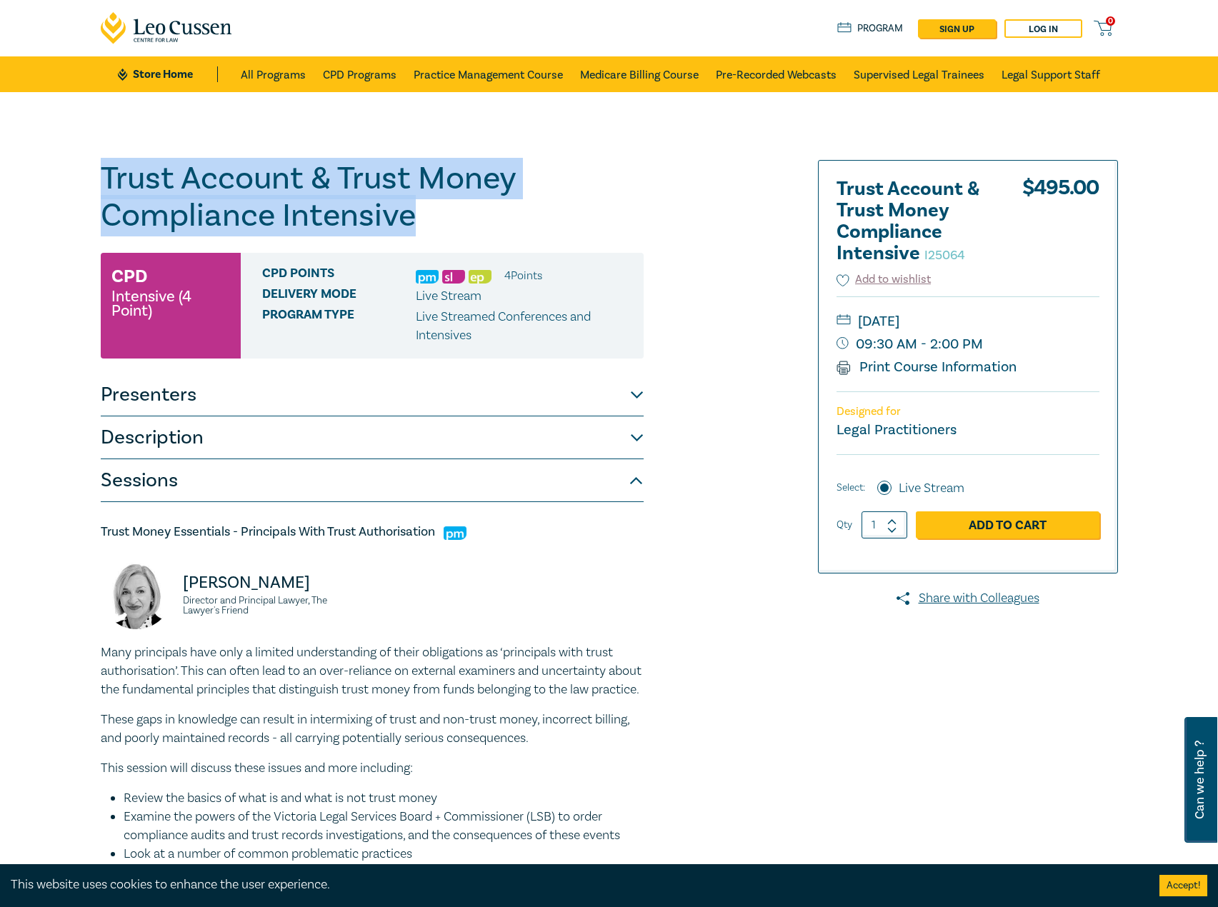
drag, startPoint x: 445, startPoint y: 218, endPoint x: 64, endPoint y: 152, distance: 387.0
copy h1 "Trust Account & Trust Money Compliance Intensive"
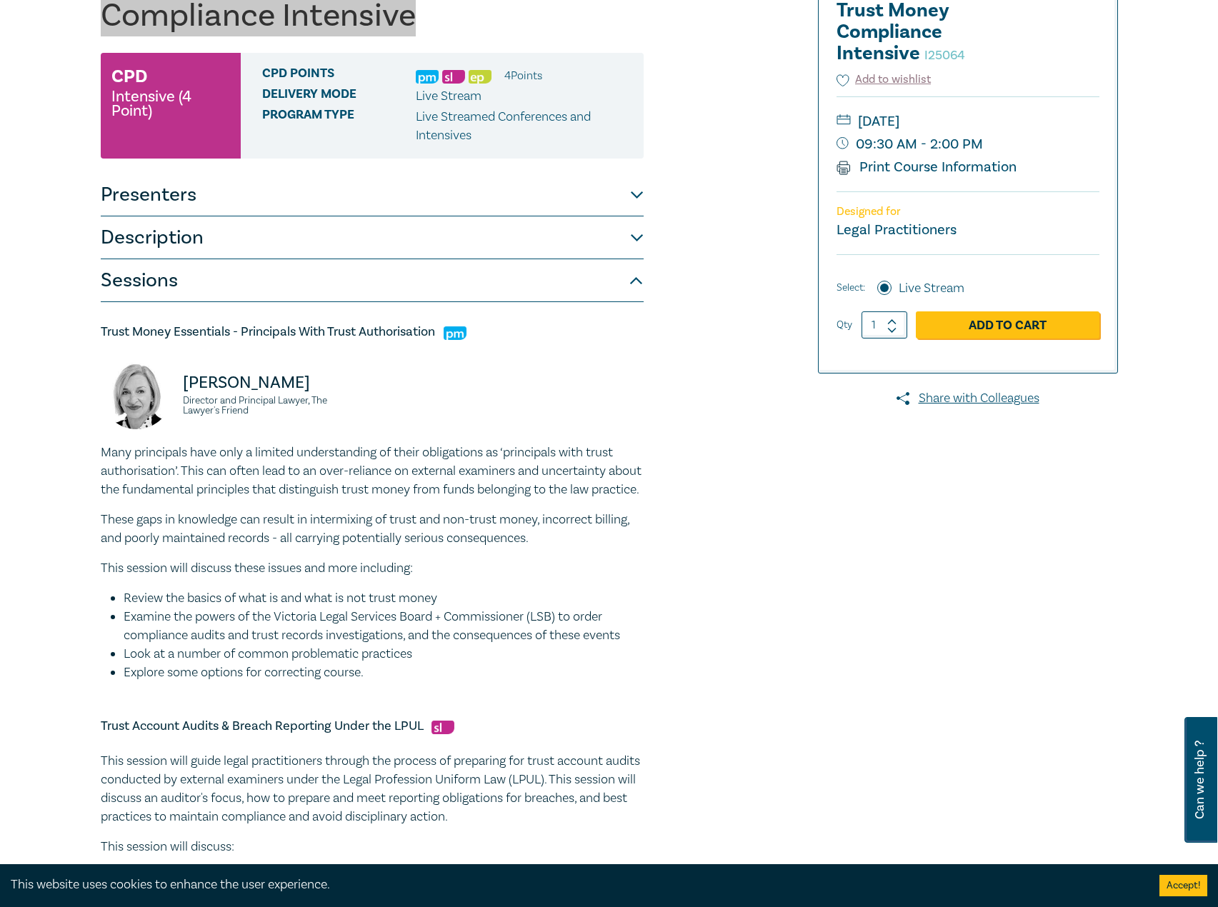
scroll to position [214, 0]
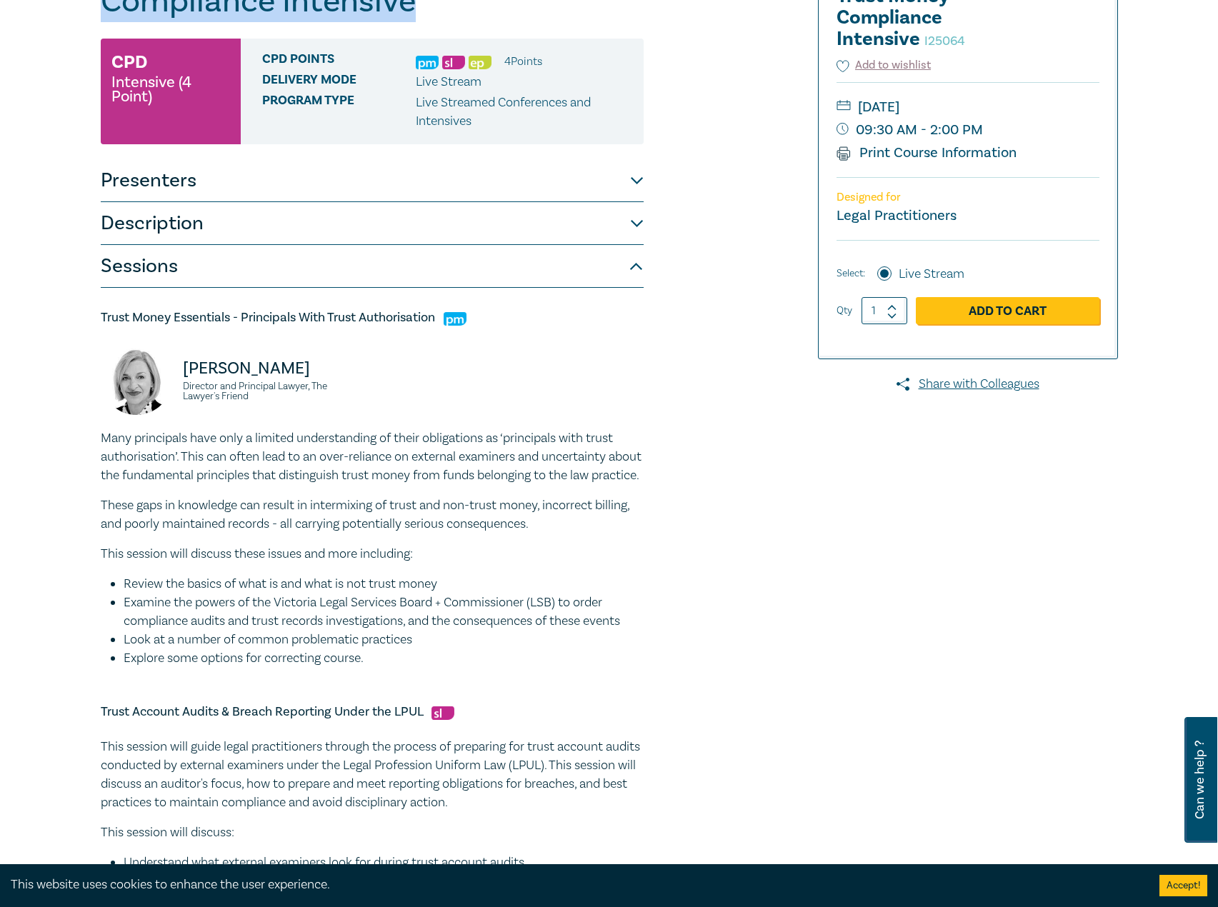
drag, startPoint x: 346, startPoint y: 316, endPoint x: 46, endPoint y: 315, distance: 300.0
click at [46, 315] on div "Trust Account & Trust Money Compliance Intensive I25064 CPD Intensive (4 Point)…" at bounding box center [609, 860] width 1218 height 1965
copy h5 "Trust Money Essentials - Principals With Trust Authorisation"
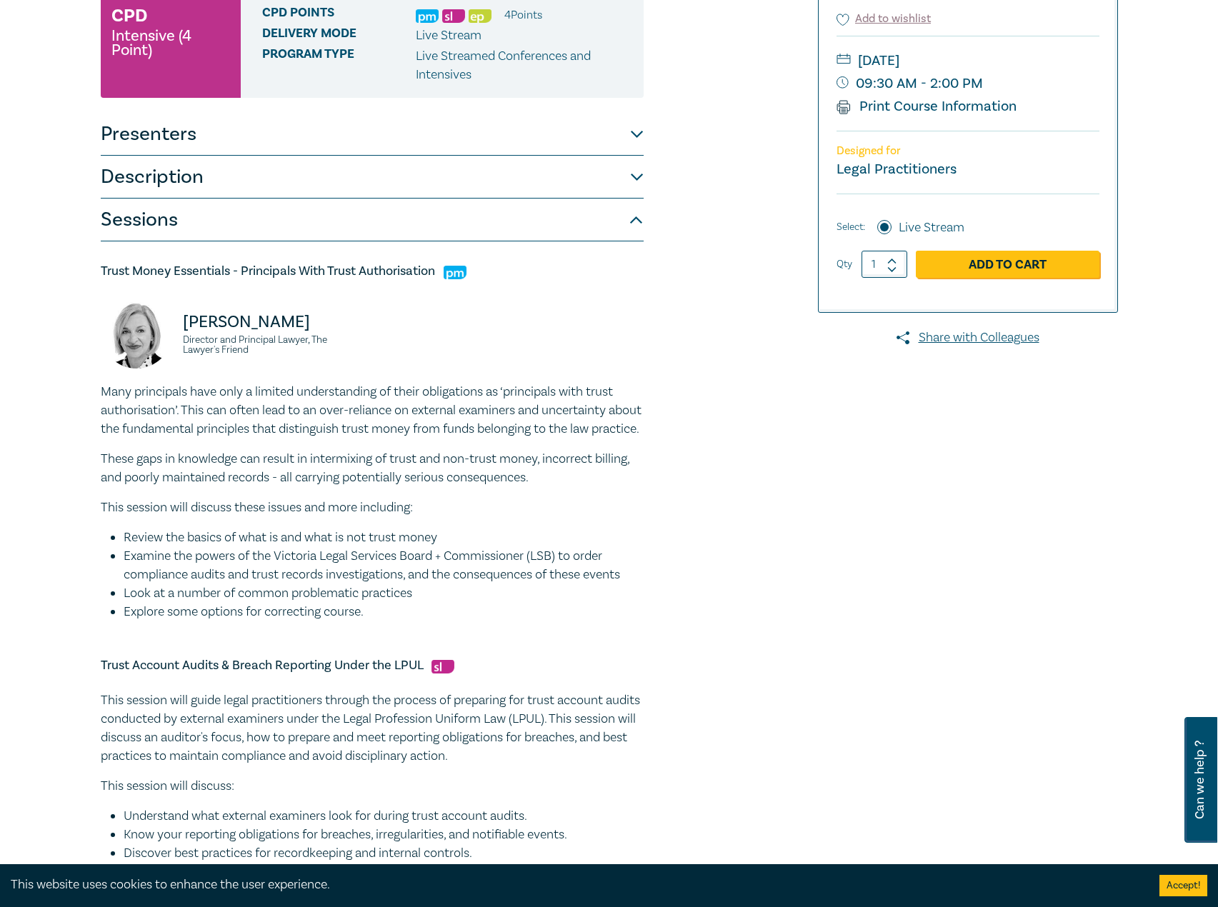
scroll to position [286, 0]
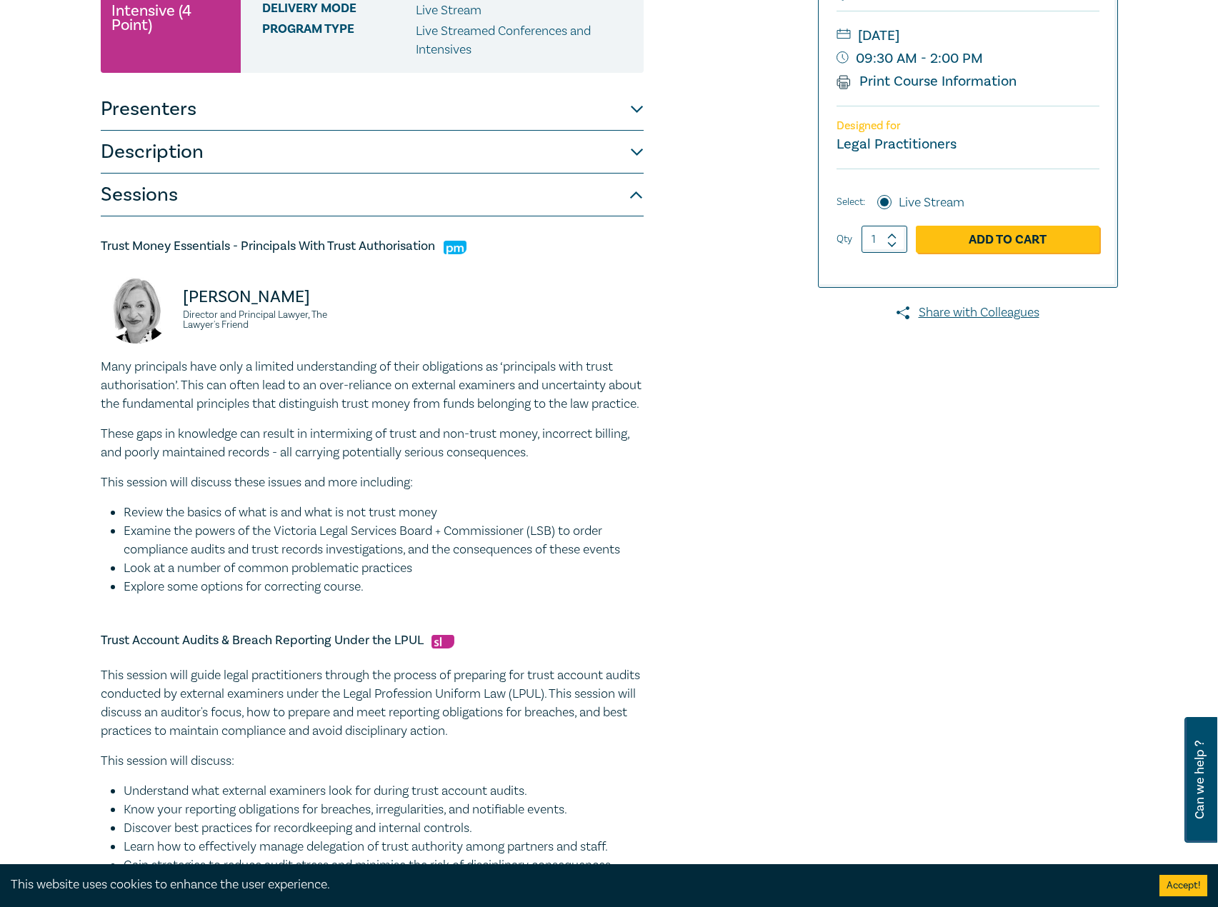
drag, startPoint x: 389, startPoint y: 606, endPoint x: 49, endPoint y: 373, distance: 412.7
click at [49, 373] on div "Trust Account & Trust Money Compliance Intensive I25064 CPD Intensive (4 Point)…" at bounding box center [609, 788] width 1218 height 1965
copy div "Many principals have only a limited understanding of their obligations as ‘prin…"
drag, startPoint x: 256, startPoint y: 339, endPoint x: 149, endPoint y: 269, distance: 129.0
click at [149, 269] on div "Trust Money Essentials - Principals With Trust Authorisation  [PERSON_NAME] Dir…" at bounding box center [372, 417] width 543 height 359
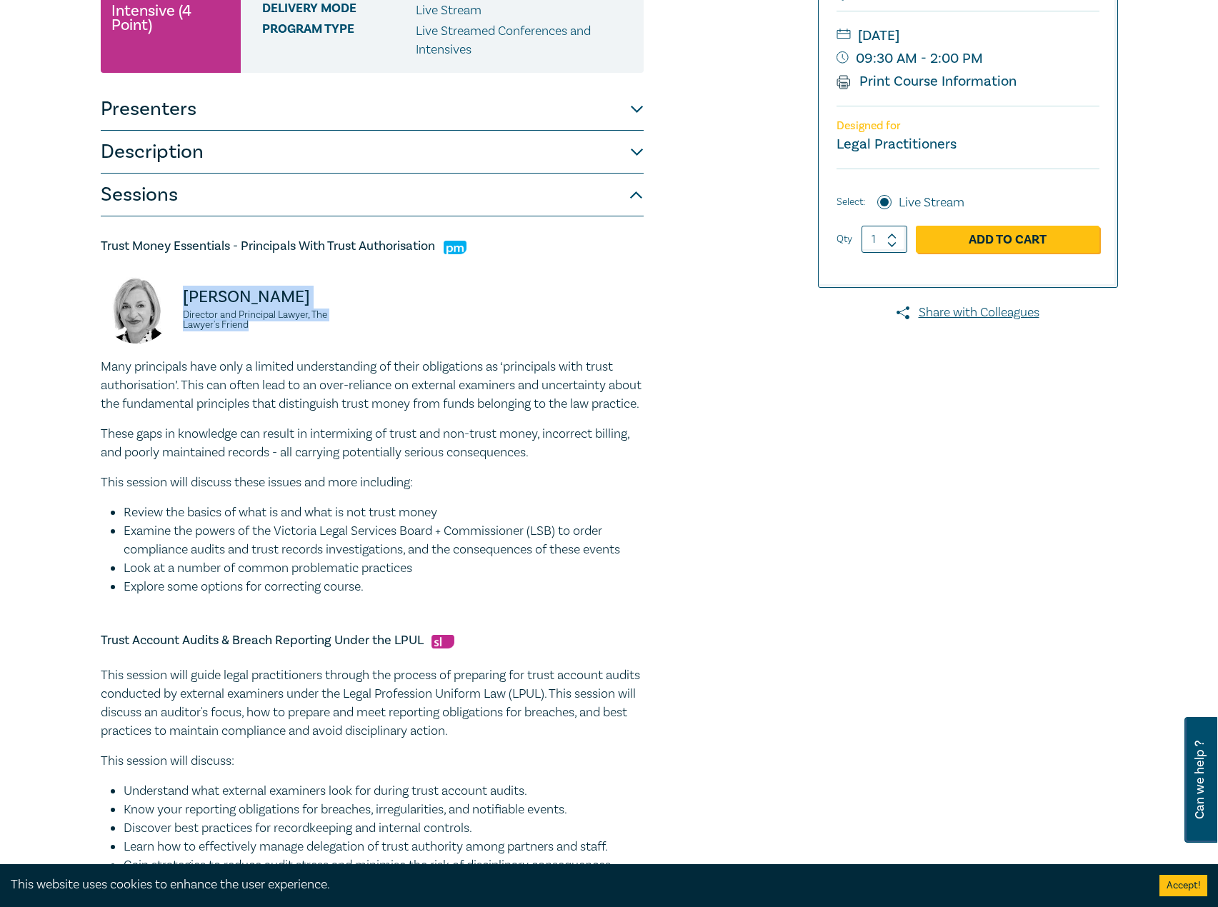
copy div "[PERSON_NAME] Director and Principal Lawyer, The Lawyer's Friend"
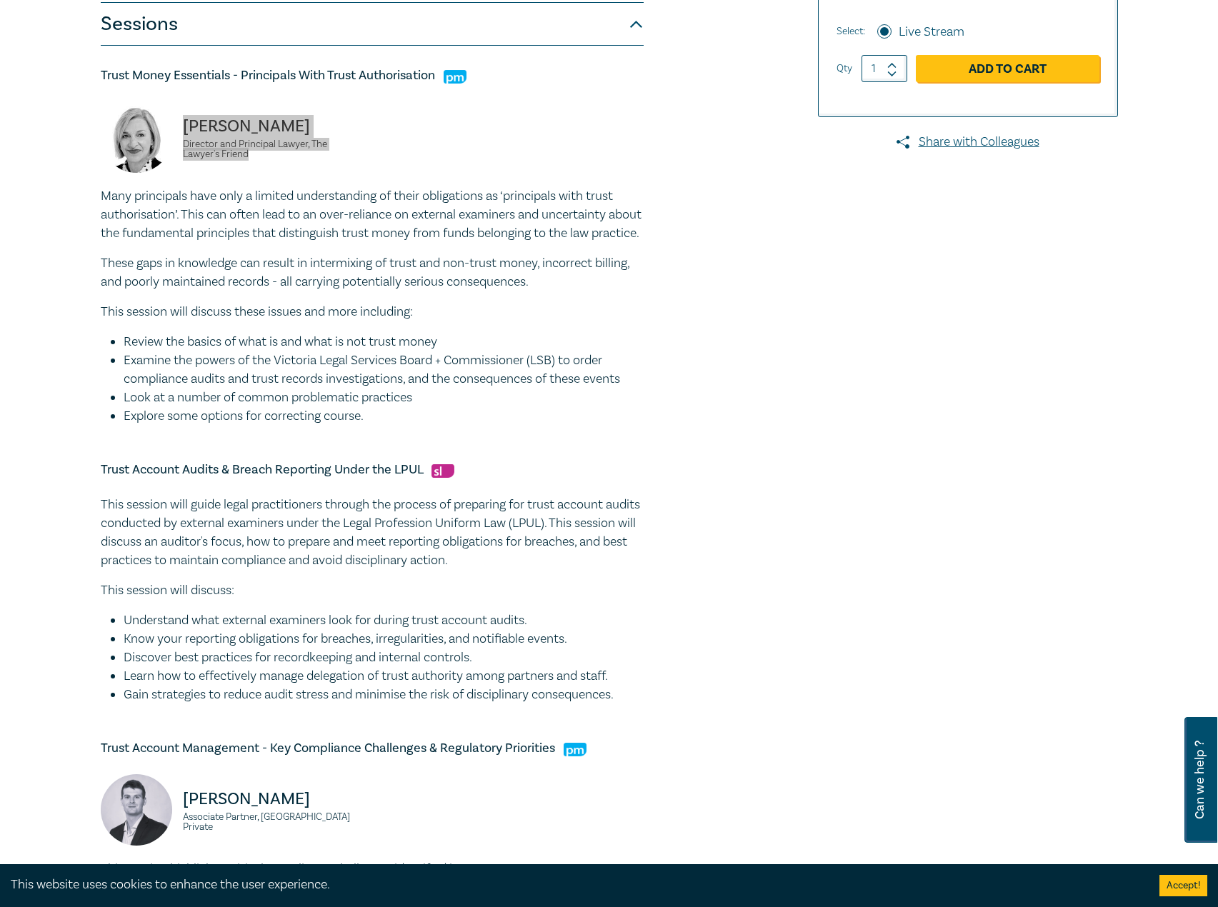
scroll to position [500, 0]
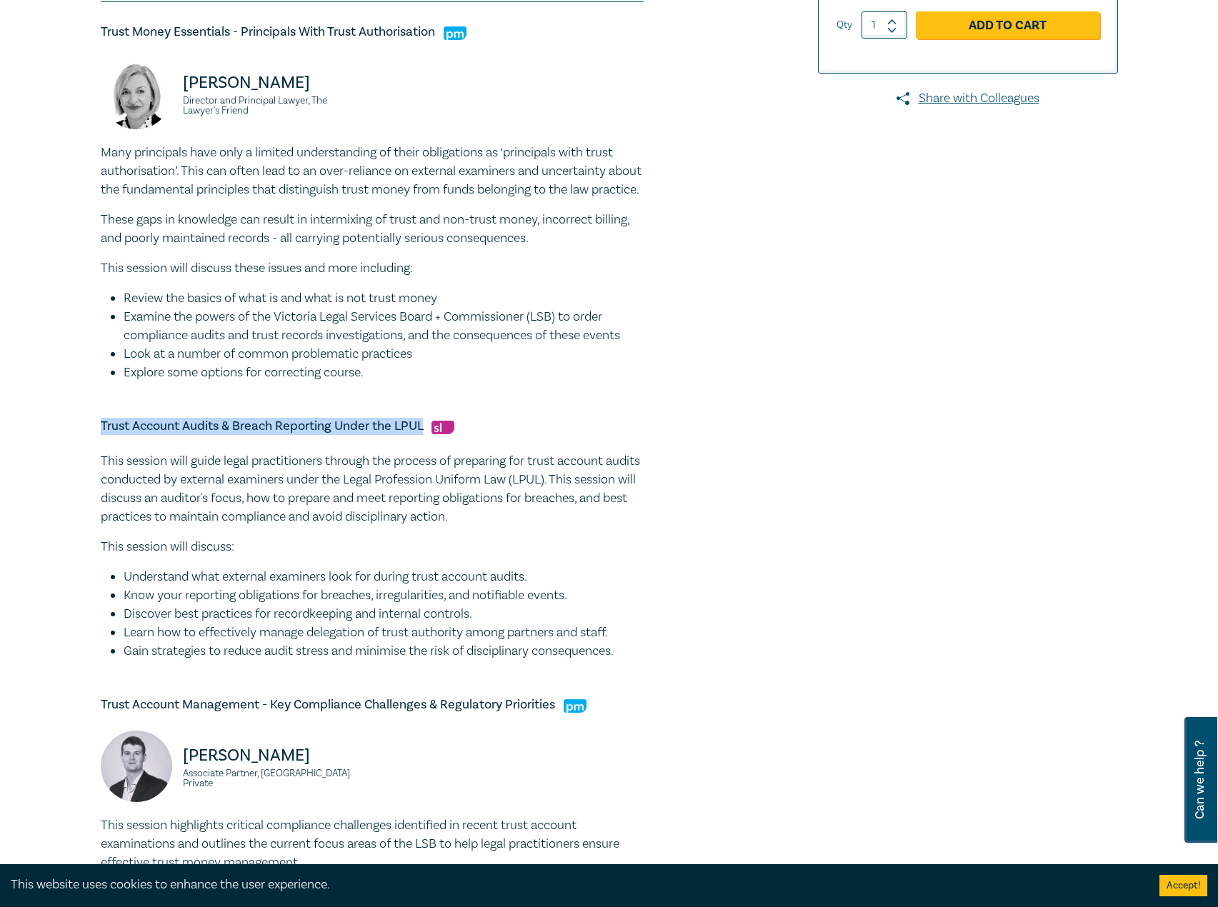
drag, startPoint x: 99, startPoint y: 443, endPoint x: 421, endPoint y: 446, distance: 321.4
click at [421, 446] on div "Trust Account & Trust Money Compliance Intensive I25064 CPD Intensive (4 Point)…" at bounding box center [436, 574] width 689 height 1829
copy h5 "Trust Account Audits & Breach Reporting Under the LPUL"
click at [380, 605] on li "Know your reporting obligations for breaches, irregularities, and notifiable ev…" at bounding box center [384, 595] width 520 height 19
drag, startPoint x: 651, startPoint y: 669, endPoint x: 46, endPoint y: 471, distance: 635.8
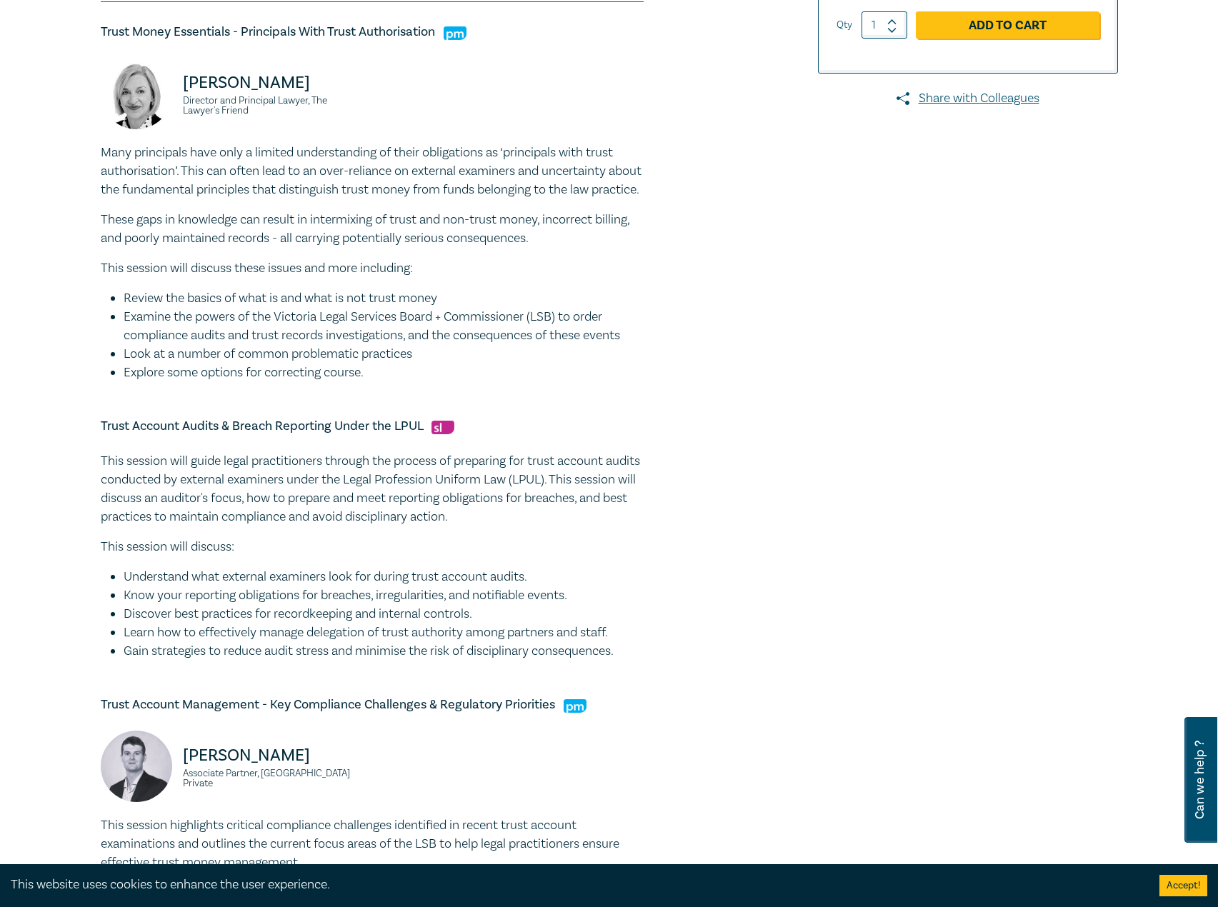
click at [46, 471] on div "Trust Account & Trust Money Compliance Intensive I25064 CPD Intensive (4 Point)…" at bounding box center [609, 574] width 1218 height 1965
copy div "This session will guide legal practitioners through the process of preparing fo…"
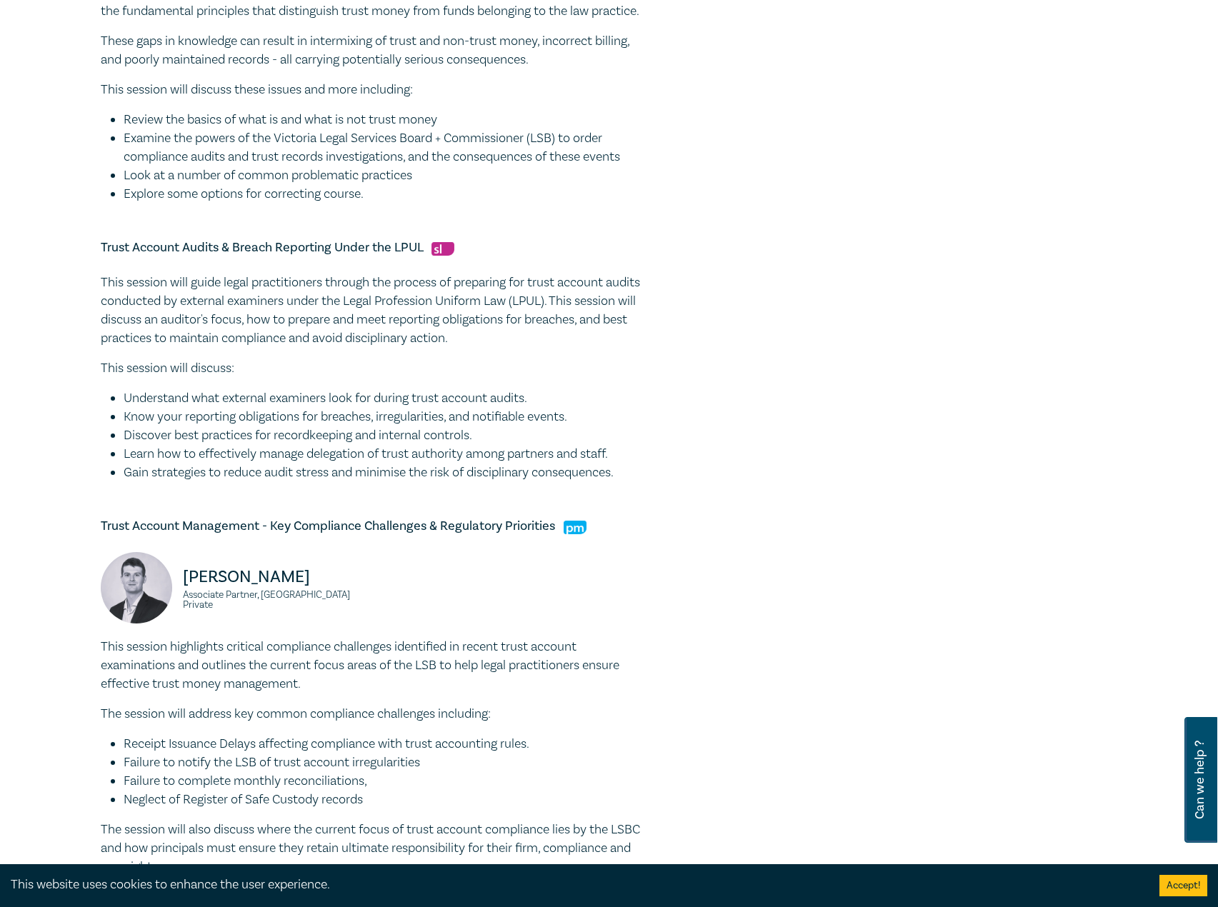
scroll to position [714, 0]
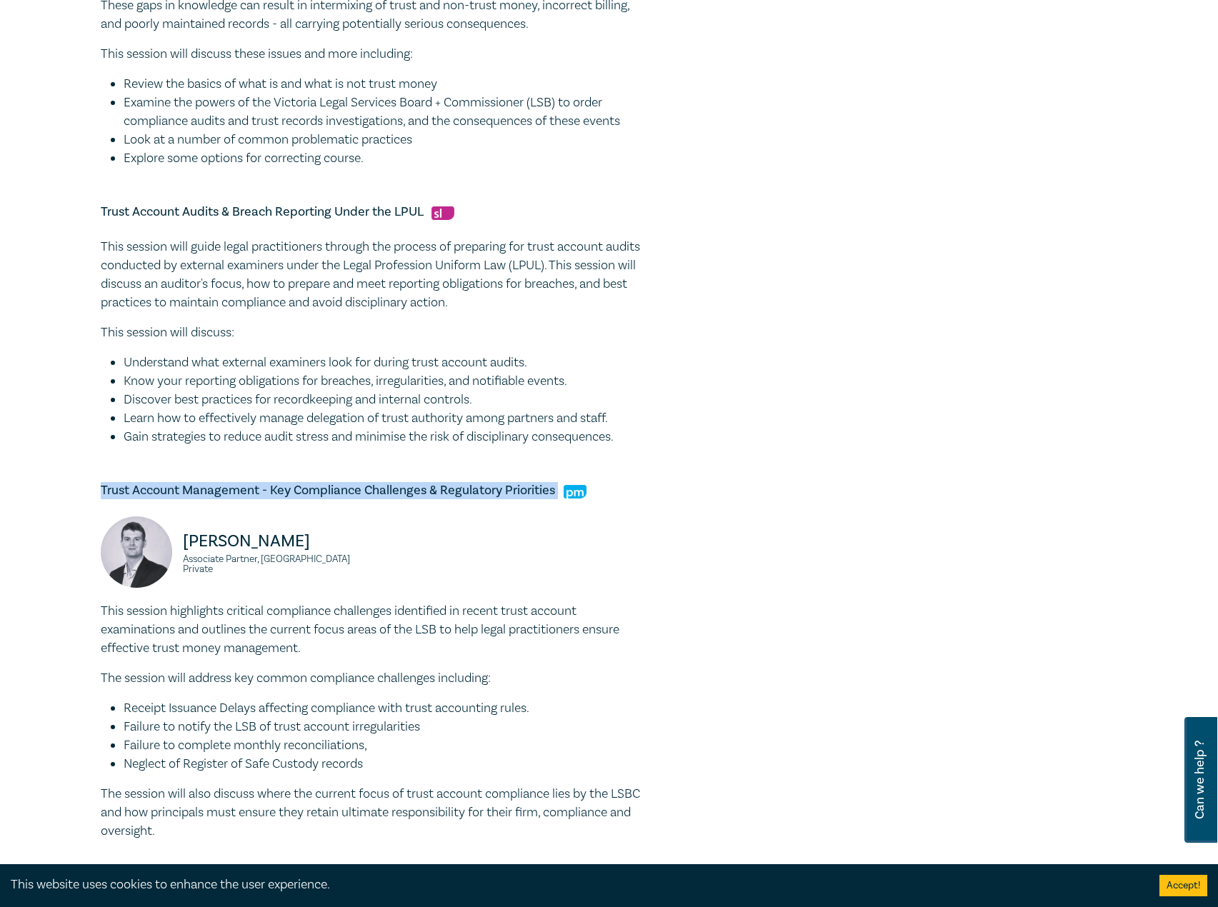
drag, startPoint x: 221, startPoint y: 506, endPoint x: 570, endPoint y: 488, distance: 349.0
click at [570, 488] on div "Trust Account & Trust Money Compliance Intensive I25064 CPD Intensive (4 Point)…" at bounding box center [436, 360] width 689 height 1829
copy h5 "Trust Account Management - Key Compliance Challenges & Regulatory Priorities"
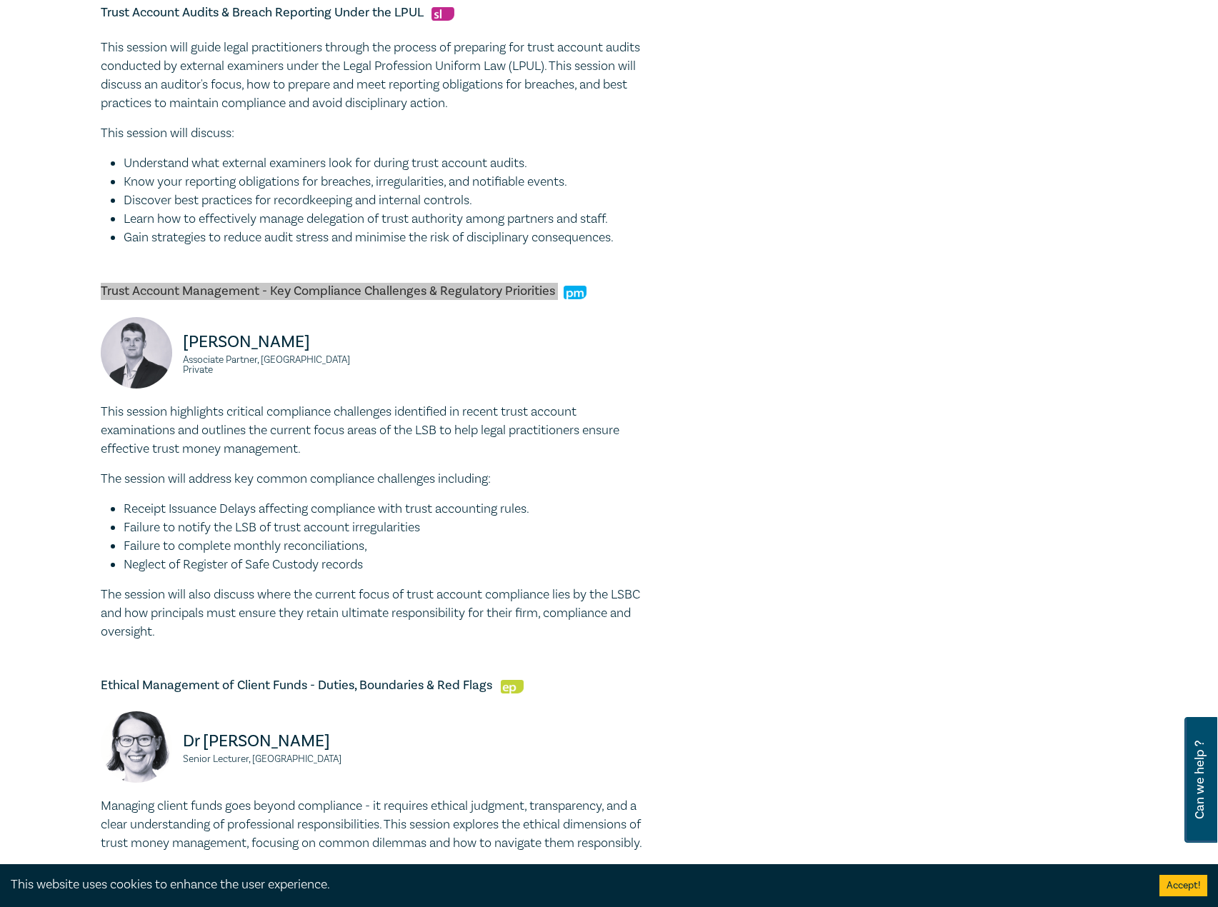
scroll to position [929, 0]
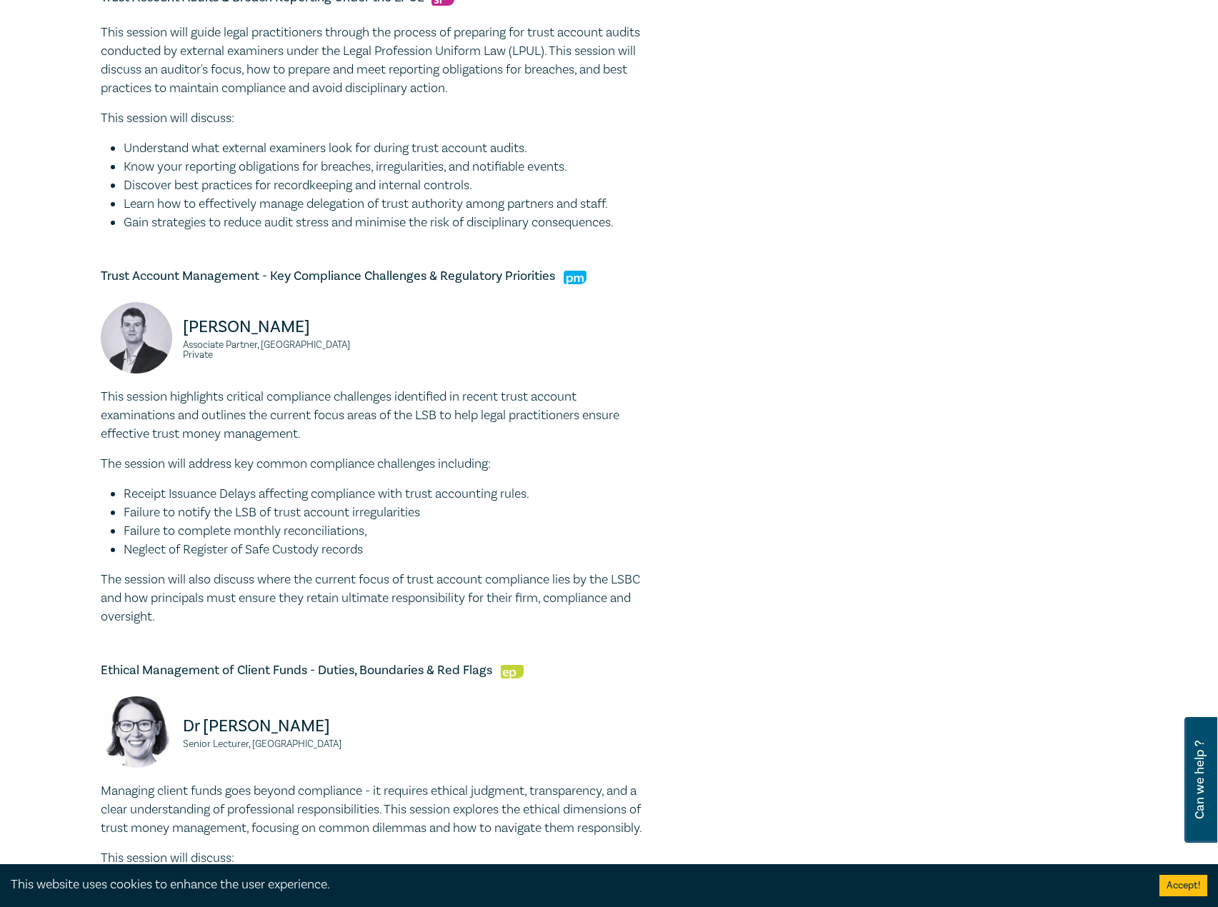
click at [284, 666] on div "Trust Money Essentials - Principals With Trust Authorisation  [PERSON_NAME] Dir…" at bounding box center [372, 317] width 543 height 1487
drag, startPoint x: 272, startPoint y: 639, endPoint x: 88, endPoint y: 408, distance: 295.8
click at [88, 408] on div "Trust Account & Trust Money Compliance Intensive I25064 CPD Intensive (4 Point)…" at bounding box center [609, 146] width 1218 height 1965
click at [189, 436] on p "This session highlights critical compliance challenges identified in recent tru…" at bounding box center [372, 416] width 543 height 56
drag, startPoint x: 268, startPoint y: 641, endPoint x: 83, endPoint y: 410, distance: 295.7
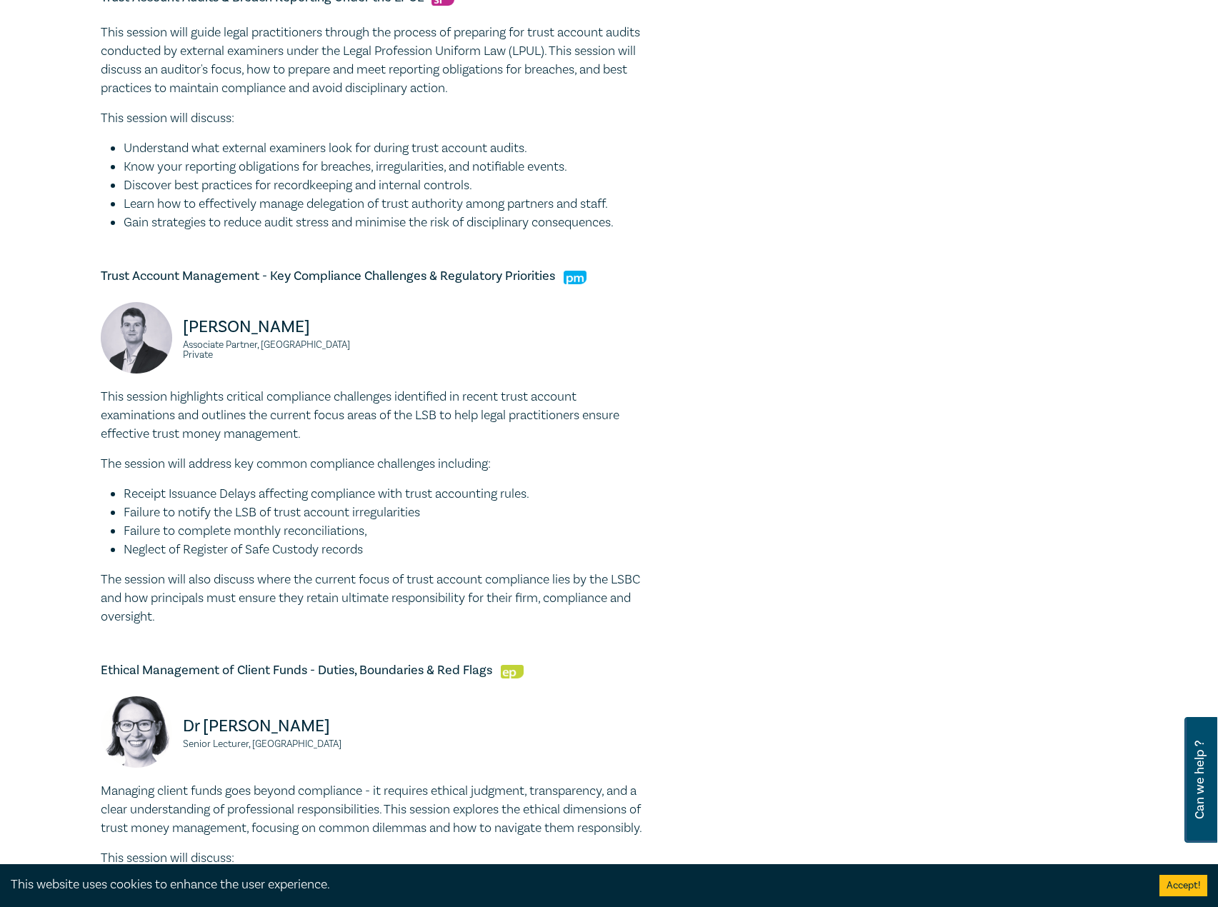
click at [83, 410] on div "Trust Account & Trust Money Compliance Intensive I25064 CPD Intensive (4 Point)…" at bounding box center [609, 146] width 1218 height 1965
copy div "This session highlights critical compliance challenges identified in recent tru…"
drag, startPoint x: 332, startPoint y: 373, endPoint x: 173, endPoint y: 344, distance: 162.0
click at [173, 344] on div "[PERSON_NAME] Associate Partner, [GEOGRAPHIC_DATA] Private" at bounding box center [232, 345] width 263 height 86
copy div "[PERSON_NAME] Associate Partner, [GEOGRAPHIC_DATA] Private"
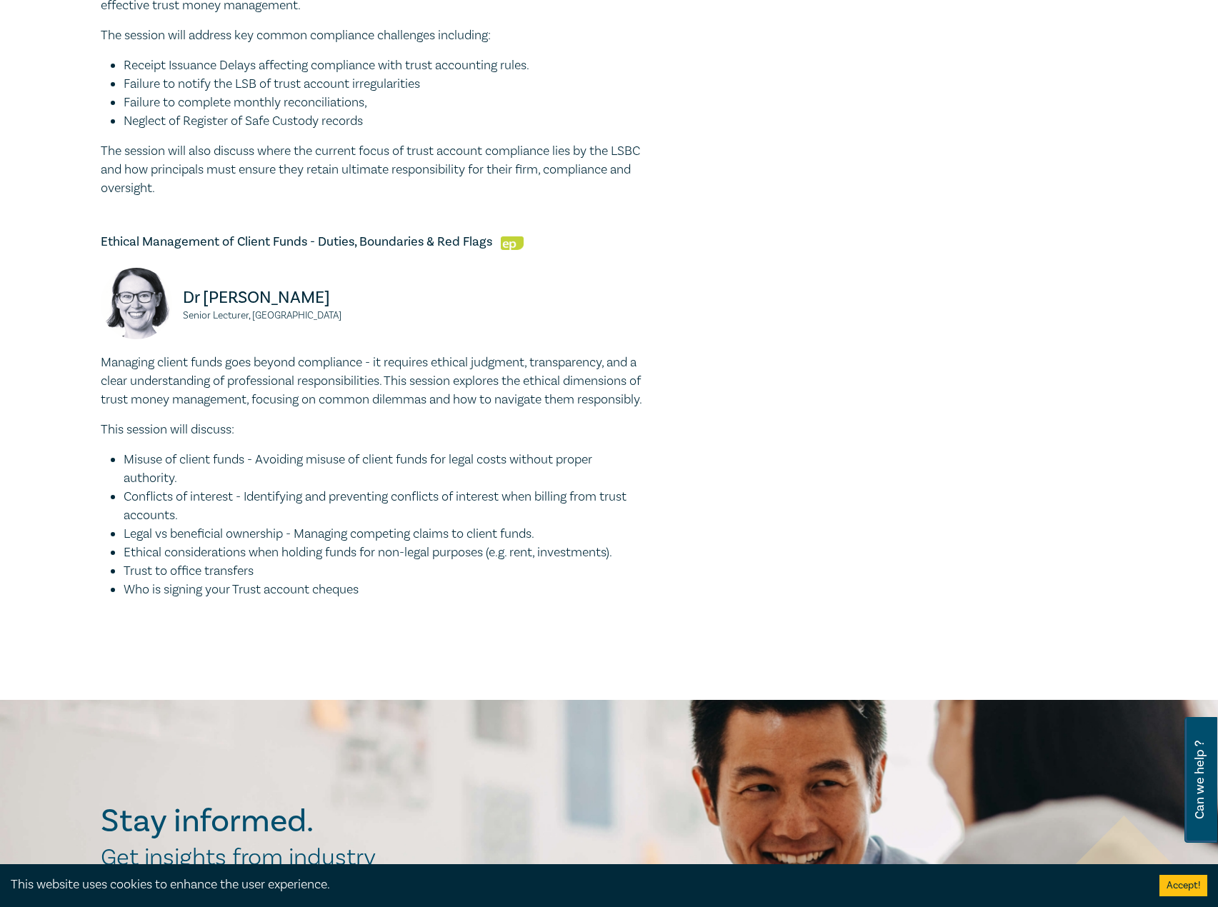
scroll to position [1286, 0]
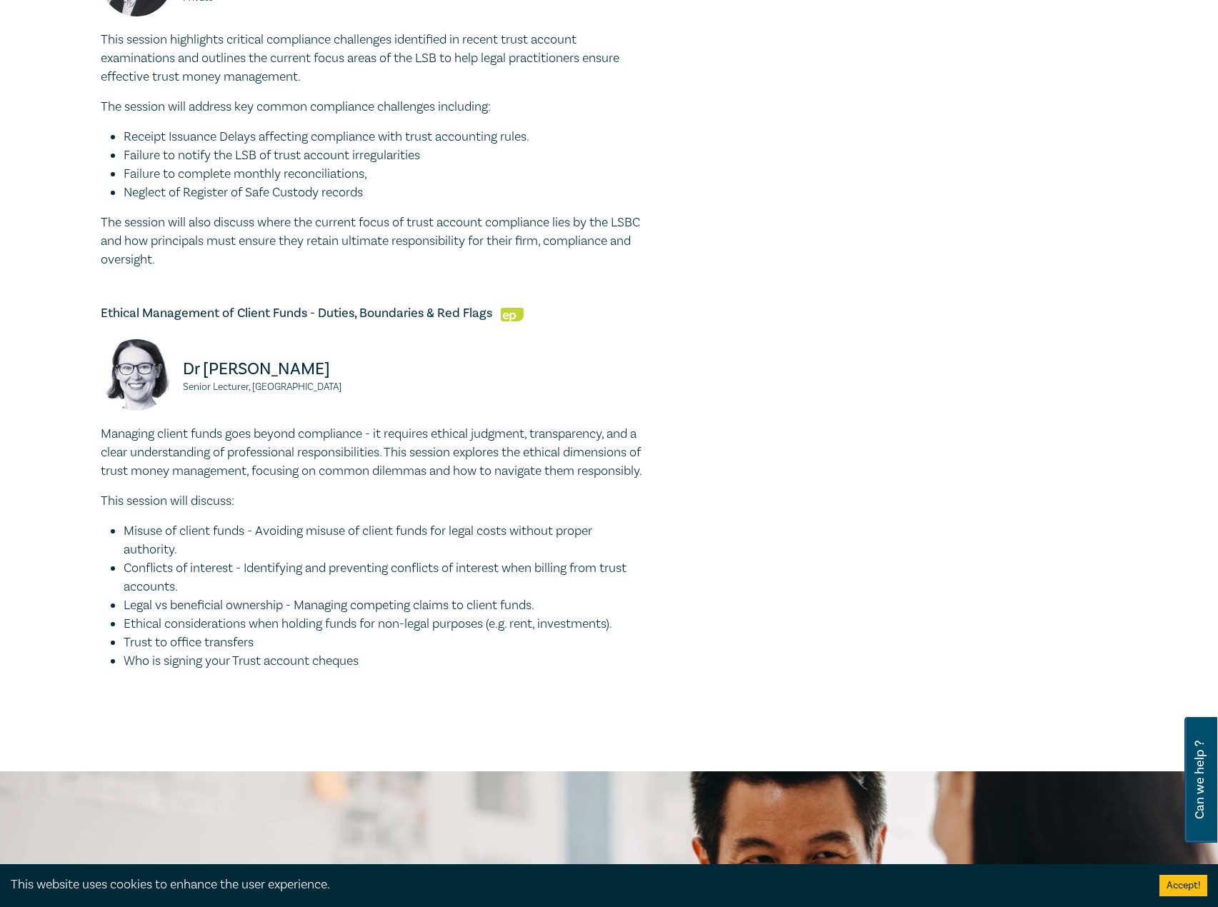
click at [106, 322] on h5 "Ethical Management of Client Funds - Duties, Boundaries & Red Flags" at bounding box center [372, 313] width 543 height 17
drag, startPoint x: 102, startPoint y: 331, endPoint x: 501, endPoint y: 324, distance: 398.6
click at [501, 322] on h5 "Ethical Management of Client Funds - Duties, Boundaries & Red Flags" at bounding box center [372, 313] width 543 height 17
copy h5 "Ethical Management of Client Funds - Duties, Boundaries & Red Flags"
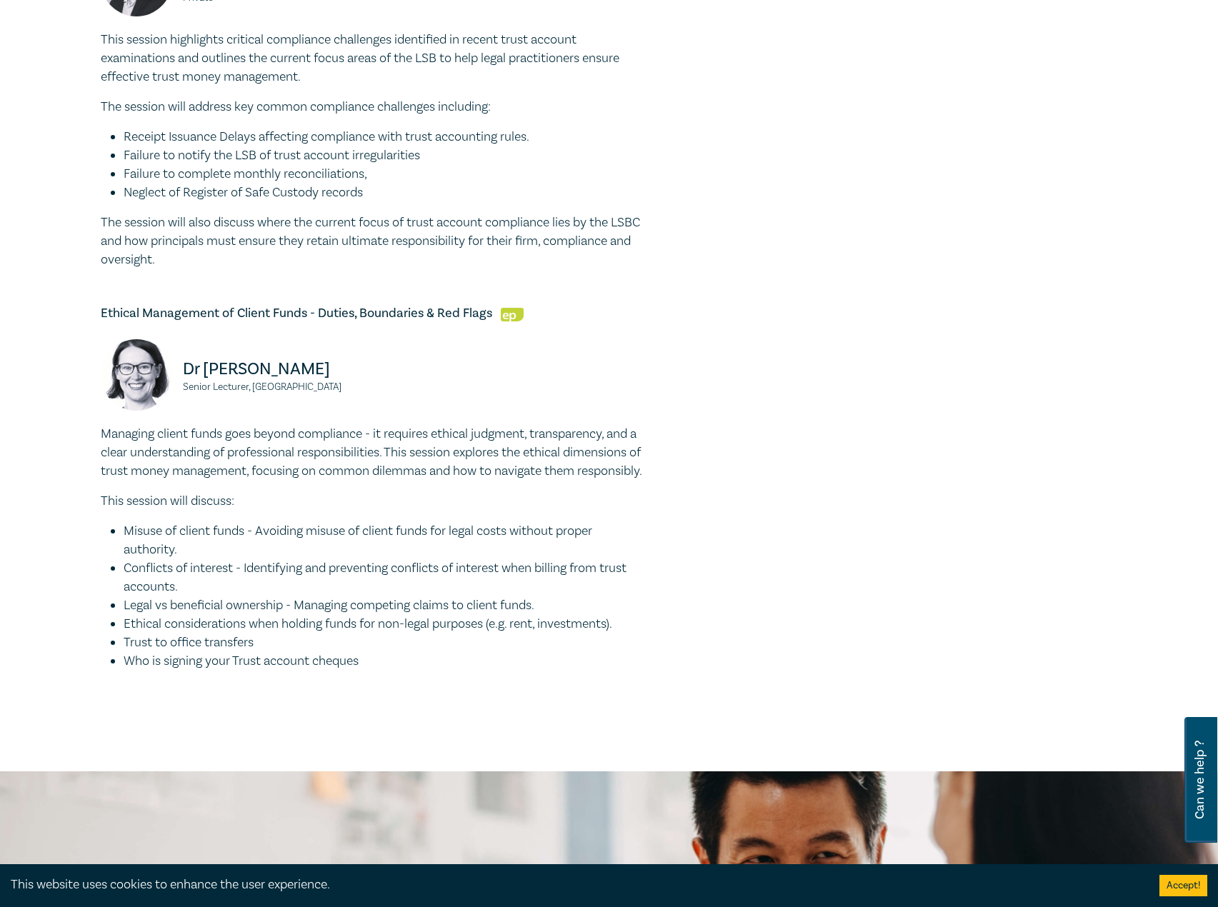
drag, startPoint x: 390, startPoint y: 708, endPoint x: 69, endPoint y: 448, distance: 412.9
drag, startPoint x: 279, startPoint y: 413, endPoint x: 176, endPoint y: 383, distance: 107.1
click at [176, 389] on div "Dr [PERSON_NAME] Senior Lecturer, [GEOGRAPHIC_DATA]" at bounding box center [232, 382] width 263 height 86
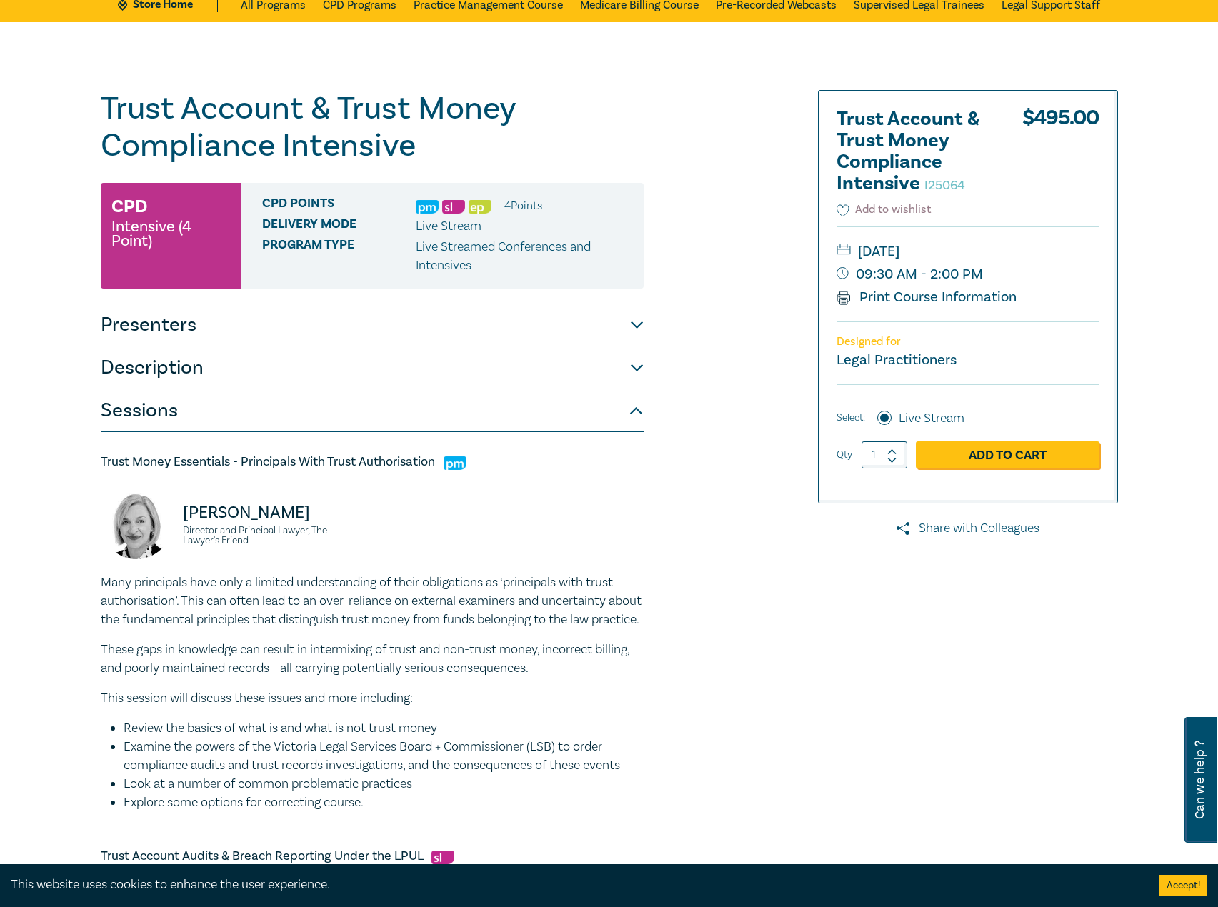
scroll to position [0, 0]
